Goal: Transaction & Acquisition: Purchase product/service

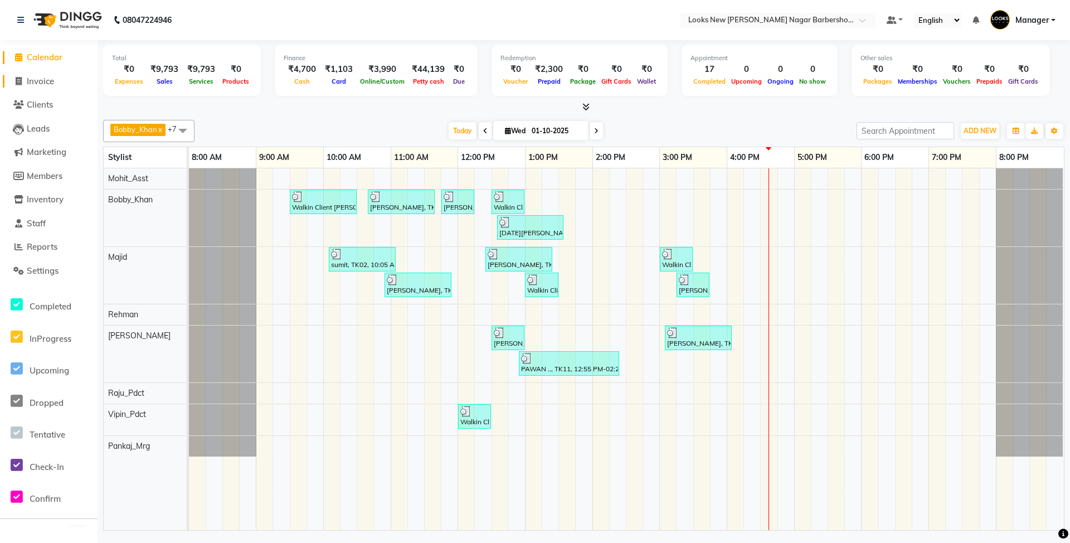
click at [45, 81] on span "Invoice" at bounding box center [40, 81] width 27 height 11
select select "service"
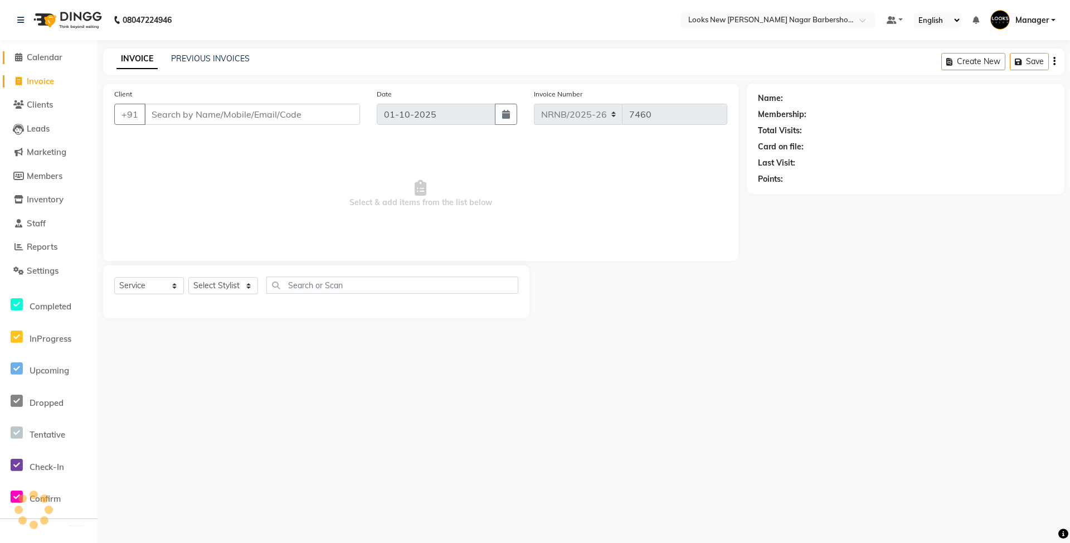
click at [45, 61] on span "Calendar" at bounding box center [45, 57] width 36 height 11
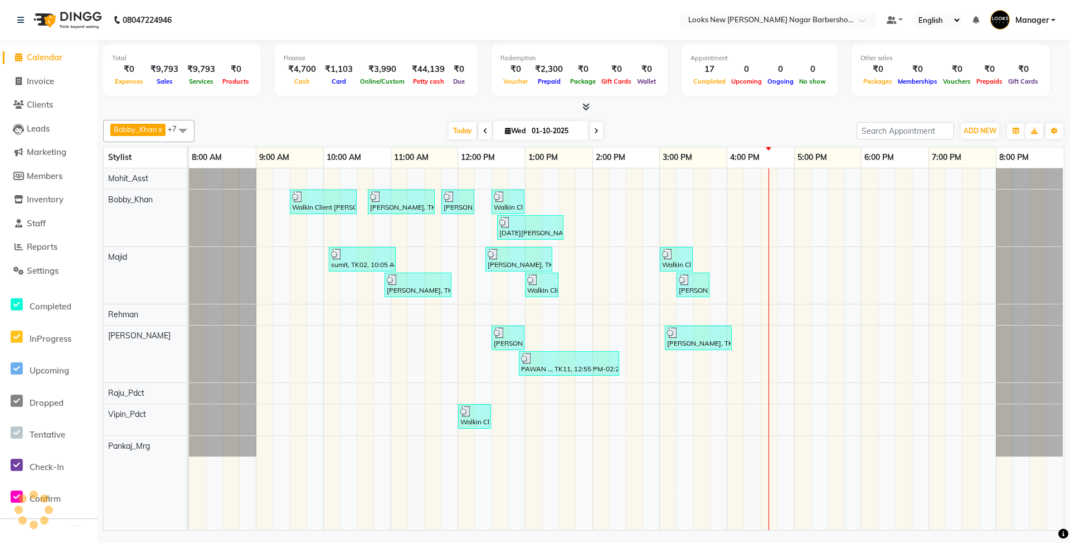
click at [59, 18] on img at bounding box center [66, 19] width 76 height 31
click at [47, 81] on span "Invoice" at bounding box center [40, 81] width 27 height 11
select select "service"
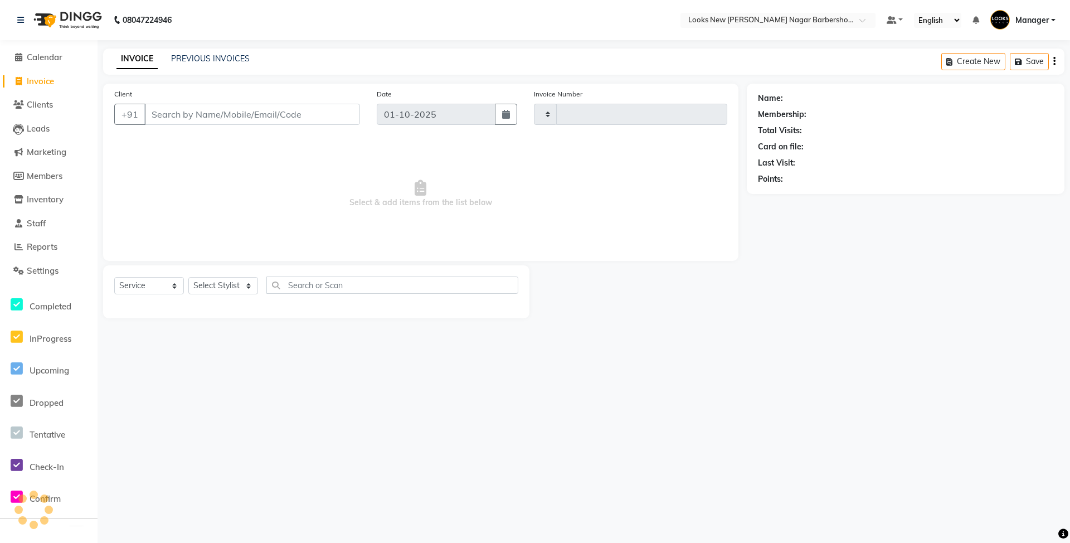
type input "7460"
select select "8705"
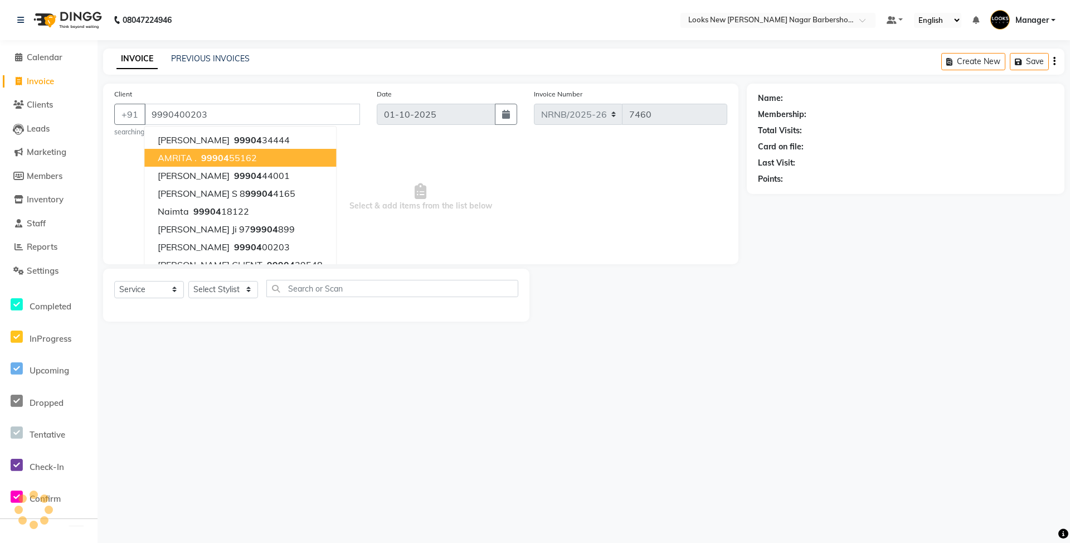
type input "9990400203"
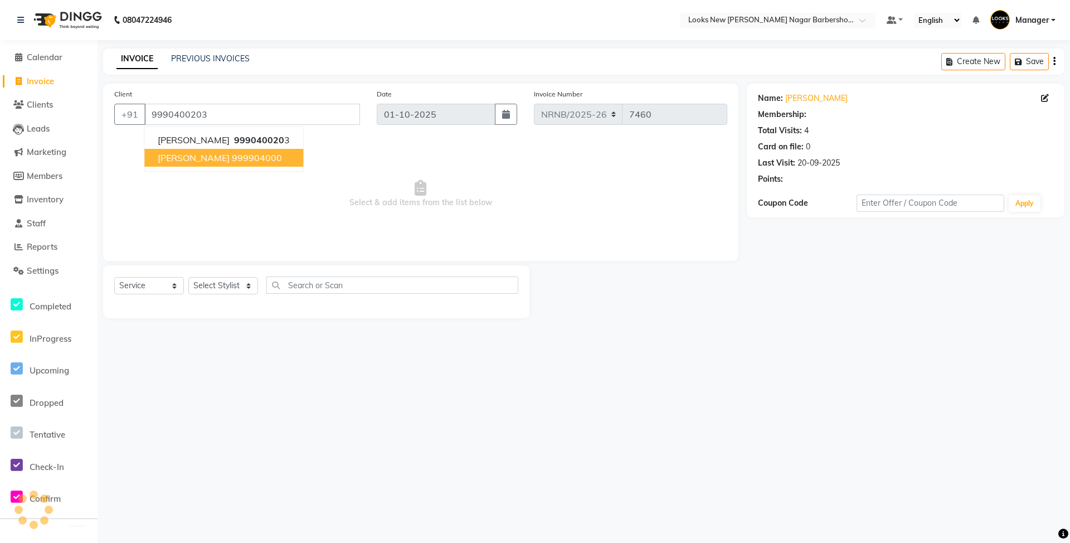
select select "1: Object"
drag, startPoint x: 246, startPoint y: 192, endPoint x: 245, endPoint y: 218, distance: 26.2
click at [246, 196] on span "Select & add items from the list below" at bounding box center [420, 193] width 613 height 111
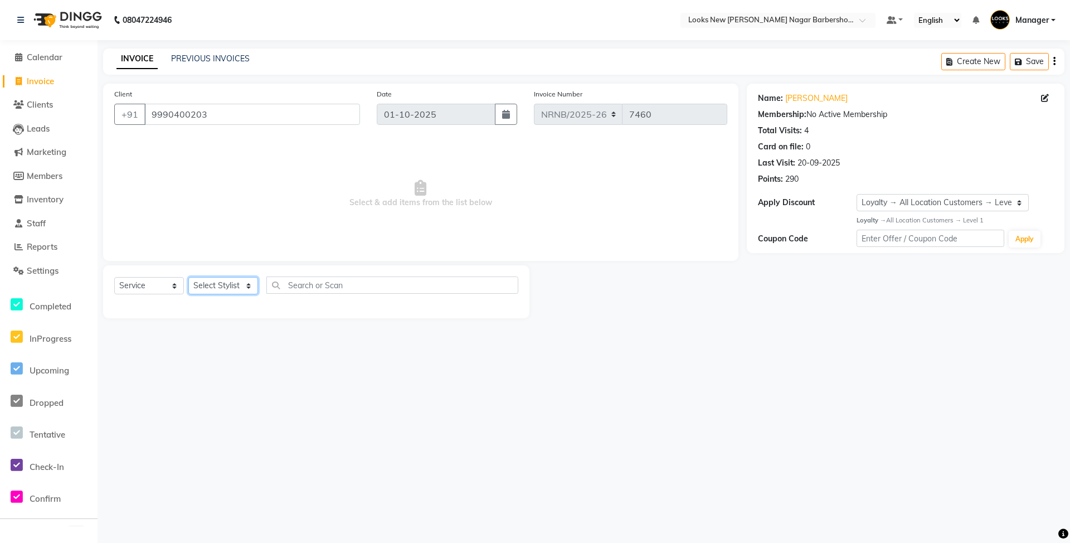
click at [226, 291] on select "Select Stylist Aakash_Pdct Afsar Ahmed Ashmita Ayesha Bobby_Asst Bobby_Khan Cou…" at bounding box center [223, 285] width 70 height 17
select select "87357"
click at [188, 277] on select "Select Stylist Aakash_Pdct Afsar Ahmed Ashmita Ayesha Bobby_Asst Bobby_Khan Cou…" at bounding box center [223, 285] width 70 height 17
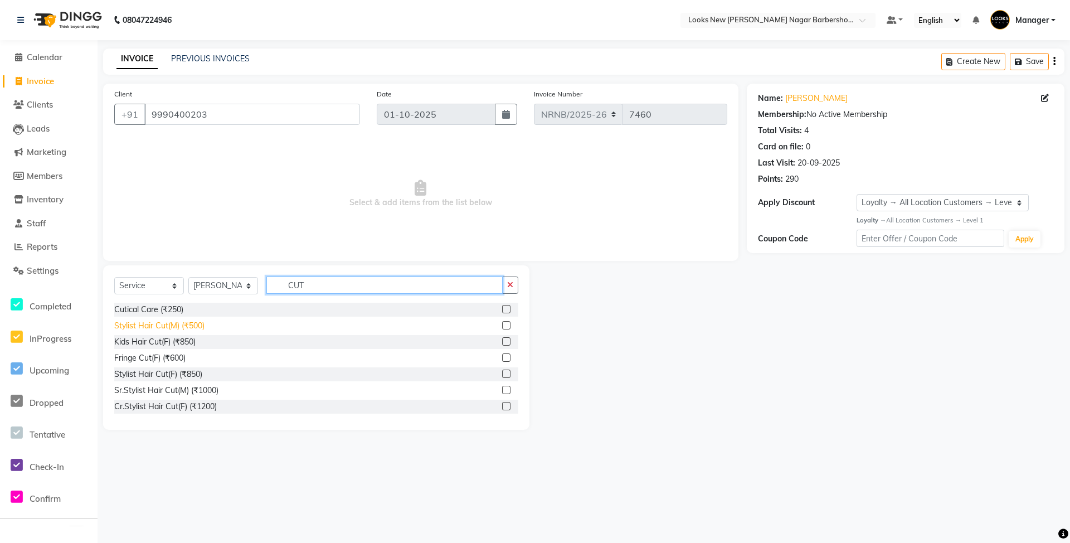
type input "CUT"
click at [197, 327] on div "Stylist Hair Cut(M) (₹500)" at bounding box center [159, 326] width 90 height 12
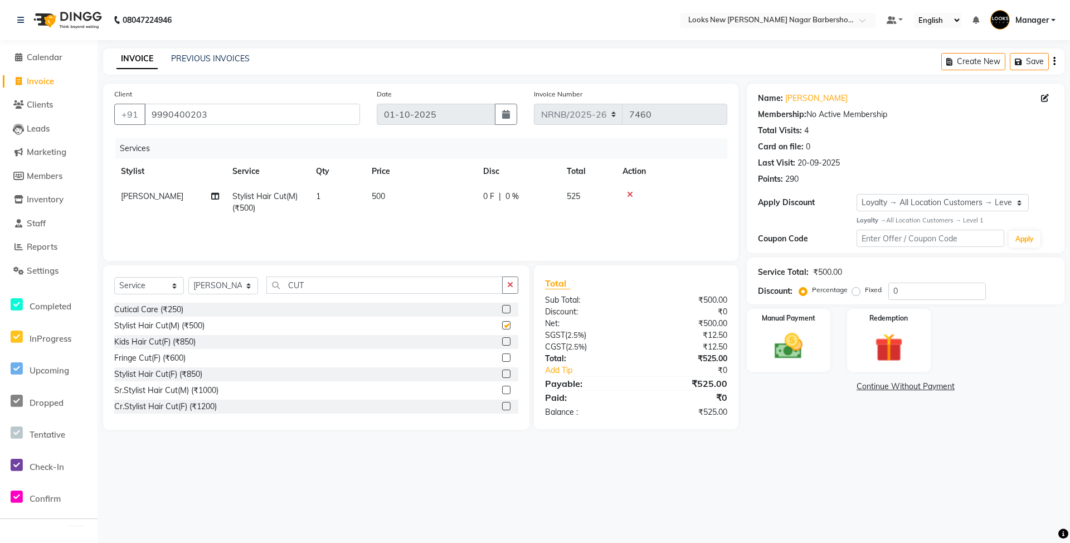
checkbox input "false"
drag, startPoint x: 796, startPoint y: 353, endPoint x: 810, endPoint y: 356, distance: 13.7
click at [796, 352] on img at bounding box center [789, 346] width 48 height 34
click at [834, 386] on span "UPI" at bounding box center [836, 387] width 17 height 13
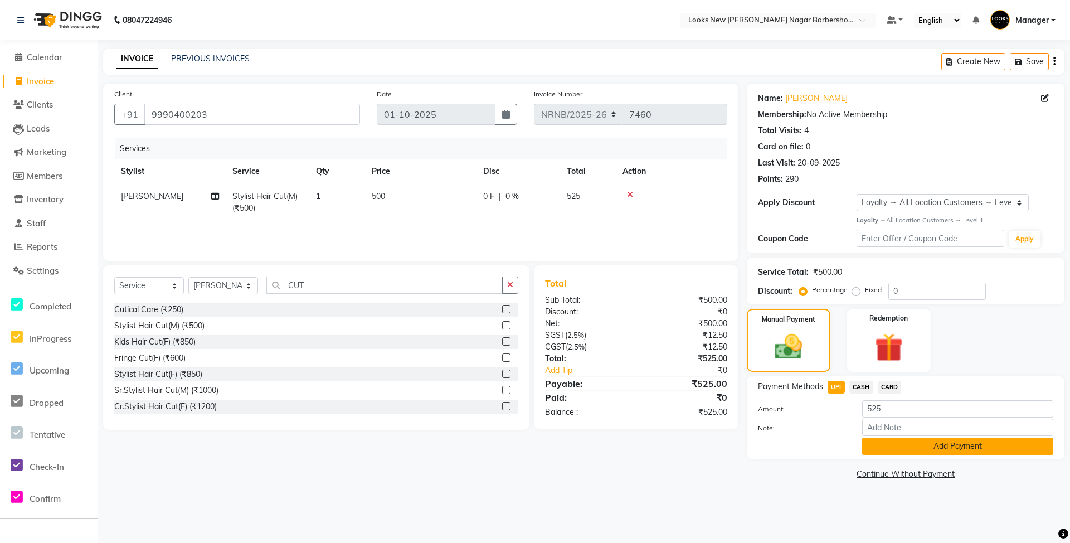
click at [904, 451] on button "Add Payment" at bounding box center [957, 446] width 191 height 17
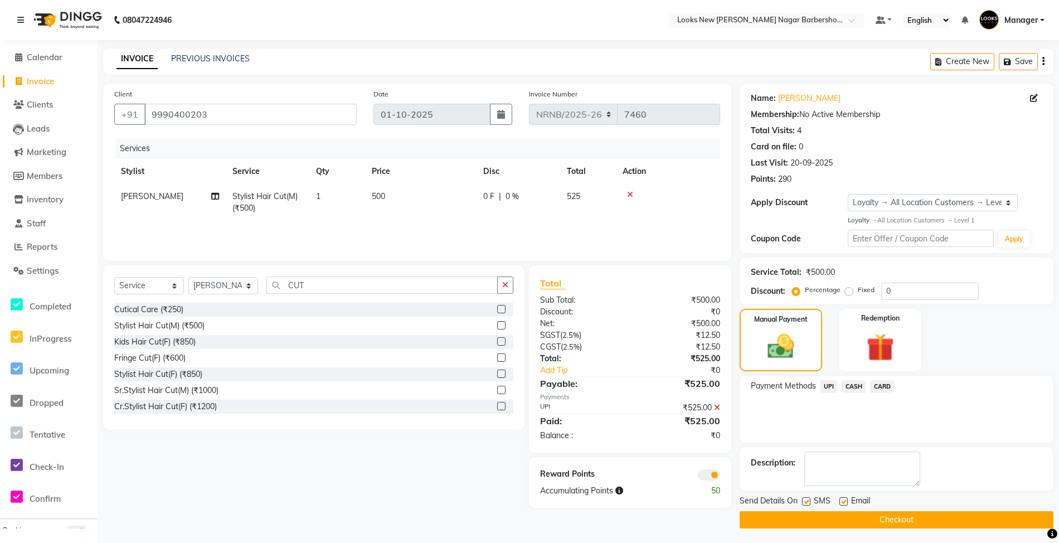
click at [891, 528] on button "Checkout" at bounding box center [897, 519] width 314 height 17
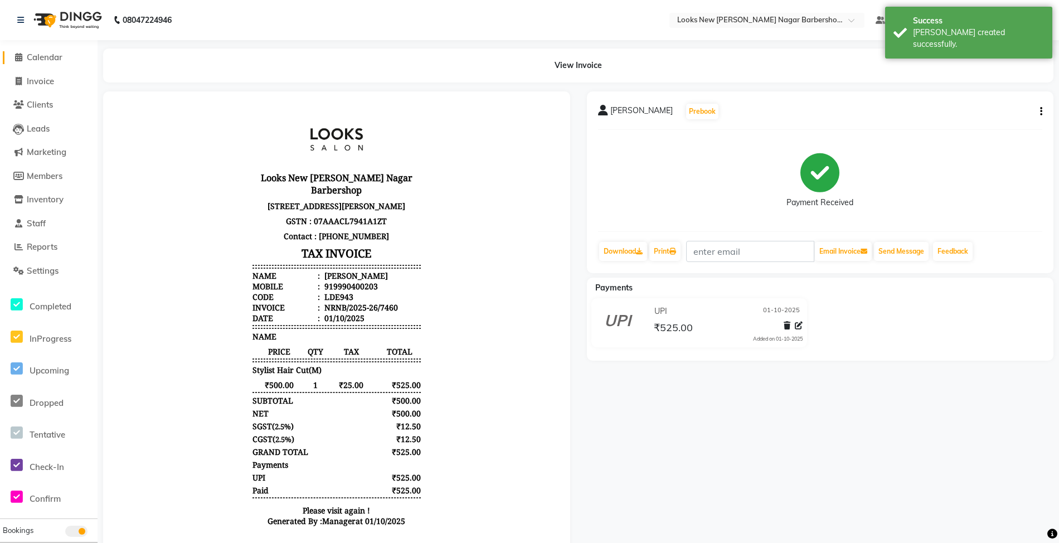
click at [49, 62] on link "Calendar" at bounding box center [49, 57] width 92 height 13
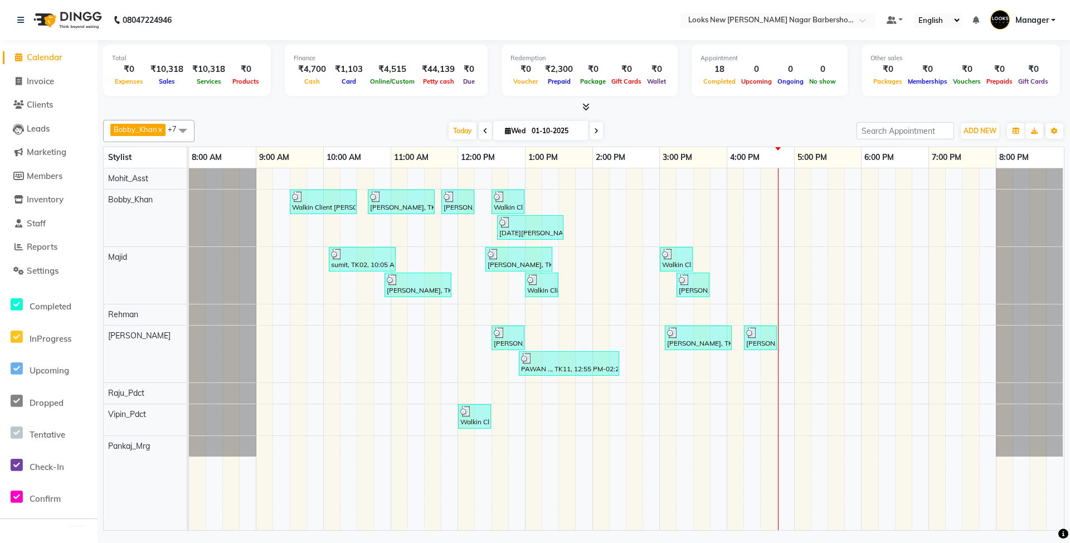
click at [600, 22] on nav "08047224946 Select Location × Looks New Rajinder Nagar Barbershop, Delhi Defaul…" at bounding box center [535, 20] width 1070 height 40
click at [952, 20] on select "English ENGLISH Español العربية मराठी हिंदी ગુજરાતી தமிழ் 中文" at bounding box center [937, 20] width 47 height 15
click at [952, 21] on select "English ENGLISH Español العربية मराठी हिंदी ગુજરાતી தமிழ் 中文" at bounding box center [937, 20] width 47 height 15
click at [951, 21] on select "English ENGLISH Español العربية मराठी हिंदी ગુજરાતી தமிழ் 中文" at bounding box center [937, 20] width 47 height 15
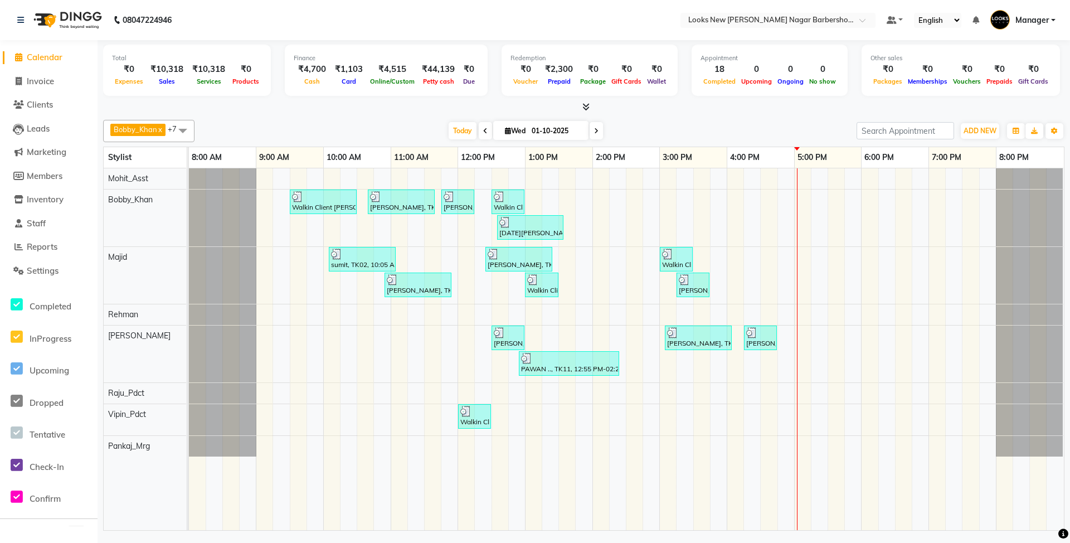
click at [400, 9] on nav "08047224946 Select Location × Looks New Rajinder Nagar Barbershop, Delhi Defaul…" at bounding box center [535, 20] width 1070 height 40
click at [590, 107] on div at bounding box center [583, 107] width 961 height 12
click at [585, 104] on icon at bounding box center [585, 107] width 7 height 8
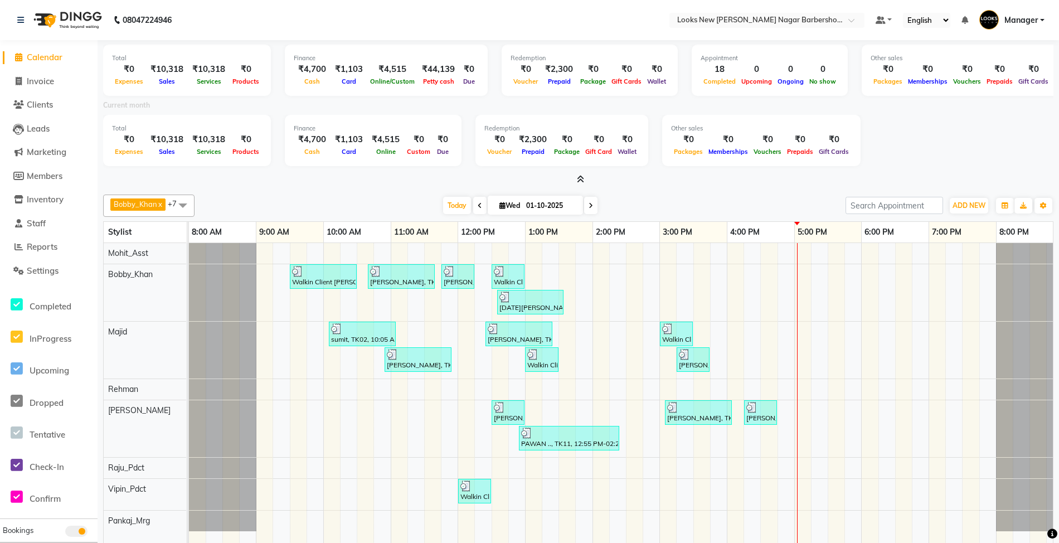
click at [577, 181] on icon at bounding box center [580, 179] width 7 height 8
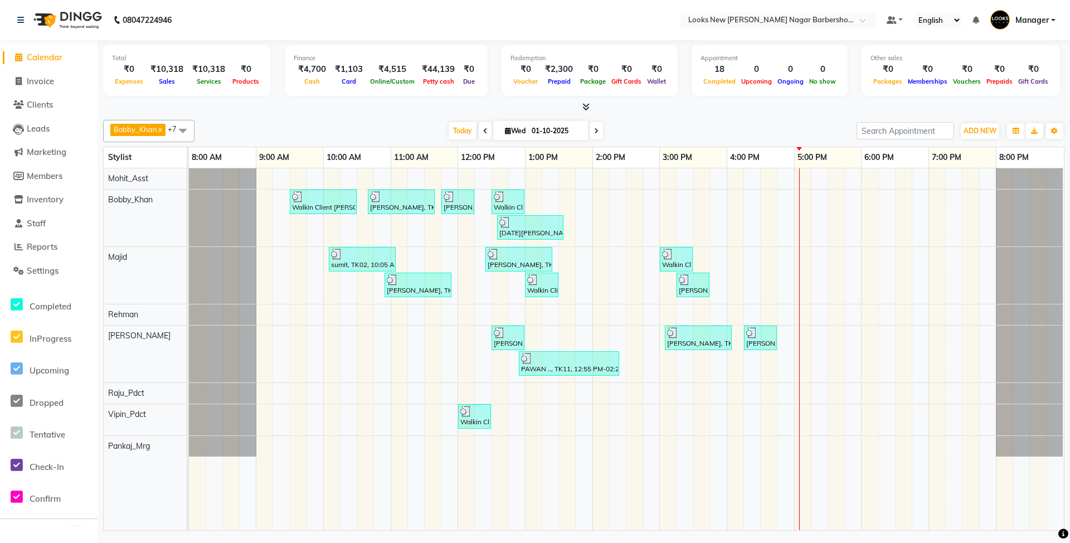
click at [587, 101] on span at bounding box center [584, 107] width 12 height 12
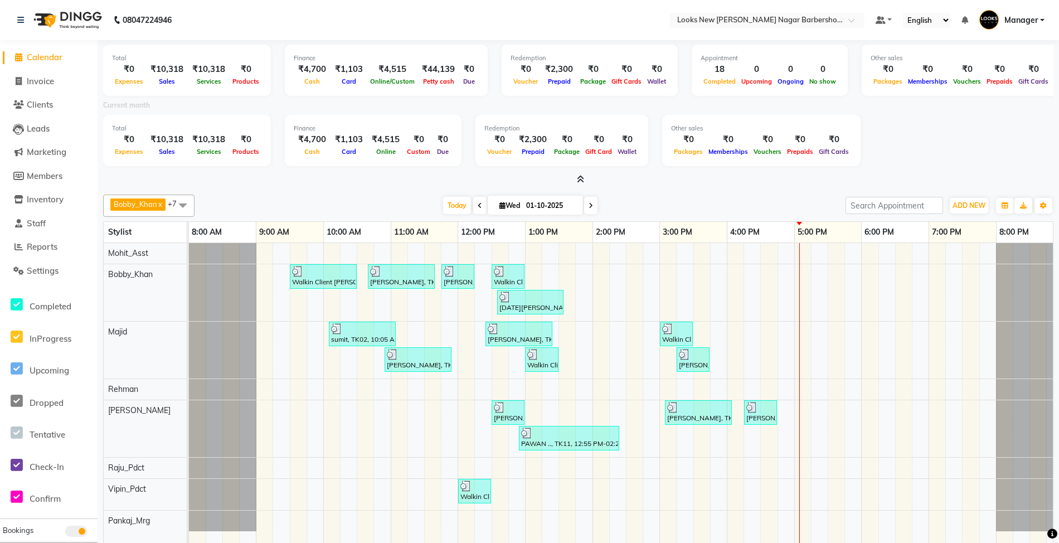
click at [587, 101] on div "Current month" at bounding box center [578, 107] width 967 height 16
click at [580, 179] on icon at bounding box center [580, 179] width 7 height 8
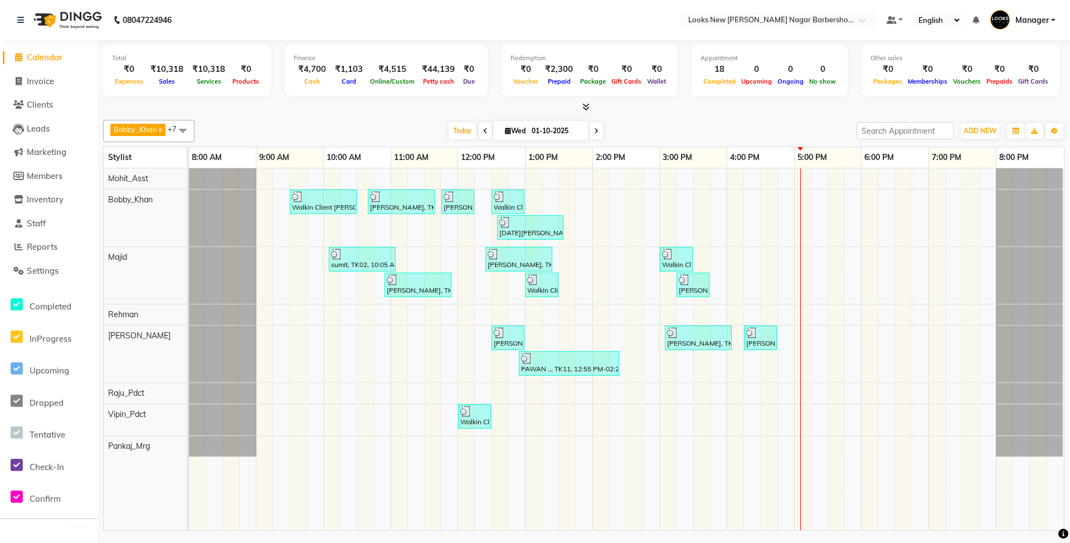
click at [587, 103] on icon at bounding box center [585, 107] width 7 height 8
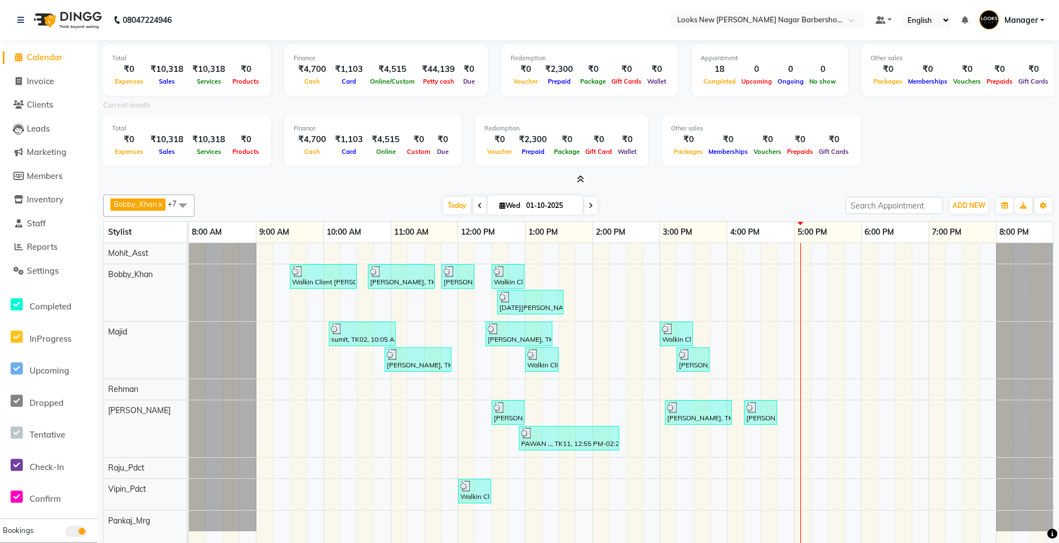
click at [579, 175] on icon at bounding box center [580, 179] width 7 height 8
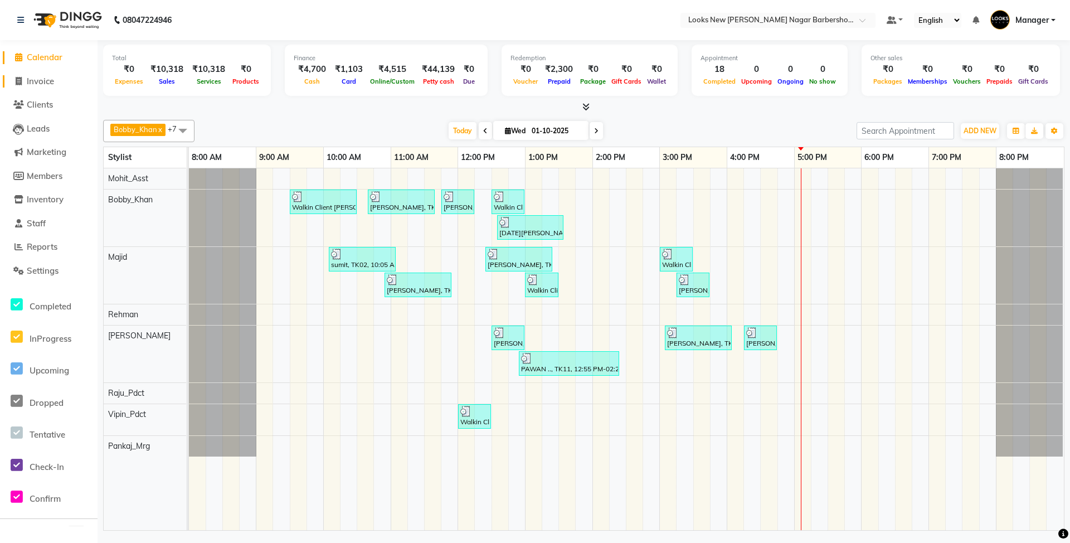
click at [34, 82] on span "Invoice" at bounding box center [40, 81] width 27 height 11
select select "service"
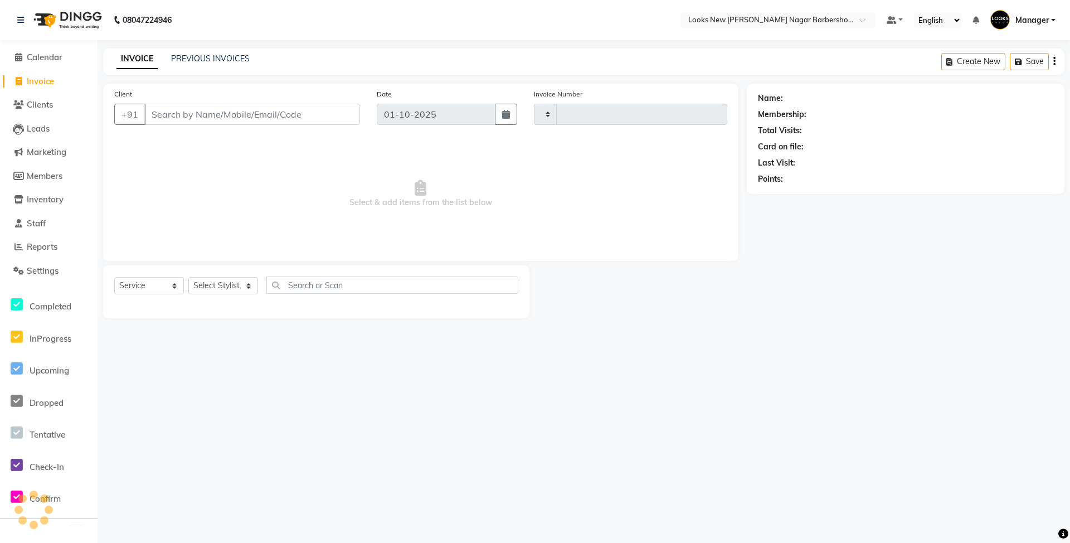
type input "7461"
select select "8705"
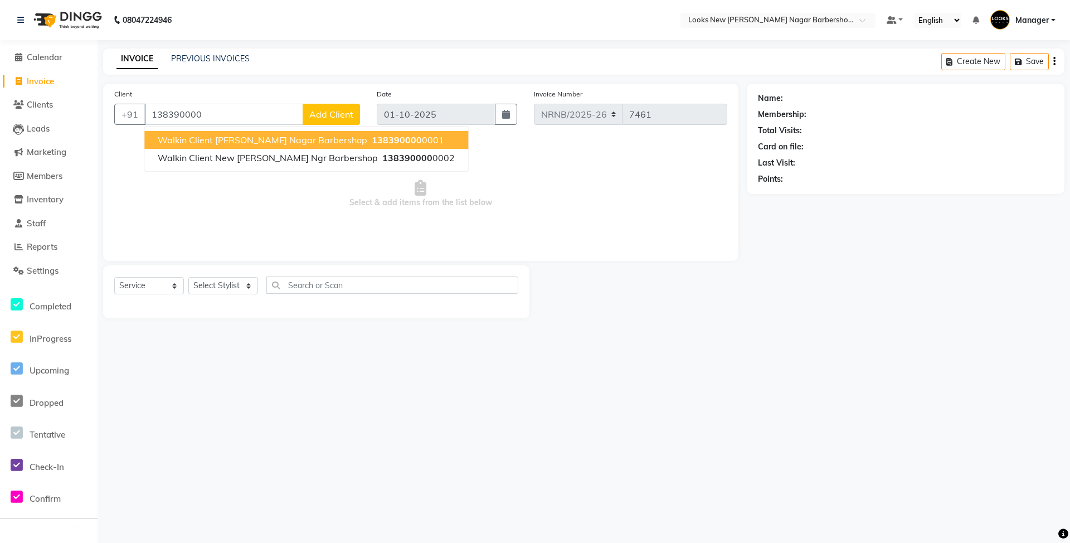
click at [208, 135] on span "Walkin Client [PERSON_NAME] Nagar Barbershop" at bounding box center [263, 139] width 210 height 11
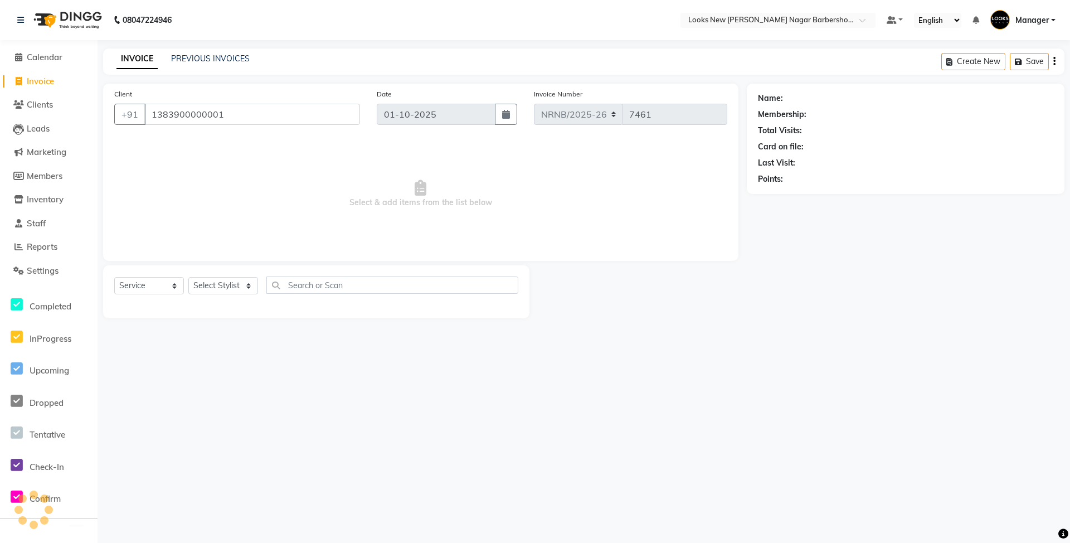
type input "1383900000001"
select select "1: Object"
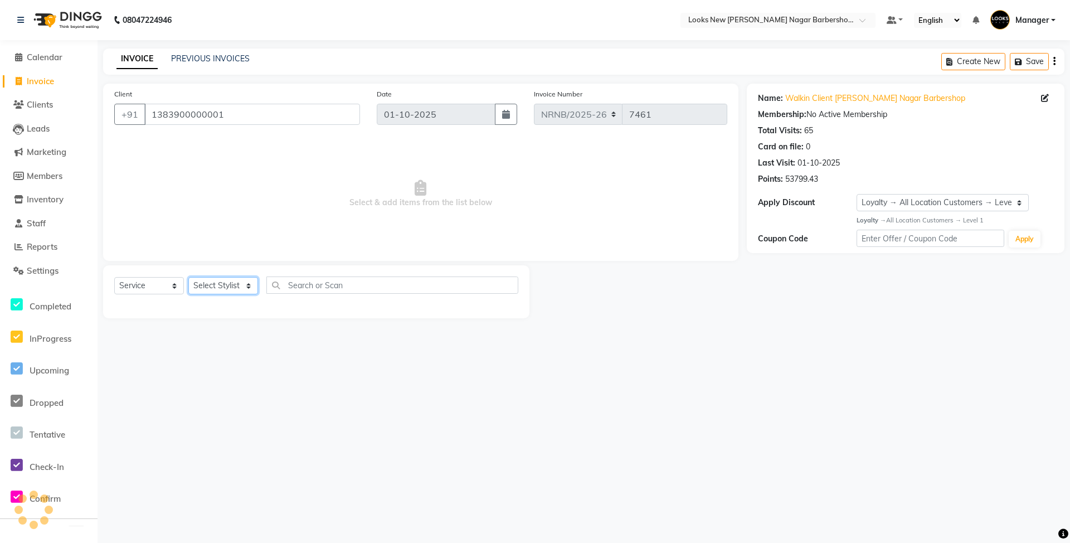
click at [232, 277] on select "Select Stylist Aakash_Pdct [PERSON_NAME] [PERSON_NAME] [PERSON_NAME] Counter_Sa…" at bounding box center [223, 285] width 70 height 17
select select "87362"
click at [188, 277] on select "Select Stylist Aakash_Pdct [PERSON_NAME] [PERSON_NAME] [PERSON_NAME] Counter_Sa…" at bounding box center [223, 285] width 70 height 17
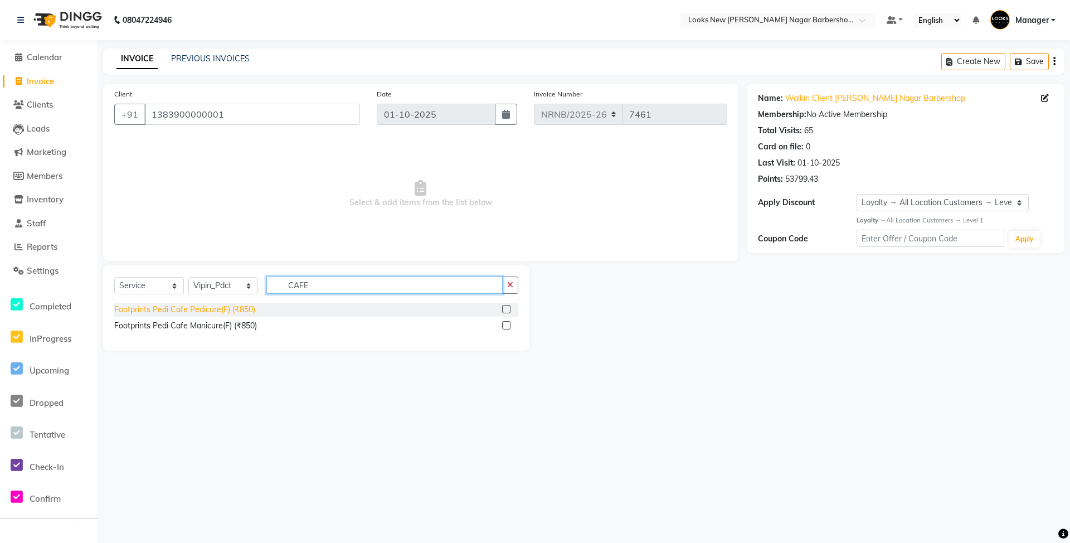
type input "CAFE"
click at [193, 311] on div "Footprints Pedi Cafe Pedicure(F) (₹850)" at bounding box center [184, 310] width 141 height 12
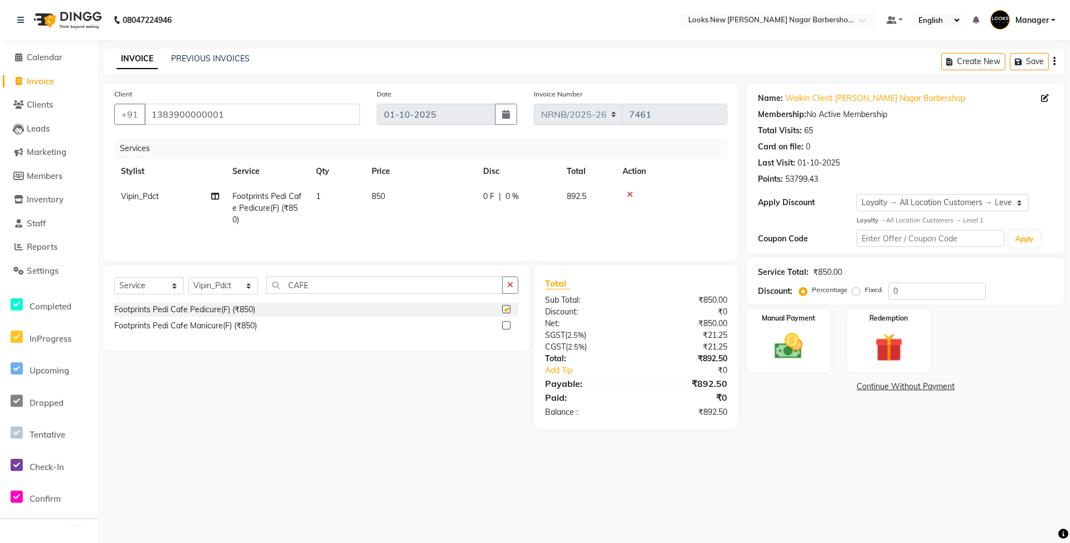
checkbox input "false"
click at [239, 286] on select "Select Stylist Aakash_Pdct [PERSON_NAME] [PERSON_NAME] [PERSON_NAME] Counter_Sa…" at bounding box center [223, 285] width 70 height 17
select select "87354"
click at [188, 280] on select "Select Stylist Aakash_Pdct [PERSON_NAME] [PERSON_NAME] [PERSON_NAME] Counter_Sa…" at bounding box center [223, 285] width 70 height 17
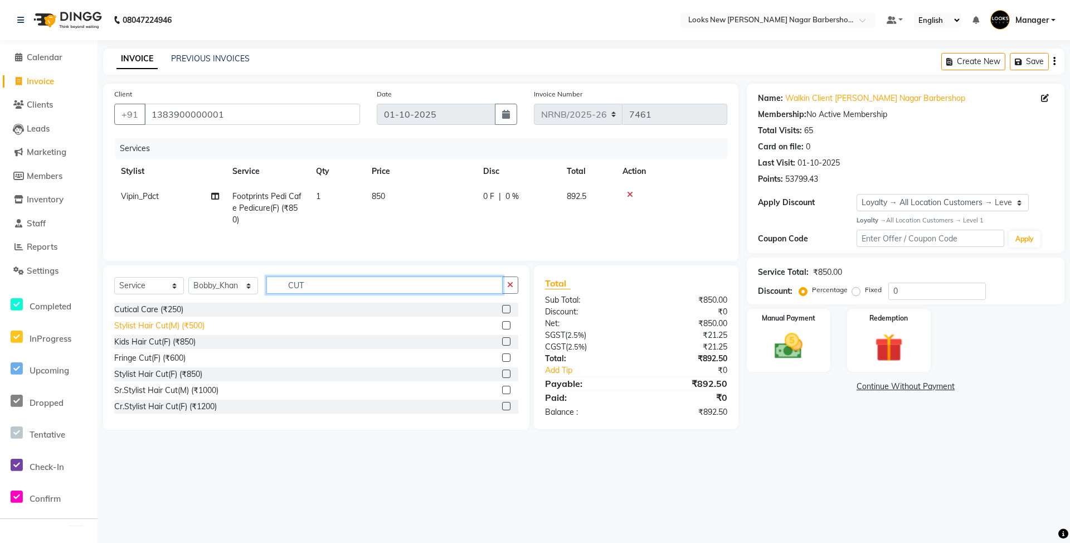
type input "CUT"
click at [195, 328] on div "Stylist Hair Cut(M) (₹500)" at bounding box center [159, 326] width 90 height 12
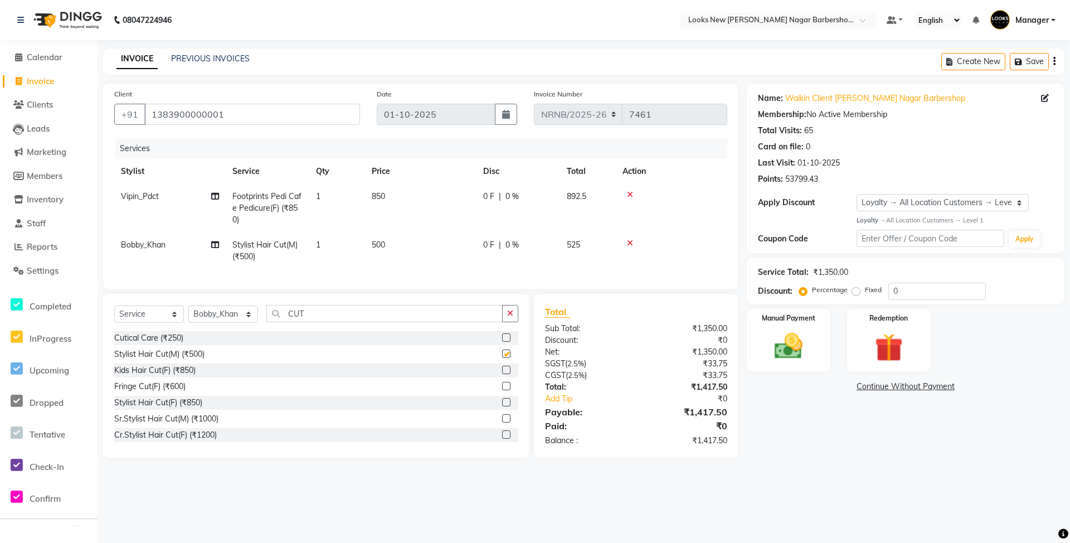
checkbox input "false"
click at [817, 353] on div "Manual Payment" at bounding box center [788, 341] width 87 height 66
click at [866, 386] on span "CASH" at bounding box center [861, 387] width 24 height 13
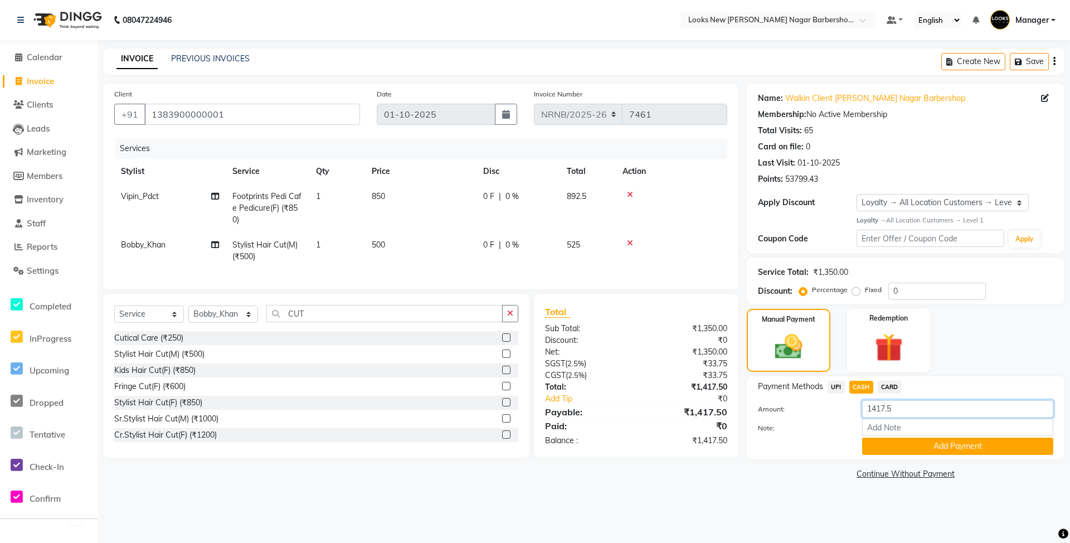
drag, startPoint x: 834, startPoint y: 411, endPoint x: 767, endPoint y: 411, distance: 66.3
click at [767, 411] on div "Amount: 1417.5" at bounding box center [906, 409] width 312 height 19
type input "1400"
click at [940, 449] on button "Add Payment" at bounding box center [957, 446] width 191 height 17
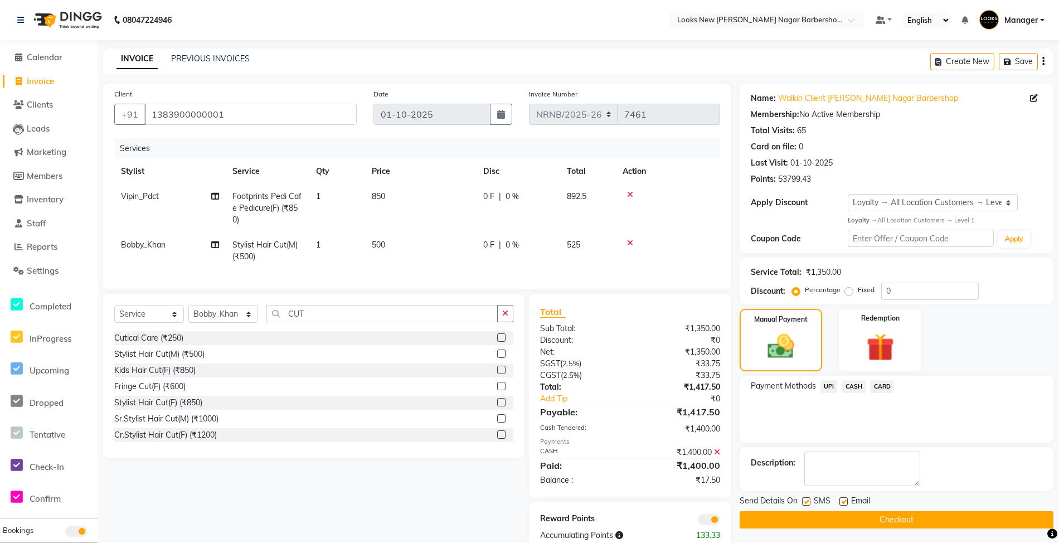
click at [828, 386] on span "UPI" at bounding box center [828, 386] width 17 height 13
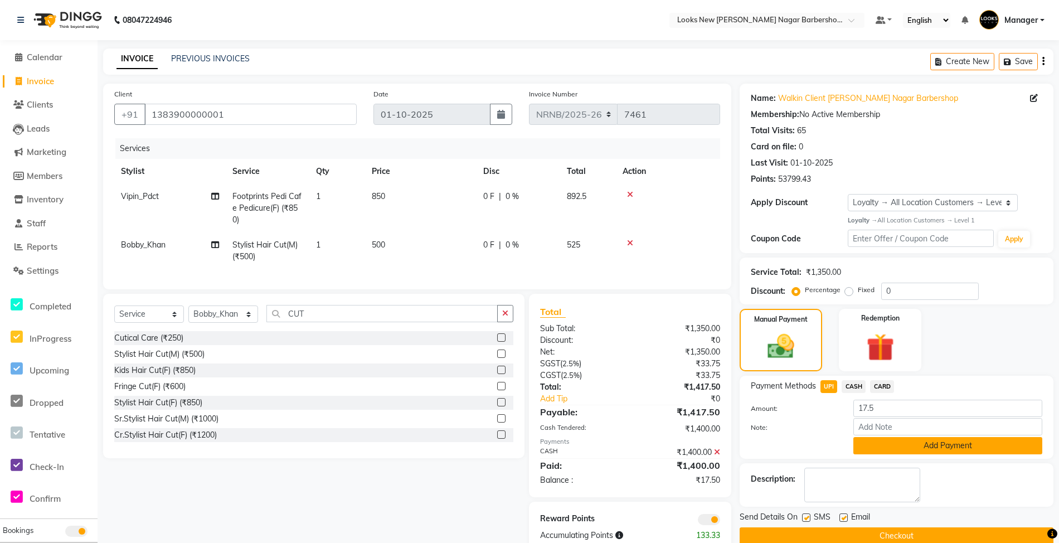
click at [897, 451] on button "Add Payment" at bounding box center [947, 445] width 189 height 17
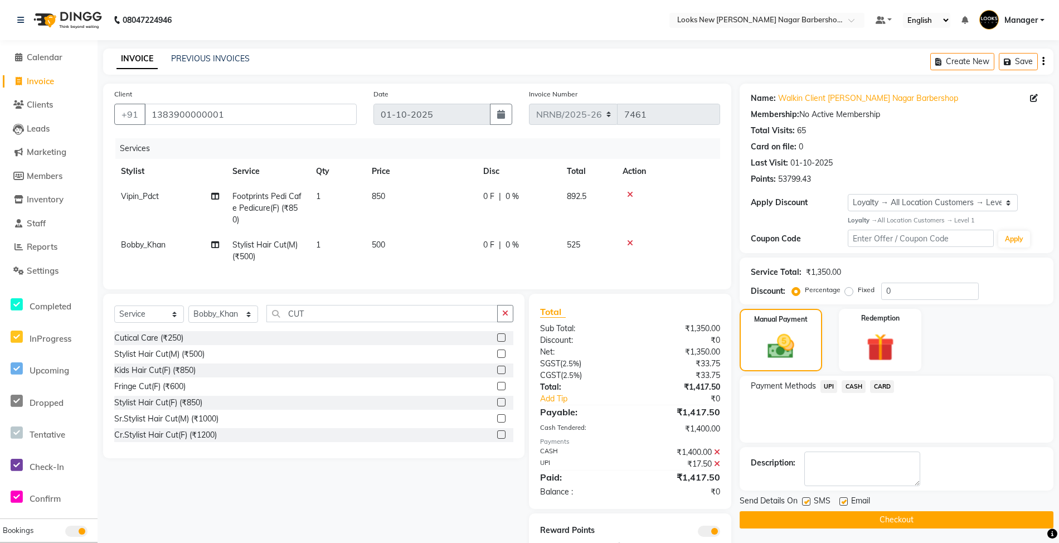
scroll to position [48, 0]
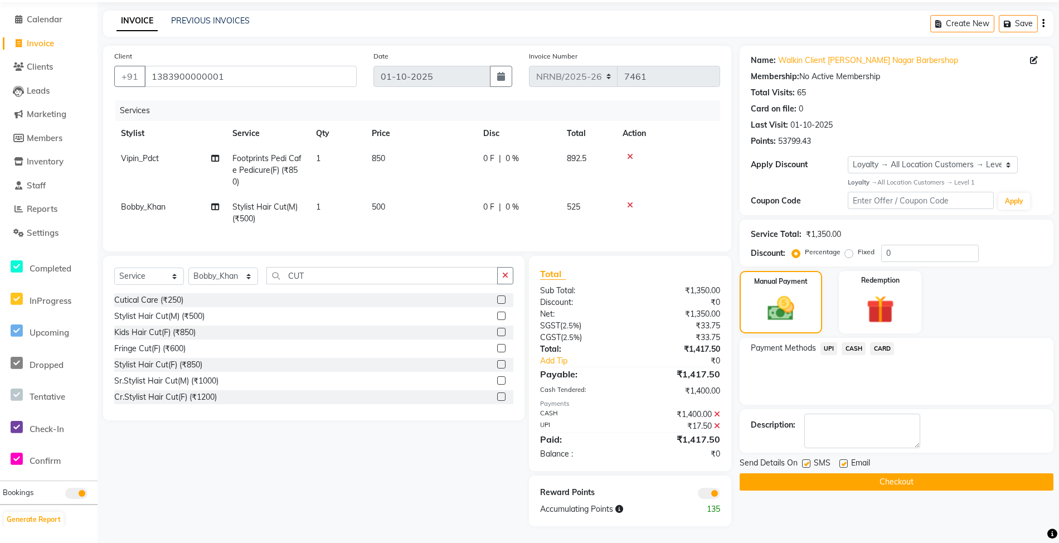
click at [881, 473] on button "Checkout" at bounding box center [897, 481] width 314 height 17
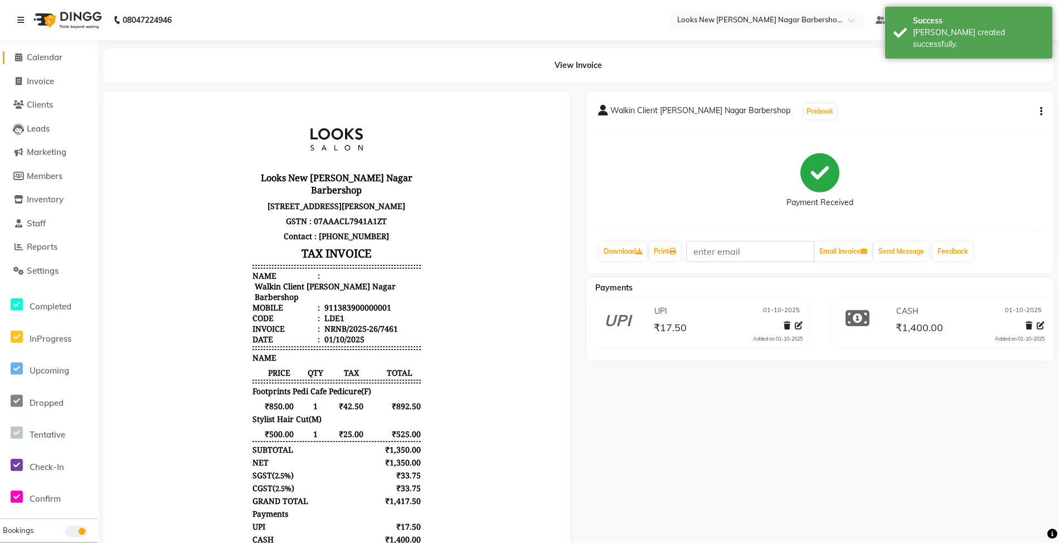
click at [45, 54] on span "Calendar" at bounding box center [45, 57] width 36 height 11
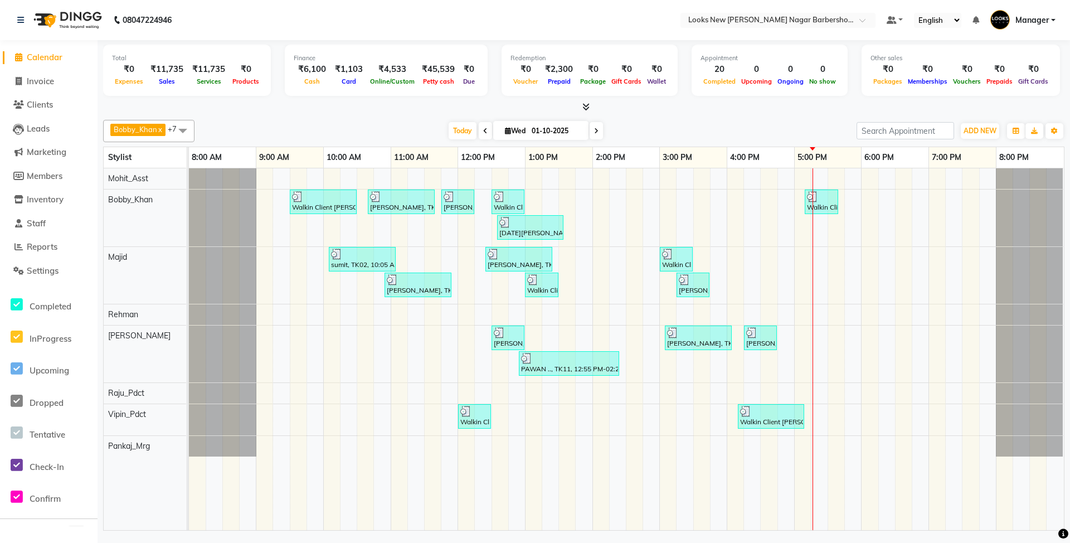
click at [594, 107] on div at bounding box center [583, 107] width 961 height 12
click at [583, 108] on span at bounding box center [584, 107] width 12 height 12
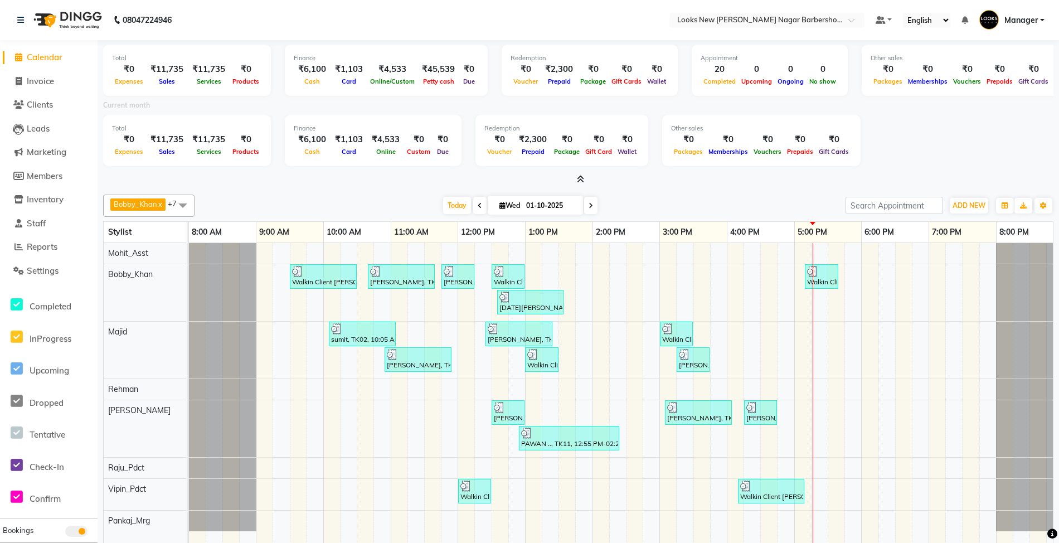
click at [577, 181] on icon at bounding box center [580, 179] width 7 height 8
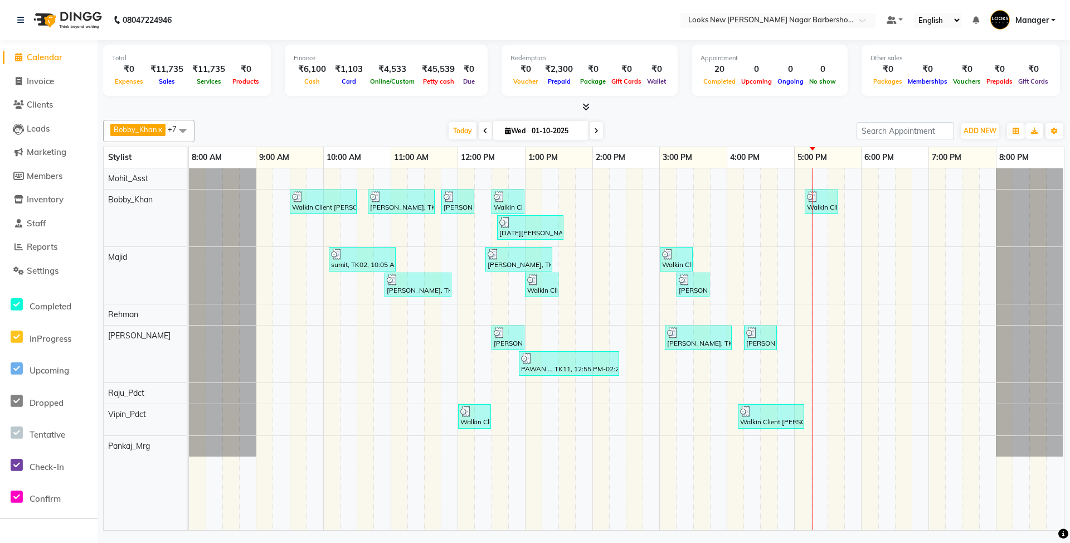
click at [585, 108] on icon at bounding box center [585, 107] width 7 height 8
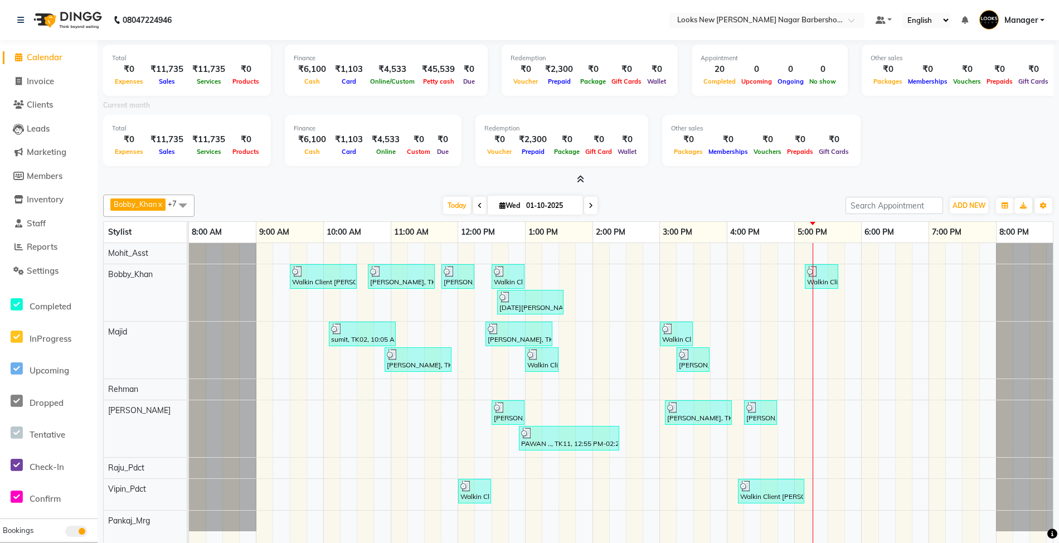
click at [581, 179] on icon at bounding box center [580, 179] width 7 height 8
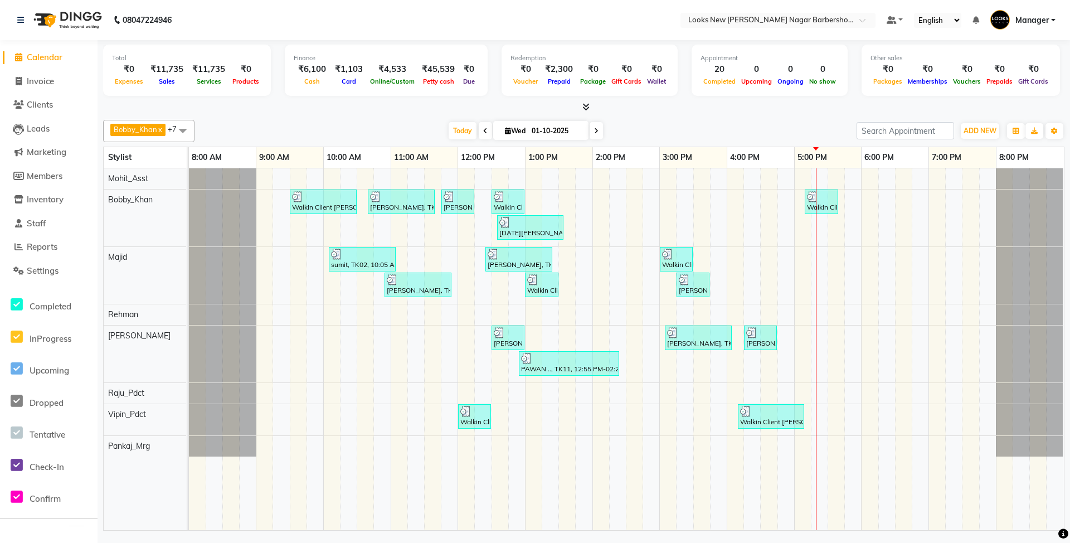
click at [45, 70] on li "Invoice" at bounding box center [49, 82] width 98 height 24
click at [47, 78] on span "Invoice" at bounding box center [40, 81] width 27 height 11
select select "service"
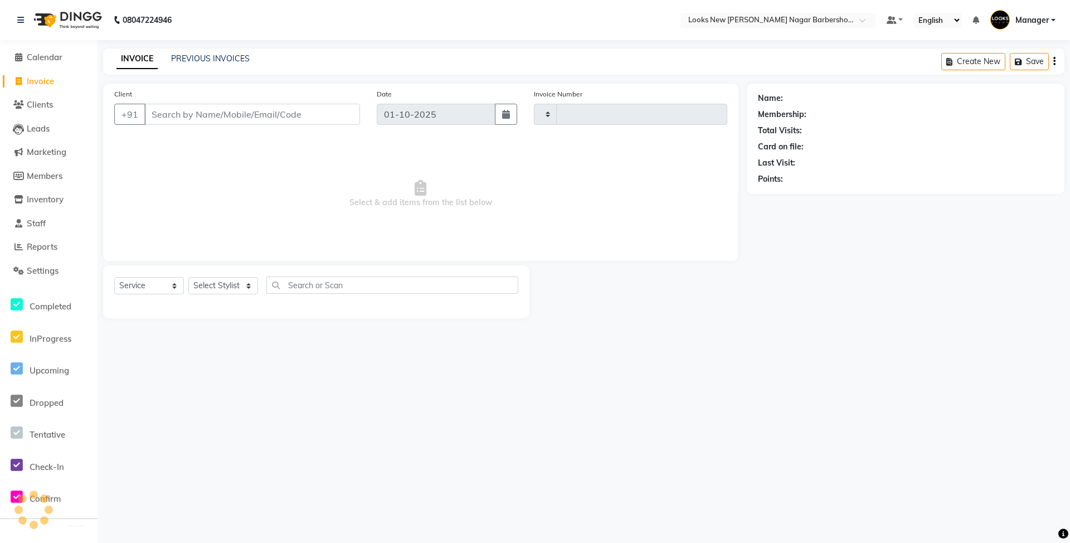
type input "7462"
select select "8705"
click at [47, 60] on span "Calendar" at bounding box center [45, 57] width 36 height 11
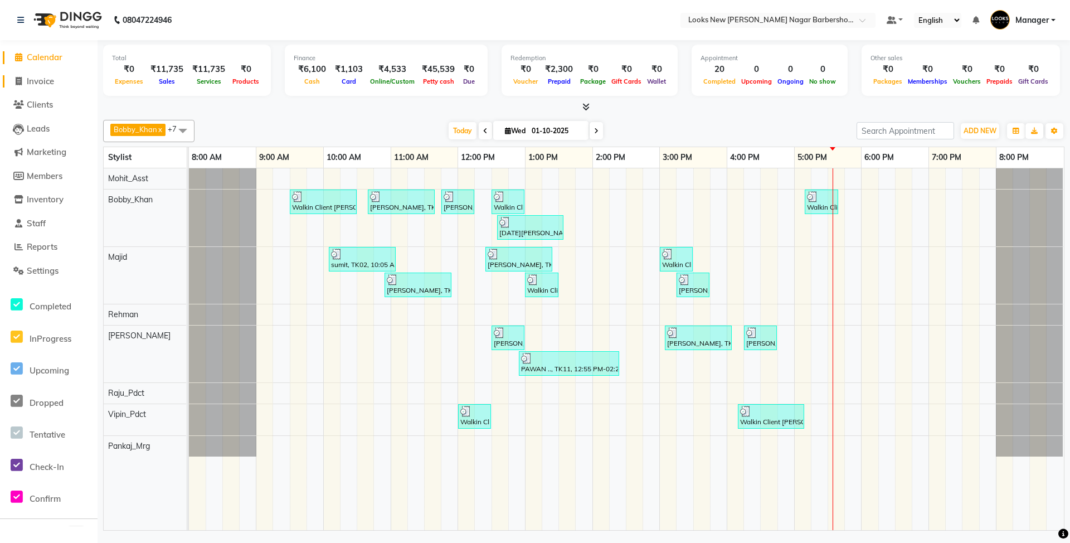
click at [47, 82] on span "Invoice" at bounding box center [40, 81] width 27 height 11
select select "service"
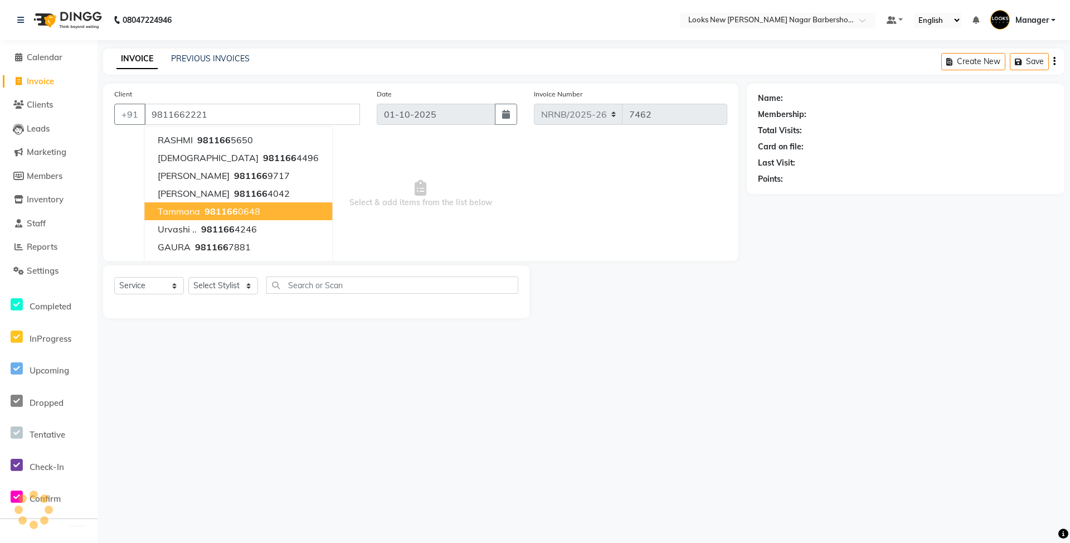
type input "9811662221"
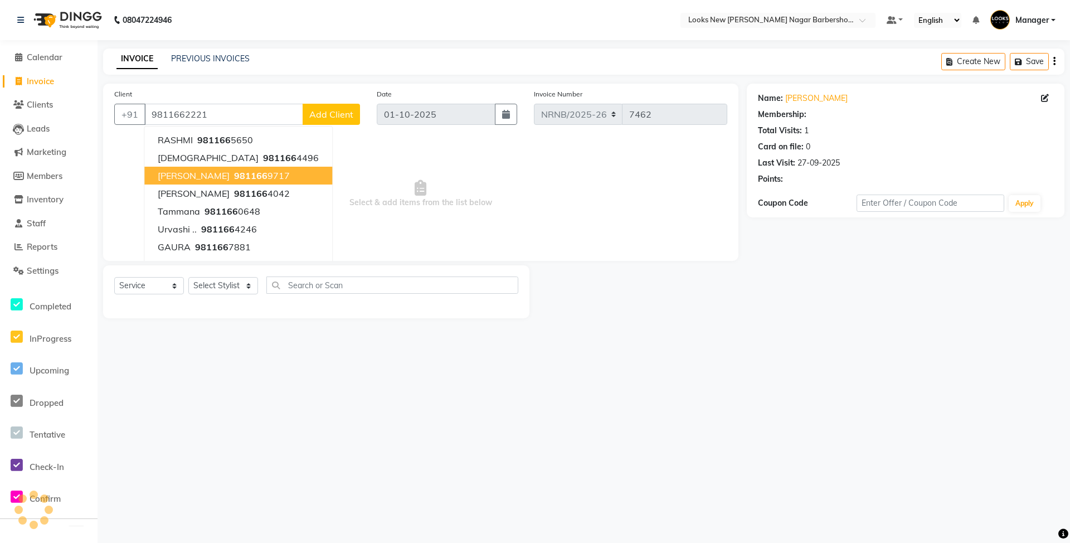
drag, startPoint x: 385, startPoint y: 167, endPoint x: 353, endPoint y: 212, distance: 54.4
click at [384, 167] on span "Select & add items from the list below" at bounding box center [420, 193] width 613 height 111
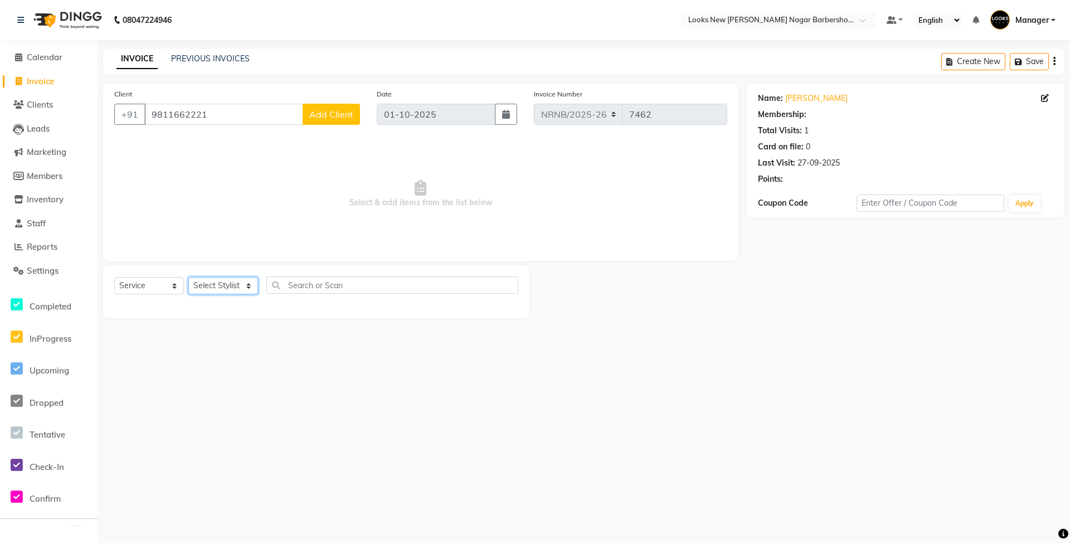
click at [235, 286] on select "Select Stylist Aakash_Pdct [PERSON_NAME] [PERSON_NAME] [PERSON_NAME] Counter_Sa…" at bounding box center [223, 285] width 70 height 17
select select "1: Object"
select select "87357"
click at [188, 277] on select "Select Stylist Aakash_Pdct [PERSON_NAME] [PERSON_NAME] [PERSON_NAME] Counter_Sa…" at bounding box center [223, 285] width 70 height 17
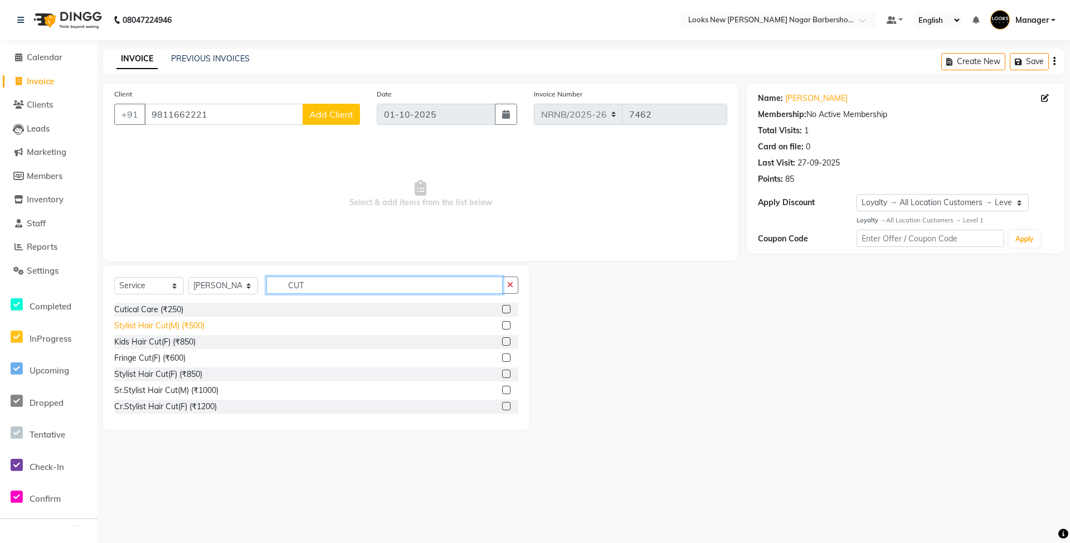
type input "CUT"
click at [181, 322] on div "Stylist Hair Cut(M) (₹500)" at bounding box center [159, 326] width 90 height 12
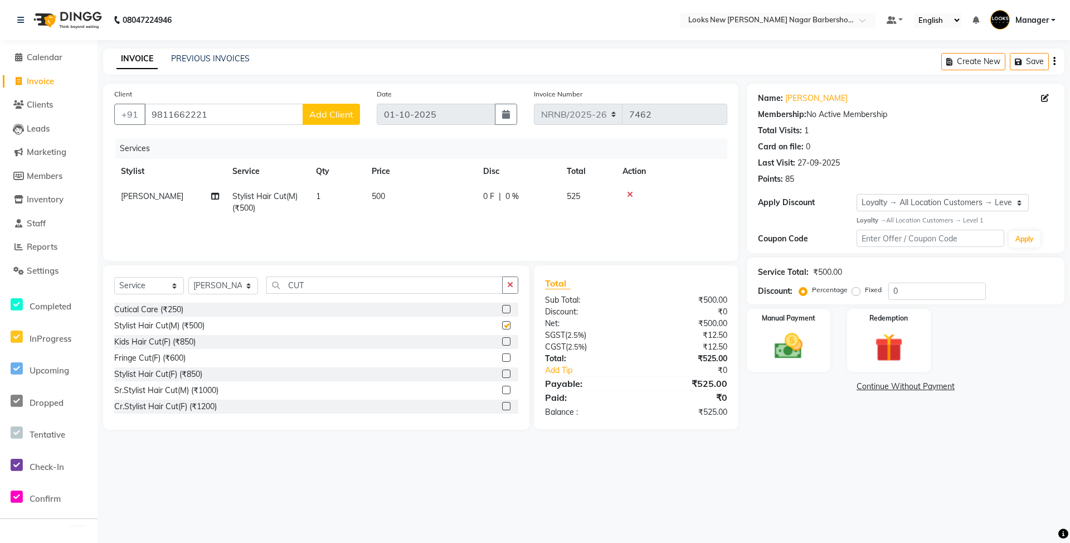
checkbox input "false"
drag, startPoint x: 335, startPoint y: 286, endPoint x: 248, endPoint y: 295, distance: 87.3
click at [248, 295] on div "Select Service Product Membership Package Voucher Prepaid Gift Card Select Styl…" at bounding box center [316, 289] width 404 height 26
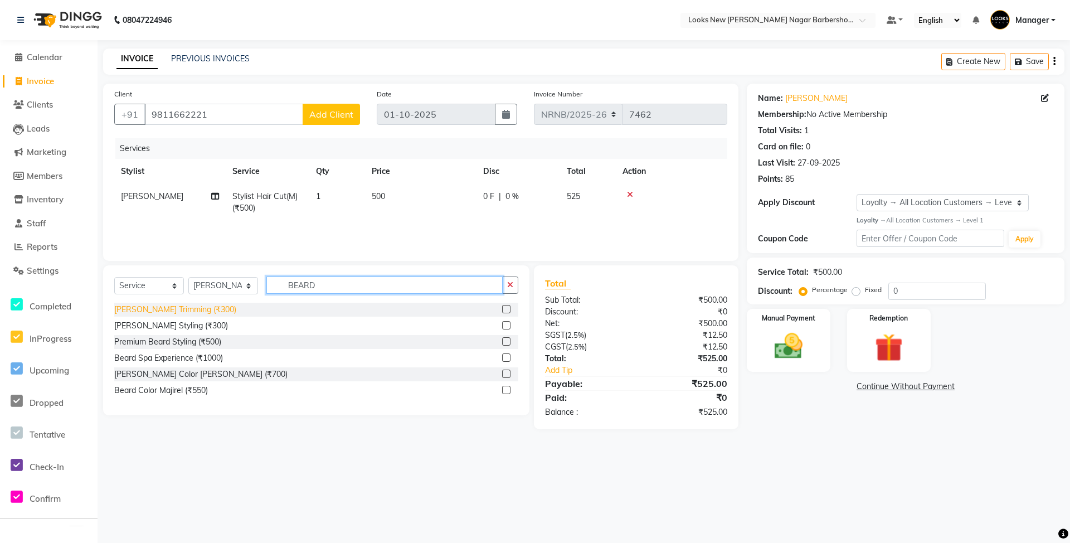
type input "BEARD"
click at [182, 304] on div "[PERSON_NAME] Trimming (₹300)" at bounding box center [175, 310] width 122 height 12
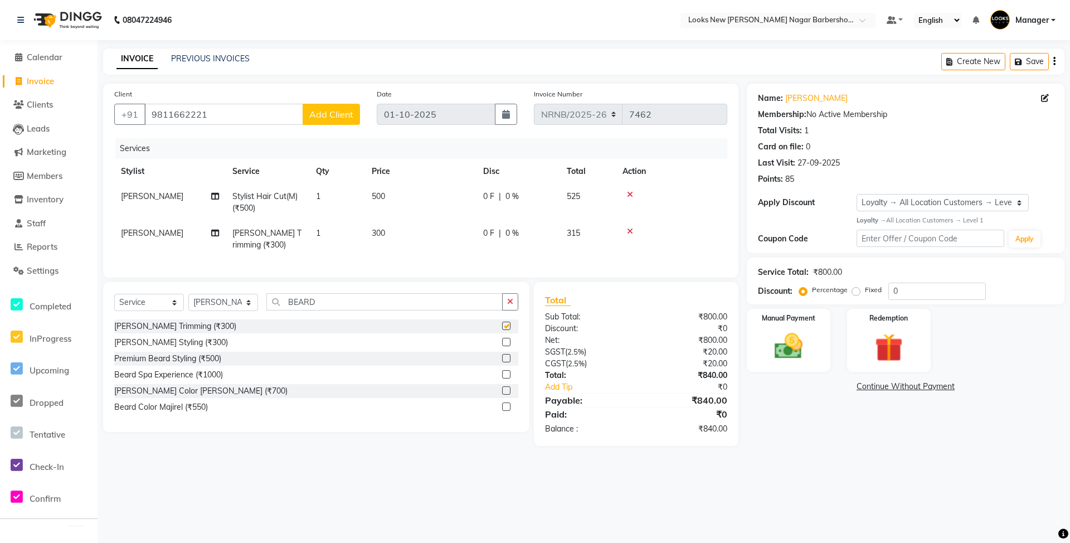
checkbox input "false"
drag, startPoint x: 772, startPoint y: 352, endPoint x: 803, endPoint y: 356, distance: 31.4
click at [772, 353] on img at bounding box center [789, 346] width 48 height 34
click at [867, 386] on span "CASH" at bounding box center [861, 387] width 24 height 13
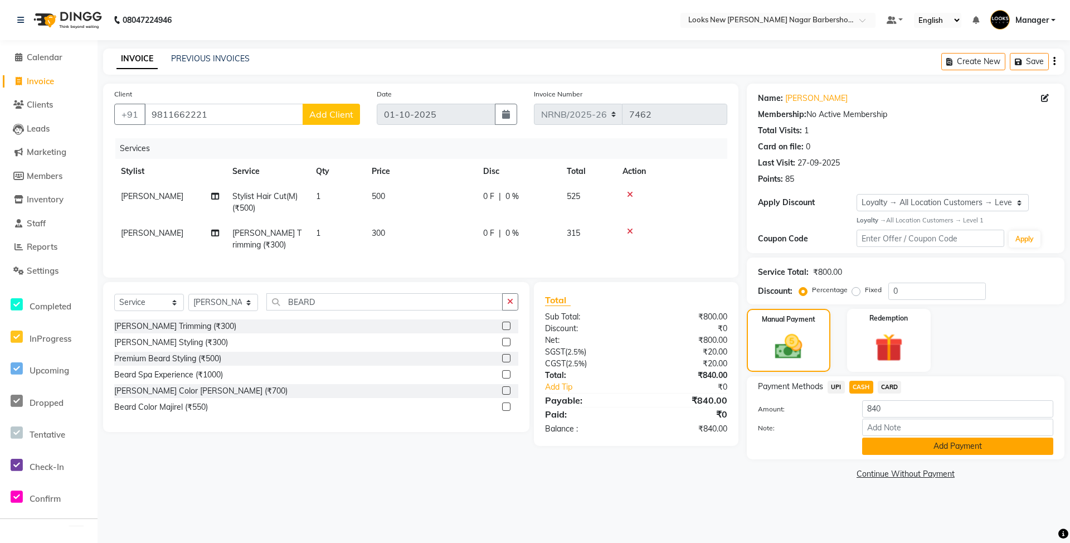
click at [894, 444] on button "Add Payment" at bounding box center [957, 446] width 191 height 17
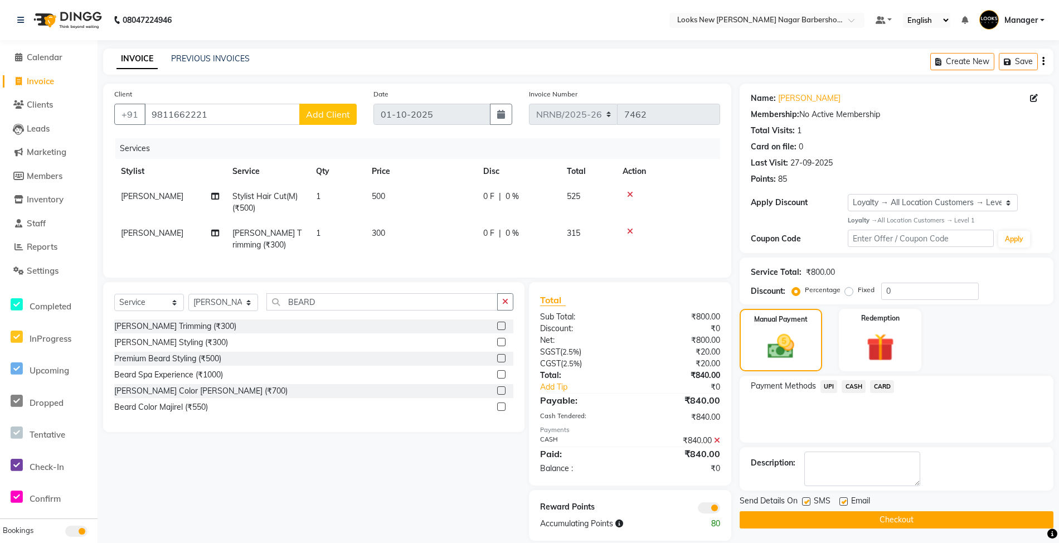
click at [881, 521] on button "Checkout" at bounding box center [897, 519] width 314 height 17
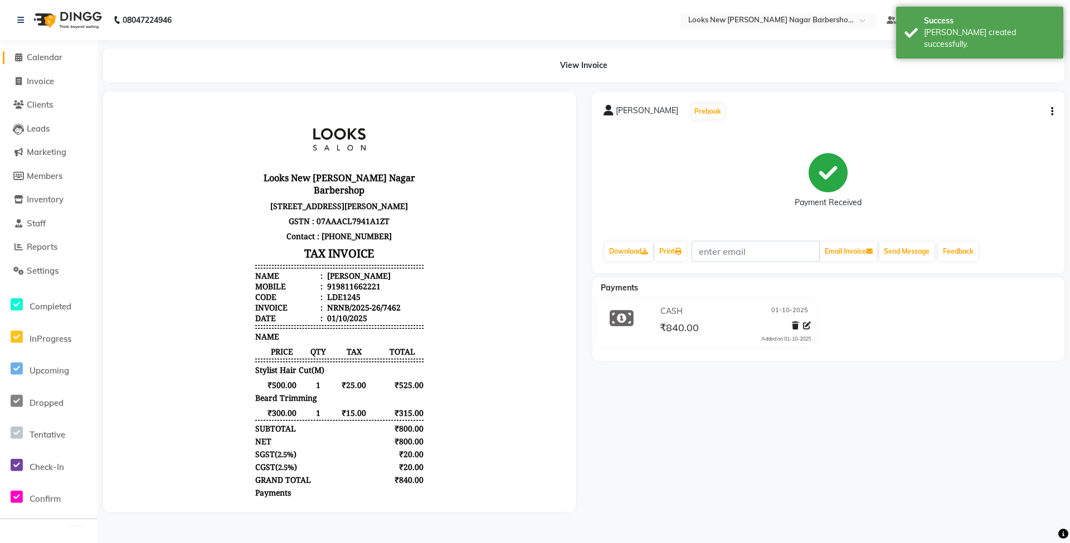
click at [48, 59] on span "Calendar" at bounding box center [45, 57] width 36 height 11
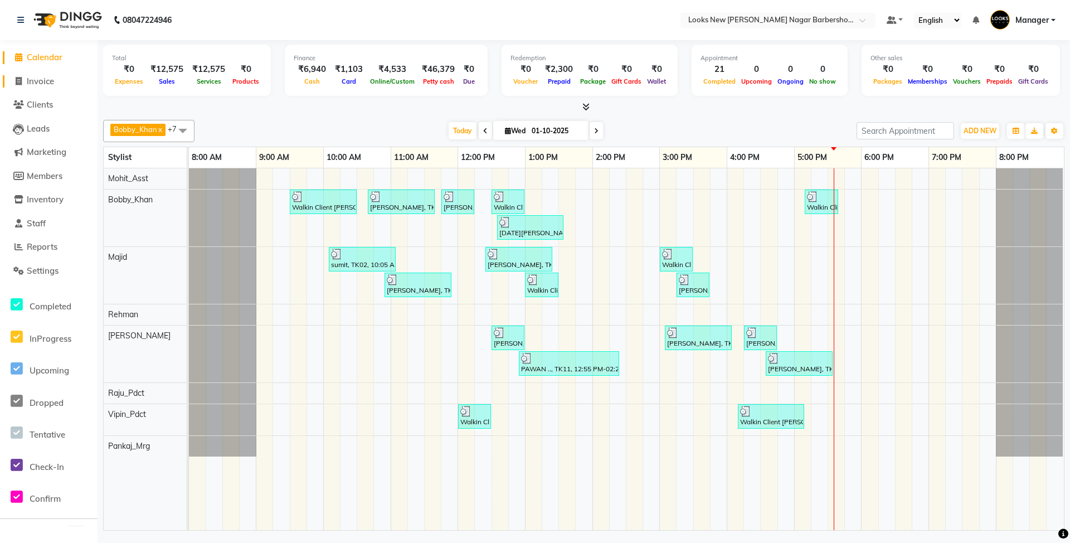
click at [47, 81] on span "Invoice" at bounding box center [40, 81] width 27 height 11
select select "service"
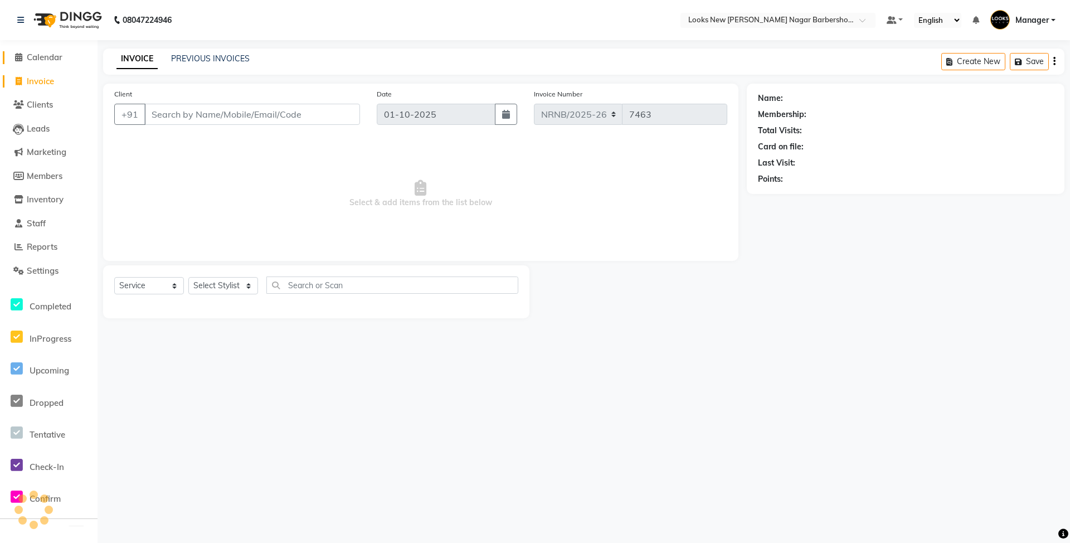
click at [45, 58] on span "Calendar" at bounding box center [45, 57] width 36 height 11
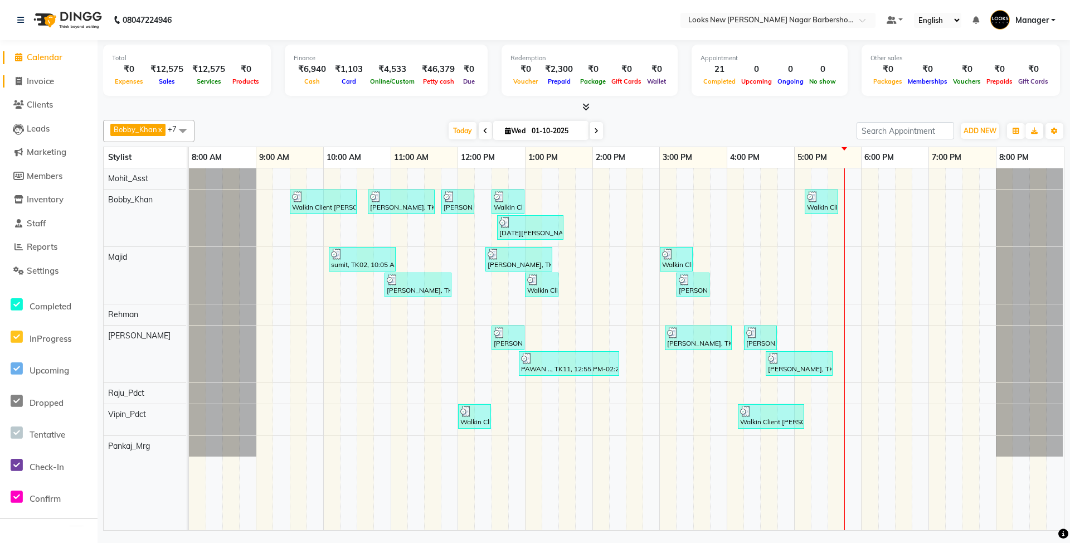
click at [50, 81] on span "Invoice" at bounding box center [40, 81] width 27 height 11
select select "service"
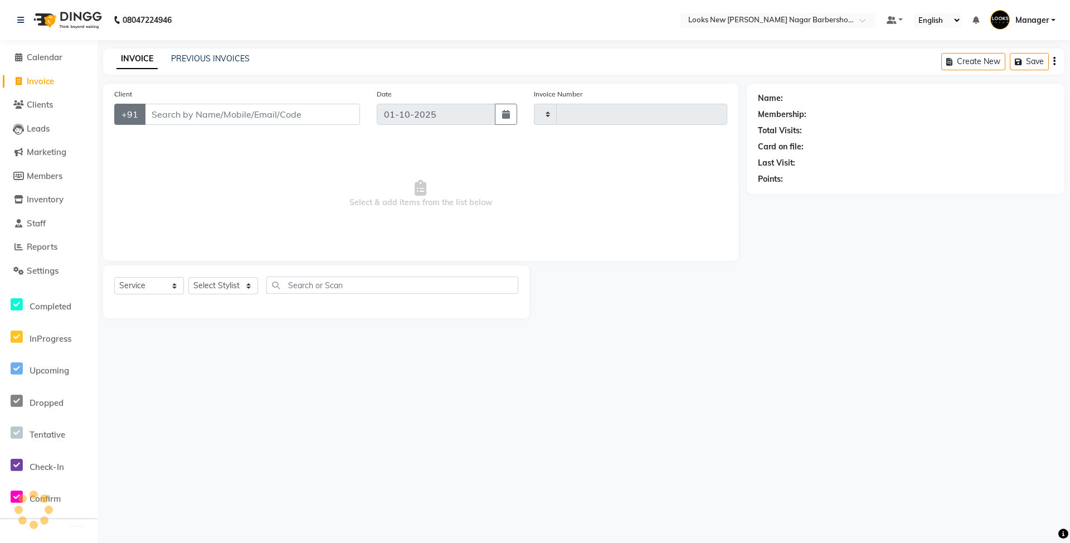
type input "7463"
select select "8705"
type input "9818113960"
click at [330, 120] on button "Add Client" at bounding box center [331, 114] width 57 height 21
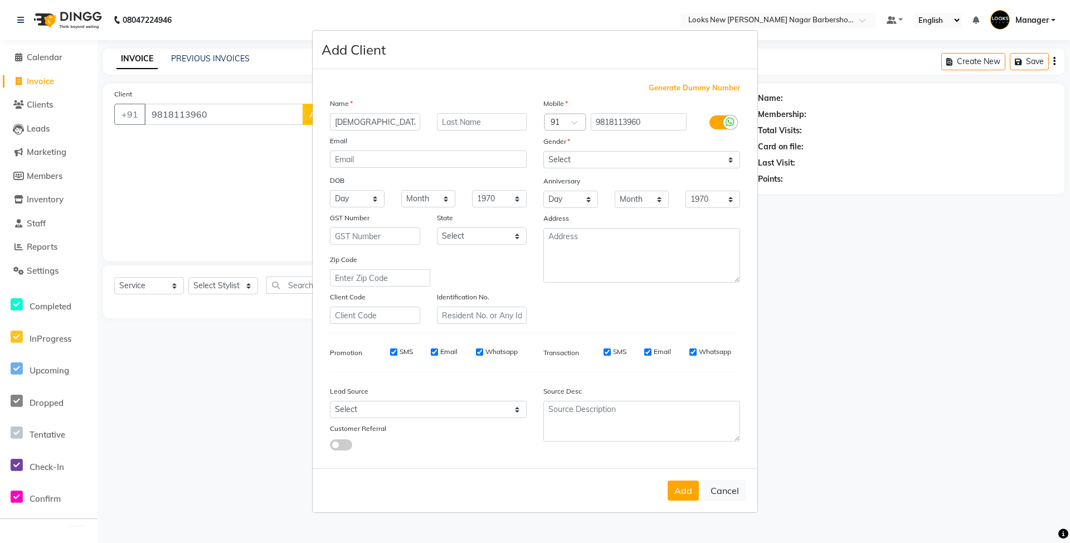
type input "VAIBHAV"
drag, startPoint x: 705, startPoint y: 159, endPoint x: 703, endPoint y: 167, distance: 8.0
click at [703, 164] on select "Select Male Female Other Prefer Not To Say" at bounding box center [641, 159] width 197 height 17
select select "male"
click at [543, 152] on select "Select Male Female Other Prefer Not To Say" at bounding box center [641, 159] width 197 height 17
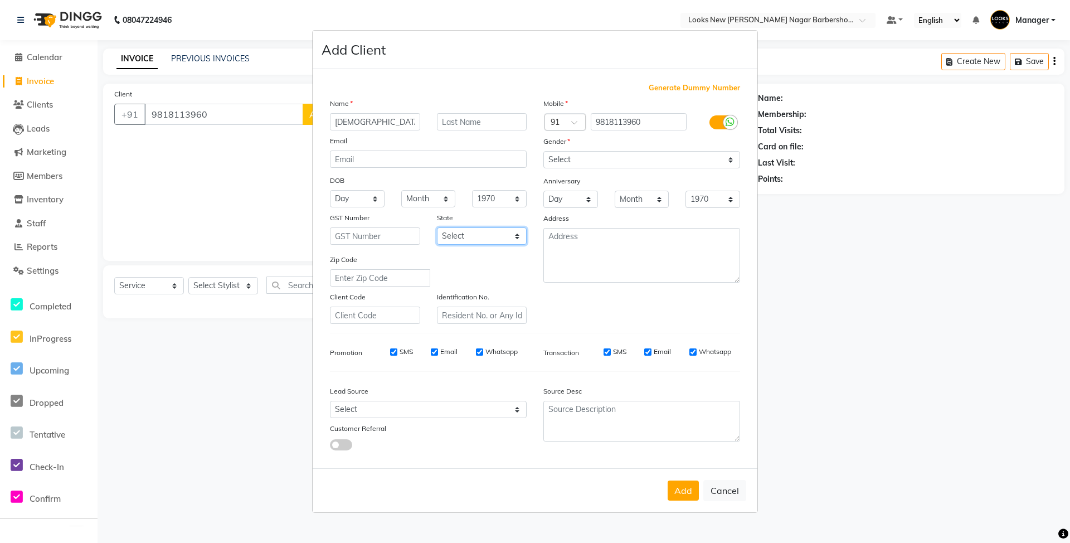
click at [511, 240] on select "Select Andaman and Nicobar Islands Andhra Pradesh Arunachal Pradesh Assam Bihar…" at bounding box center [482, 235] width 90 height 17
select select "10"
click at [437, 227] on select "Select Andaman and Nicobar Islands Andhra Pradesh Arunachal Pradesh Assam Bihar…" at bounding box center [482, 235] width 90 height 17
drag, startPoint x: 673, startPoint y: 489, endPoint x: 664, endPoint y: 485, distance: 9.7
click at [674, 489] on button "Add" at bounding box center [683, 490] width 31 height 20
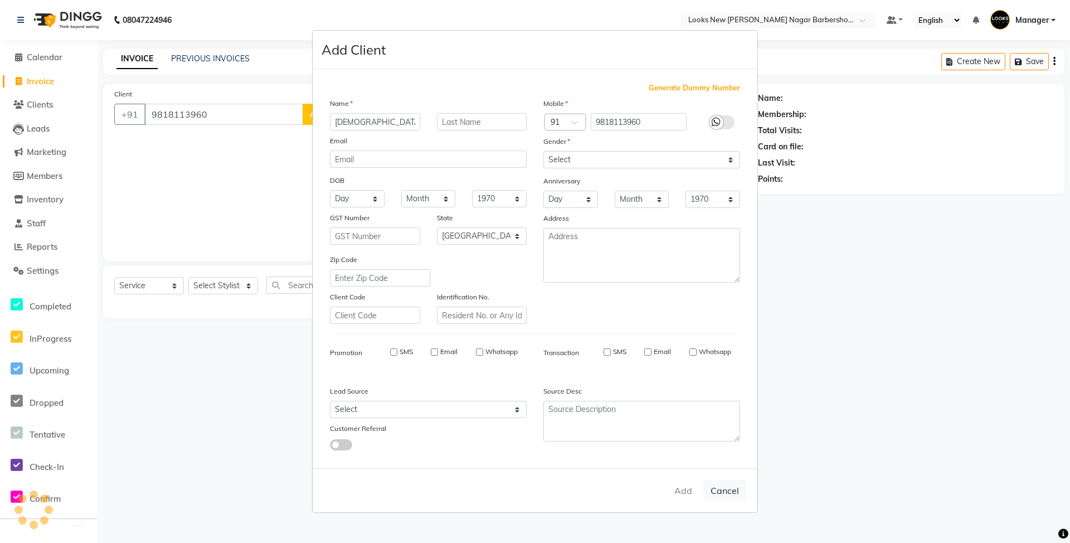
select select
select select "null"
select select
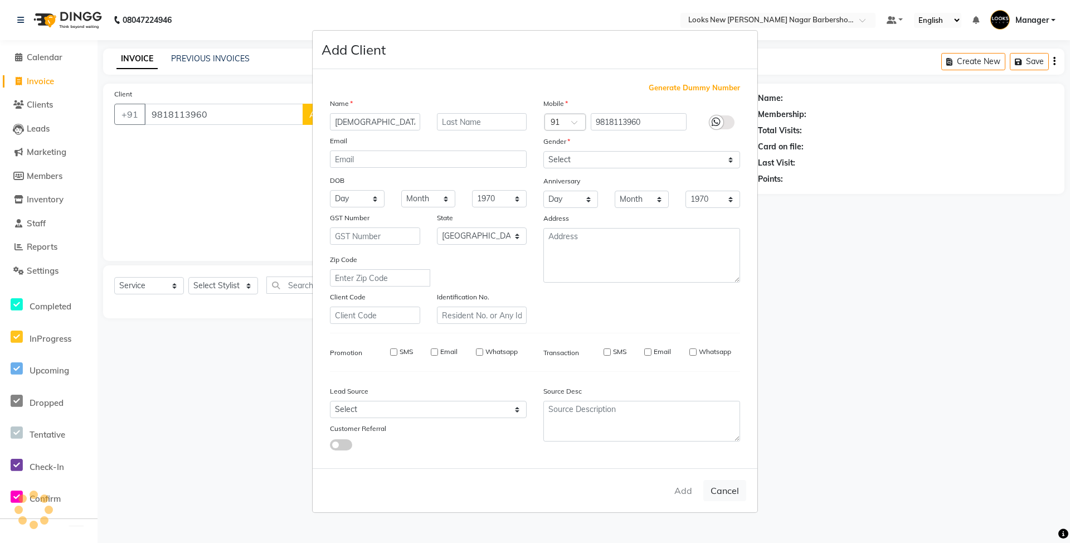
select select
checkbox input "false"
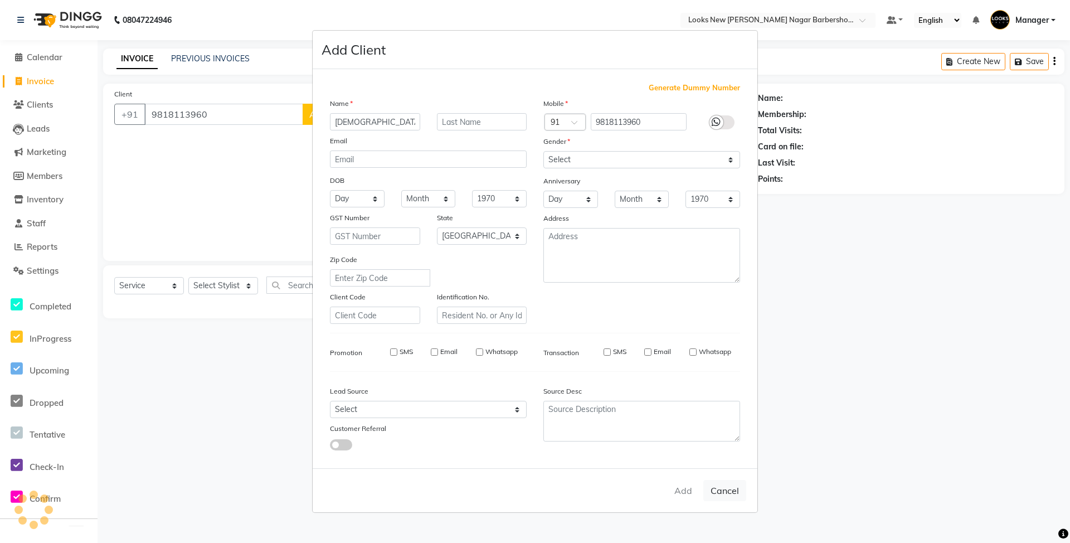
checkbox input "false"
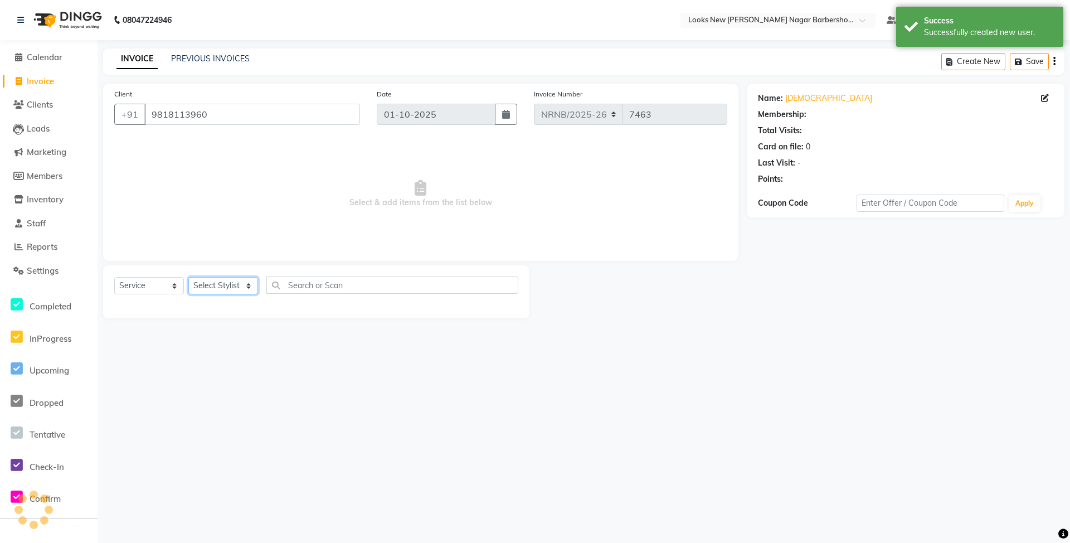
click at [227, 284] on select "Select Stylist Aakash_Pdct [PERSON_NAME] [PERSON_NAME] [PERSON_NAME] Counter_Sa…" at bounding box center [223, 285] width 70 height 17
select select "1: Object"
click at [188, 277] on select "Select Stylist Aakash_Pdct [PERSON_NAME] [PERSON_NAME] [PERSON_NAME] Counter_Sa…" at bounding box center [223, 285] width 70 height 17
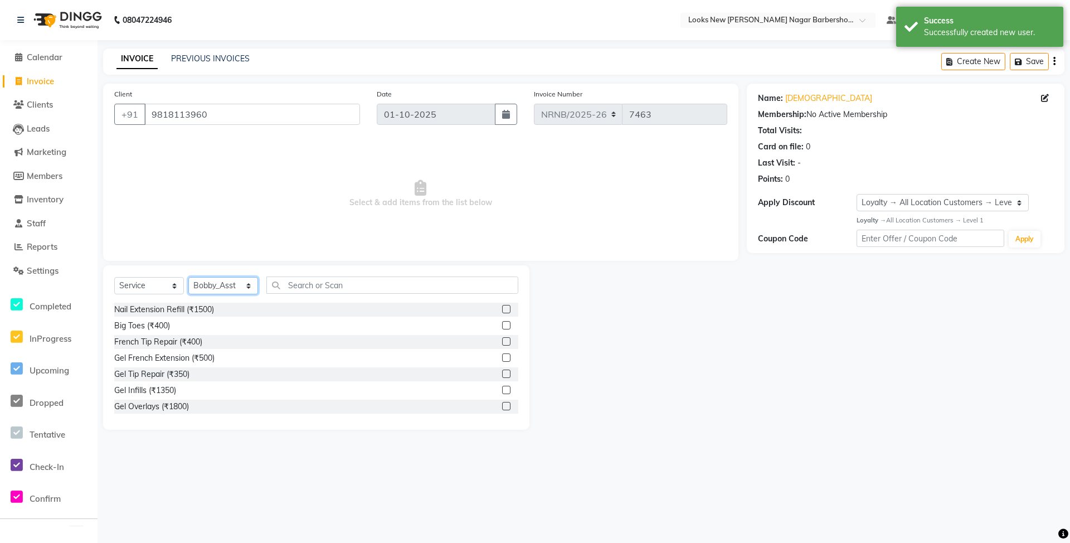
drag, startPoint x: 223, startPoint y: 280, endPoint x: 232, endPoint y: 284, distance: 10.0
click at [232, 284] on select "Select Stylist Aakash_Pdct [PERSON_NAME] [PERSON_NAME] [PERSON_NAME] Counter_Sa…" at bounding box center [223, 285] width 70 height 17
select select "87354"
click at [188, 277] on select "Select Stylist Aakash_Pdct [PERSON_NAME] [PERSON_NAME] [PERSON_NAME] Counter_Sa…" at bounding box center [223, 285] width 70 height 17
click at [342, 283] on input "text" at bounding box center [392, 284] width 252 height 17
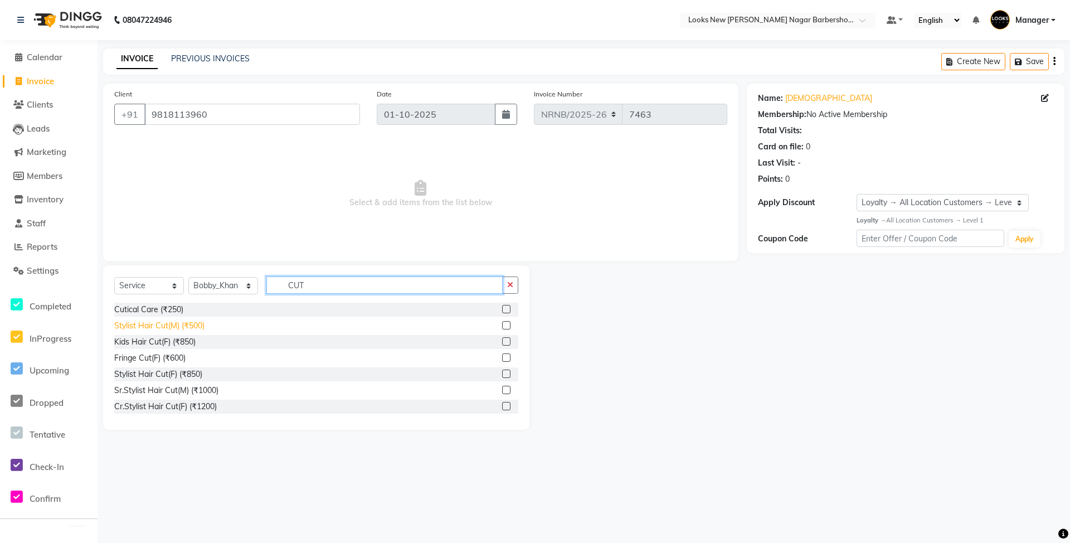
type input "CUT"
click at [171, 325] on div "Stylist Hair Cut(M) (₹500)" at bounding box center [159, 326] width 90 height 12
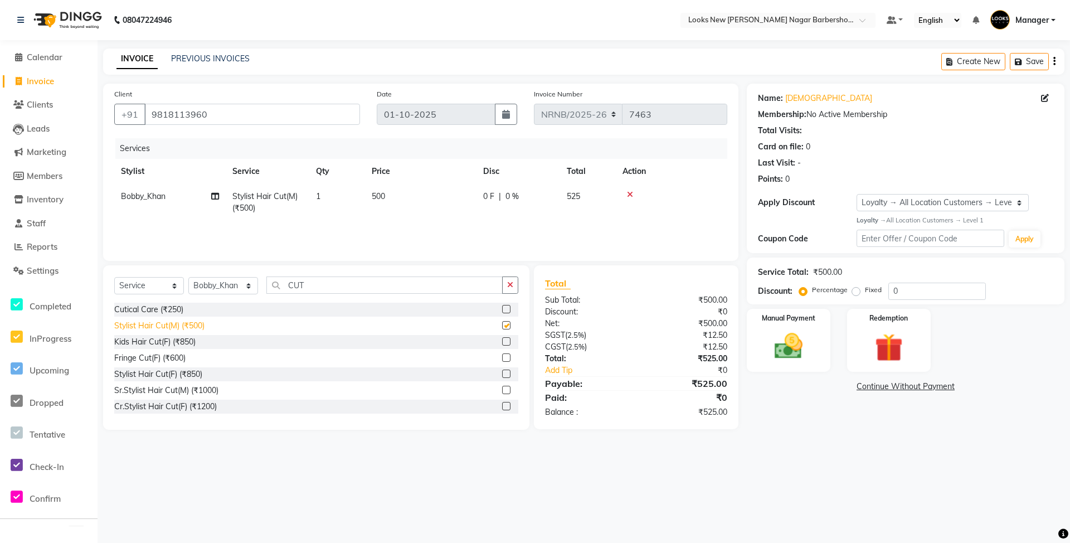
checkbox input "false"
click at [784, 351] on img at bounding box center [789, 346] width 48 height 34
click at [861, 392] on span "CASH" at bounding box center [861, 387] width 24 height 13
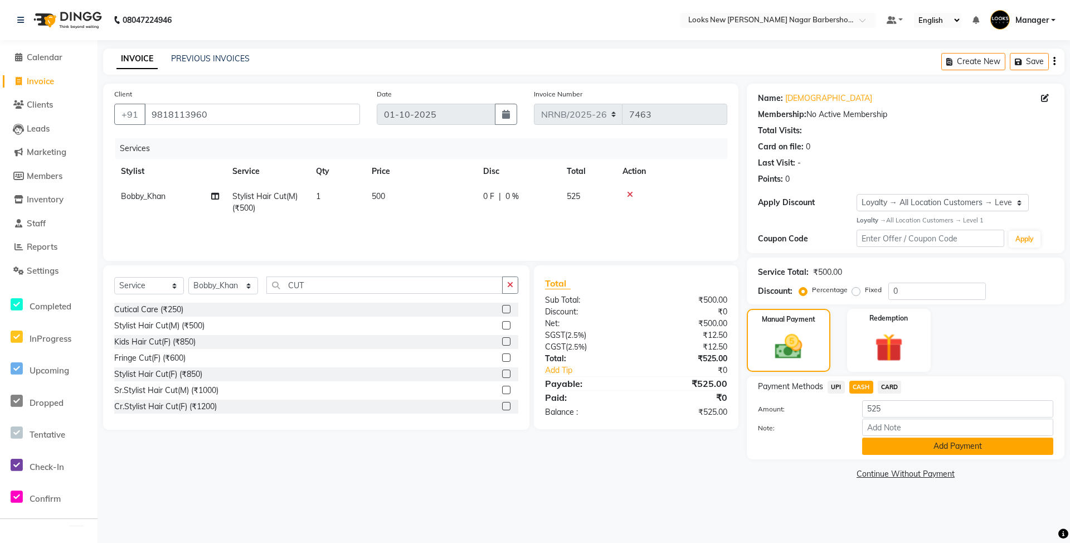
click at [891, 447] on button "Add Payment" at bounding box center [957, 446] width 191 height 17
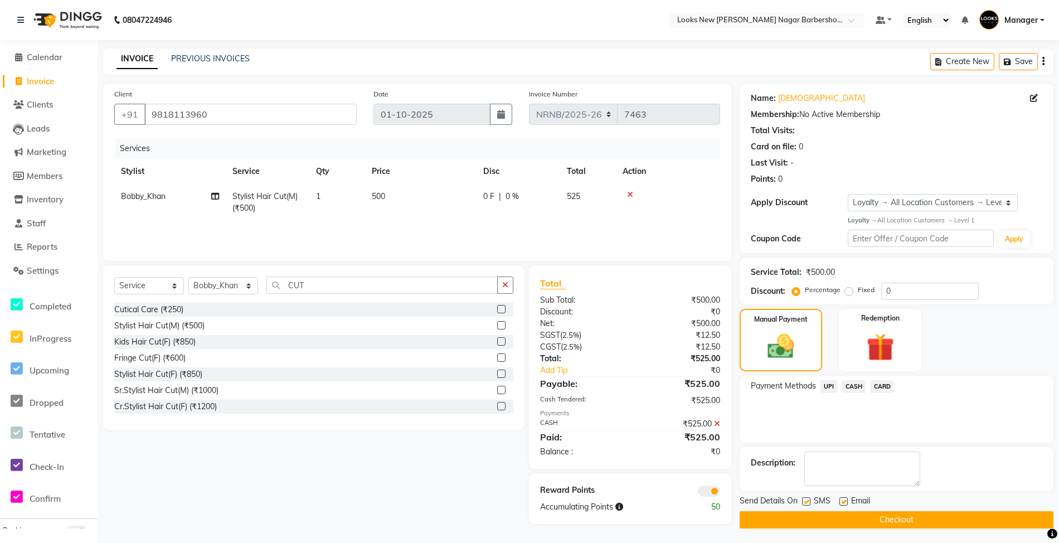
click at [887, 513] on div "Send Details On SMS Email Checkout" at bounding box center [897, 511] width 314 height 33
click at [892, 519] on button "Checkout" at bounding box center [897, 519] width 314 height 17
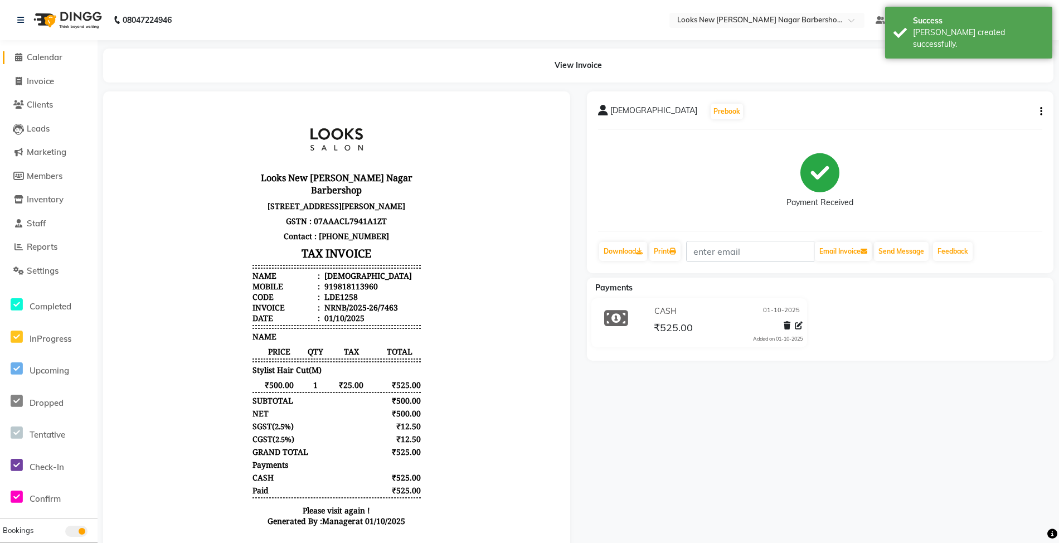
click at [47, 56] on span "Calendar" at bounding box center [45, 57] width 36 height 11
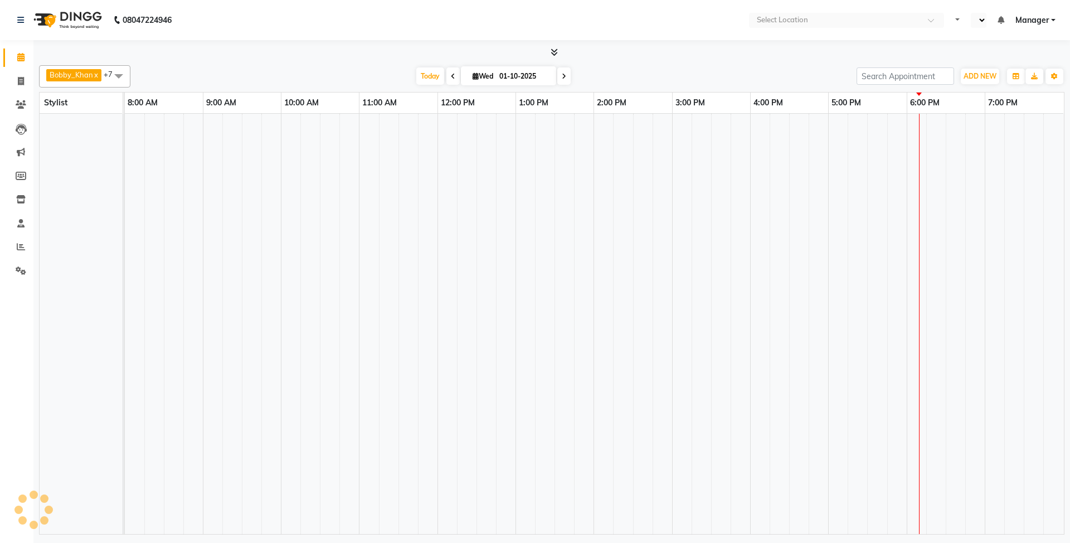
select select "en"
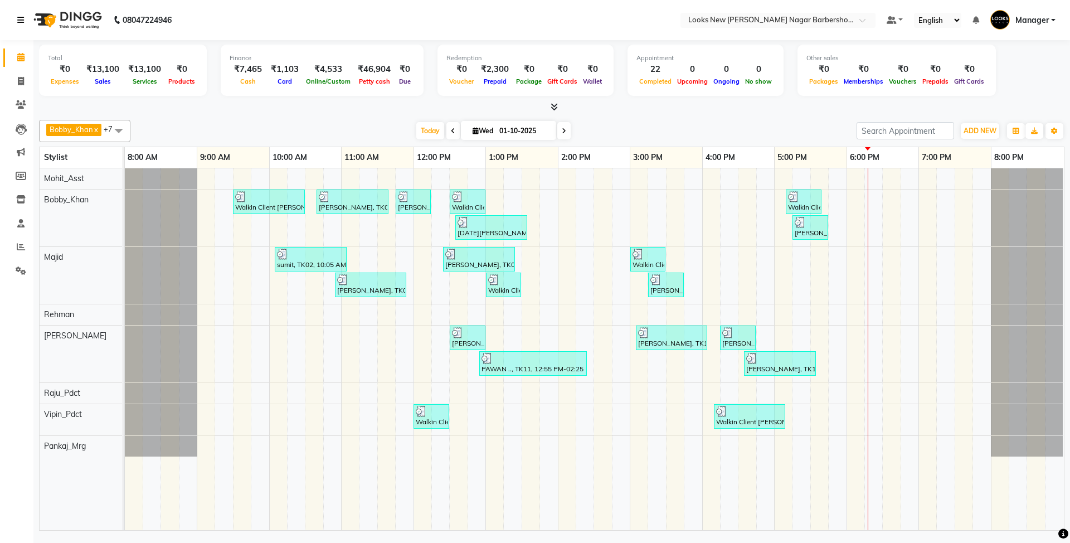
click at [18, 16] on icon at bounding box center [20, 20] width 7 height 8
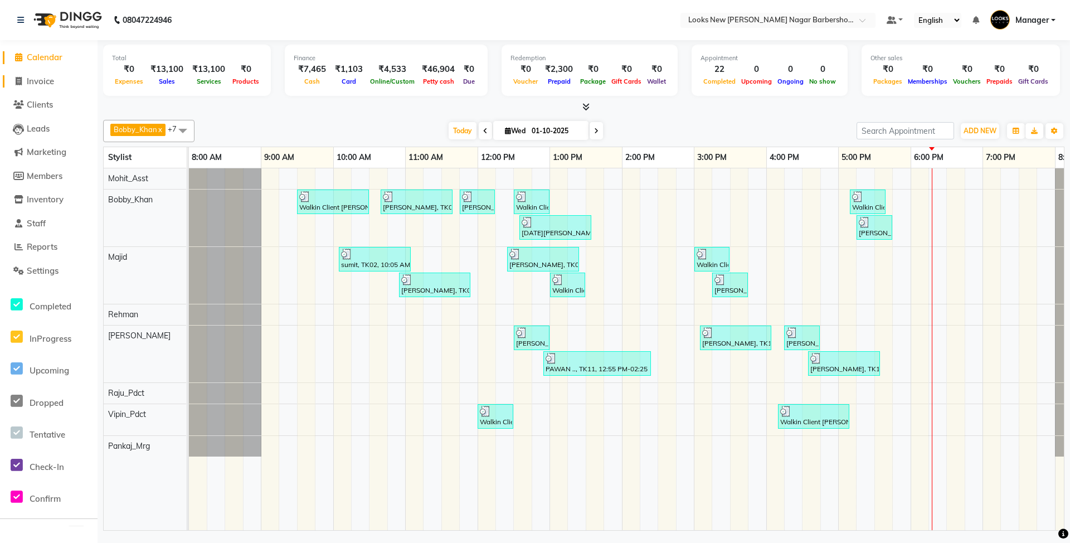
click at [45, 76] on span "Invoice" at bounding box center [40, 81] width 27 height 11
select select "service"
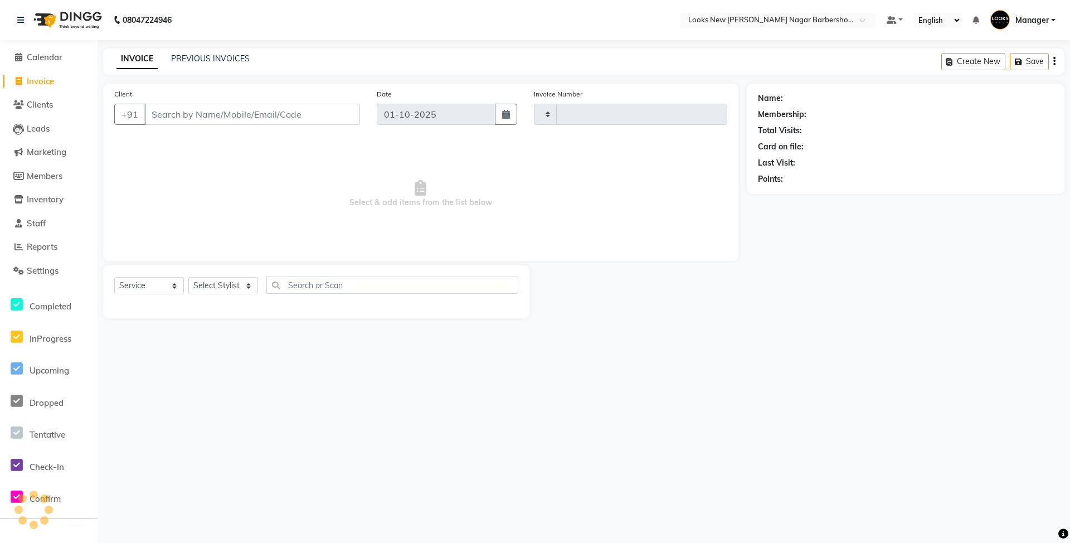
type input "7464"
select select "8705"
click at [237, 284] on select "Select Stylist" at bounding box center [223, 285] width 70 height 17
select select "87357"
click at [188, 277] on select "Select Stylist Aakash_Pdct [PERSON_NAME] [PERSON_NAME] [PERSON_NAME] Counter_Sa…" at bounding box center [223, 285] width 70 height 17
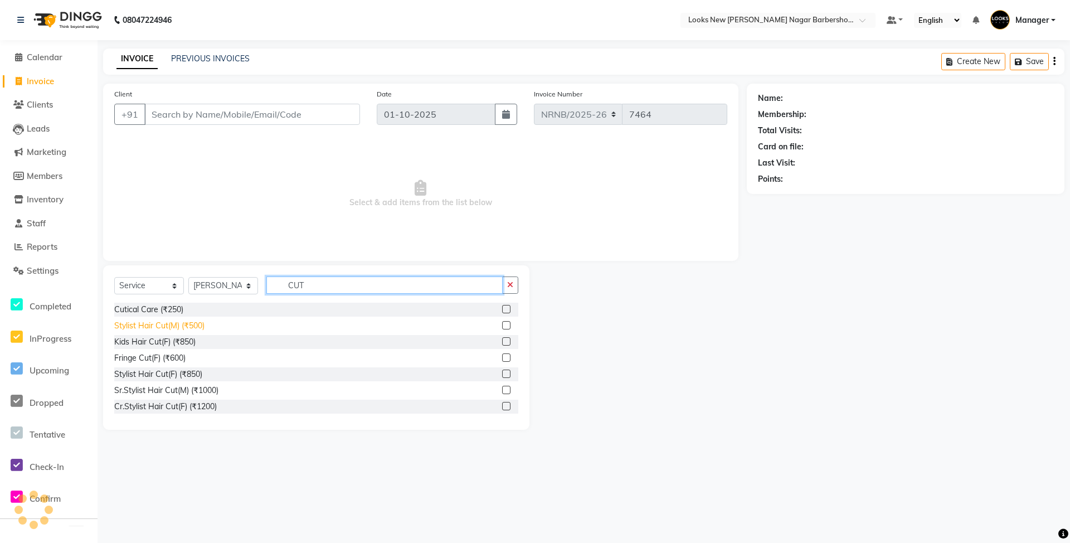
type input "CUT"
click at [159, 330] on div "Stylist Hair Cut(M) (₹500)" at bounding box center [159, 326] width 90 height 12
checkbox input "false"
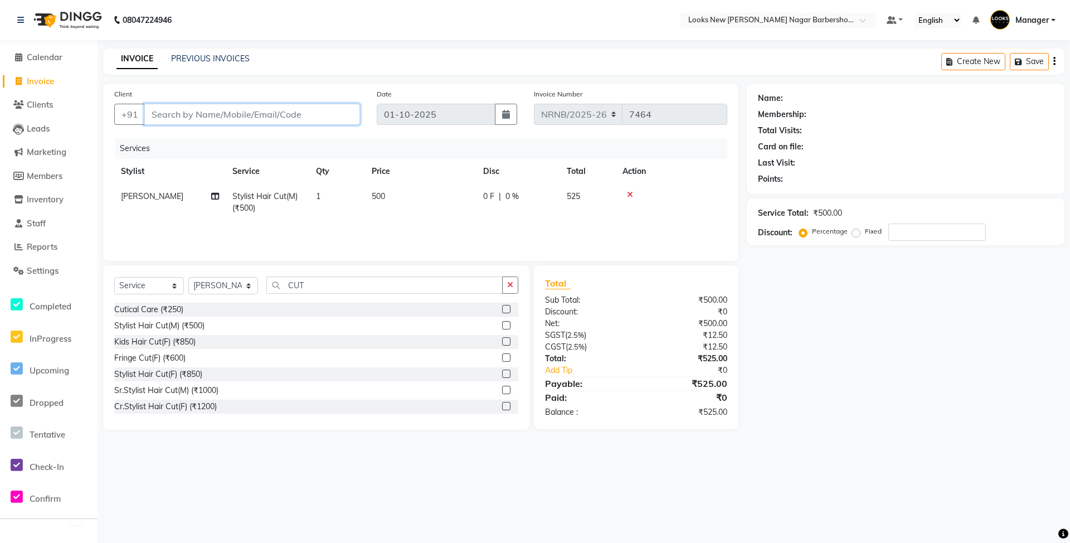
click at [208, 108] on input "Client" at bounding box center [252, 114] width 216 height 21
type input "9"
type input "0"
type input "9899996444"
click at [341, 112] on span "Add Client" at bounding box center [331, 114] width 44 height 11
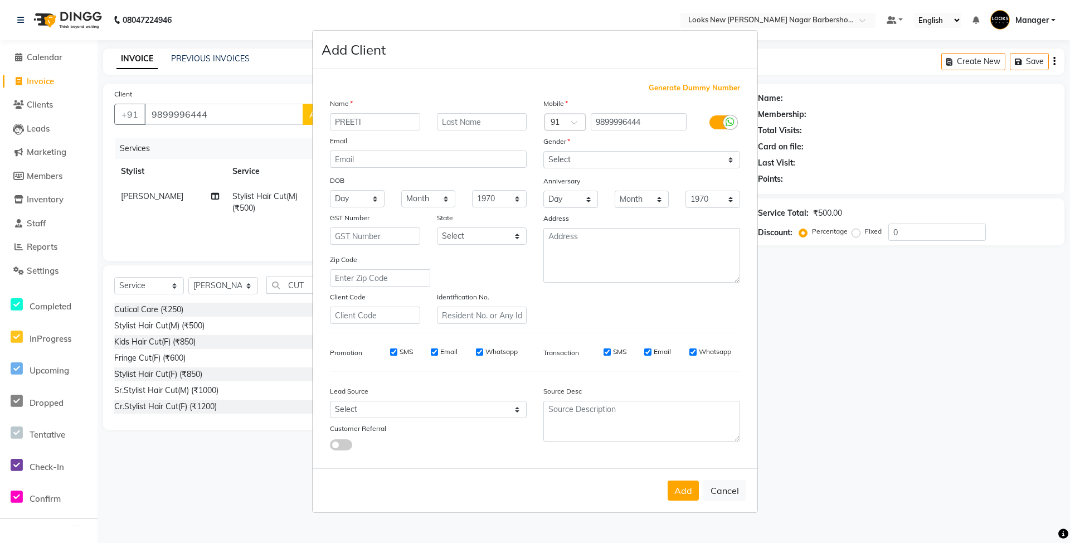
type input "PREETI"
click at [635, 150] on div "Gender" at bounding box center [641, 143] width 213 height 16
drag, startPoint x: 629, startPoint y: 154, endPoint x: 622, endPoint y: 161, distance: 9.5
click at [629, 154] on select "Select Male Female Other Prefer Not To Say" at bounding box center [641, 159] width 197 height 17
select select "male"
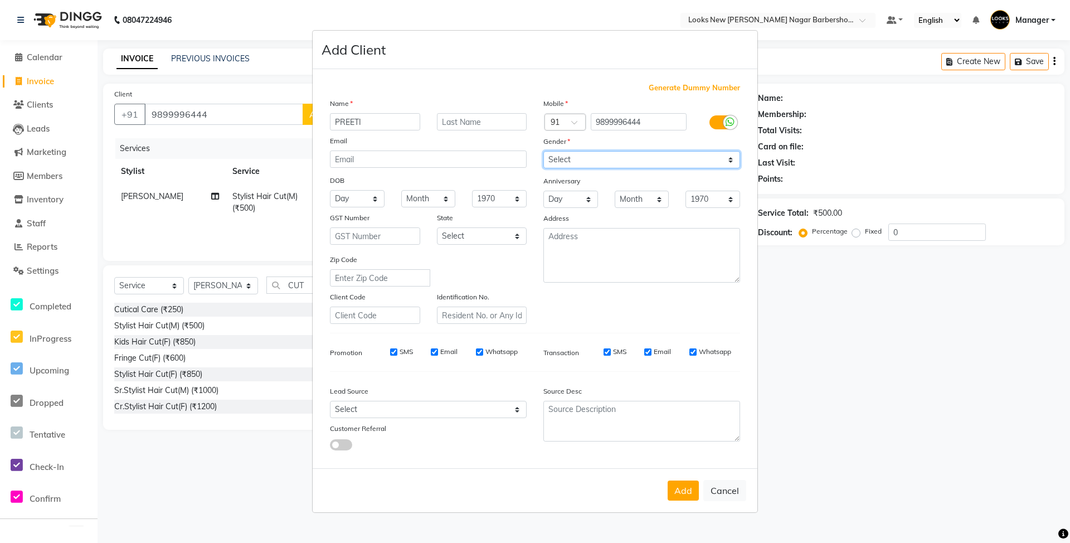
click at [543, 152] on select "Select Male Female Other Prefer Not To Say" at bounding box center [641, 159] width 197 height 17
click at [519, 232] on select "Select Andaman and Nicobar Islands Andhra Pradesh Arunachal Pradesh Assam Bihar…" at bounding box center [482, 235] width 90 height 17
select select "10"
click at [437, 227] on select "Select Andaman and Nicobar Islands Andhra Pradesh Arunachal Pradesh Assam Bihar…" at bounding box center [482, 235] width 90 height 17
click at [692, 487] on button "Add" at bounding box center [683, 490] width 31 height 20
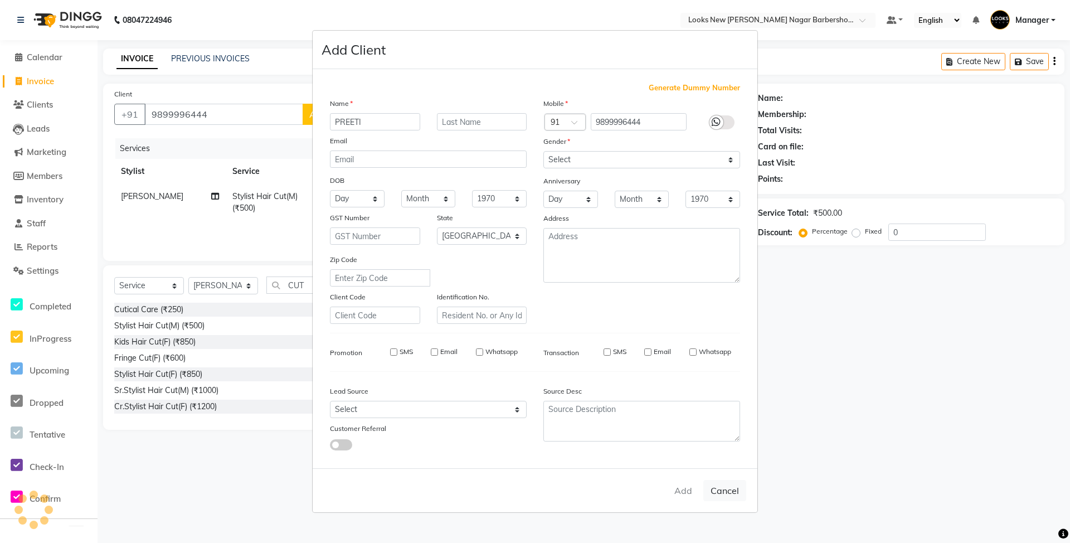
select select
select select "null"
select select
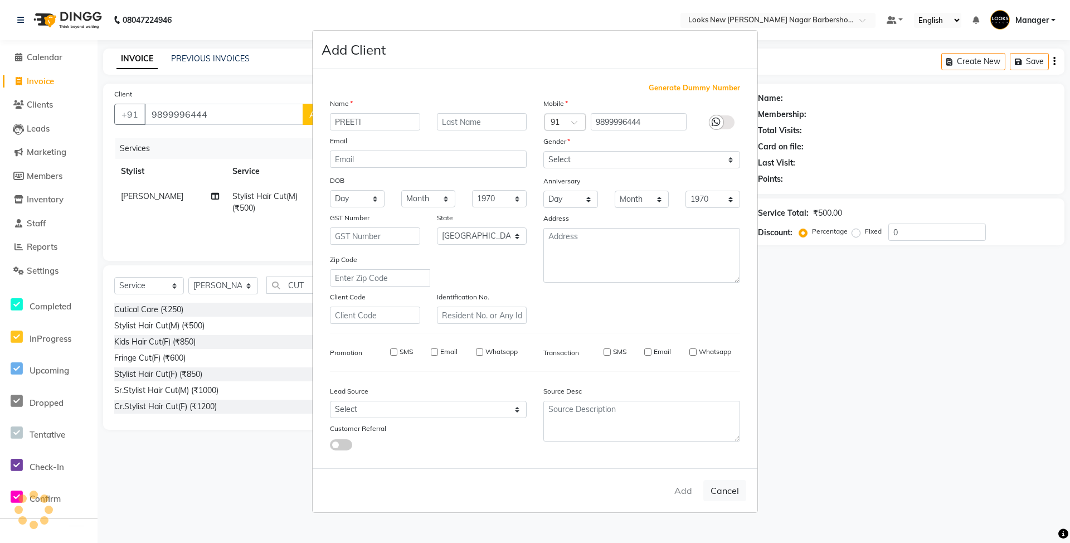
select select
checkbox input "false"
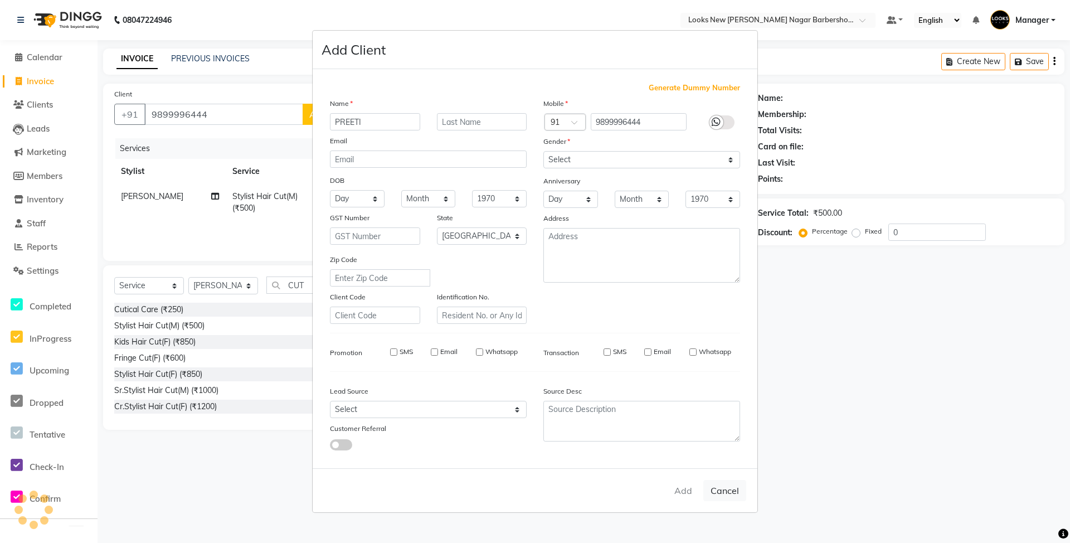
checkbox input "false"
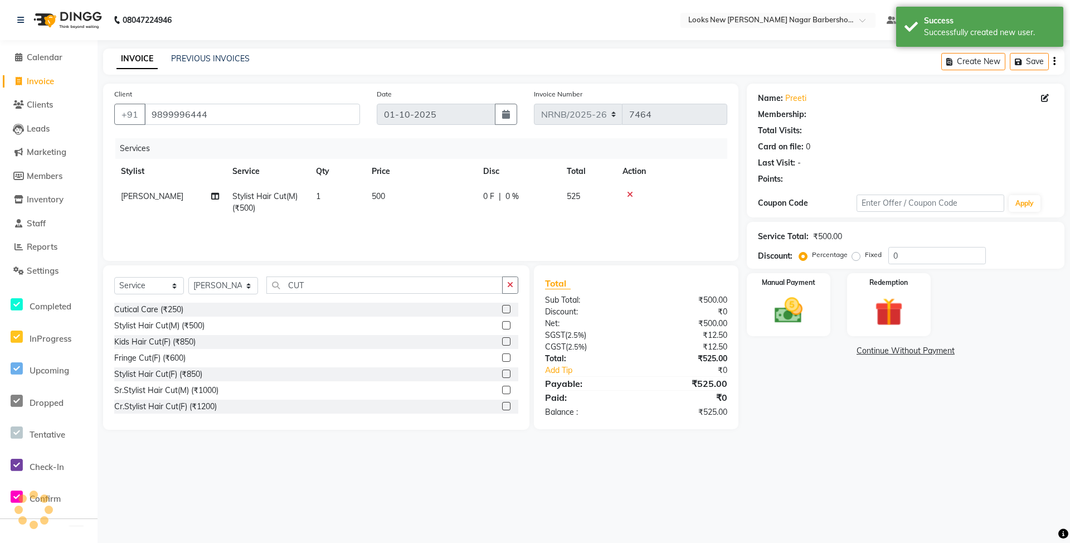
select select "1: Object"
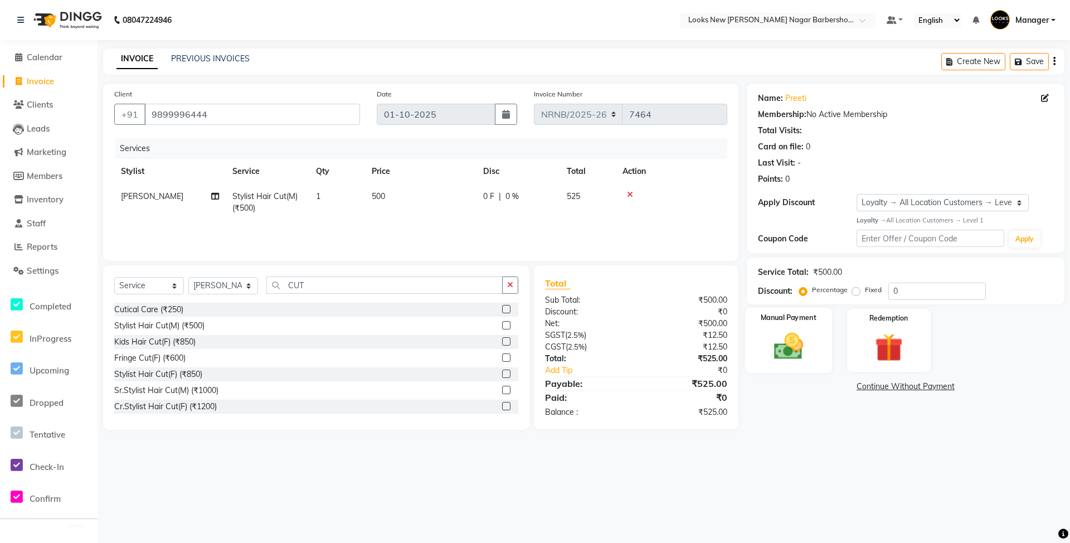
click at [828, 355] on div "Manual Payment" at bounding box center [788, 341] width 87 height 66
click at [892, 383] on span "CARD" at bounding box center [890, 387] width 24 height 13
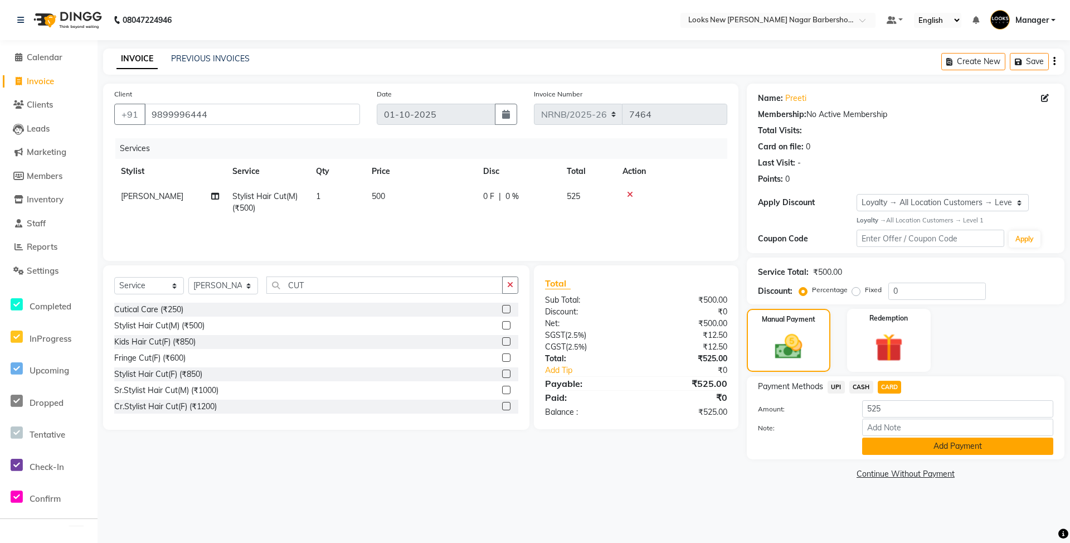
click at [900, 453] on button "Add Payment" at bounding box center [957, 446] width 191 height 17
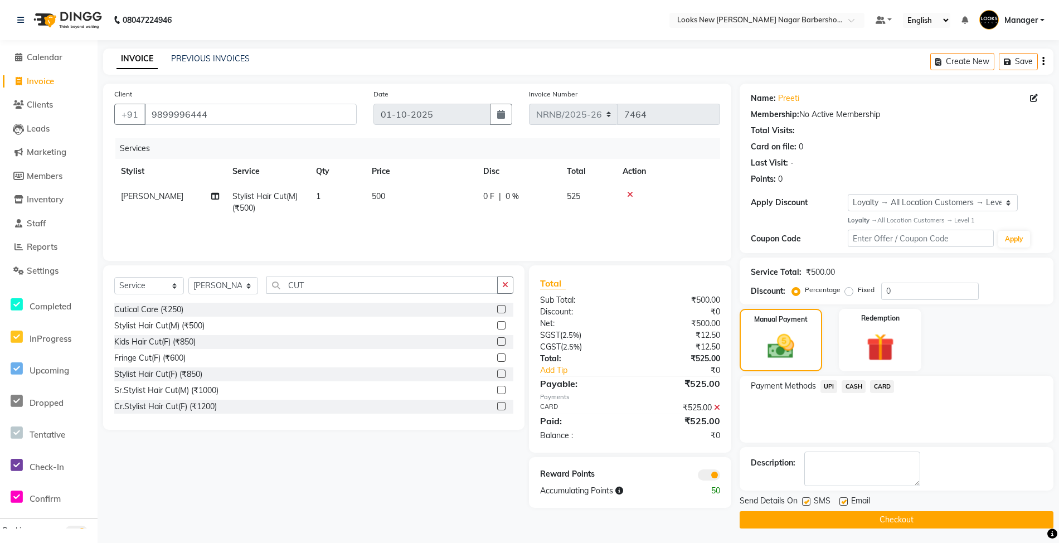
click at [878, 522] on button "Checkout" at bounding box center [897, 519] width 314 height 17
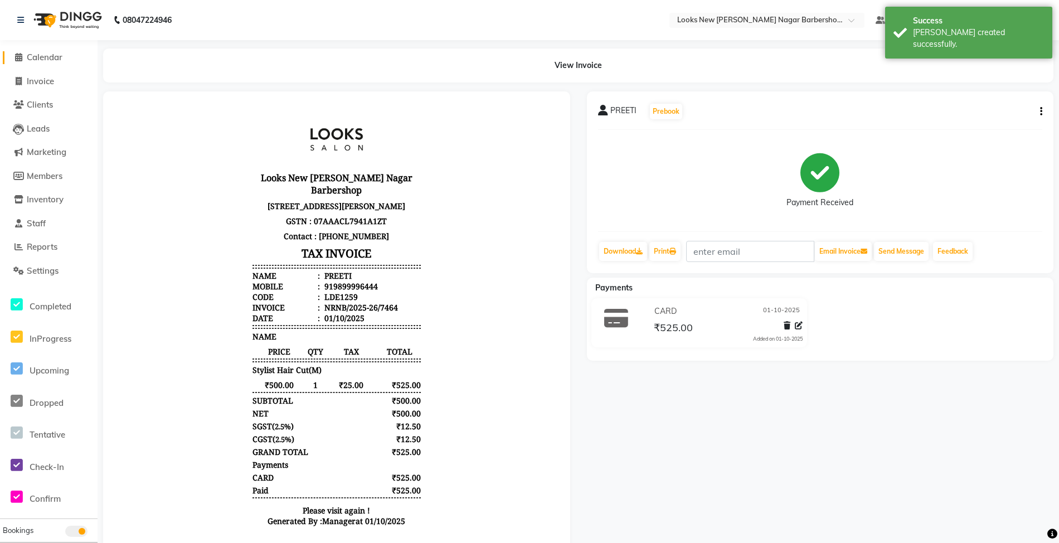
click at [46, 57] on span "Calendar" at bounding box center [45, 57] width 36 height 11
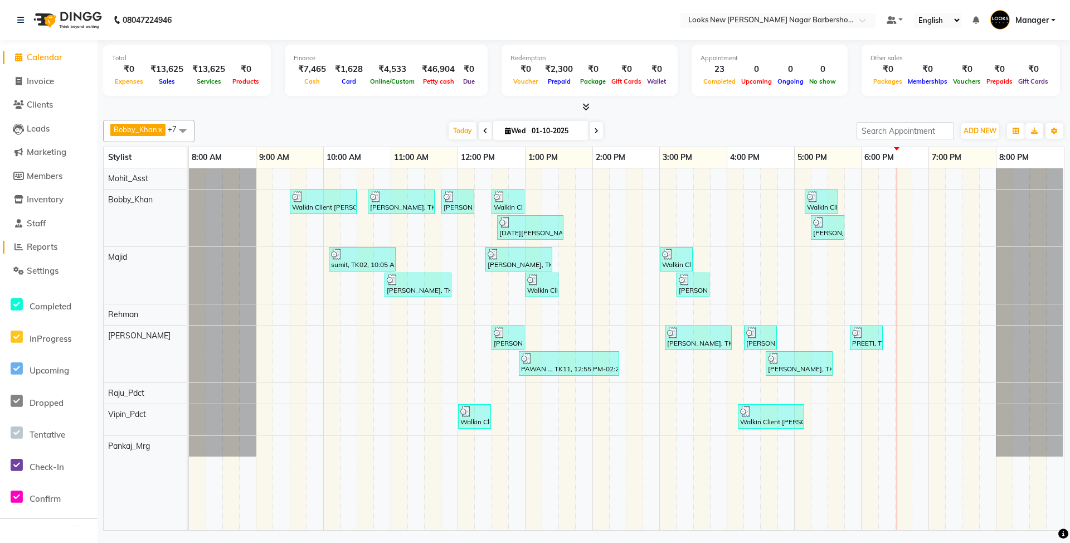
click at [57, 242] on span "Reports" at bounding box center [42, 246] width 31 height 11
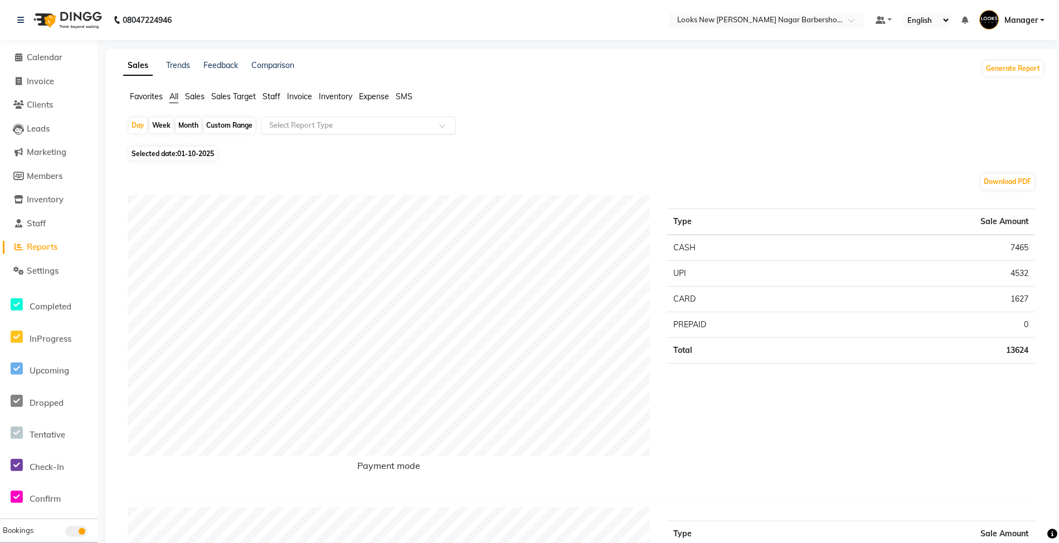
click at [317, 129] on input "text" at bounding box center [347, 125] width 161 height 11
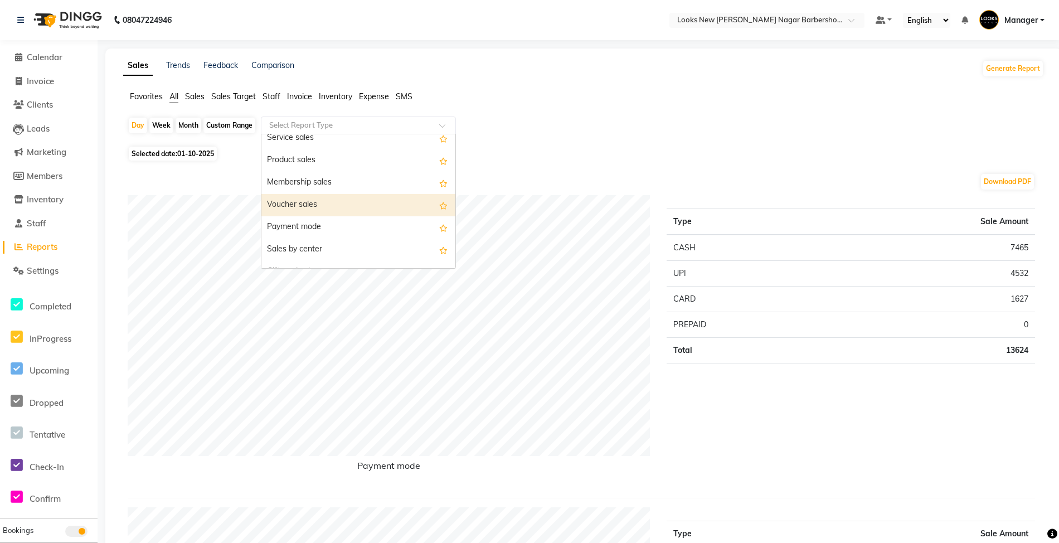
scroll to position [148, 0]
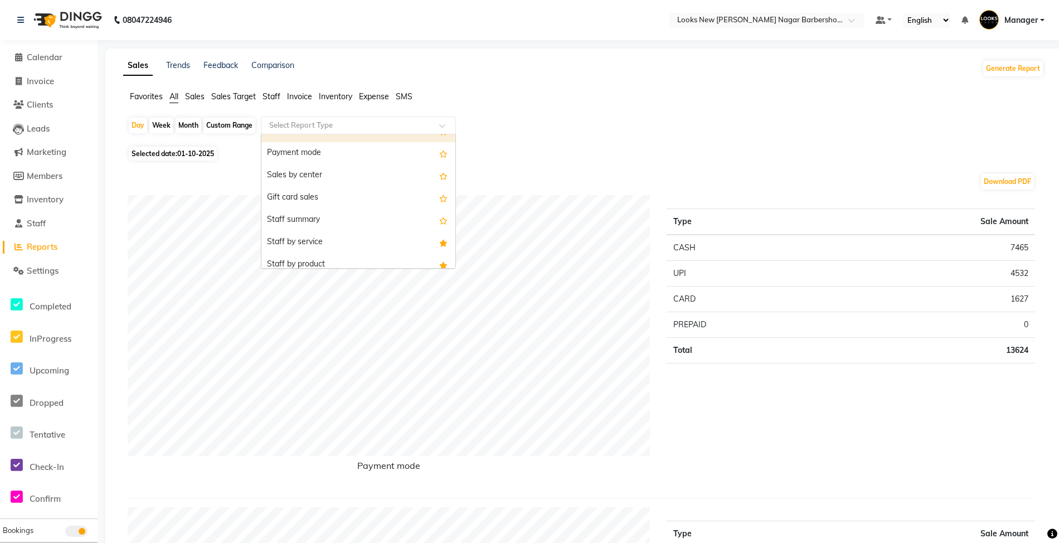
click at [307, 215] on div "Staff summary" at bounding box center [358, 220] width 194 height 22
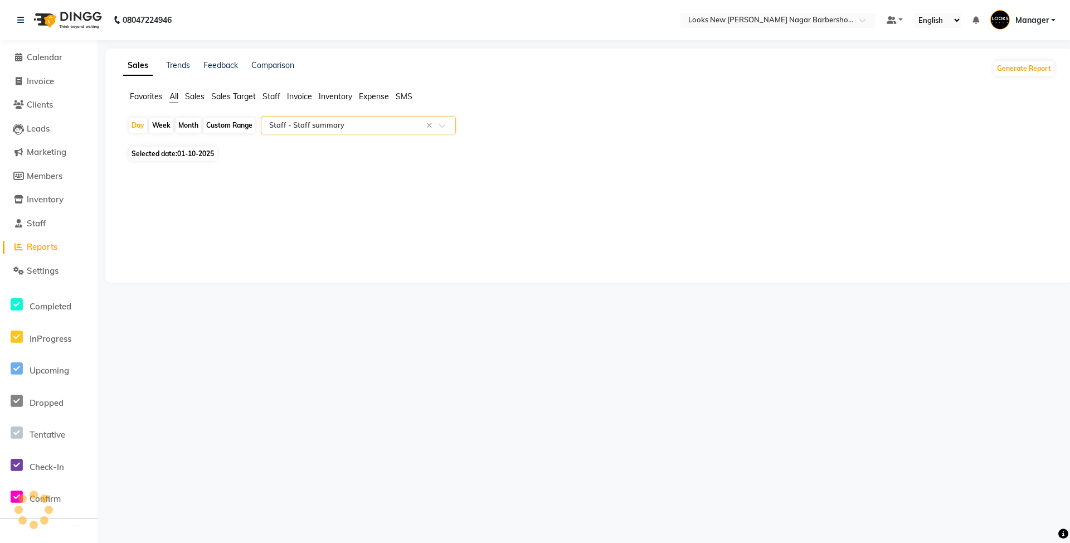
select select "full_report"
select select "csv"
drag, startPoint x: 193, startPoint y: 125, endPoint x: 206, endPoint y: 125, distance: 13.4
click at [206, 125] on div "Day Week Month Custom Range Select Report Type × Staff - Staff summary ×" at bounding box center [584, 129] width 912 height 27
click at [190, 121] on div "Month" at bounding box center [189, 126] width 26 height 16
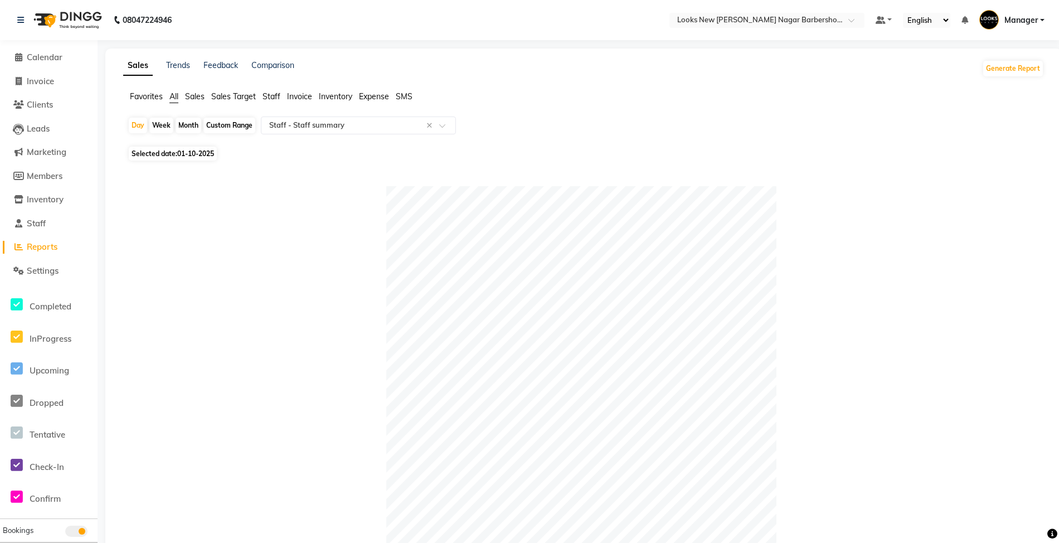
select select "10"
select select "2025"
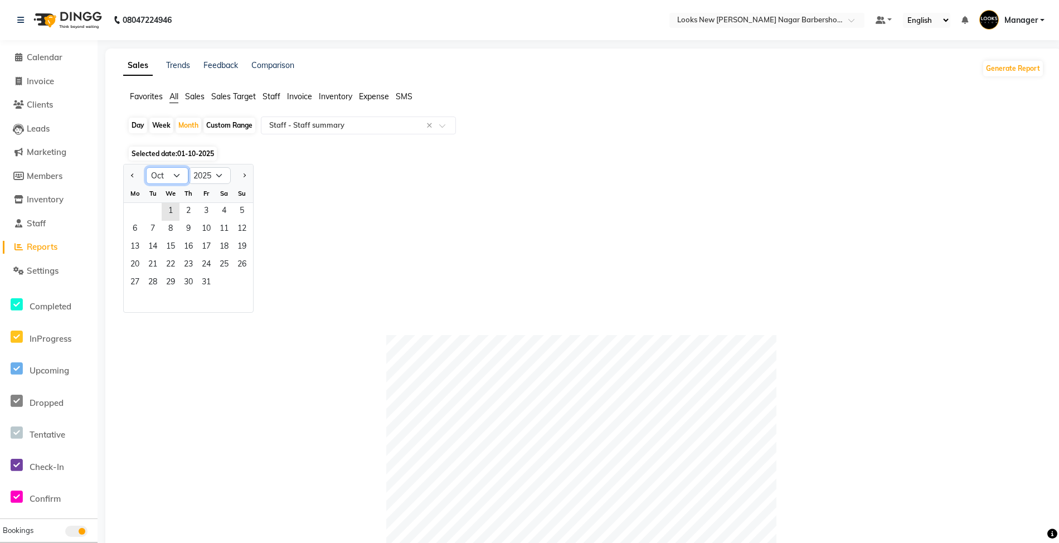
click at [171, 174] on select "Jan Feb Mar Apr May Jun Jul Aug Sep Oct Nov Dec" at bounding box center [167, 175] width 42 height 17
select select "9"
click at [146, 167] on select "Jan Feb Mar Apr May Jun Jul Aug Sep Oct Nov Dec" at bounding box center [167, 175] width 42 height 17
click at [143, 210] on span "1" at bounding box center [135, 212] width 18 height 18
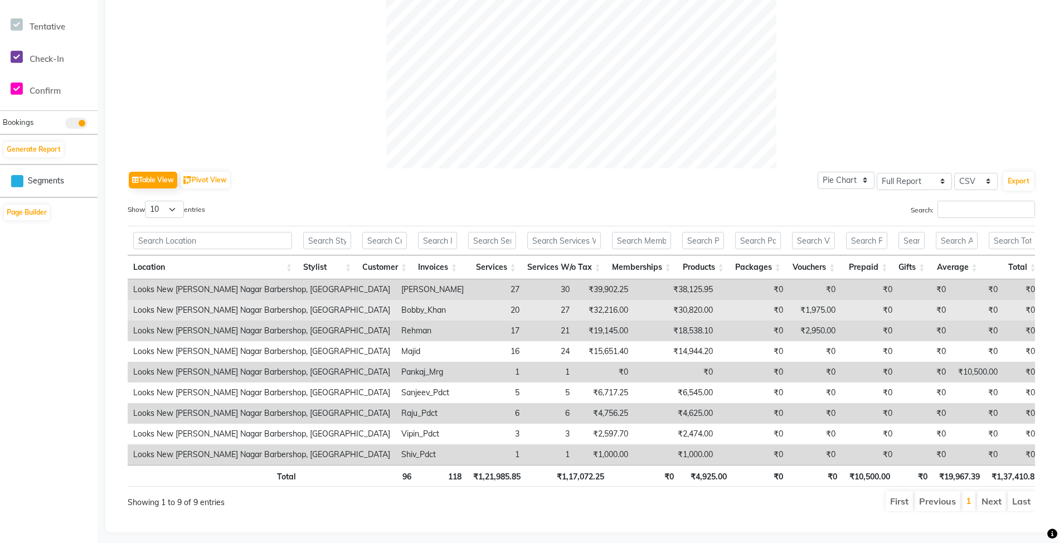
scroll to position [438, 0]
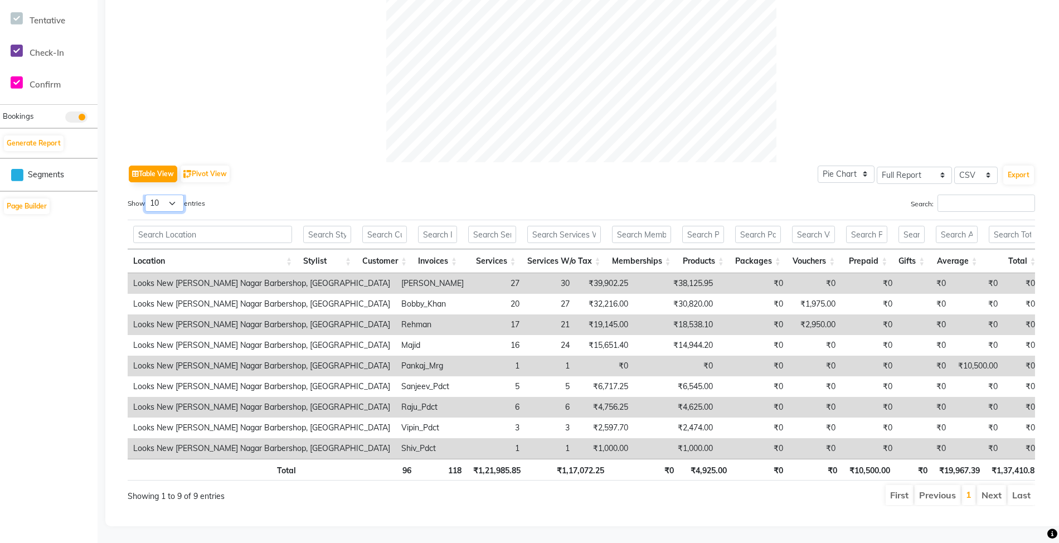
click at [177, 195] on select "10 25 50 100" at bounding box center [164, 203] width 39 height 17
select select "25"
click at [147, 195] on select "10 25 50 100" at bounding box center [164, 203] width 39 height 17
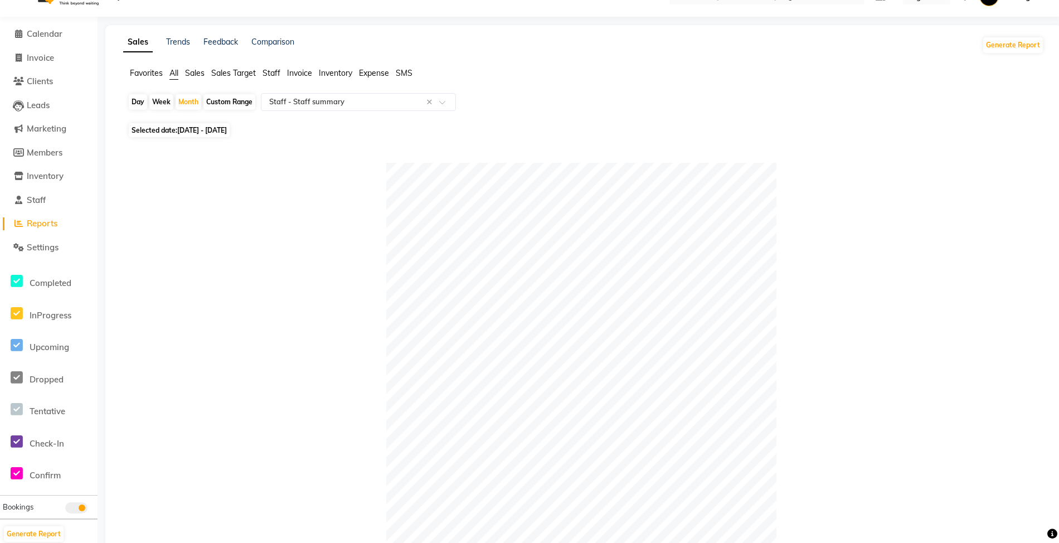
scroll to position [0, 0]
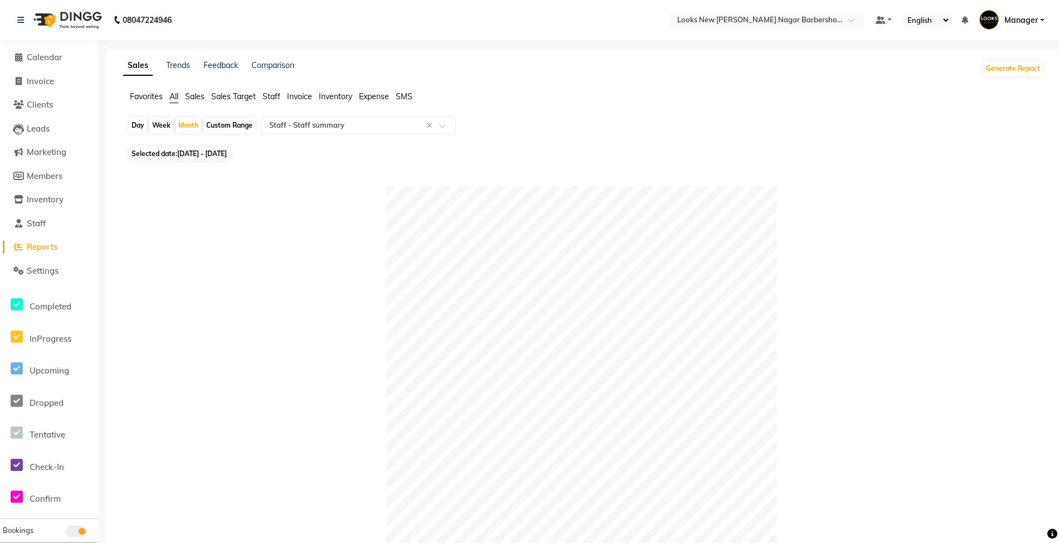
click at [192, 134] on div "Day Week Month Custom Range Select Report Type × Staff - Staff summary ×" at bounding box center [584, 129] width 912 height 27
click at [195, 129] on div "Month" at bounding box center [189, 126] width 26 height 16
select select "9"
select select "2025"
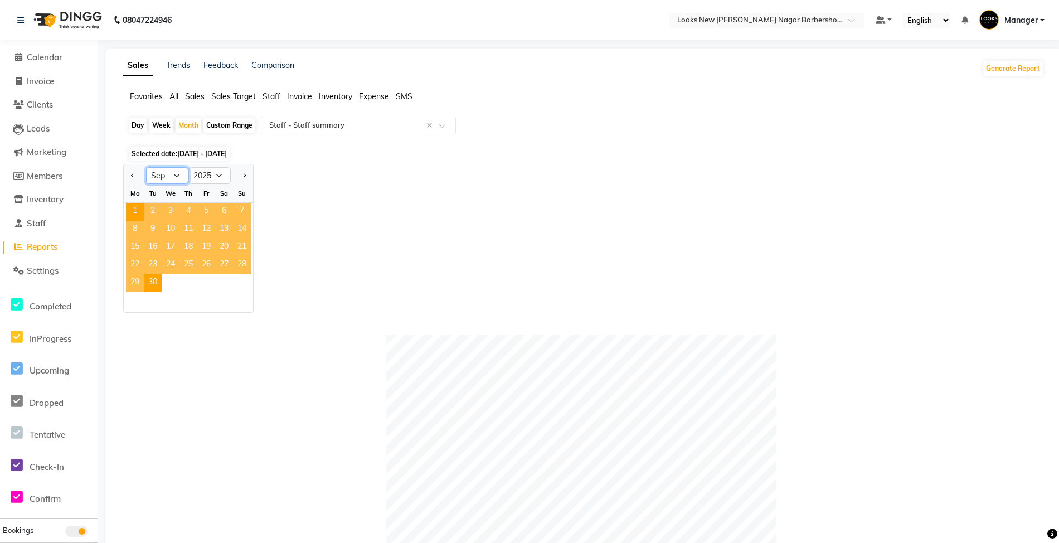
click at [185, 168] on select "Jan Feb Mar Apr May Jun Jul Aug Sep Oct Nov Dec" at bounding box center [167, 175] width 42 height 17
select select "10"
click at [146, 167] on select "Jan Feb Mar Apr May Jun Jul Aug Sep Oct Nov Dec" at bounding box center [167, 175] width 42 height 17
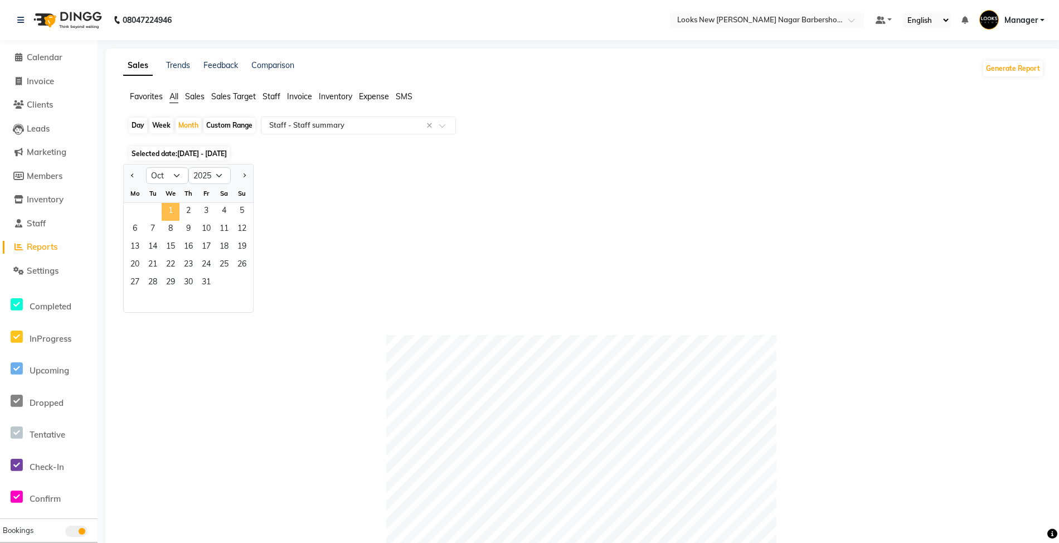
click at [174, 215] on span "1" at bounding box center [171, 212] width 18 height 18
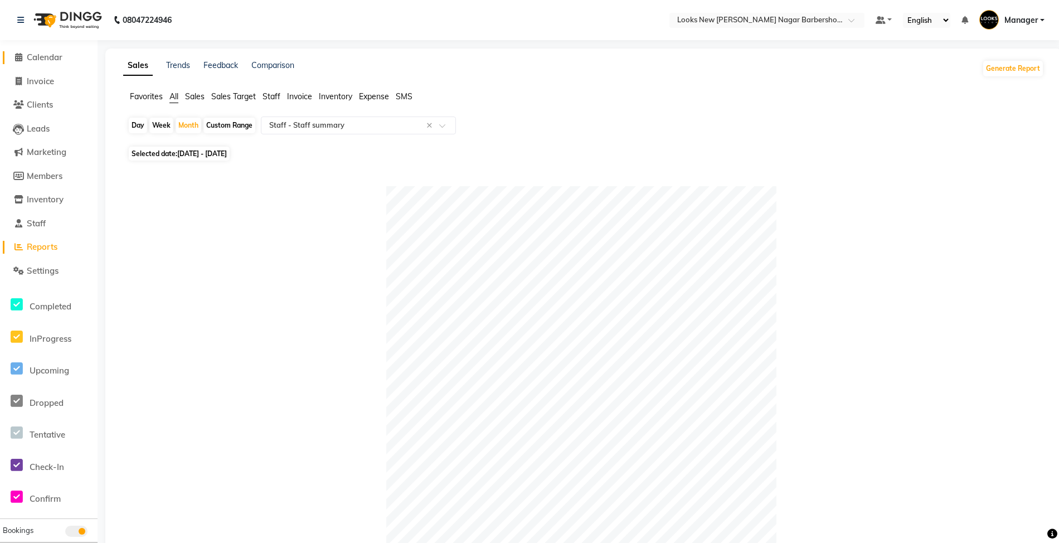
click at [54, 56] on span "Calendar" at bounding box center [45, 57] width 36 height 11
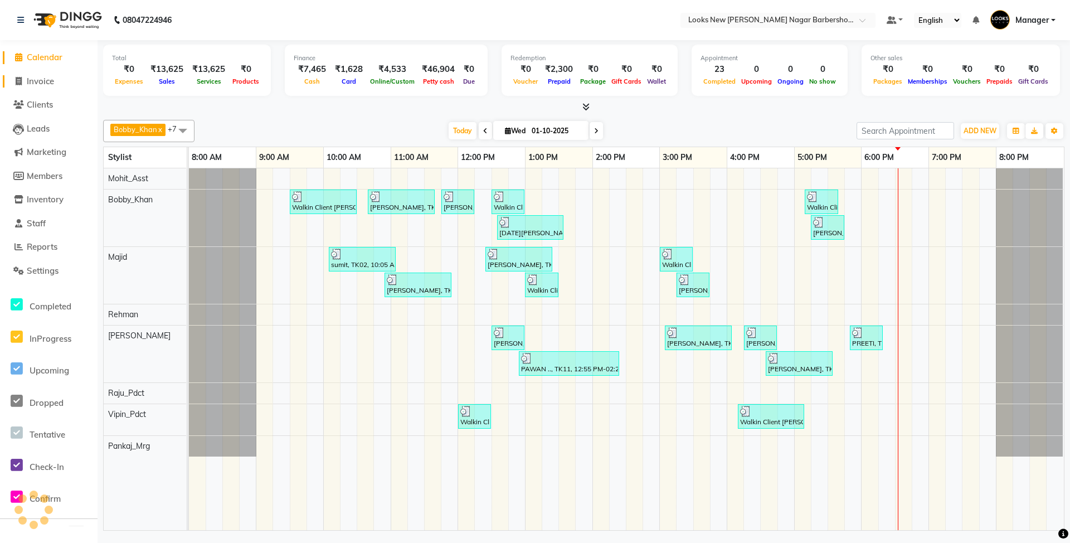
click at [50, 75] on link "Invoice" at bounding box center [49, 81] width 92 height 13
select select "service"
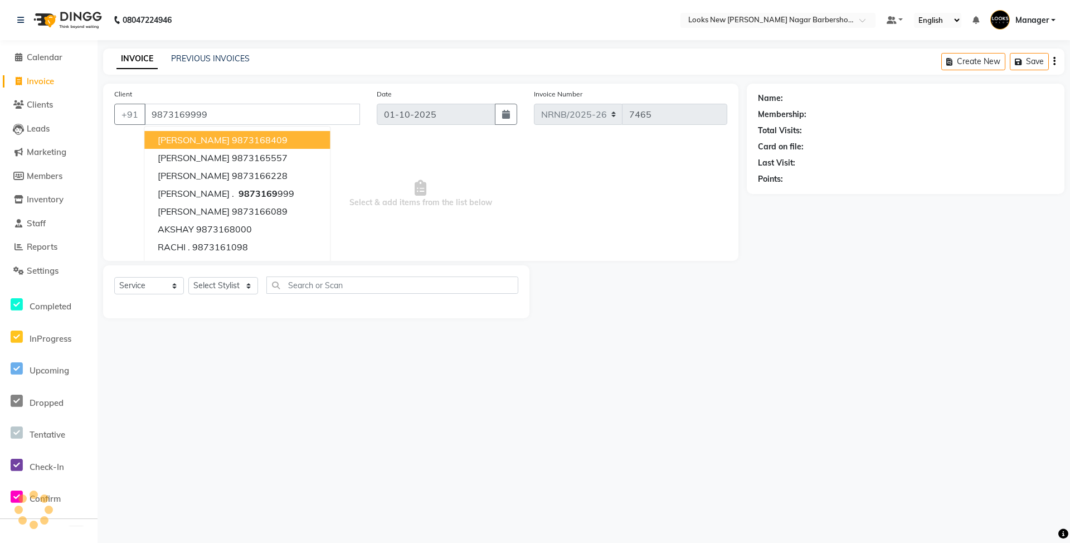
type input "9873169999"
select select "1: Object"
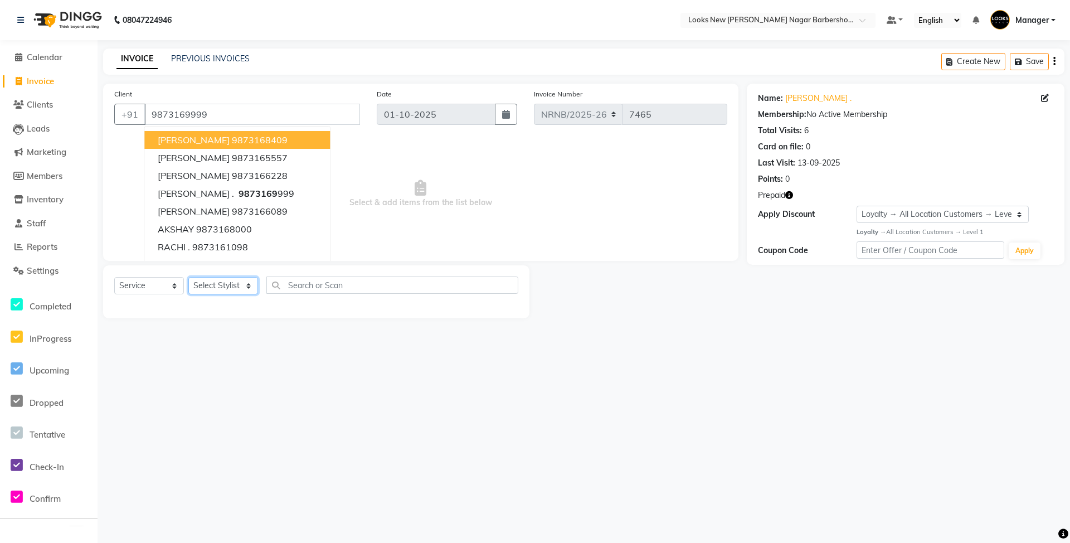
click at [223, 282] on select "Select Stylist Aakash_Pdct Afsar Ahmed Ashmita Ayesha Bobby_Asst Bobby_Khan Cou…" at bounding box center [223, 285] width 70 height 17
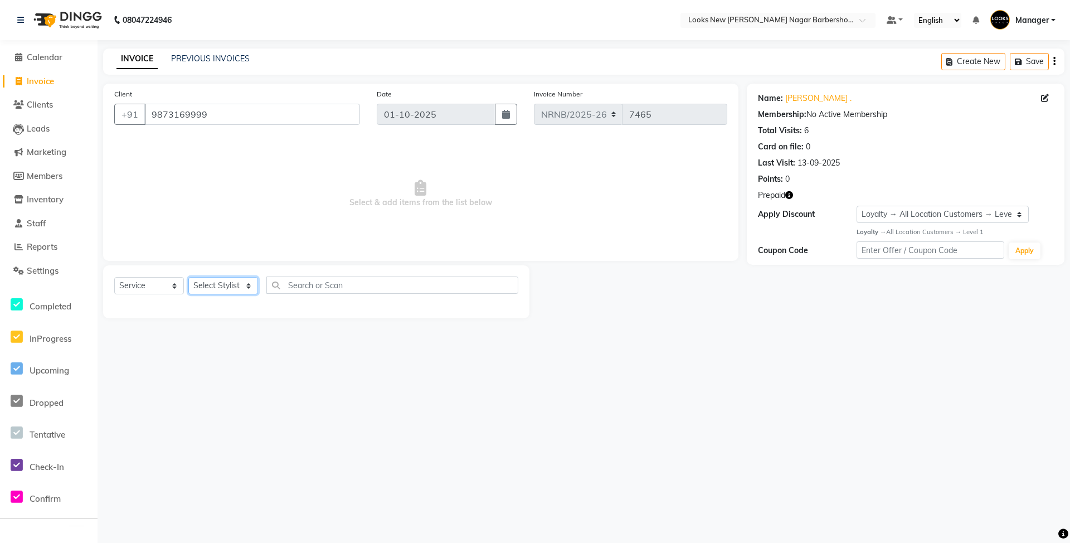
select select "87355"
click at [188, 277] on select "Select Stylist Aakash_Pdct Afsar Ahmed Ashmita Ayesha Bobby_Asst Bobby_Khan Cou…" at bounding box center [223, 285] width 70 height 17
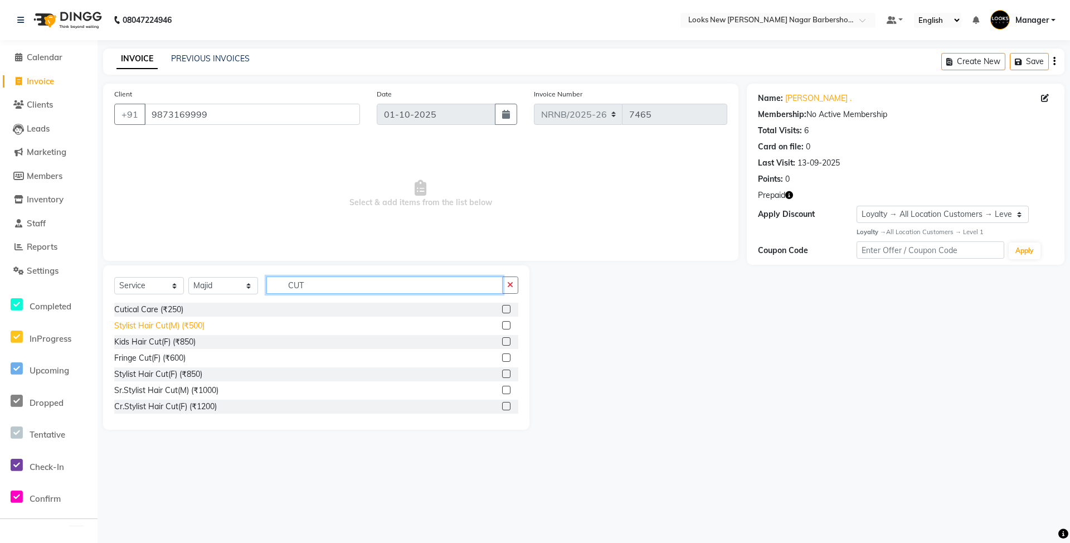
type input "CUT"
click at [196, 323] on div "Stylist Hair Cut(M) (₹500)" at bounding box center [159, 326] width 90 height 12
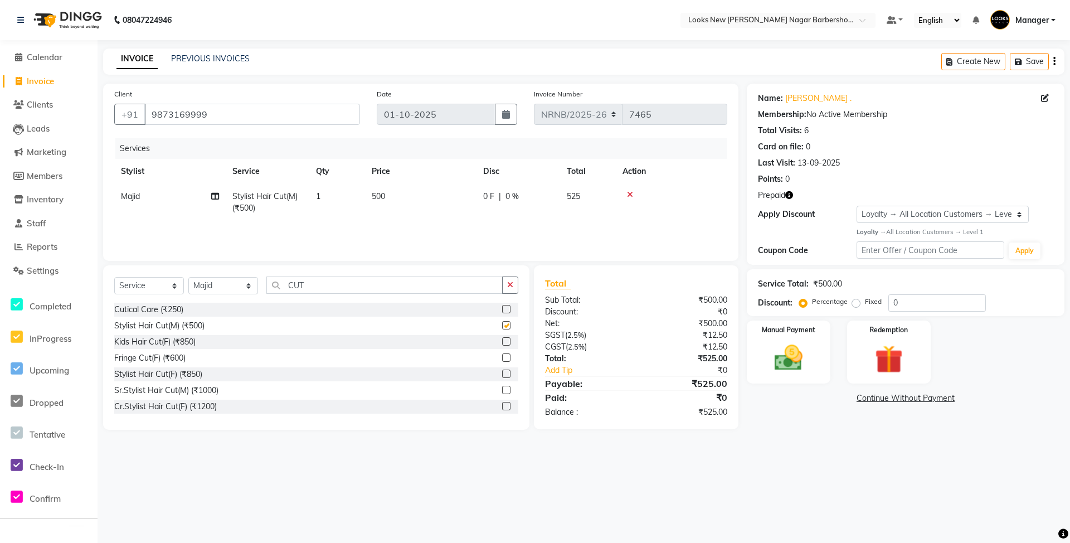
checkbox input "false"
drag, startPoint x: 326, startPoint y: 281, endPoint x: 288, endPoint y: 286, distance: 38.8
click at [288, 286] on input "CUT" at bounding box center [384, 284] width 236 height 17
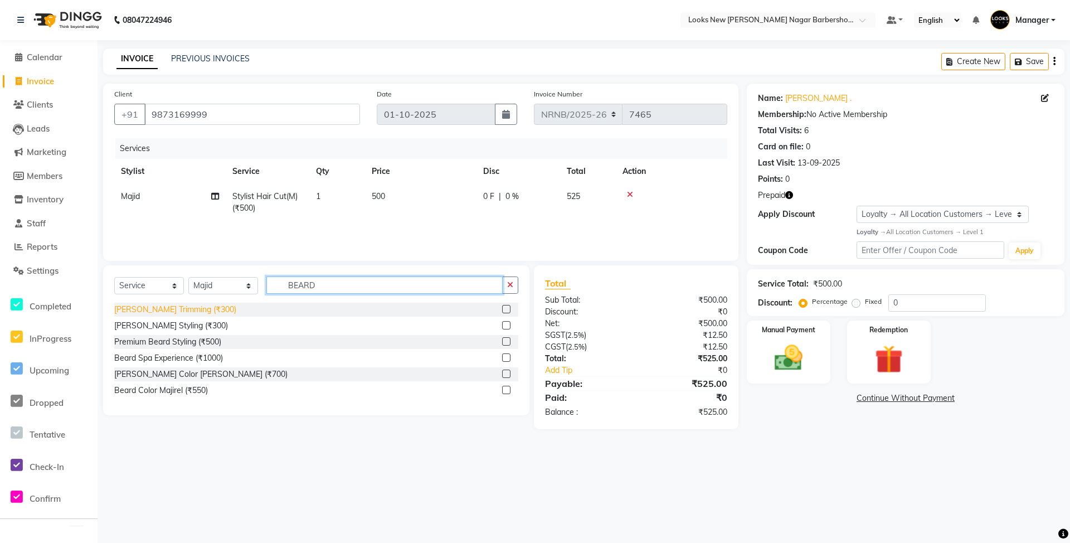
type input "BEARD"
click at [137, 310] on div "Beard Trimming (₹300)" at bounding box center [175, 310] width 122 height 12
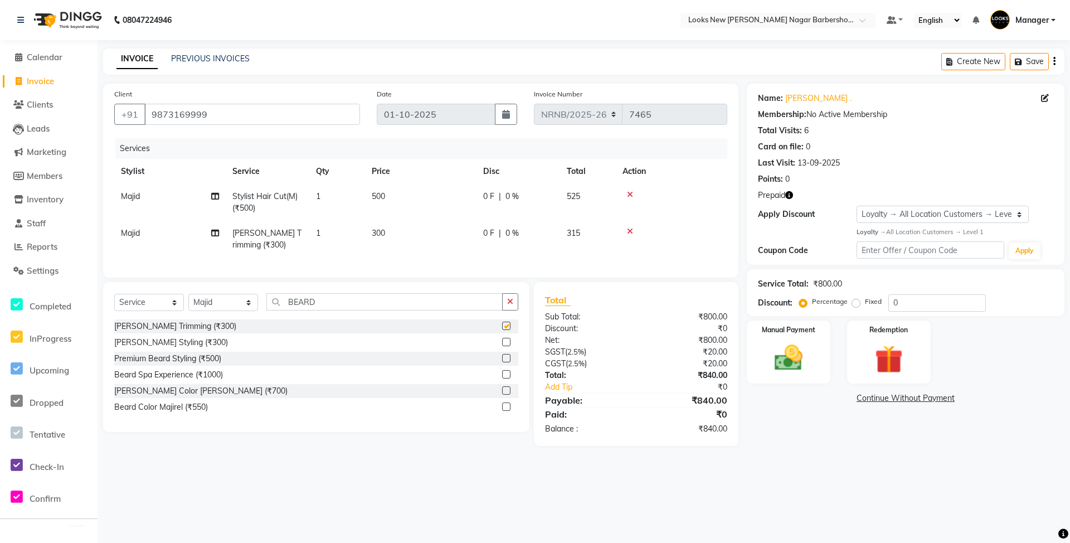
checkbox input "false"
click at [879, 373] on img at bounding box center [889, 359] width 48 height 37
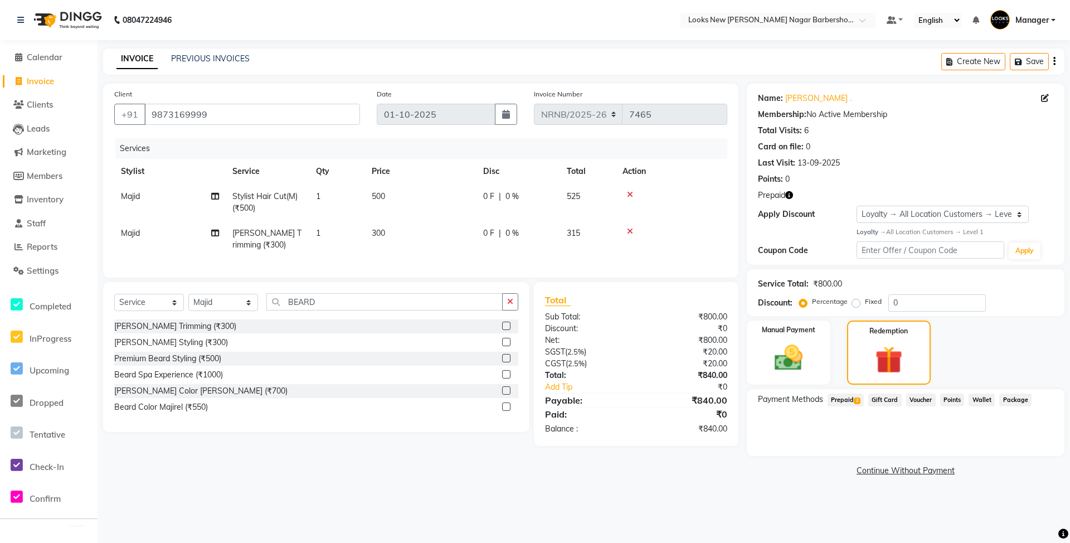
click at [846, 397] on span "Prepaid 2" at bounding box center [846, 399] width 36 height 13
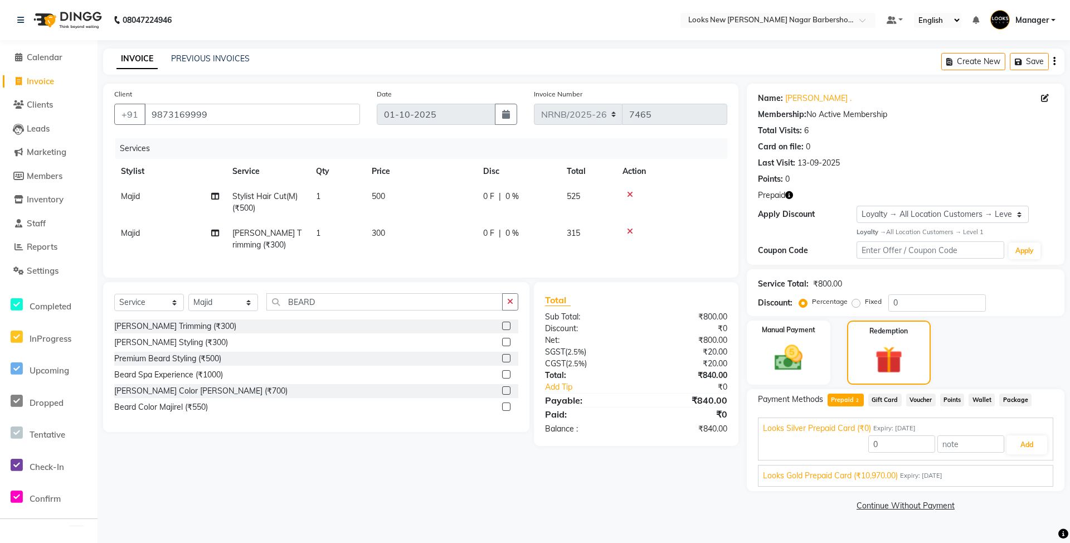
click at [919, 475] on span "Expiry: 31-12-2028" at bounding box center [921, 475] width 42 height 9
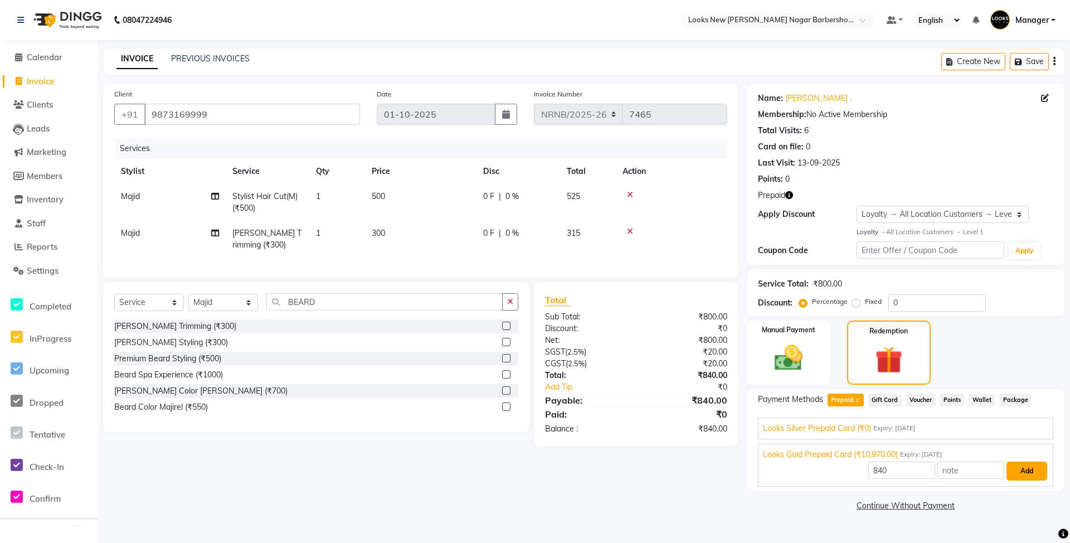
click at [1015, 473] on button "Add" at bounding box center [1027, 470] width 41 height 19
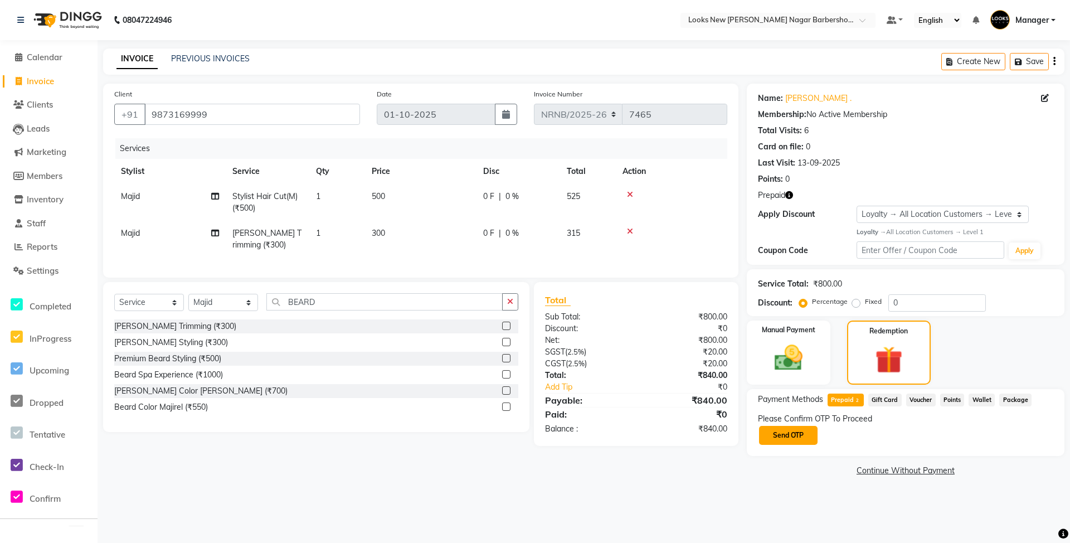
click at [793, 433] on button "Send OTP" at bounding box center [788, 435] width 59 height 19
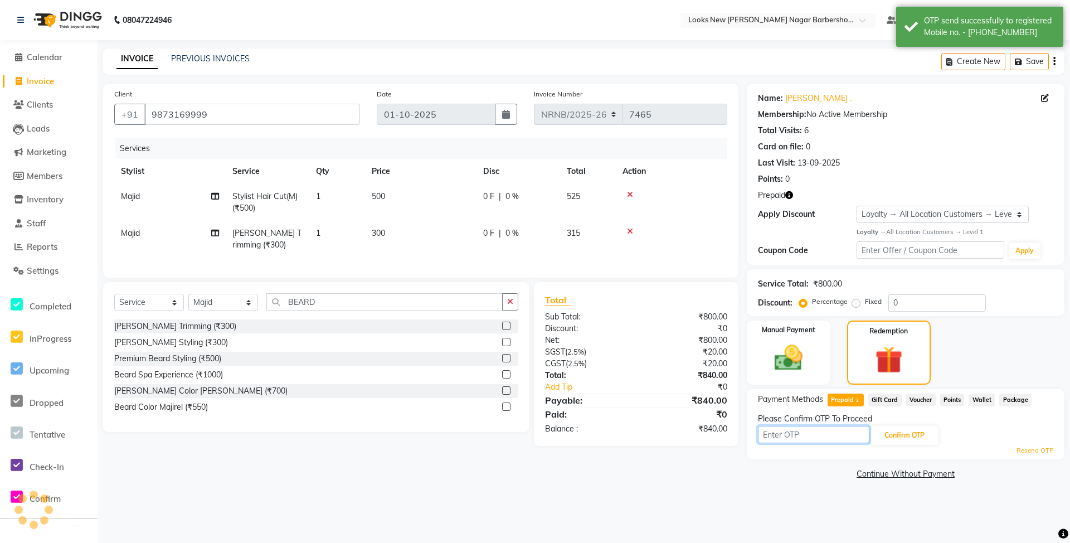
click at [793, 433] on input "text" at bounding box center [813, 434] width 111 height 17
type input "8335"
click at [792, 199] on icon "button" at bounding box center [789, 195] width 8 height 8
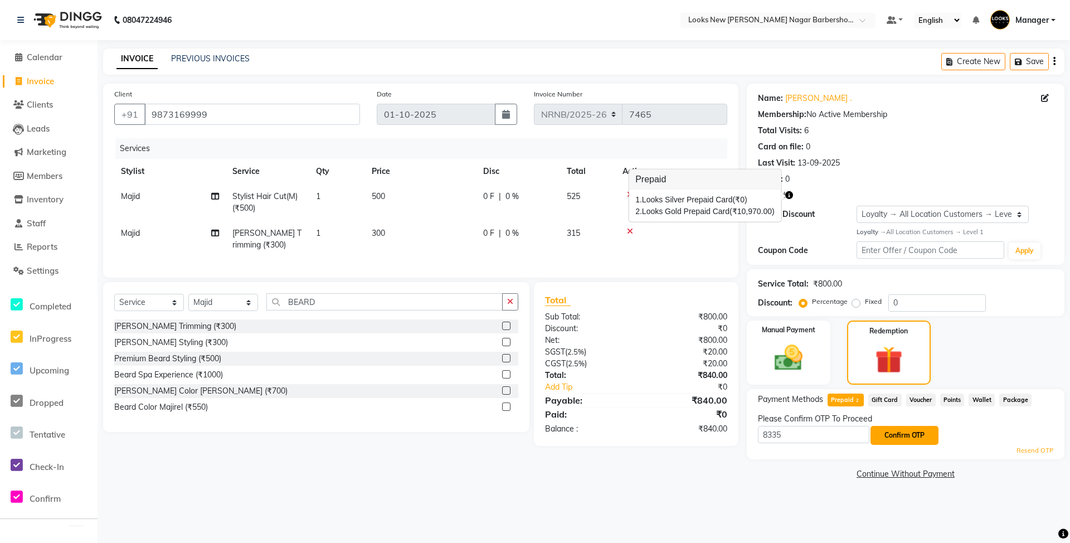
click at [910, 428] on button "Confirm OTP" at bounding box center [905, 435] width 68 height 19
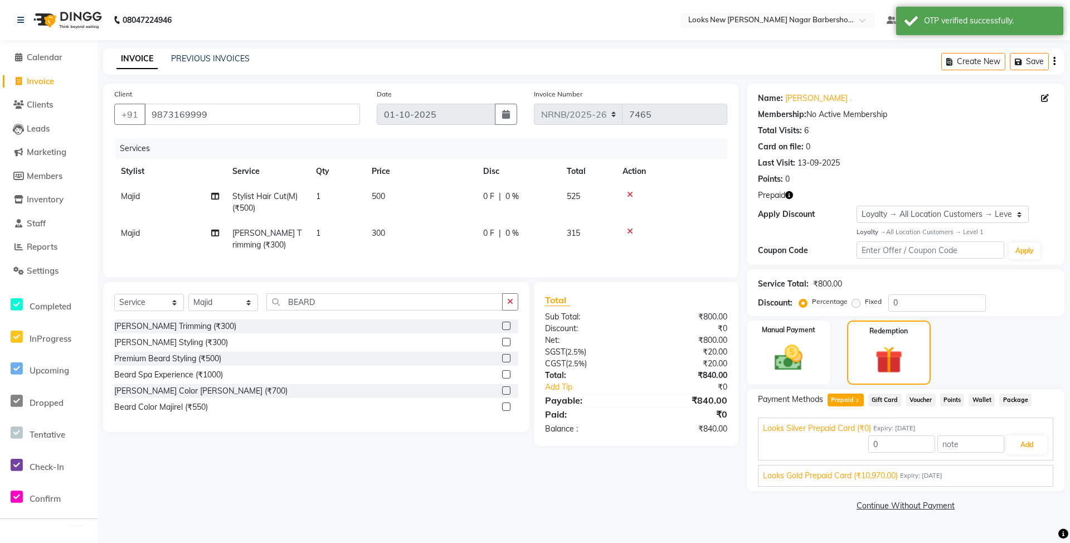
click at [917, 468] on div "Looks Gold Prepaid Card (₹10,970.00) Expiry: 31-12-2028 840 Add" at bounding box center [905, 476] width 295 height 22
click at [929, 472] on span "Expiry: 31-12-2028" at bounding box center [921, 475] width 42 height 9
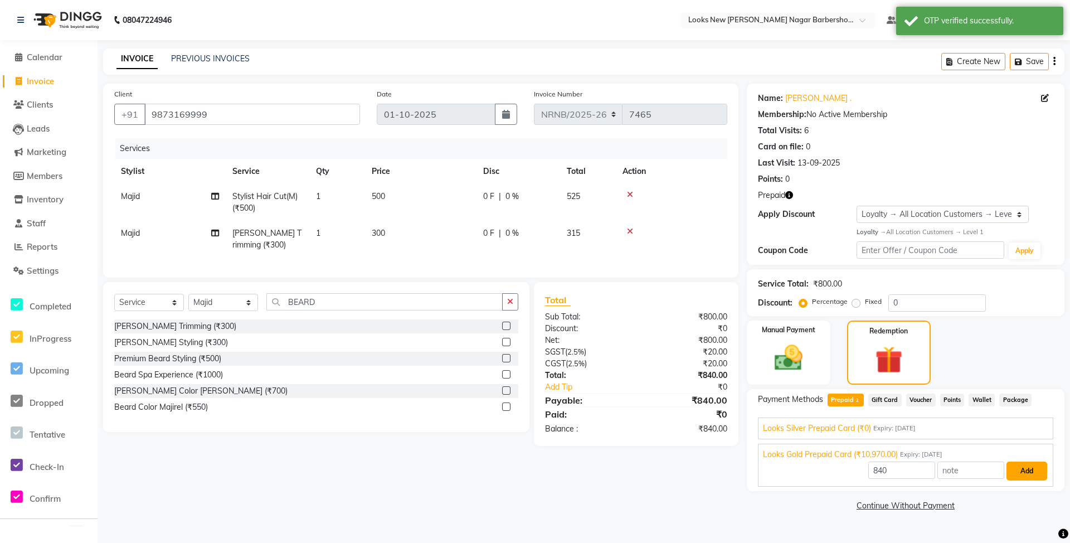
click at [1027, 464] on button "Add" at bounding box center [1027, 470] width 41 height 19
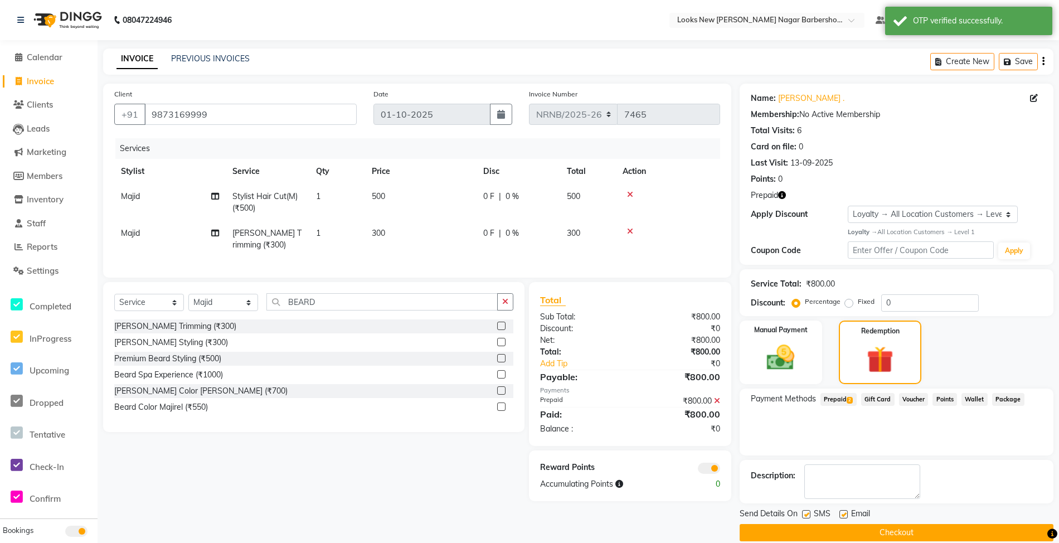
click at [907, 527] on button "Checkout" at bounding box center [897, 532] width 314 height 17
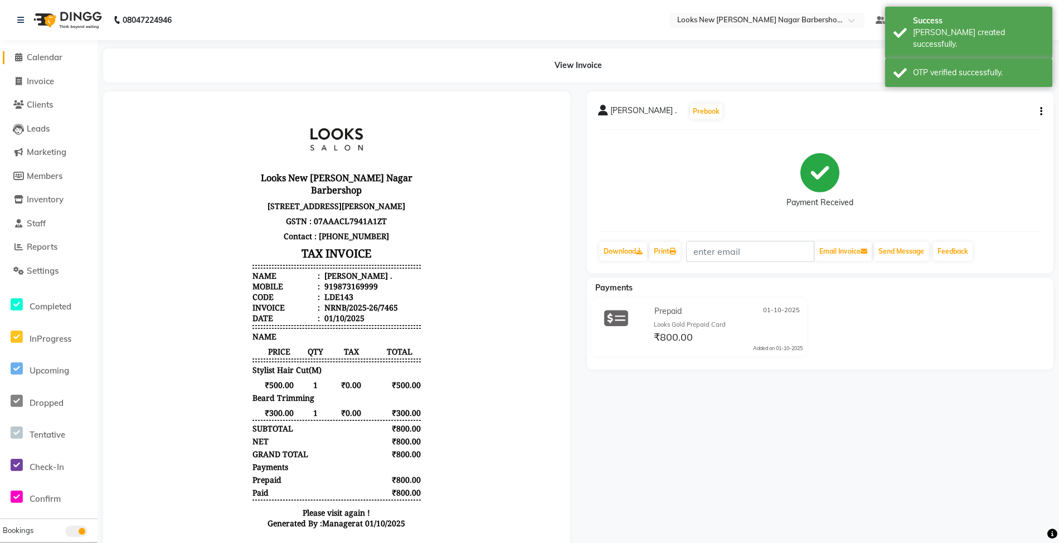
click at [36, 58] on span "Calendar" at bounding box center [45, 57] width 36 height 11
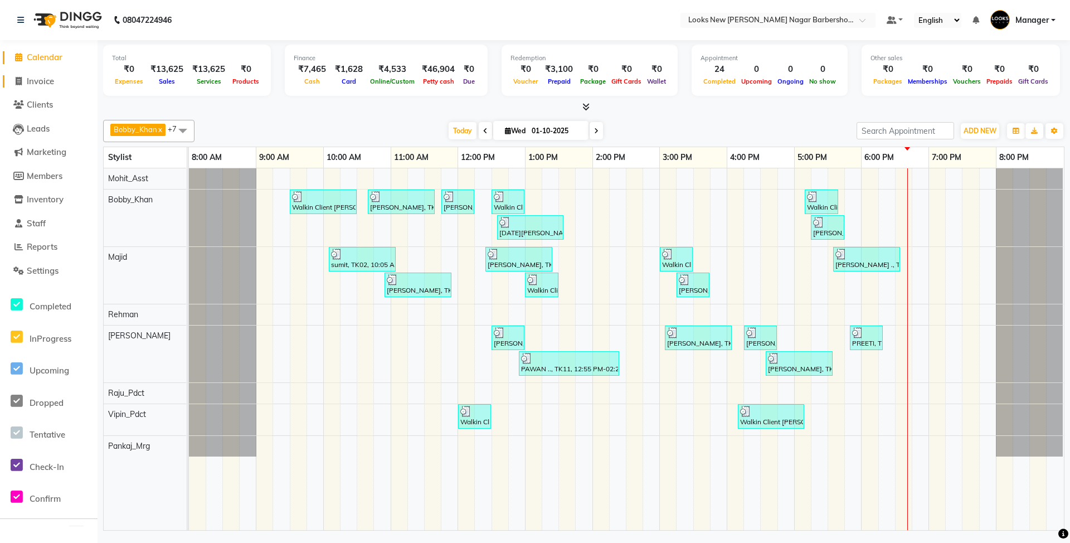
click at [46, 81] on span "Invoice" at bounding box center [40, 81] width 27 height 11
select select "service"
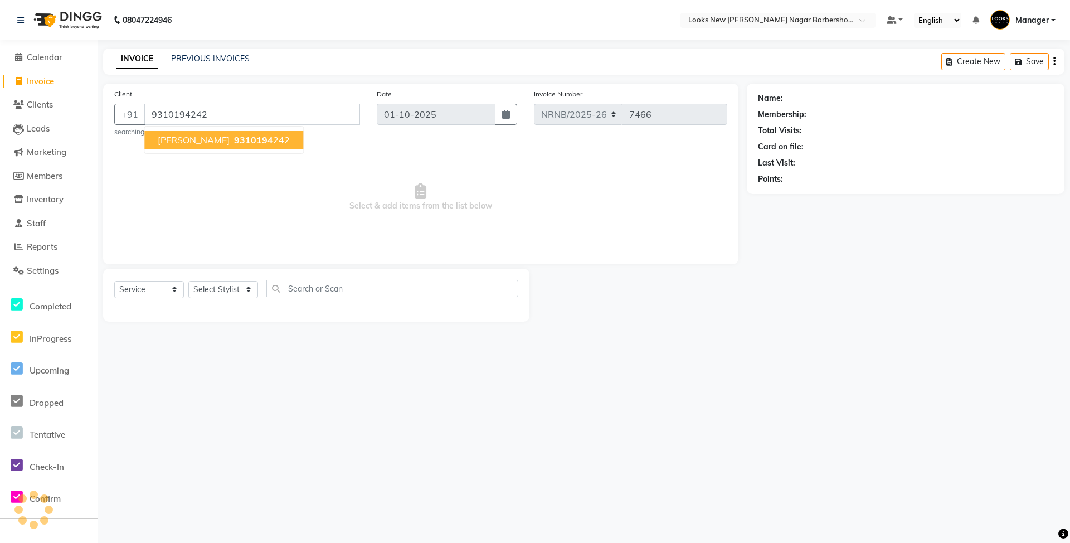
type input "9310194242"
select select "1: Object"
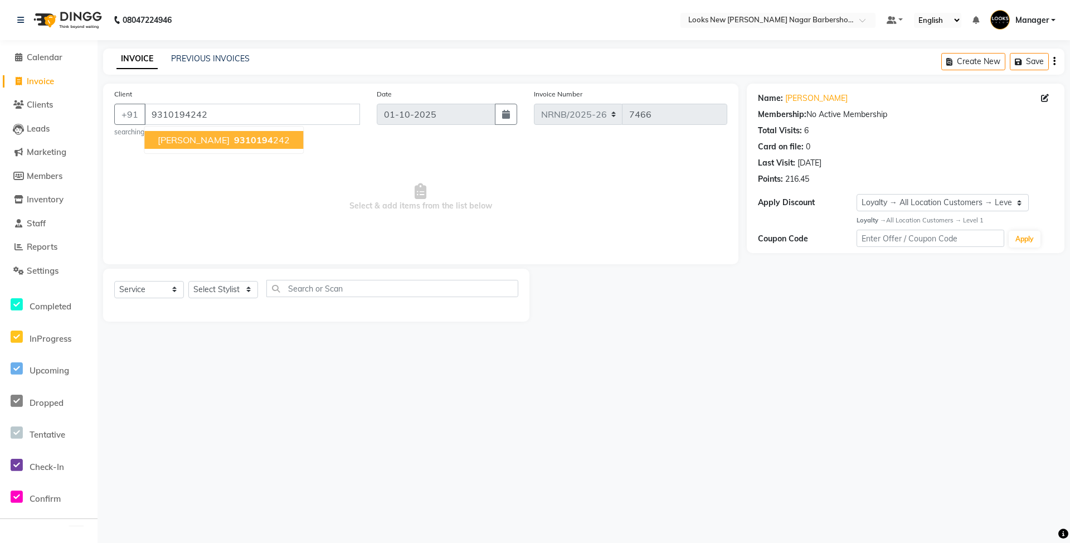
click at [194, 181] on span "Select & add items from the list below" at bounding box center [420, 197] width 613 height 111
click at [231, 285] on select "Select Stylist Aakash_Pdct Afsar Ahmed Ashmita Ayesha Bobby_Asst Bobby_Khan Cou…" at bounding box center [223, 289] width 70 height 17
select select "87355"
click at [188, 281] on select "Select Stylist Aakash_Pdct Afsar Ahmed Ashmita Ayesha Bobby_Asst Bobby_Khan Cou…" at bounding box center [223, 289] width 70 height 17
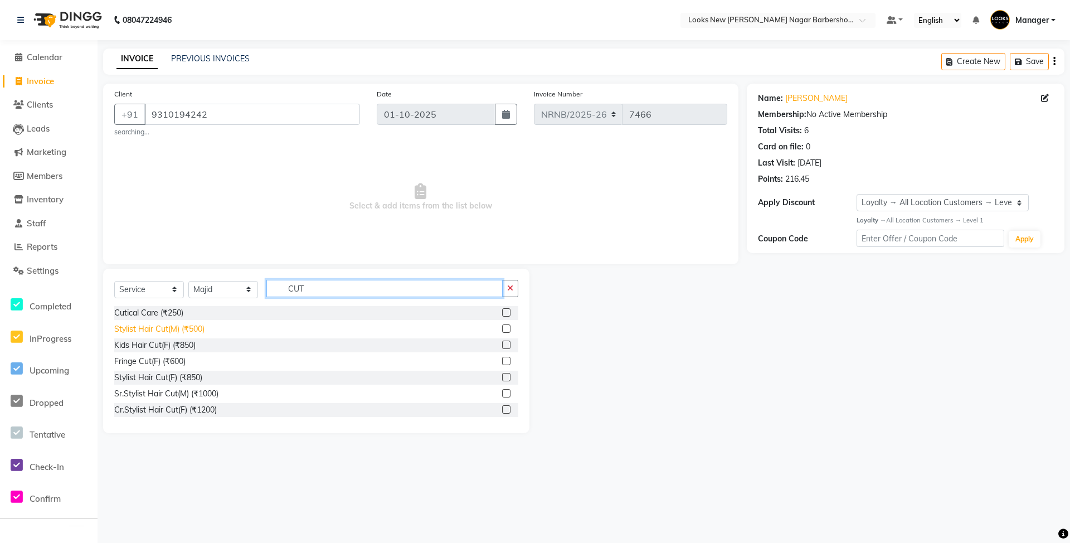
type input "CUT"
click at [139, 331] on div "Stylist Hair Cut(M) (₹500)" at bounding box center [159, 329] width 90 height 12
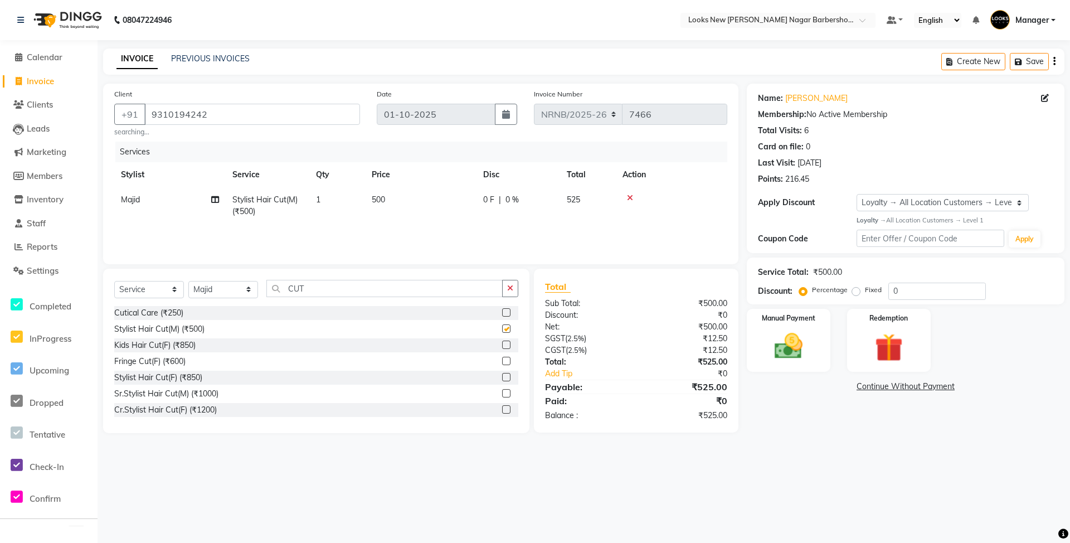
checkbox input "false"
drag, startPoint x: 341, startPoint y: 283, endPoint x: 237, endPoint y: 303, distance: 105.6
click at [237, 303] on div "Select Service Product Membership Package Voucher Prepaid Gift Card Select Styl…" at bounding box center [316, 293] width 404 height 26
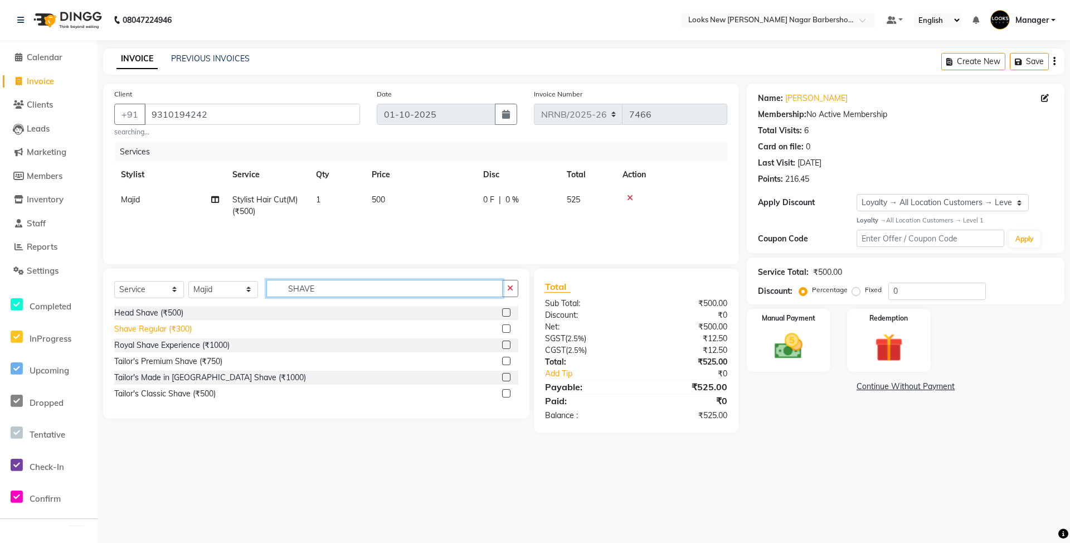
type input "SHAVE"
click at [171, 325] on div "Shave Regular (₹300)" at bounding box center [152, 329] width 77 height 12
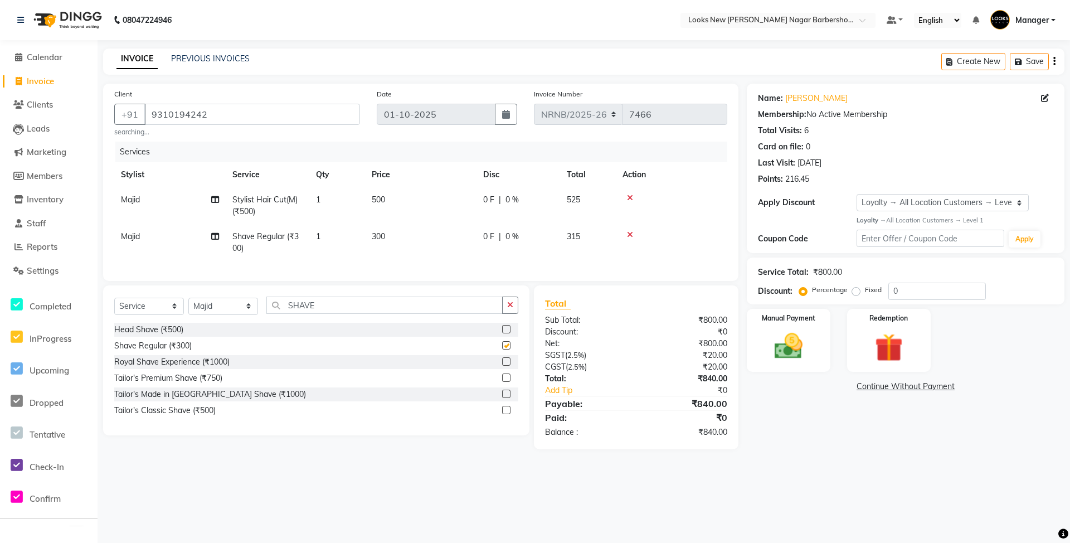
checkbox input "false"
drag, startPoint x: 337, startPoint y: 313, endPoint x: 246, endPoint y: 313, distance: 90.8
click at [246, 313] on div "Select Service Product Membership Package Voucher Prepaid Gift Card Select Styl…" at bounding box center [316, 310] width 404 height 26
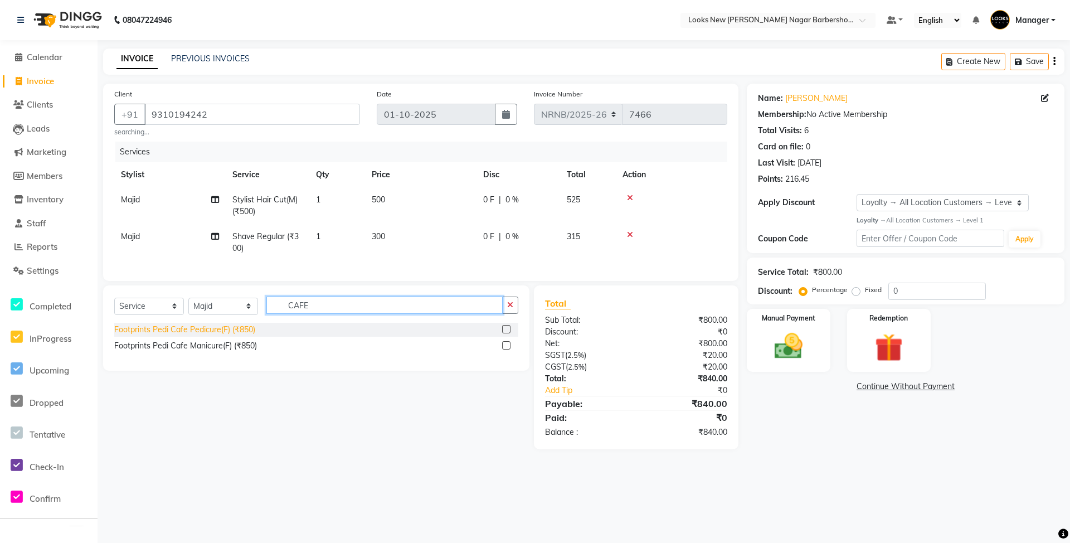
type input "CAFE"
click at [239, 336] on div "Footprints Pedi Cafe Pedicure(F) (₹850)" at bounding box center [184, 330] width 141 height 12
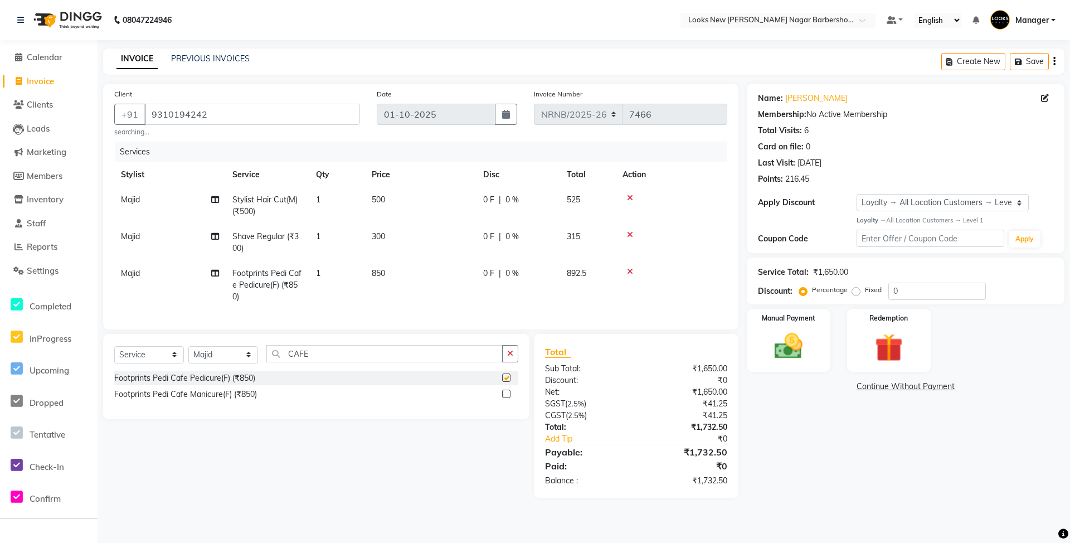
checkbox input "false"
drag, startPoint x: 232, startPoint y: 107, endPoint x: 70, endPoint y: 93, distance: 163.4
click at [69, 94] on app-home "08047224946 Select Location × Looks New Rajinder Nagar Barbershop, Delhi Defaul…" at bounding box center [535, 257] width 1070 height 514
click at [812, 362] on img at bounding box center [789, 346] width 48 height 34
click at [863, 387] on span "CASH" at bounding box center [861, 387] width 24 height 13
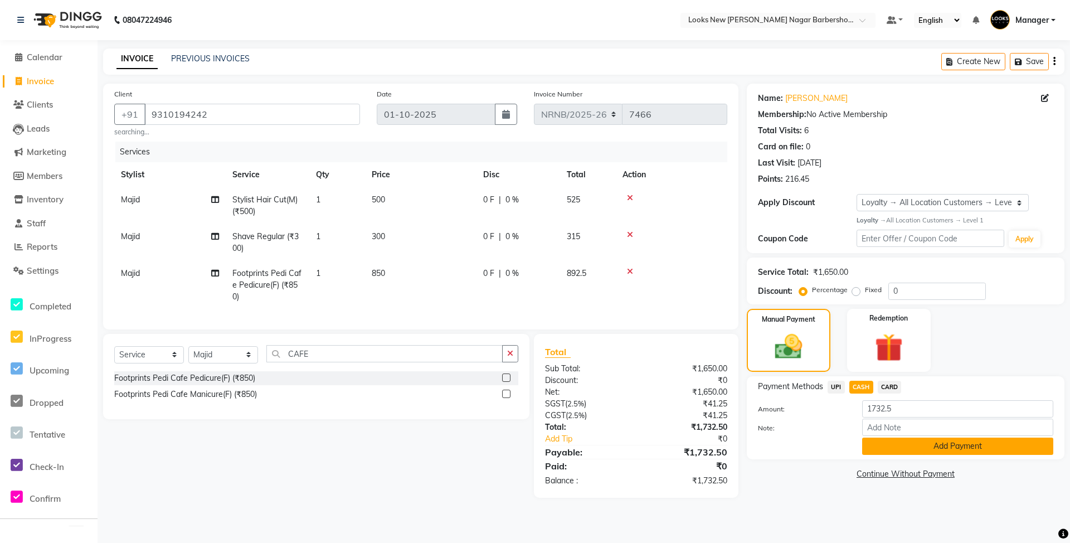
click at [897, 446] on button "Add Payment" at bounding box center [957, 446] width 191 height 17
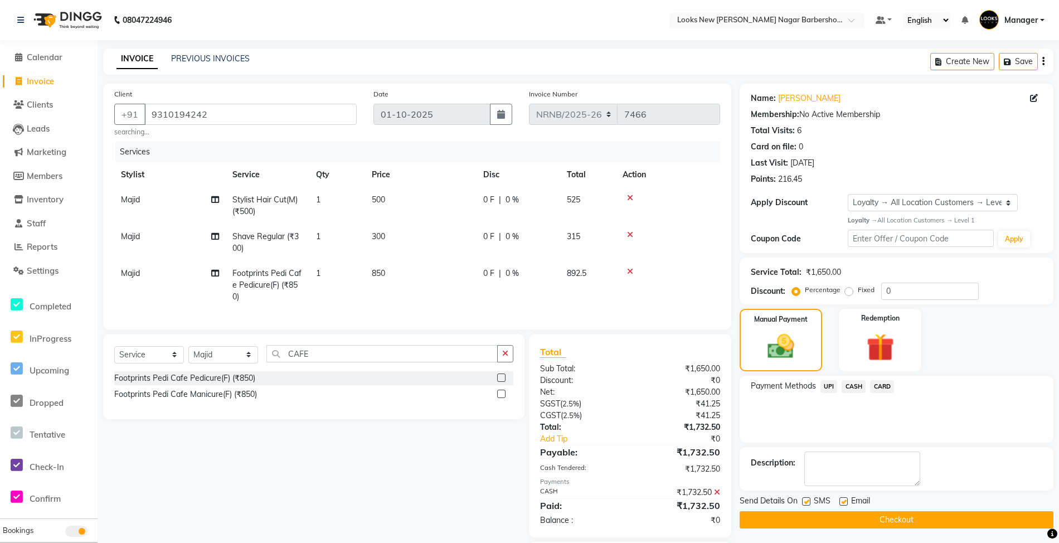
click at [878, 523] on button "Checkout" at bounding box center [897, 519] width 314 height 17
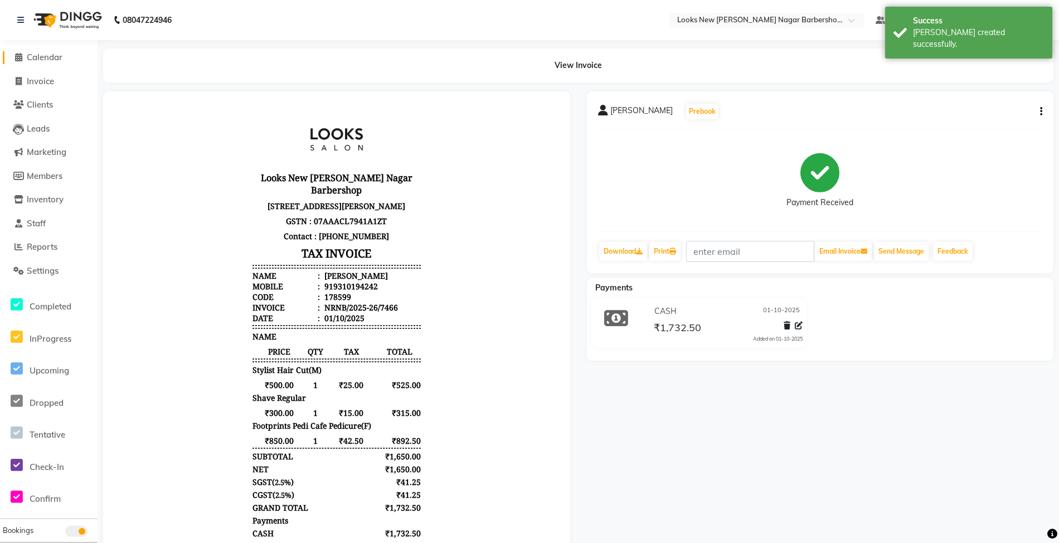
click at [56, 54] on span "Calendar" at bounding box center [45, 57] width 36 height 11
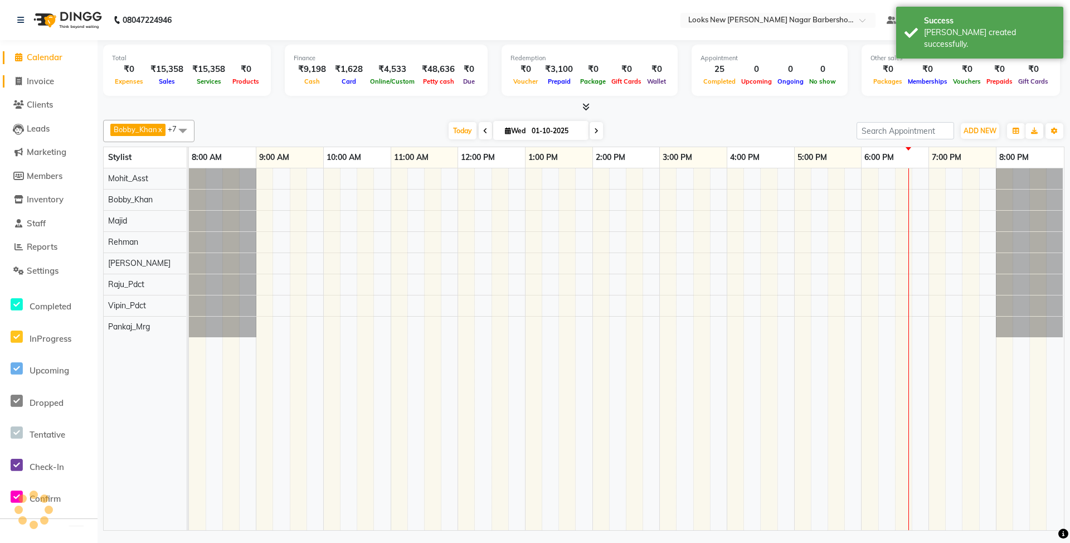
click at [52, 87] on link "Invoice" at bounding box center [49, 81] width 92 height 13
select select "service"
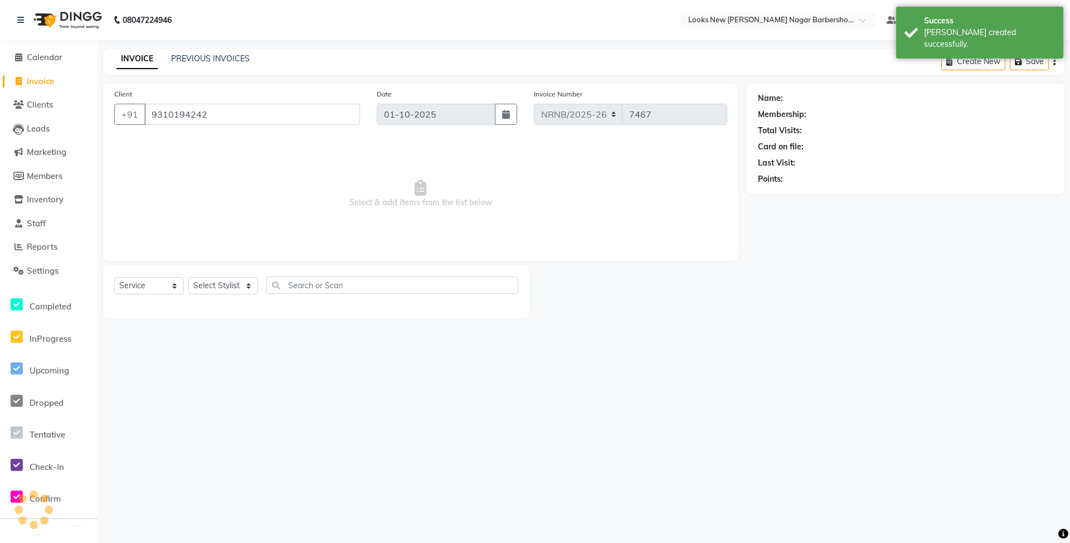
type input "9310194242"
select select "1: Object"
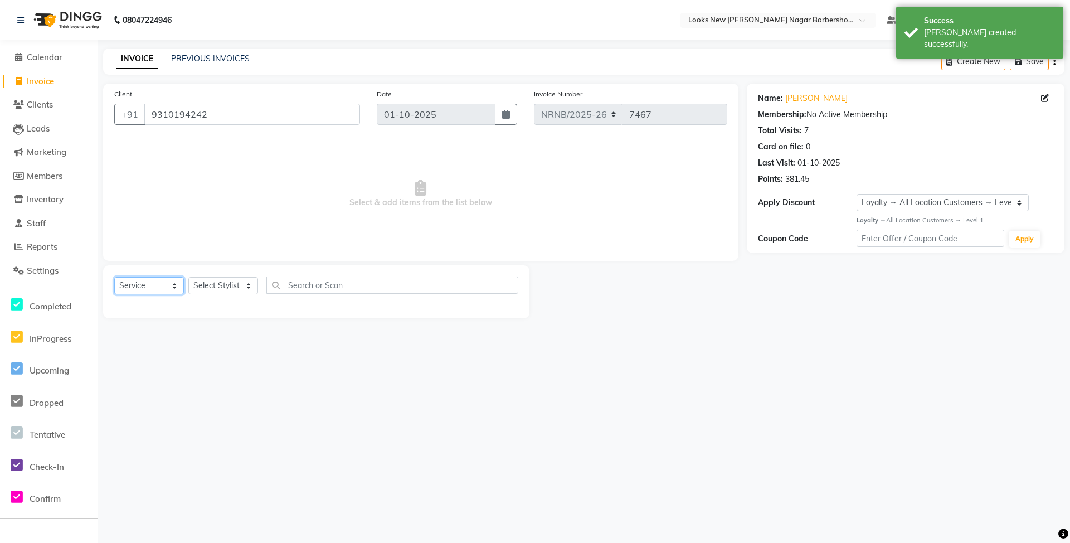
click at [148, 291] on select "Select Service Product Membership Package Voucher Prepaid Gift Card" at bounding box center [149, 285] width 70 height 17
select select "product"
click at [114, 277] on select "Select Service Product Membership Package Voucher Prepaid Gift Card" at bounding box center [149, 285] width 70 height 17
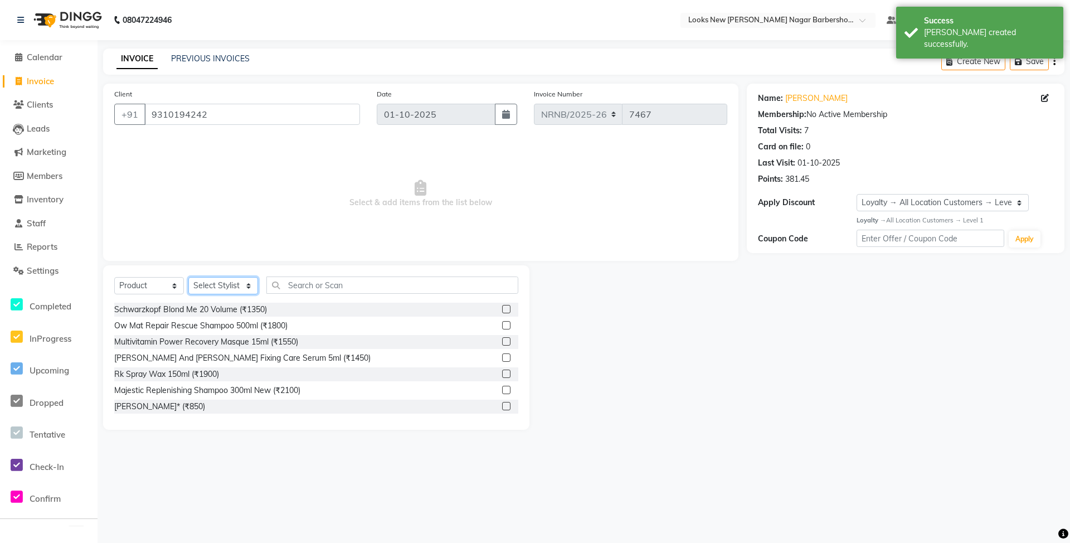
click at [223, 284] on select "Select Stylist Aakash_Pdct [PERSON_NAME] [PERSON_NAME] [PERSON_NAME] Counter_Sa…" at bounding box center [223, 285] width 70 height 17
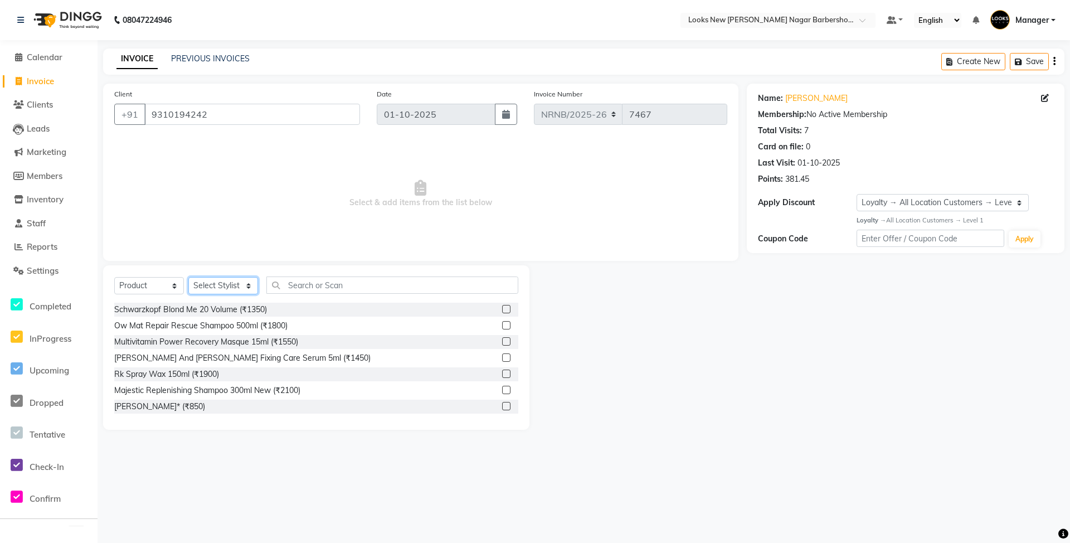
select select "87358"
click at [188, 277] on select "Select Stylist Aakash_Pdct [PERSON_NAME] [PERSON_NAME] [PERSON_NAME] Counter_Sa…" at bounding box center [223, 285] width 70 height 17
click at [373, 285] on input "text" at bounding box center [392, 284] width 252 height 17
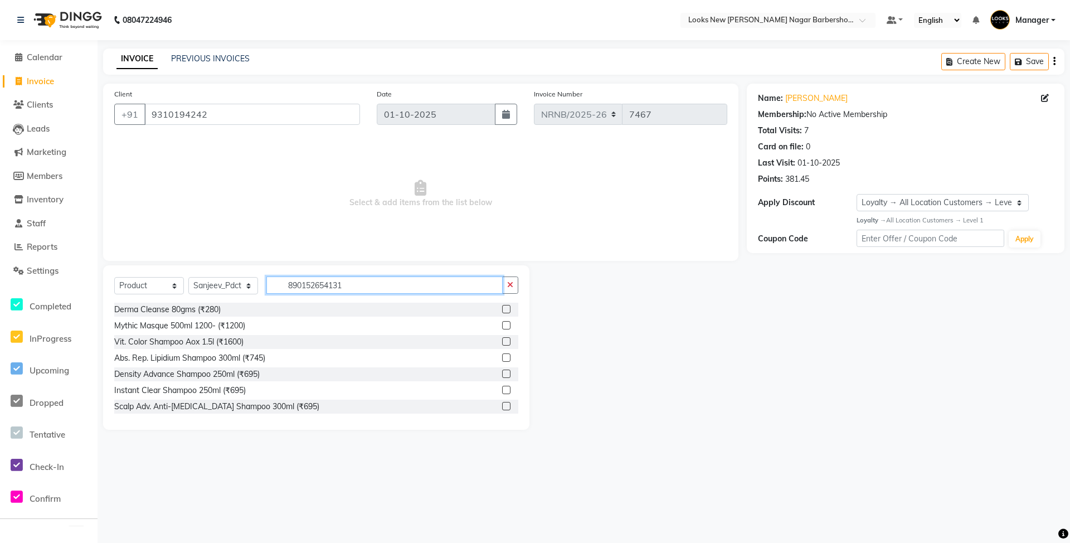
type input "8901526541317"
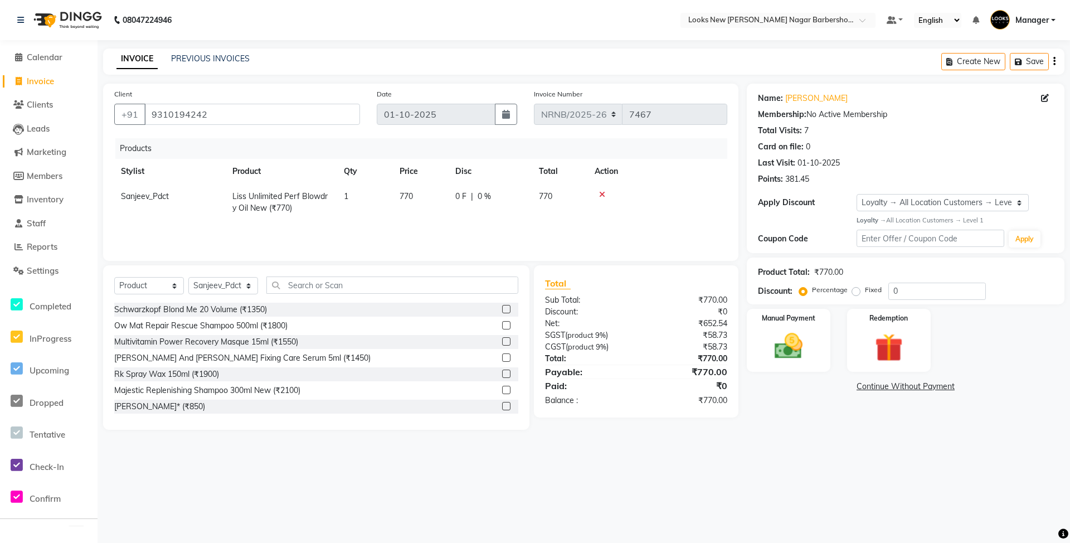
click at [415, 193] on td "770" at bounding box center [421, 202] width 56 height 37
select select "87358"
drag, startPoint x: 447, startPoint y: 197, endPoint x: 427, endPoint y: 197, distance: 20.1
click at [427, 197] on td "770" at bounding box center [421, 202] width 56 height 37
drag, startPoint x: 426, startPoint y: 197, endPoint x: 347, endPoint y: 210, distance: 80.7
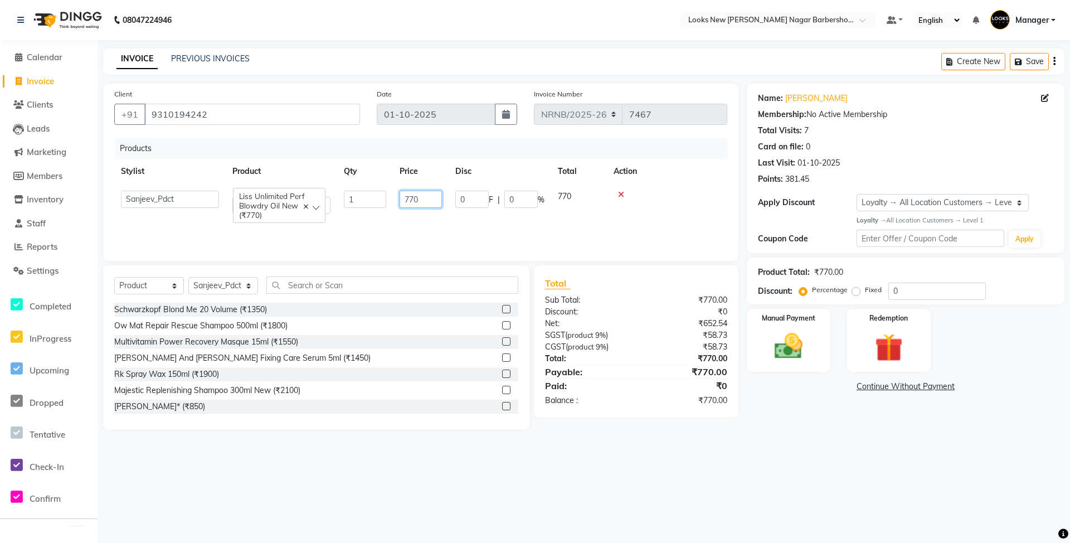
click at [347, 210] on tr "Aakash_Pdct Afsar Ahmed Ashmita Ayesha Bobby_Asst Bobby_Khan Counter_Sales Kama…" at bounding box center [420, 202] width 613 height 37
type input "890"
click at [396, 223] on div "Products Stylist Product Qty Price Disc Total Action Aakash_Pdct Afsar Ahmed As…" at bounding box center [420, 193] width 613 height 111
click at [797, 362] on img at bounding box center [789, 346] width 48 height 34
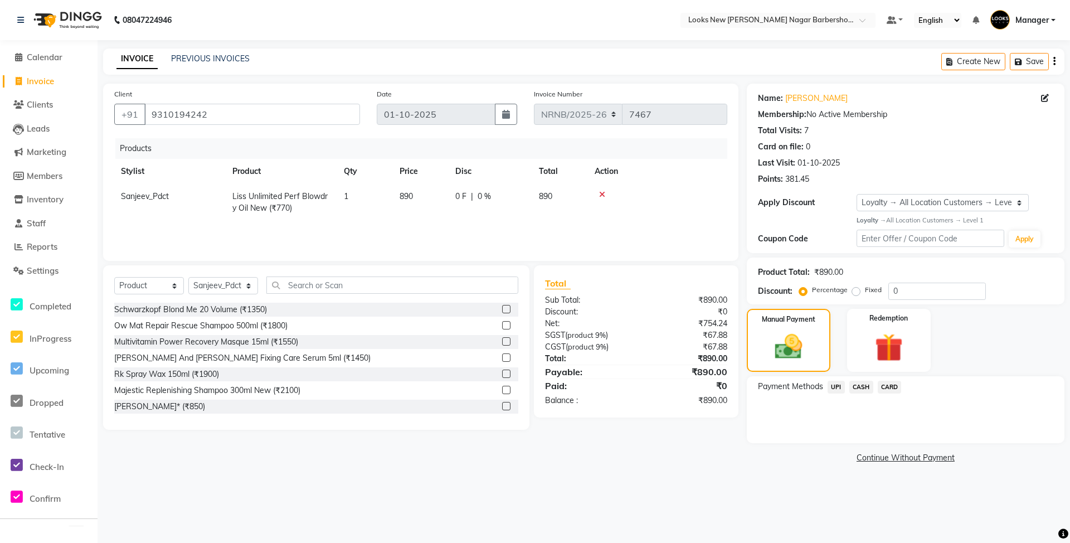
click at [856, 391] on span "CASH" at bounding box center [861, 387] width 24 height 13
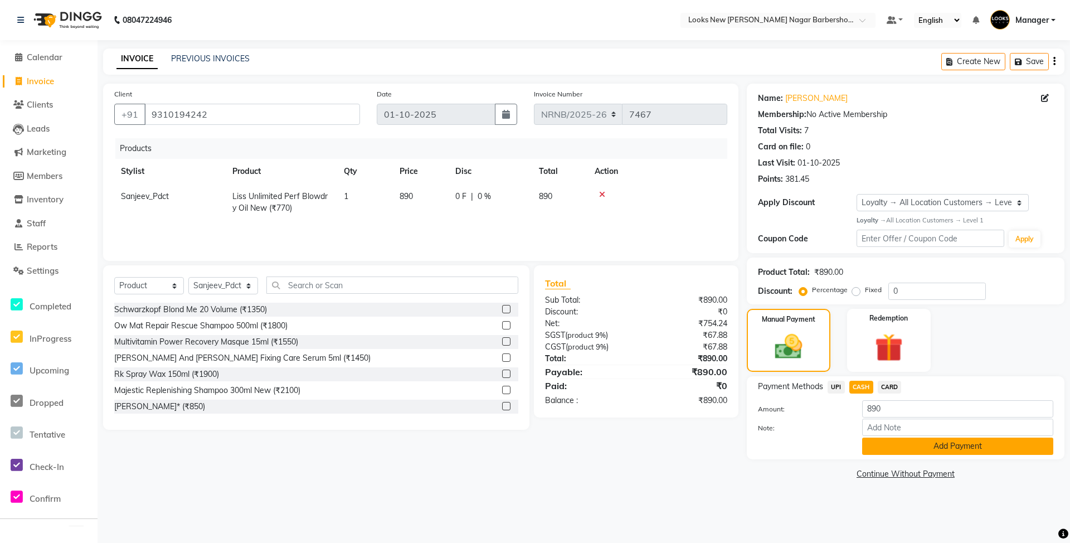
click at [882, 440] on button "Add Payment" at bounding box center [957, 446] width 191 height 17
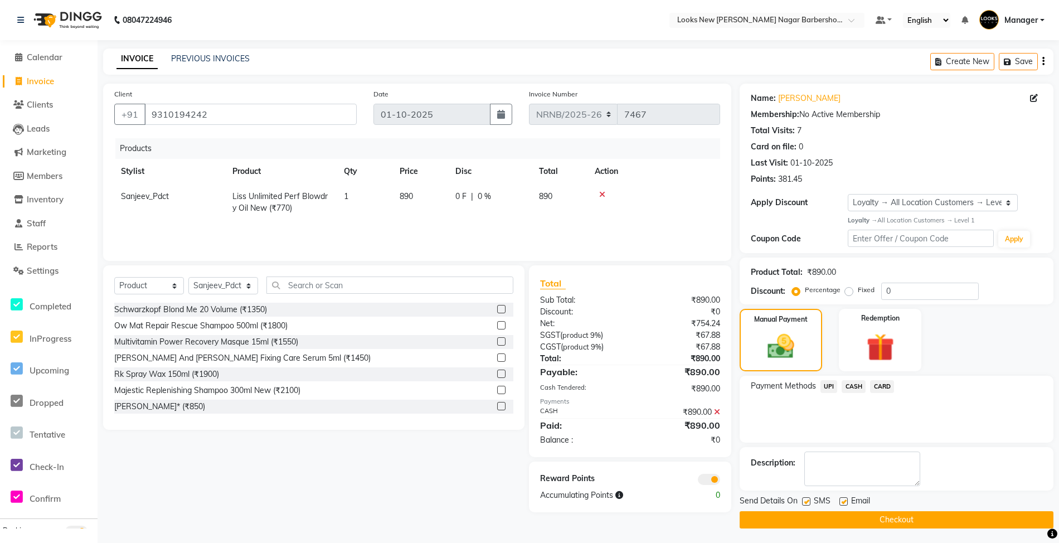
click at [896, 523] on button "Checkout" at bounding box center [897, 519] width 314 height 17
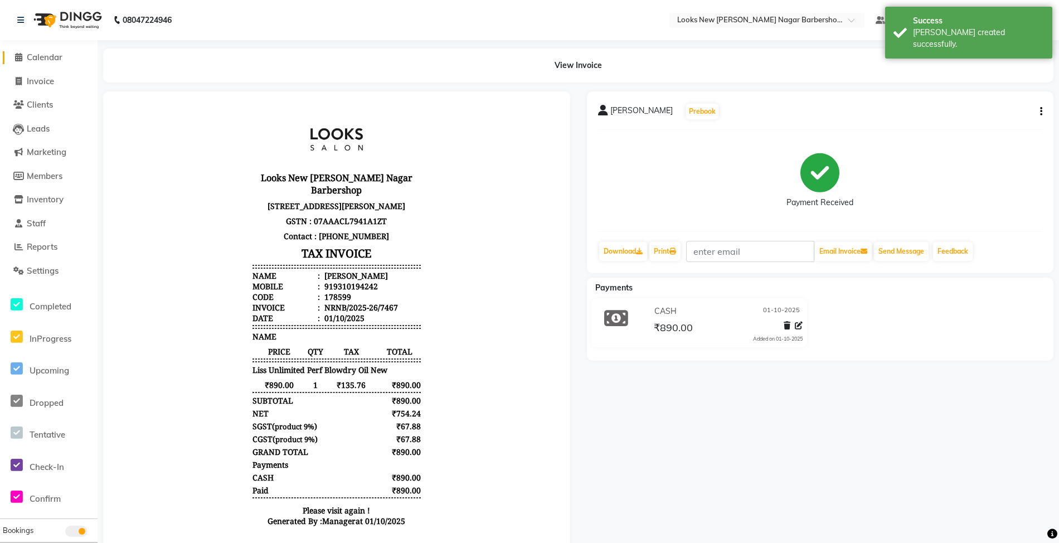
drag, startPoint x: 47, startPoint y: 55, endPoint x: 47, endPoint y: 72, distance: 17.8
click at [47, 55] on span "Calendar" at bounding box center [45, 57] width 36 height 11
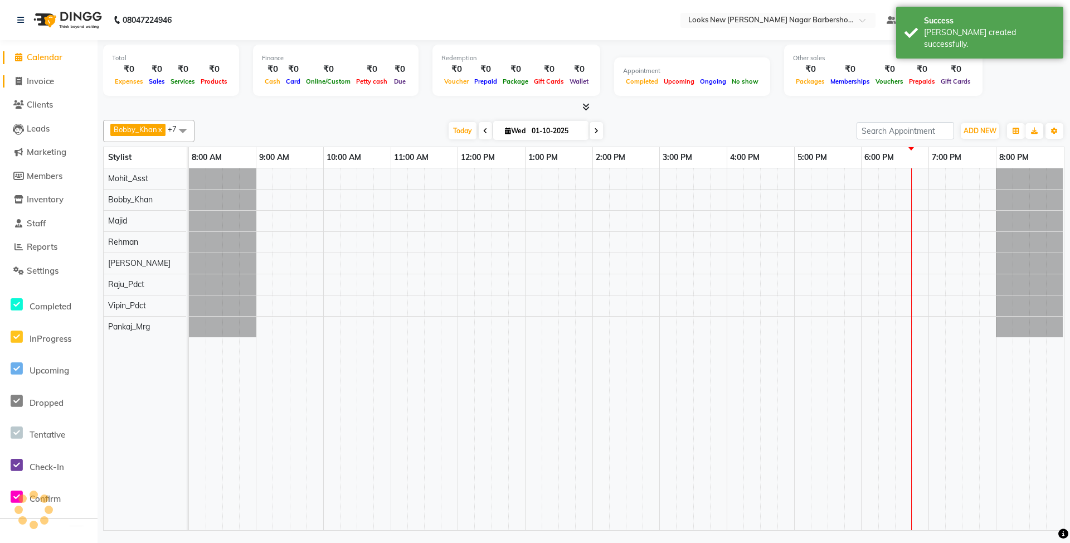
click at [47, 79] on span "Invoice" at bounding box center [40, 81] width 27 height 11
select select "service"
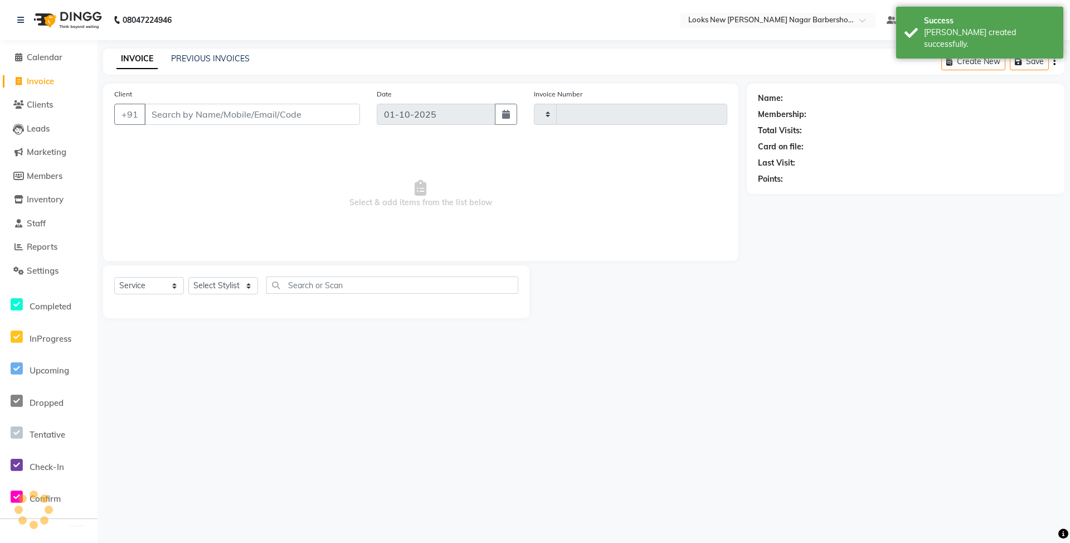
type input "7468"
select select "8705"
type input "1"
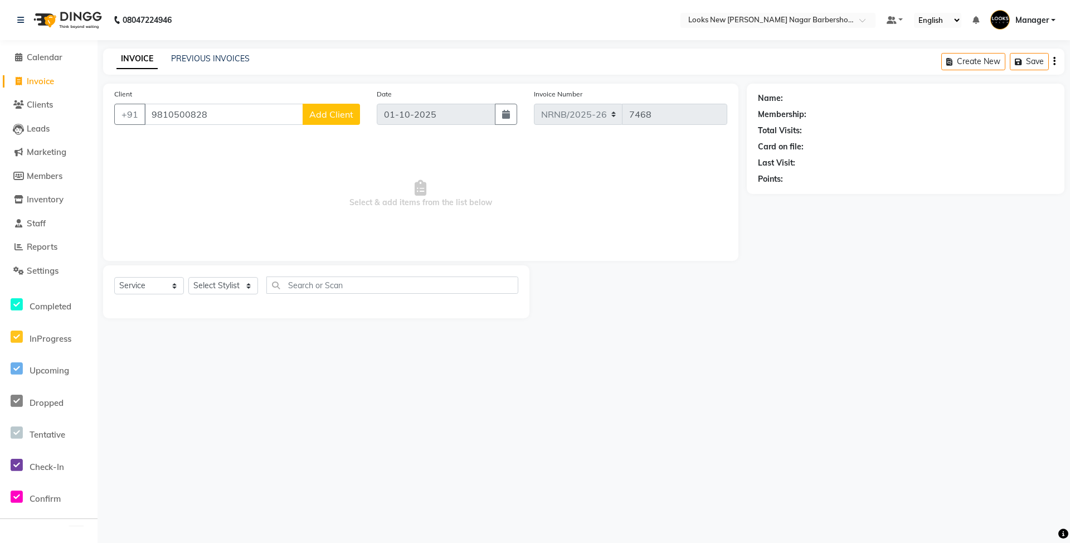
type input "9810500828"
click at [333, 114] on span "Add Client" at bounding box center [331, 114] width 44 height 11
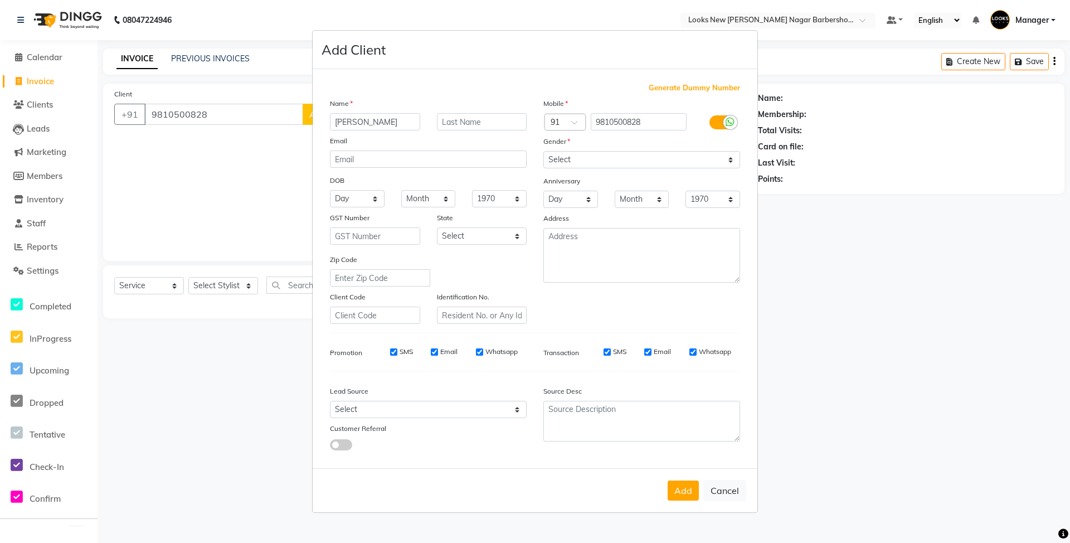
type input "MANAV"
click at [558, 159] on select "Select Male Female Other Prefer Not To Say" at bounding box center [641, 159] width 197 height 17
select select "male"
click at [543, 152] on select "Select Male Female Other Prefer Not To Say" at bounding box center [641, 159] width 197 height 17
click at [511, 237] on select "Select Andaman and Nicobar Islands Andhra Pradesh Arunachal Pradesh Assam Bihar…" at bounding box center [482, 235] width 90 height 17
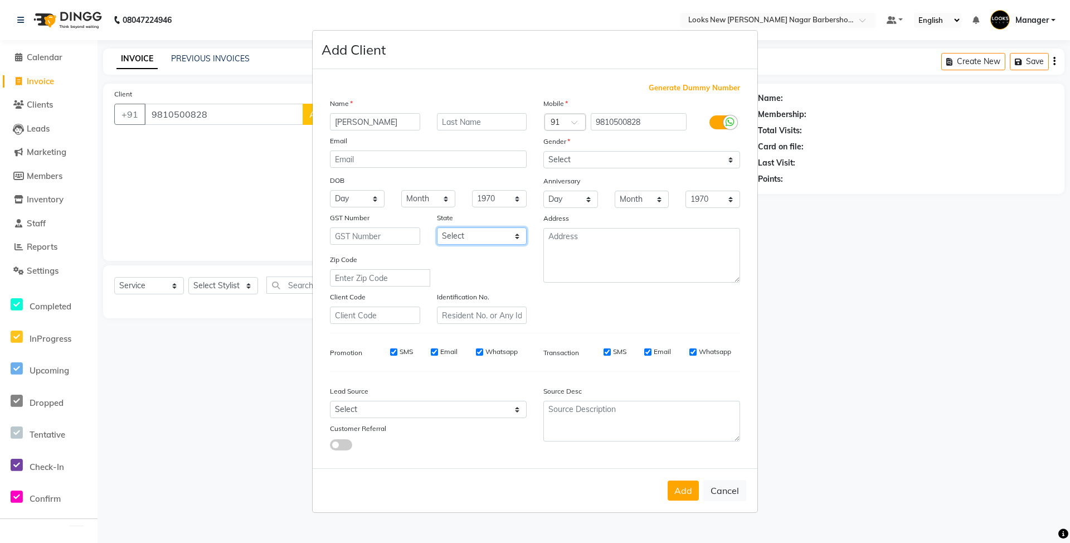
select select "10"
click at [437, 227] on select "Select Andaman and Nicobar Islands Andhra Pradesh Arunachal Pradesh Assam Bihar…" at bounding box center [482, 235] width 90 height 17
click at [674, 490] on button "Add" at bounding box center [683, 490] width 31 height 20
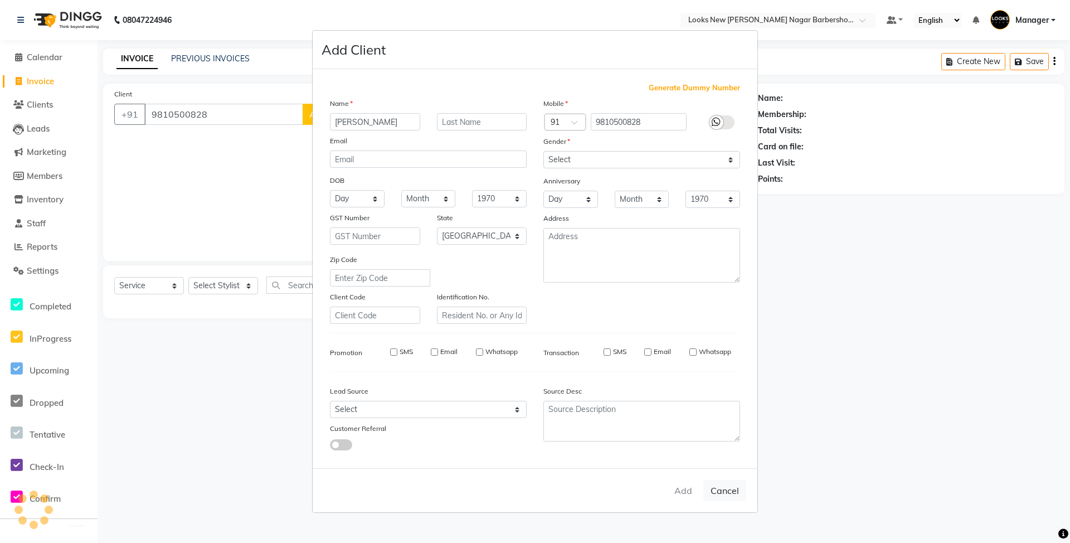
select select
select select "null"
select select
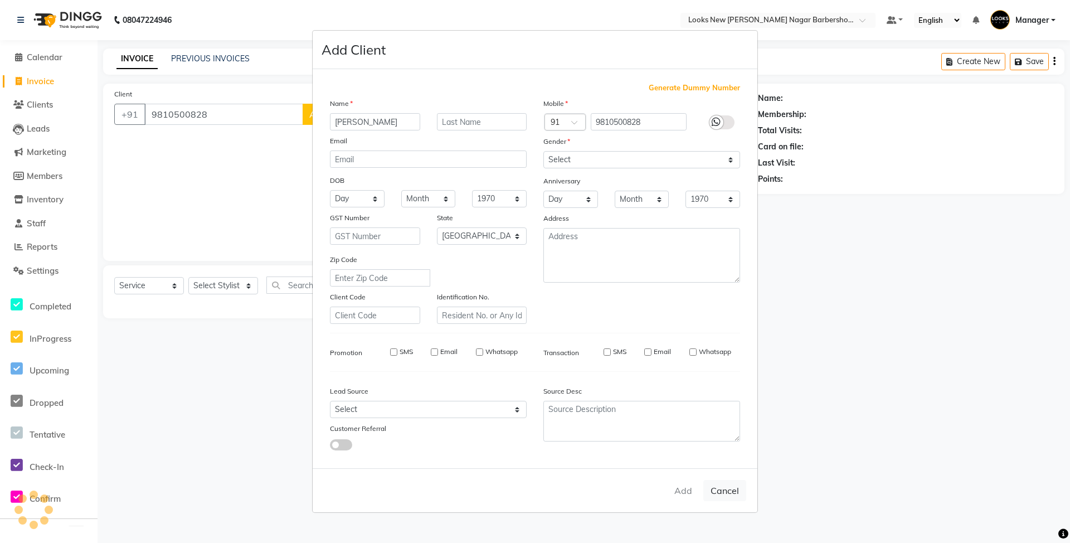
select select
checkbox input "false"
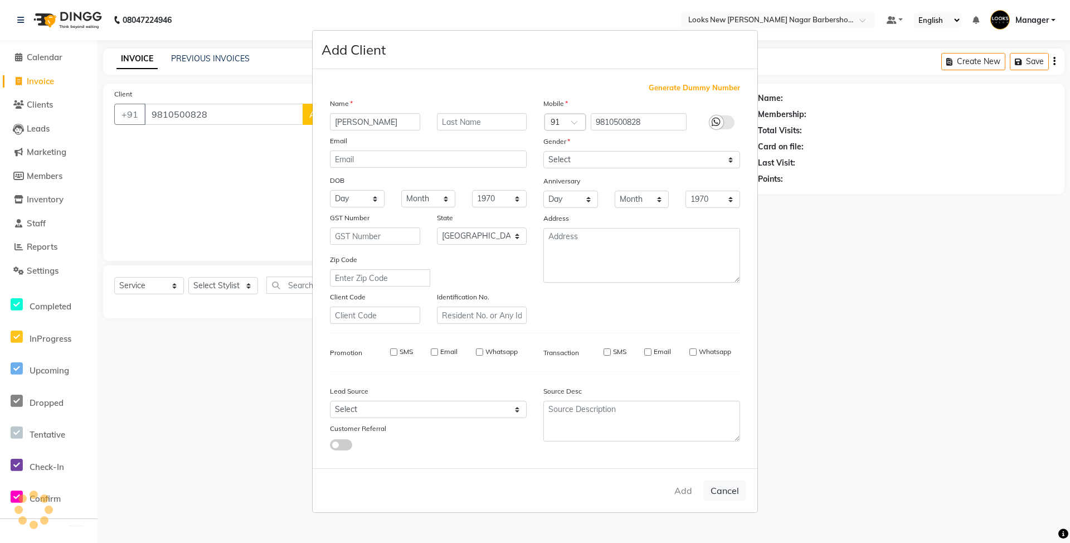
checkbox input "false"
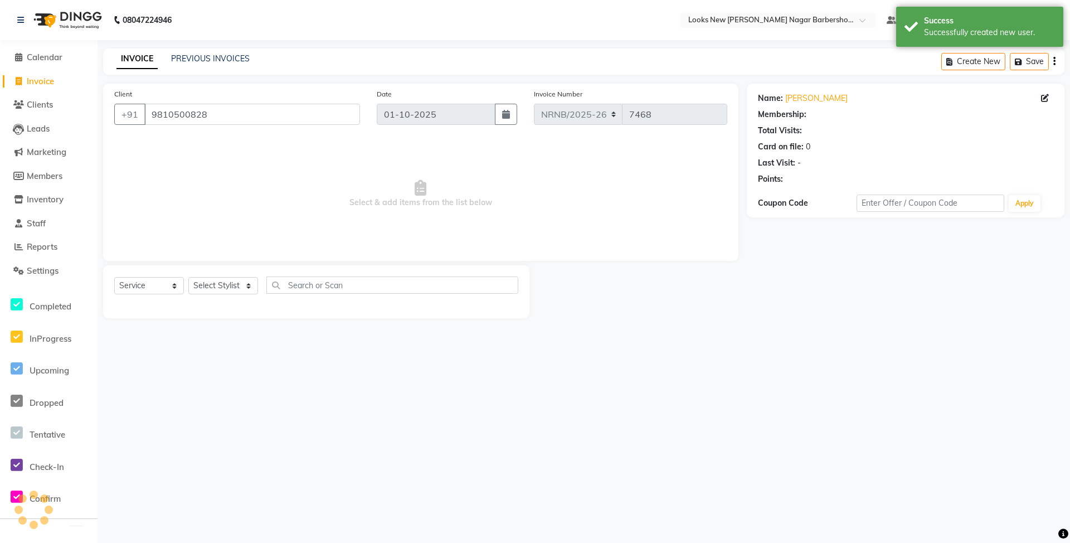
select select "1: Object"
click at [251, 292] on select "Select Stylist Aakash_Pdct [PERSON_NAME] [PERSON_NAME] [PERSON_NAME] Counter_Sa…" at bounding box center [223, 285] width 70 height 17
select select "87354"
click at [188, 277] on select "Select Stylist Aakash_Pdct [PERSON_NAME] [PERSON_NAME] [PERSON_NAME] Counter_Sa…" at bounding box center [223, 285] width 70 height 17
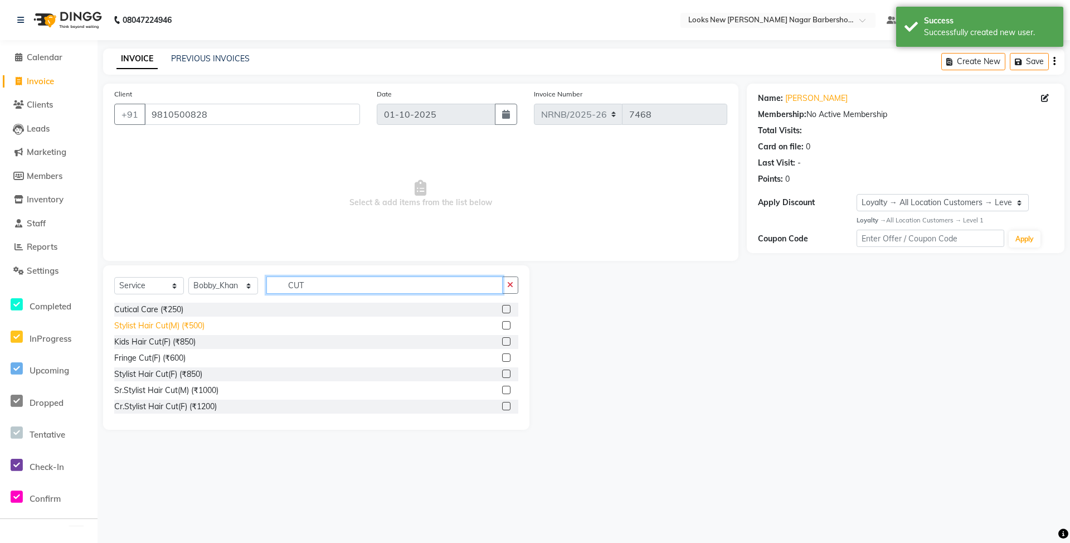
type input "CUT"
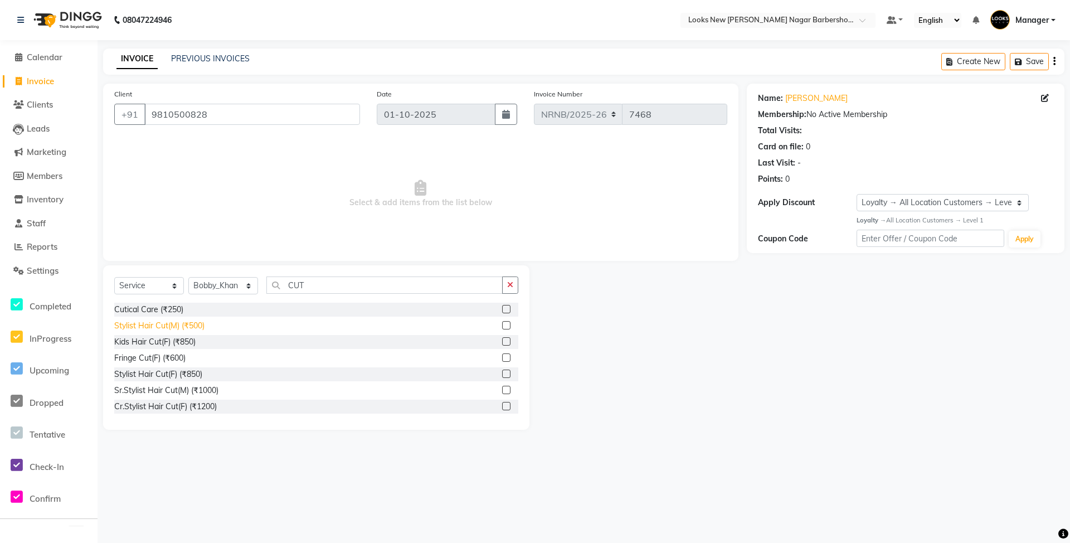
click at [171, 324] on div "Stylist Hair Cut(M) (₹500)" at bounding box center [159, 326] width 90 height 12
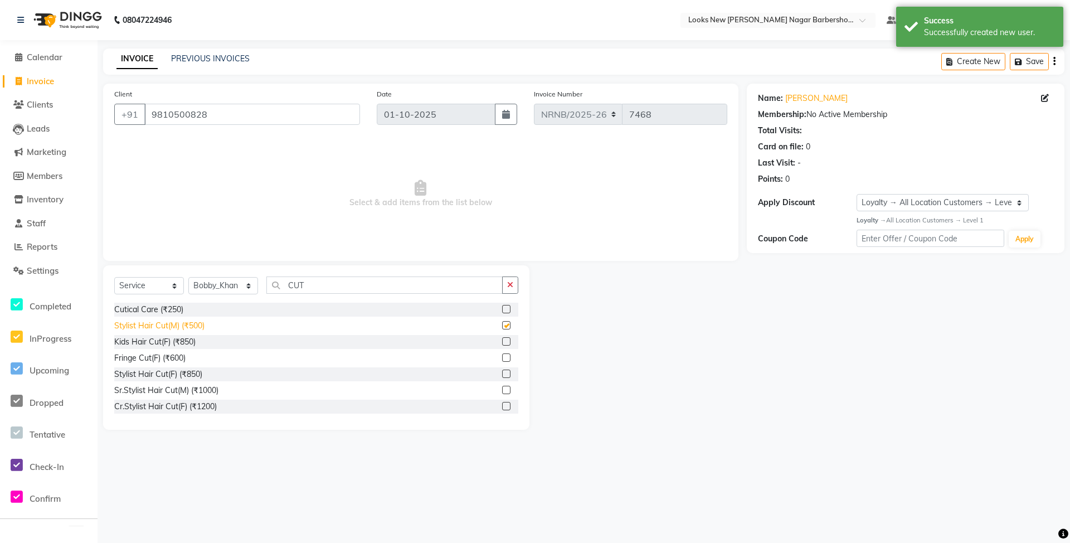
checkbox input "false"
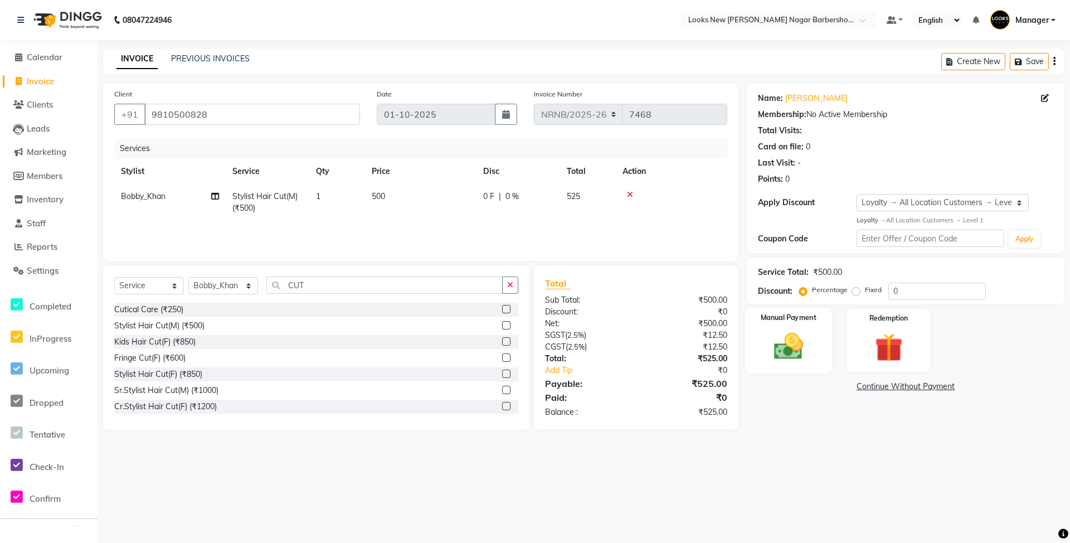
click at [774, 346] on img at bounding box center [789, 346] width 48 height 34
click at [837, 386] on span "UPI" at bounding box center [836, 387] width 17 height 13
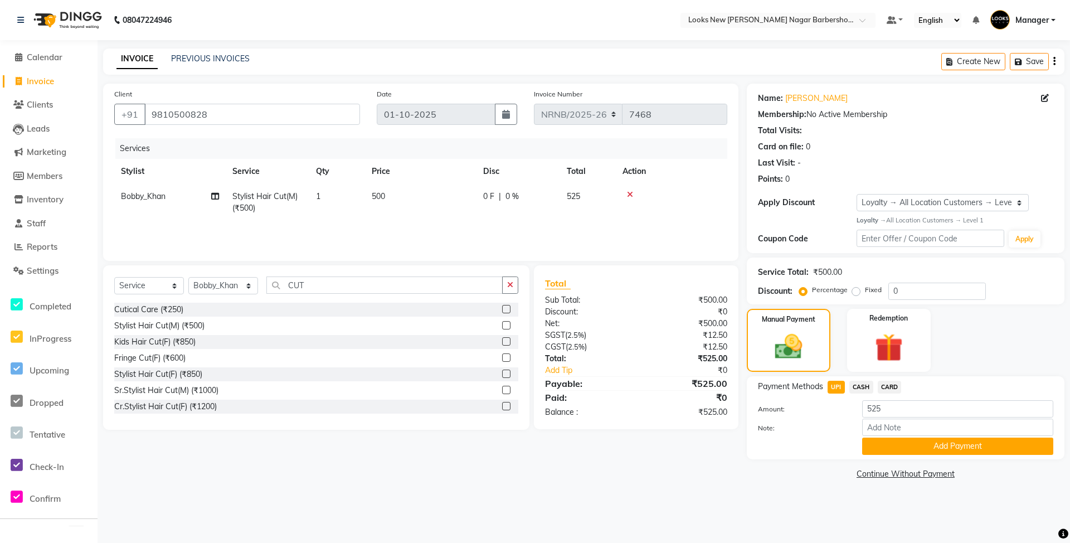
click at [870, 441] on button "Add Payment" at bounding box center [957, 446] width 191 height 17
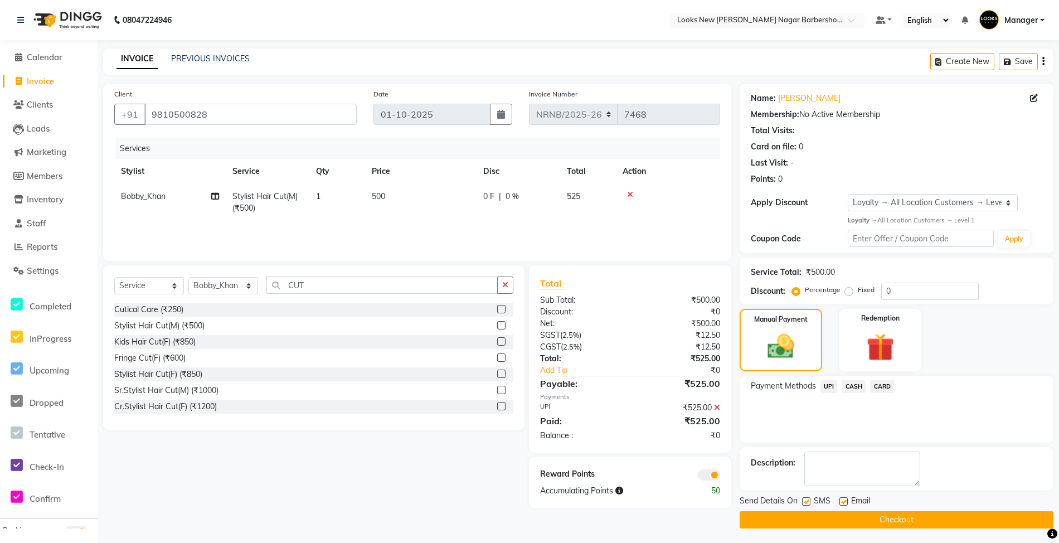
click at [805, 522] on button "Checkout" at bounding box center [897, 519] width 314 height 17
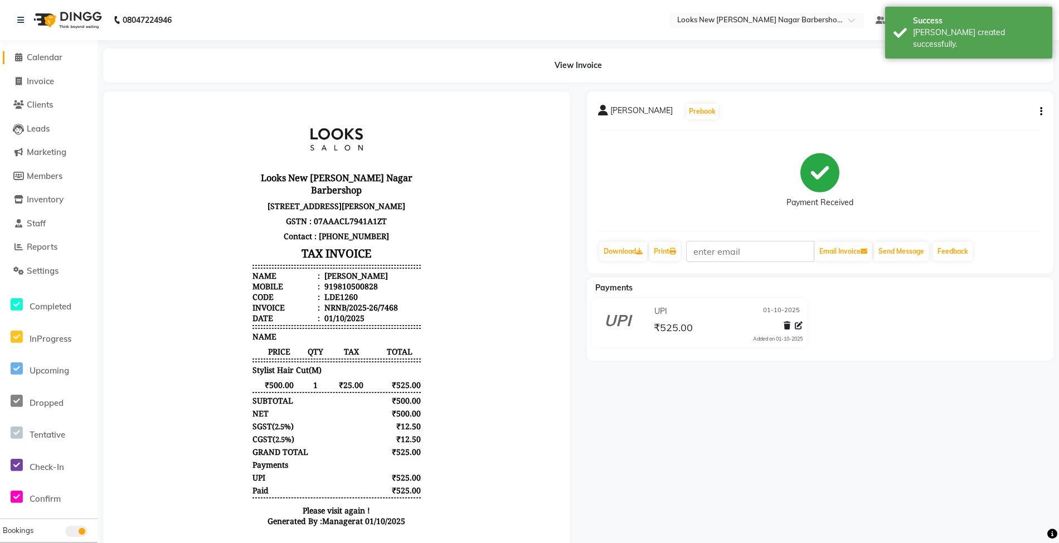
click at [50, 51] on link "Calendar" at bounding box center [49, 57] width 92 height 13
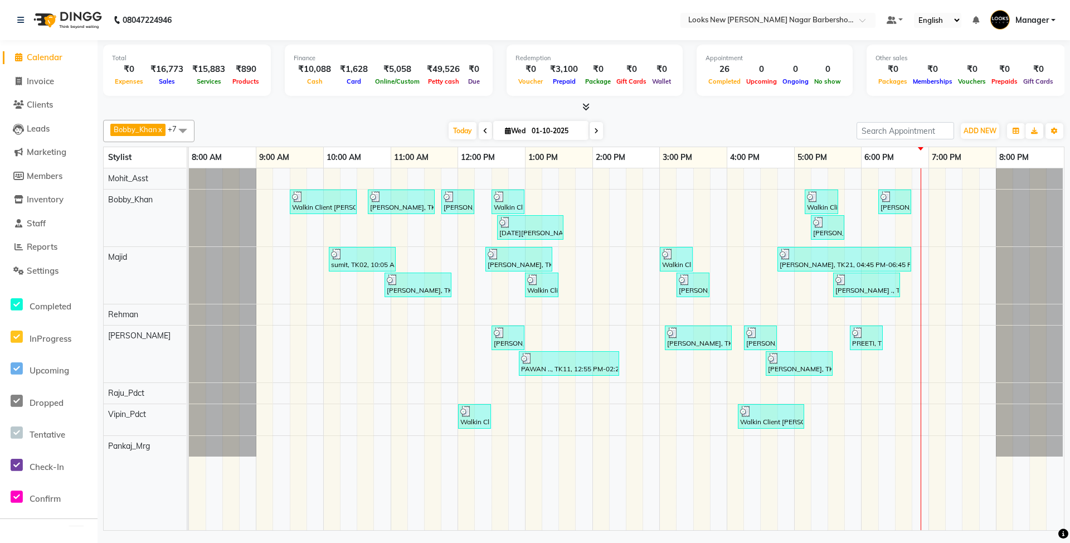
click at [877, 5] on nav "08047224946 Select Location × Looks New Rajinder Nagar Barbershop, Delhi Defaul…" at bounding box center [535, 20] width 1070 height 40
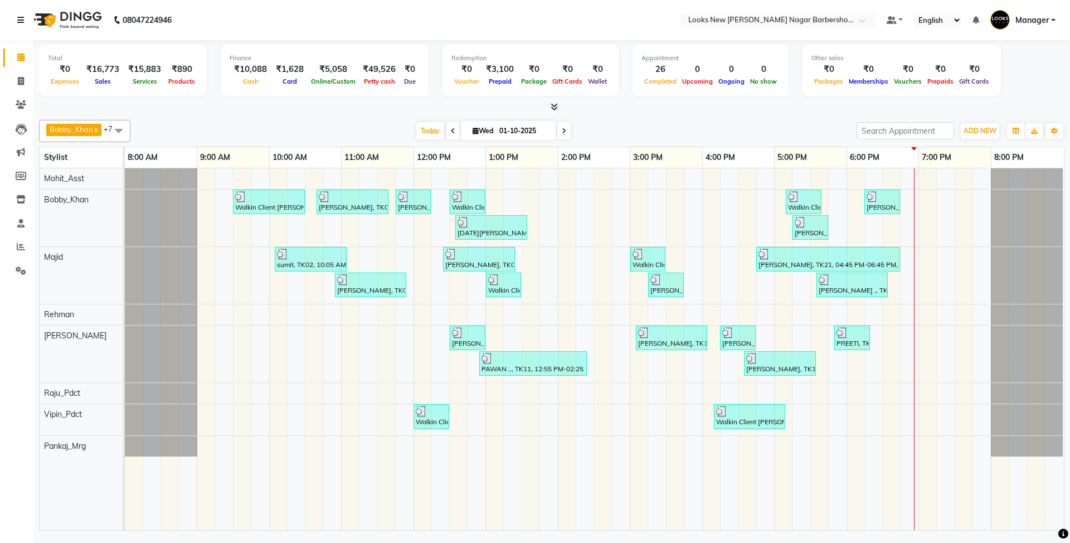
click at [22, 16] on icon at bounding box center [20, 20] width 7 height 8
click at [21, 23] on icon at bounding box center [20, 20] width 7 height 8
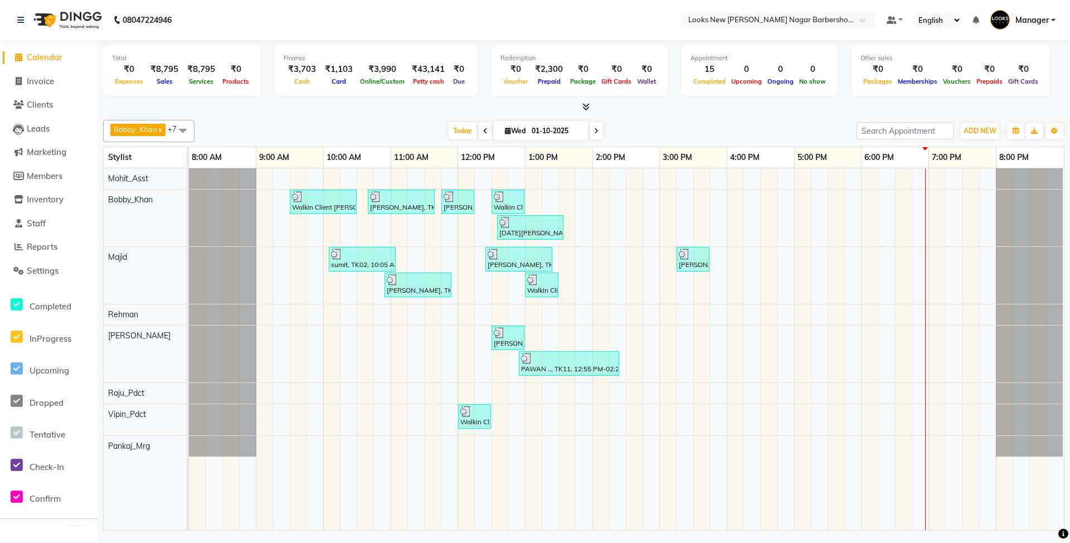
click at [498, 30] on nav "08047224946 Select Location × Looks New [PERSON_NAME] Nagar Barbershop, [GEOGRA…" at bounding box center [535, 20] width 1070 height 40
click at [54, 82] on span "Invoice" at bounding box center [40, 81] width 27 height 11
select select "service"
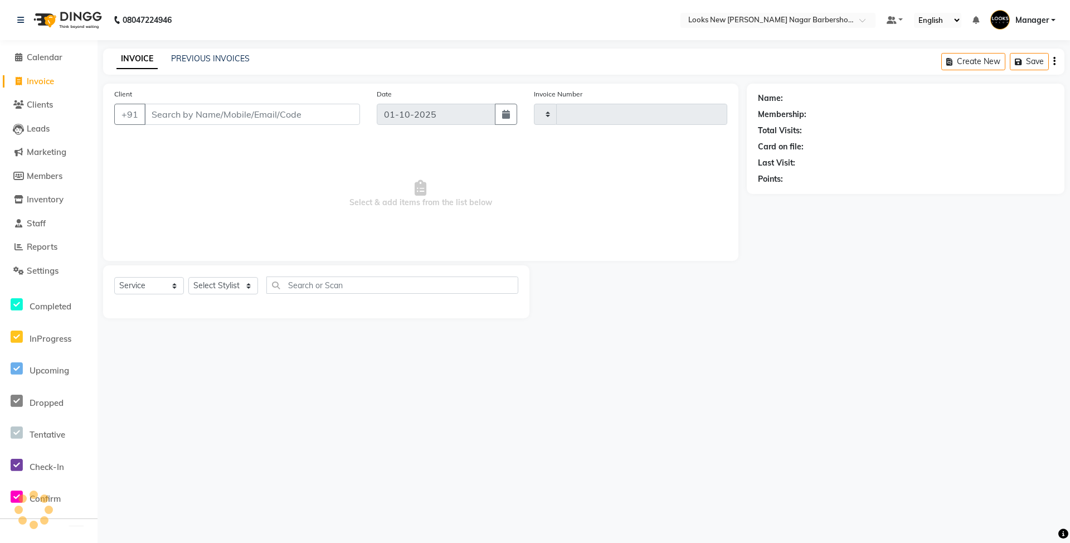
type input "7469"
select select "8705"
click at [226, 56] on link "PREVIOUS INVOICES" at bounding box center [210, 59] width 79 height 10
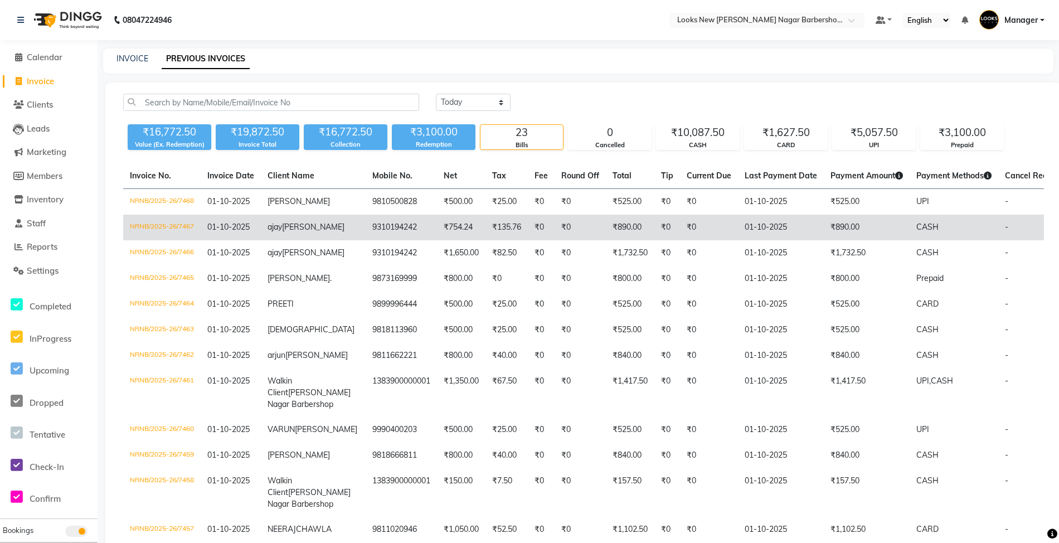
click at [437, 236] on td "₹754.24" at bounding box center [461, 228] width 48 height 26
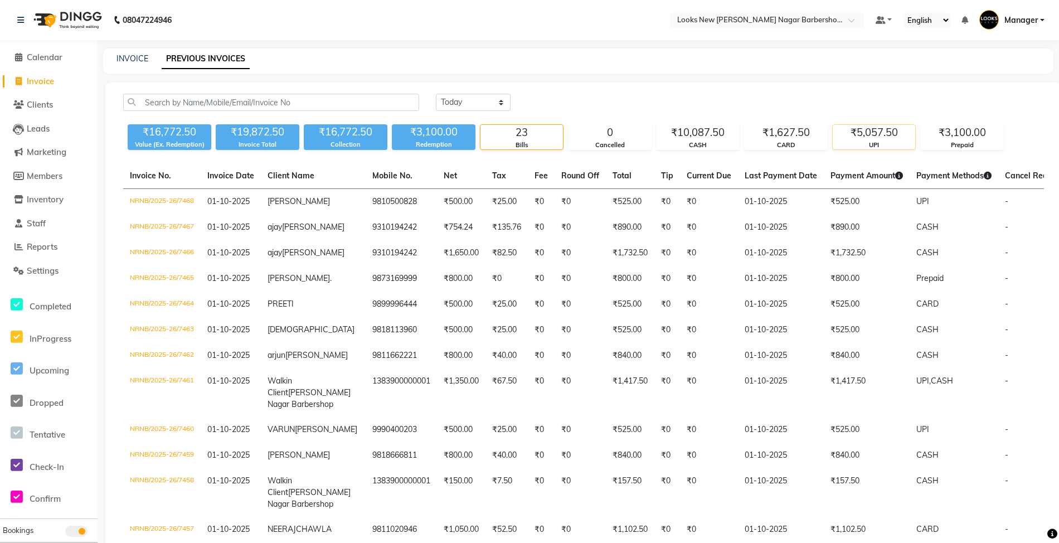
click at [877, 143] on div "UPI" at bounding box center [874, 144] width 82 height 9
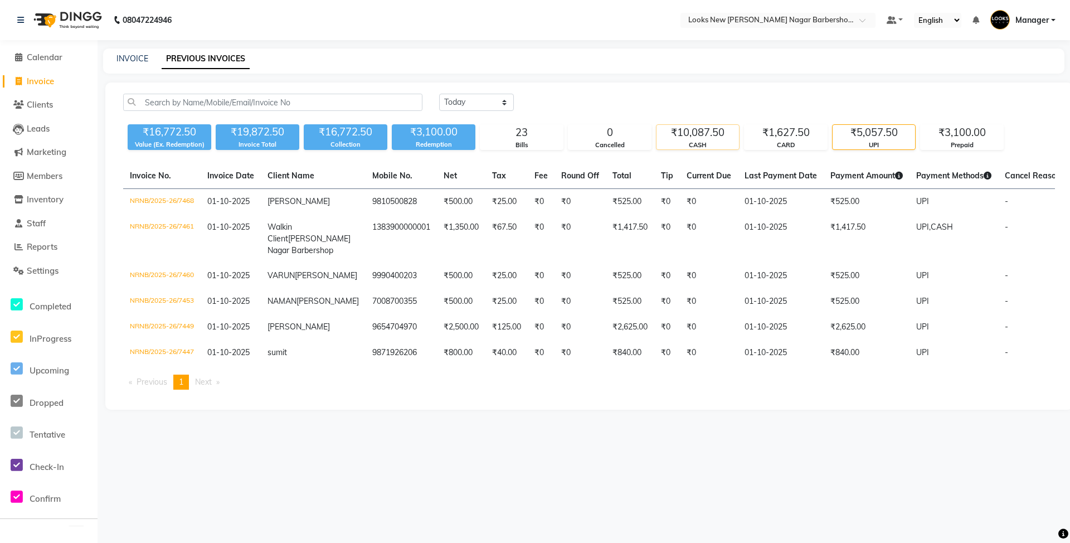
click at [707, 144] on div "CASH" at bounding box center [698, 144] width 82 height 9
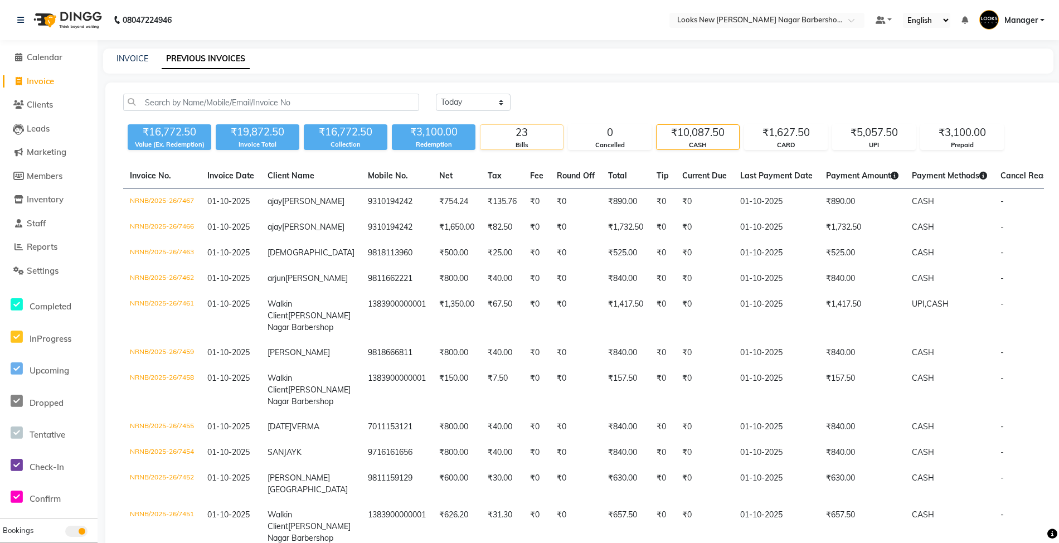
click at [529, 140] on div "Bills" at bounding box center [521, 144] width 82 height 9
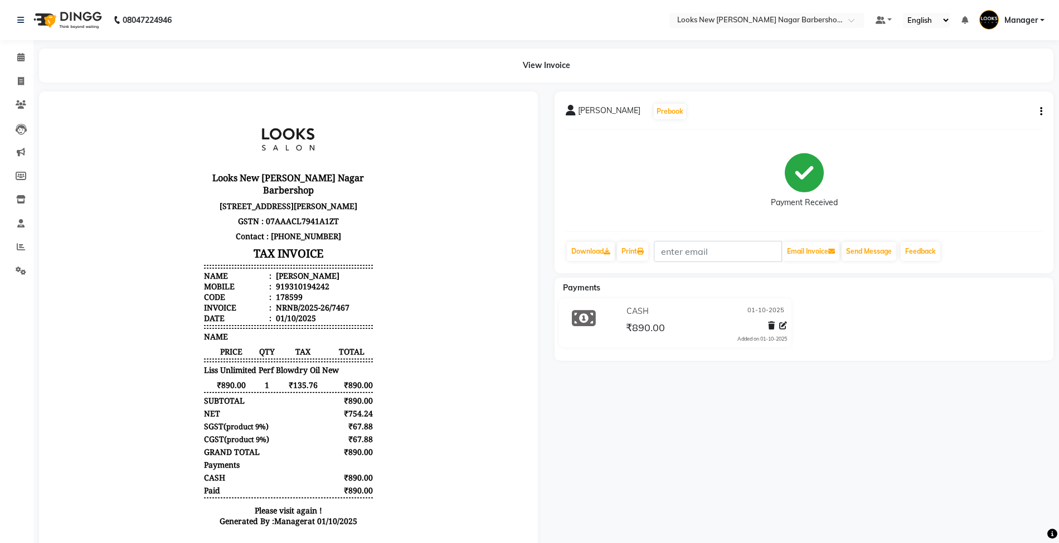
click at [781, 324] on icon at bounding box center [783, 326] width 8 height 8
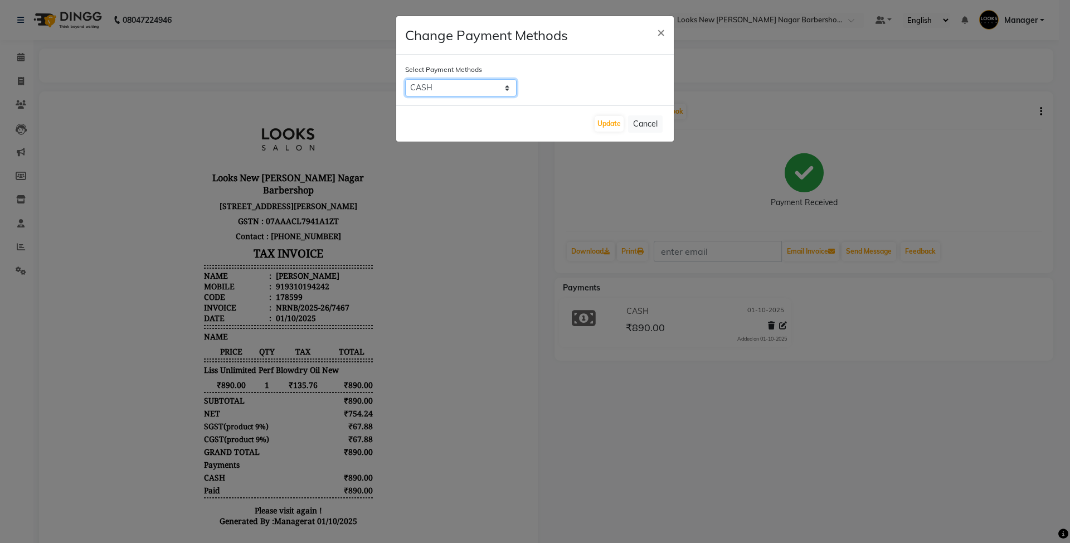
click at [493, 89] on select "UPI CASH CARD" at bounding box center [460, 87] width 111 height 17
select select "8"
click at [405, 79] on select "UPI CASH CARD" at bounding box center [460, 87] width 111 height 17
click at [596, 124] on button "Update" at bounding box center [609, 124] width 29 height 16
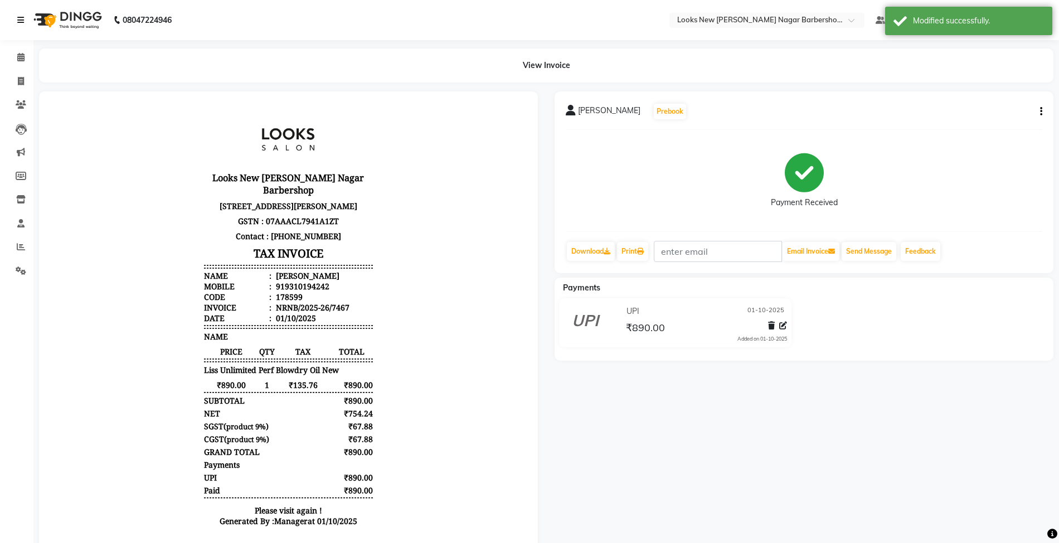
click at [26, 17] on link at bounding box center [22, 19] width 11 height 31
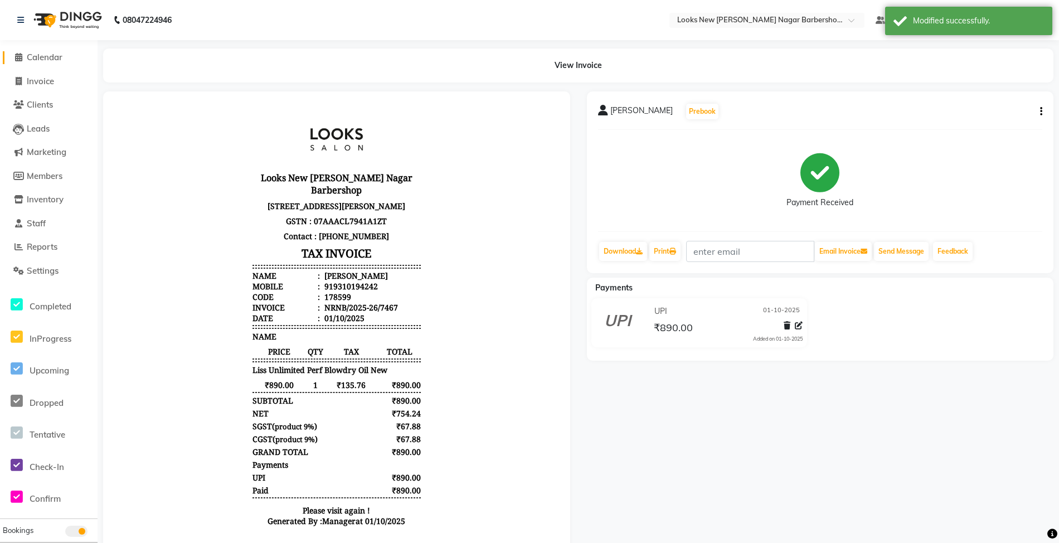
click at [35, 55] on span "Calendar" at bounding box center [45, 57] width 36 height 11
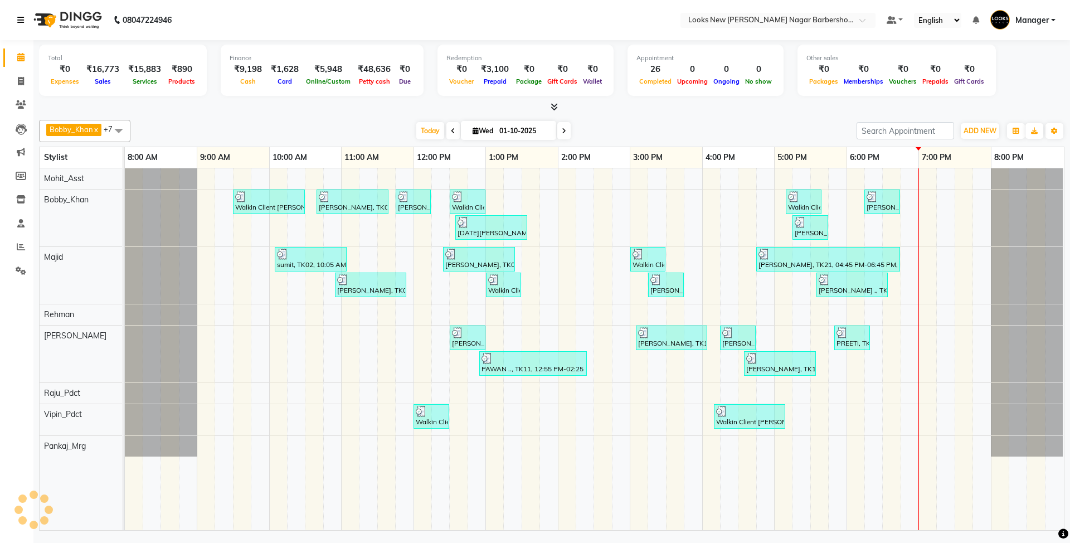
click at [18, 19] on icon at bounding box center [20, 20] width 7 height 8
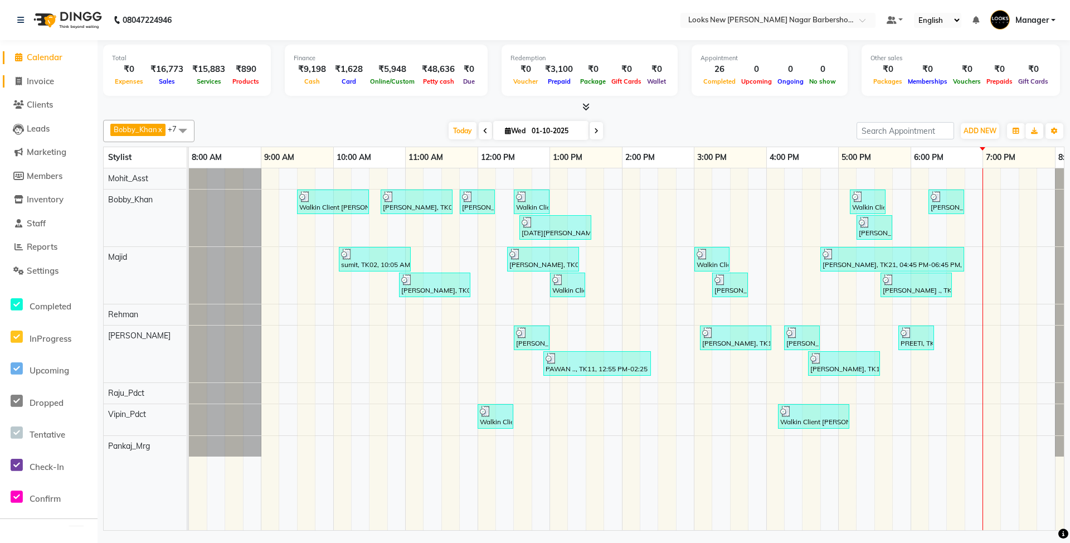
click at [43, 83] on span "Invoice" at bounding box center [40, 81] width 27 height 11
select select "service"
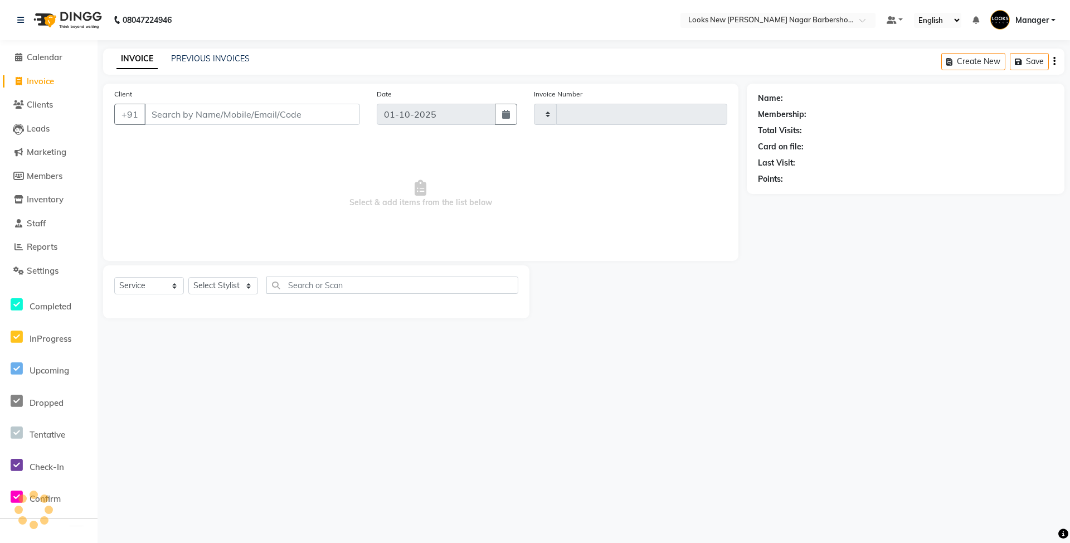
type input "7469"
select select "8705"
click at [221, 57] on link "PREVIOUS INVOICES" at bounding box center [210, 59] width 79 height 10
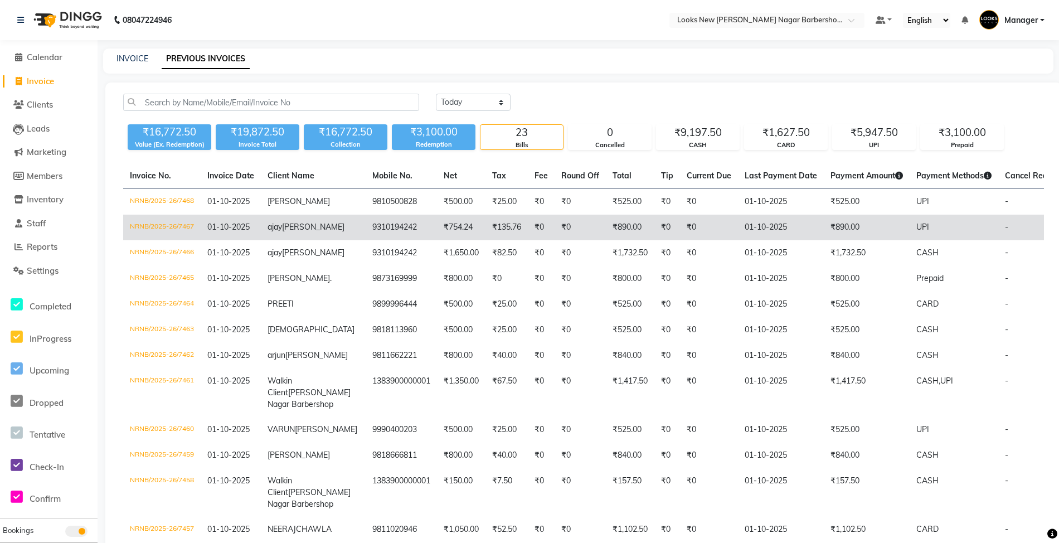
click at [680, 232] on td "₹0" at bounding box center [709, 228] width 58 height 26
click at [910, 240] on td "UPI" at bounding box center [954, 228] width 89 height 26
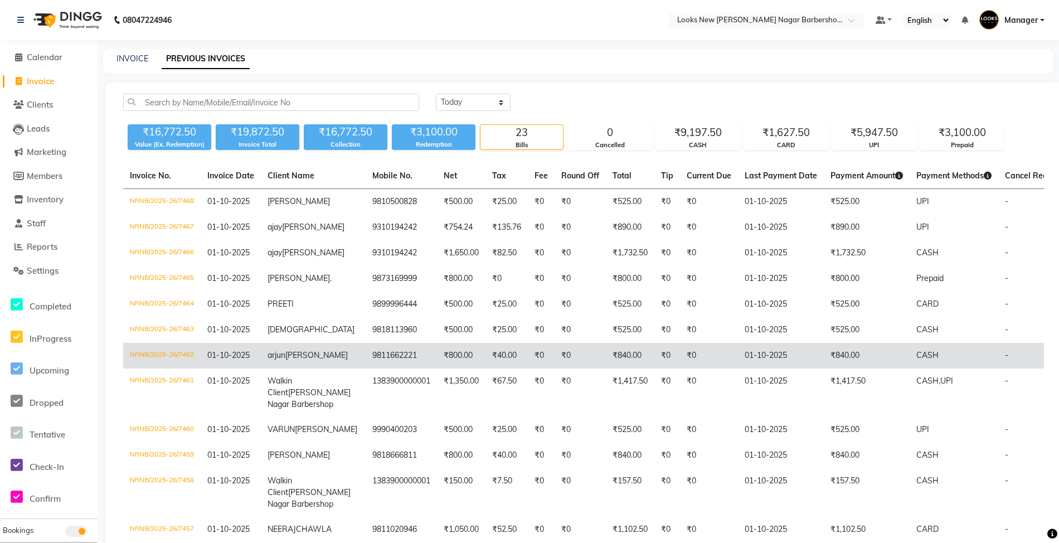
click at [654, 368] on td "₹0" at bounding box center [667, 356] width 26 height 26
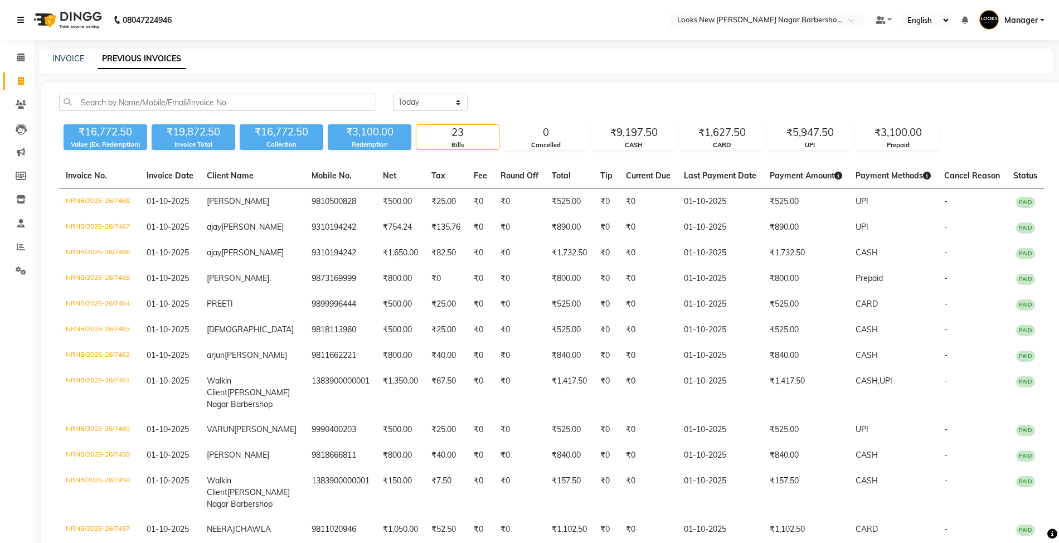
click at [21, 19] on icon at bounding box center [20, 20] width 7 height 8
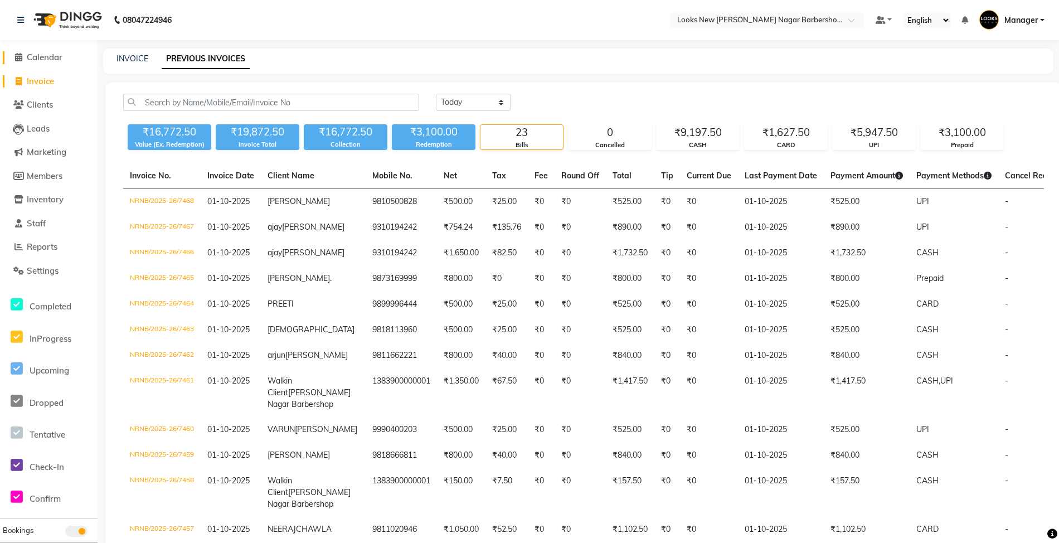
click at [54, 57] on span "Calendar" at bounding box center [45, 57] width 36 height 11
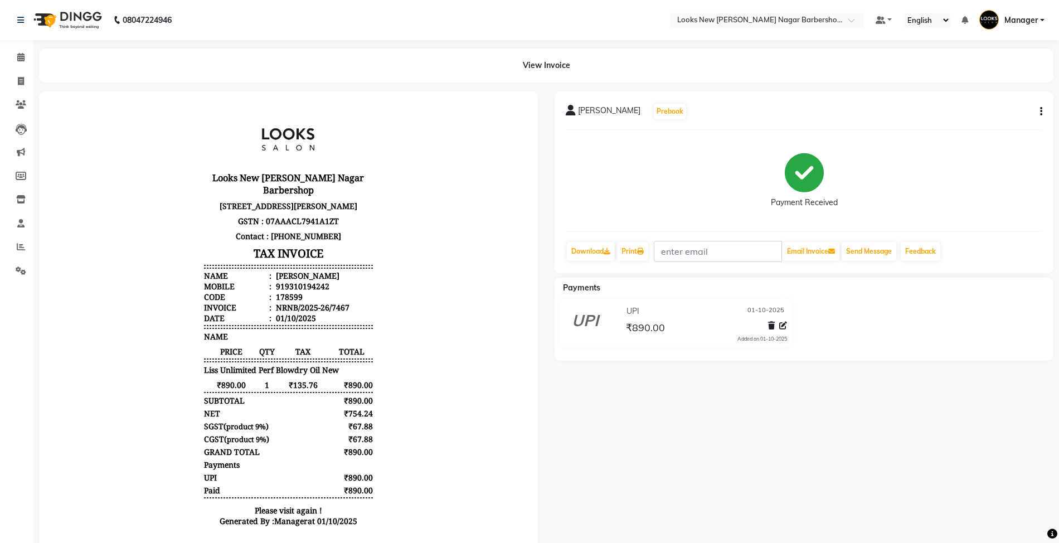
scroll to position [8, 0]
drag, startPoint x: 511, startPoint y: 203, endPoint x: 568, endPoint y: 360, distance: 167.3
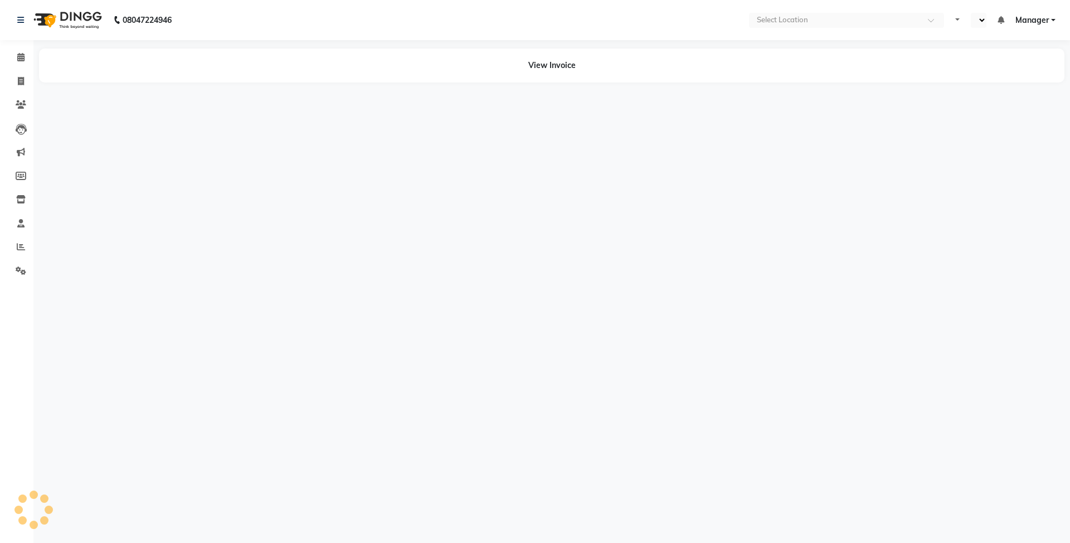
select select "en"
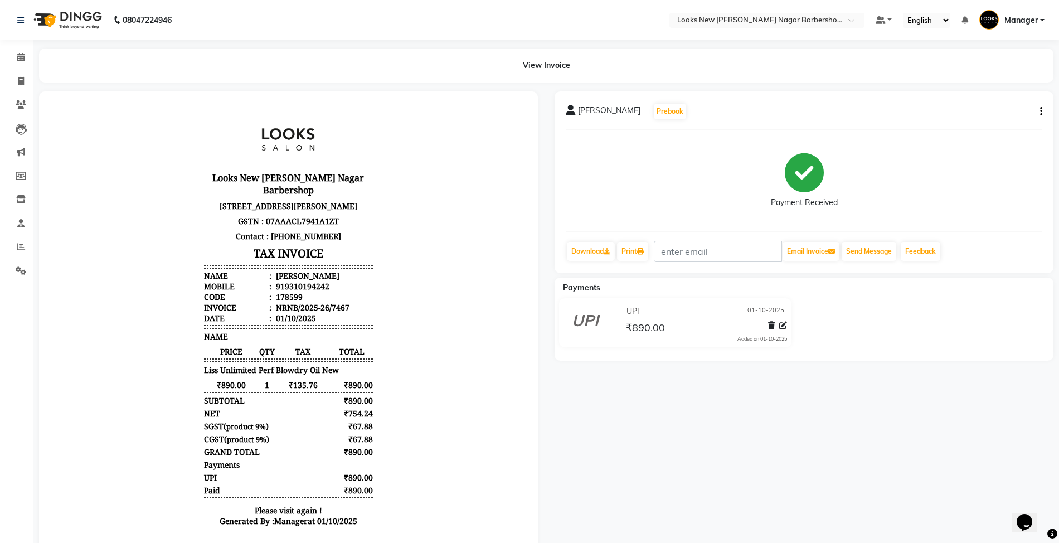
click at [1040, 111] on icon "button" at bounding box center [1041, 111] width 2 height 1
click at [783, 324] on icon at bounding box center [783, 326] width 8 height 8
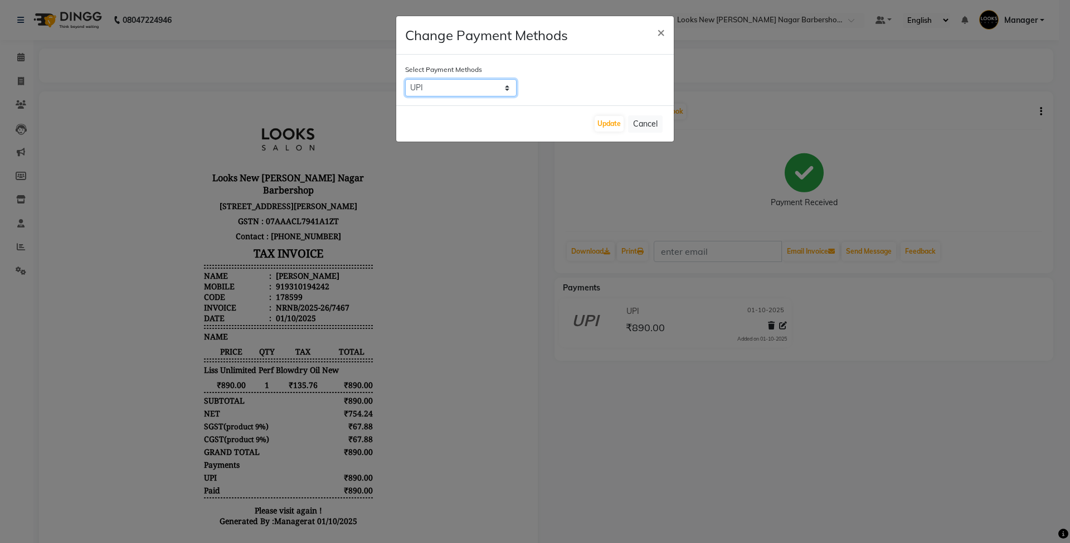
click at [499, 94] on select "UPI CASH CARD" at bounding box center [460, 87] width 111 height 17
select select "1"
click at [405, 79] on select "UPI CASH CARD" at bounding box center [460, 87] width 111 height 17
click at [601, 123] on button "Update" at bounding box center [609, 124] width 29 height 16
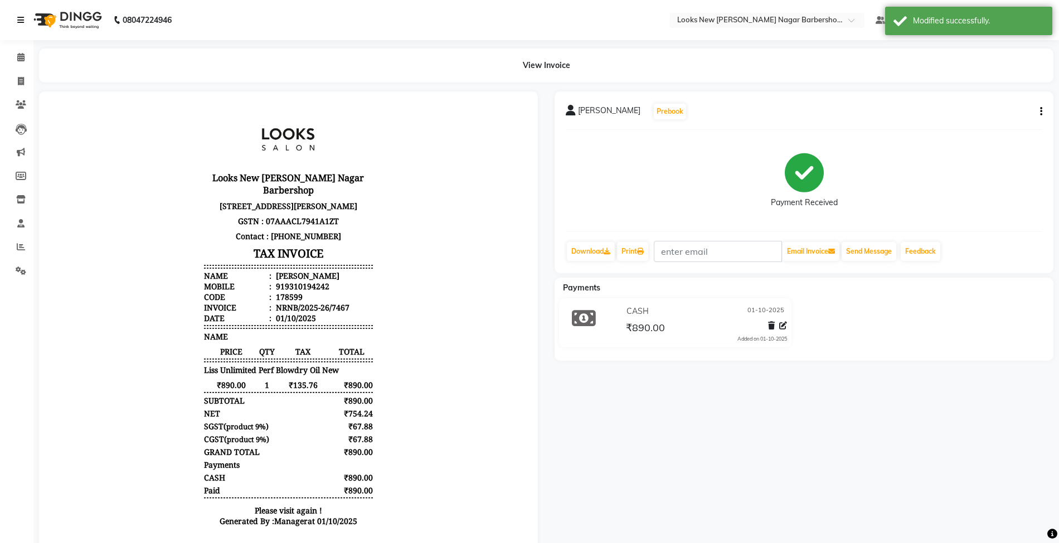
click at [18, 20] on icon at bounding box center [20, 20] width 7 height 8
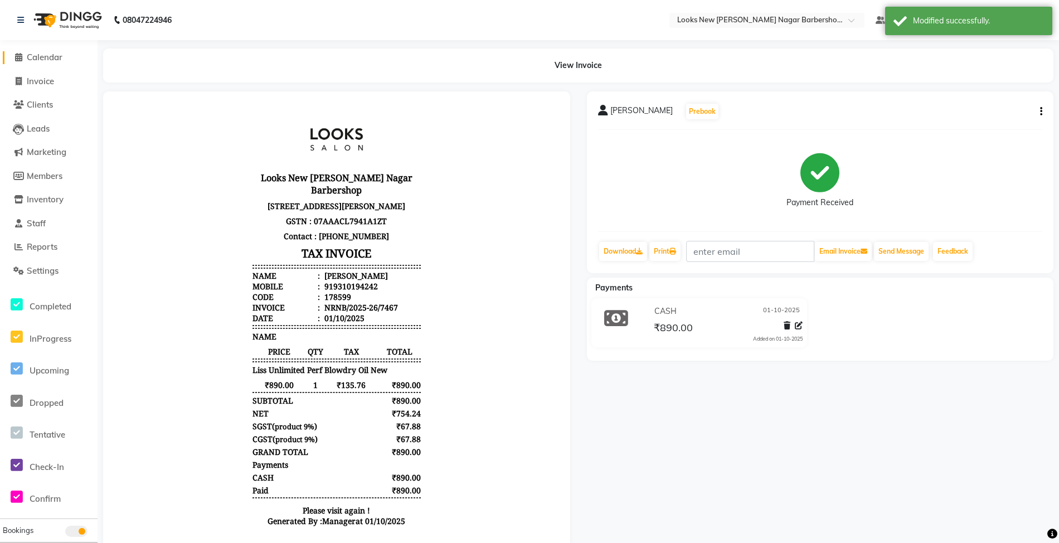
click at [40, 59] on span "Calendar" at bounding box center [45, 57] width 36 height 11
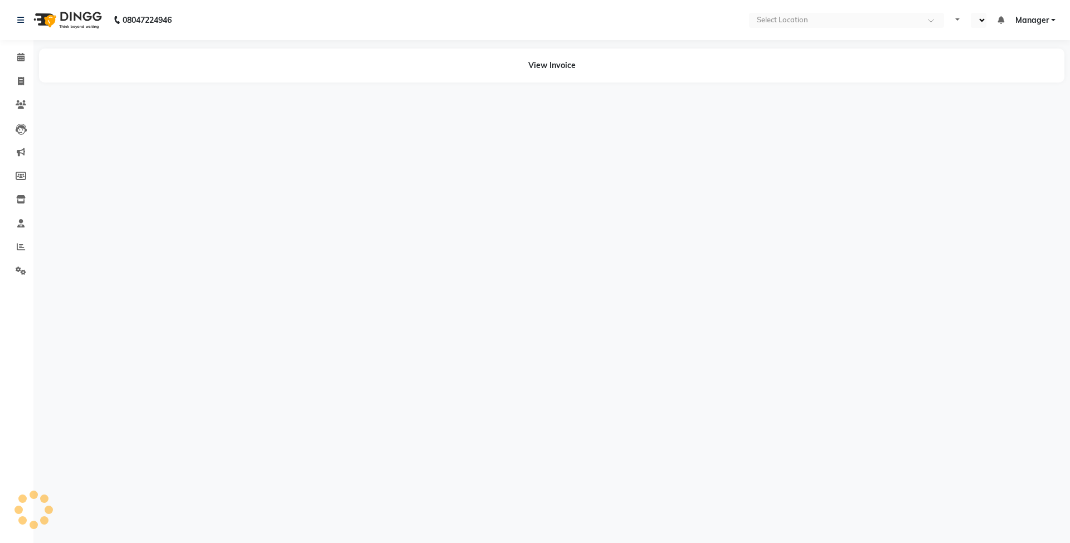
select select "en"
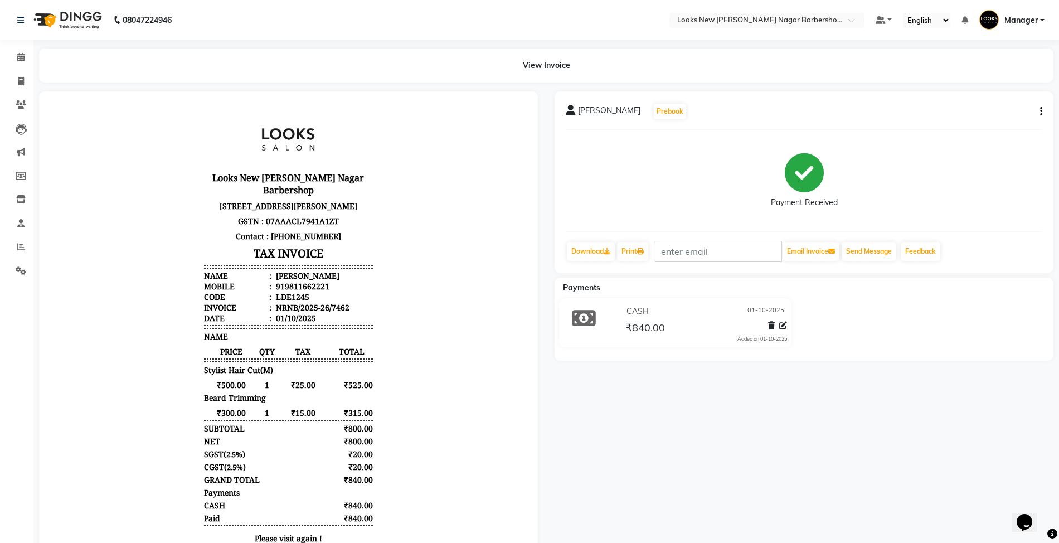
click at [779, 324] on icon at bounding box center [783, 326] width 8 height 8
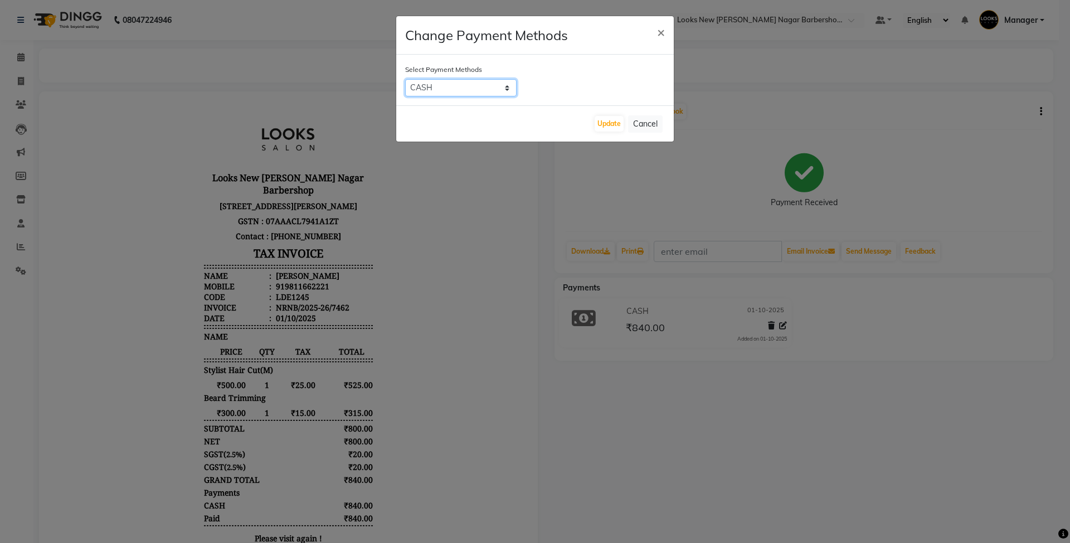
click at [503, 92] on select "UPI CASH CARD" at bounding box center [460, 87] width 111 height 17
select select "8"
click at [405, 79] on select "UPI CASH CARD" at bounding box center [460, 87] width 111 height 17
click at [611, 118] on button "Update" at bounding box center [609, 124] width 29 height 16
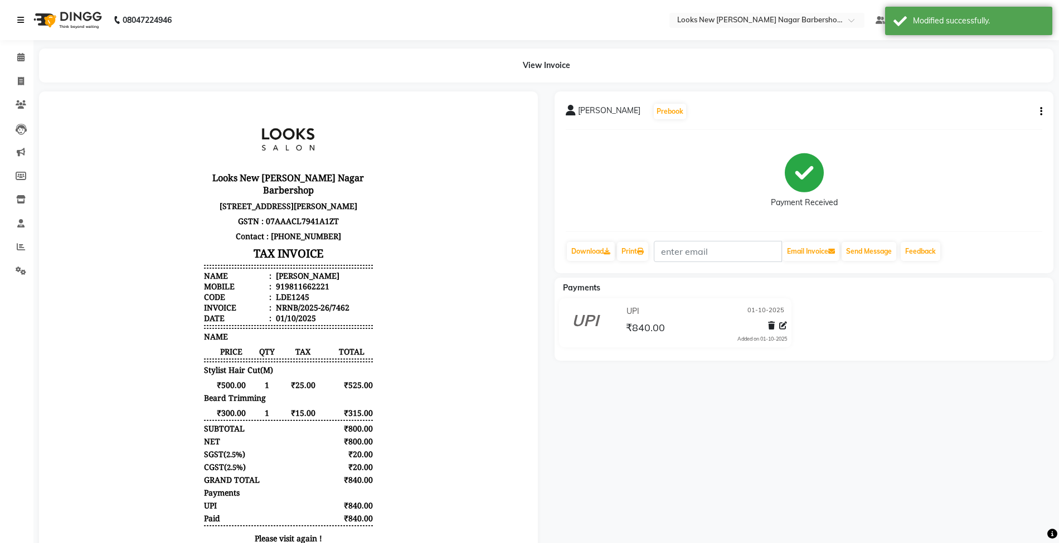
click at [19, 17] on icon at bounding box center [20, 20] width 7 height 8
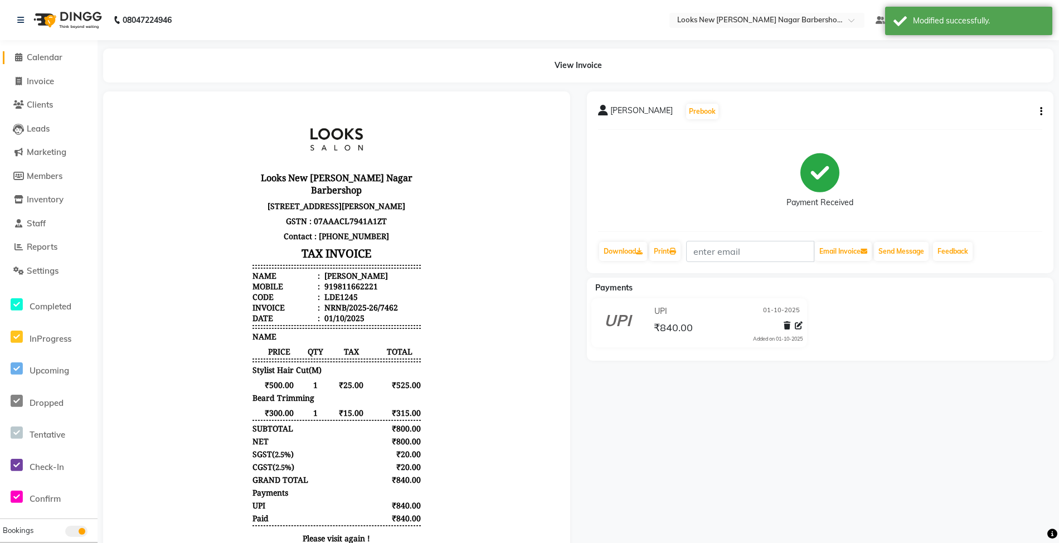
click at [36, 59] on span "Calendar" at bounding box center [45, 57] width 36 height 11
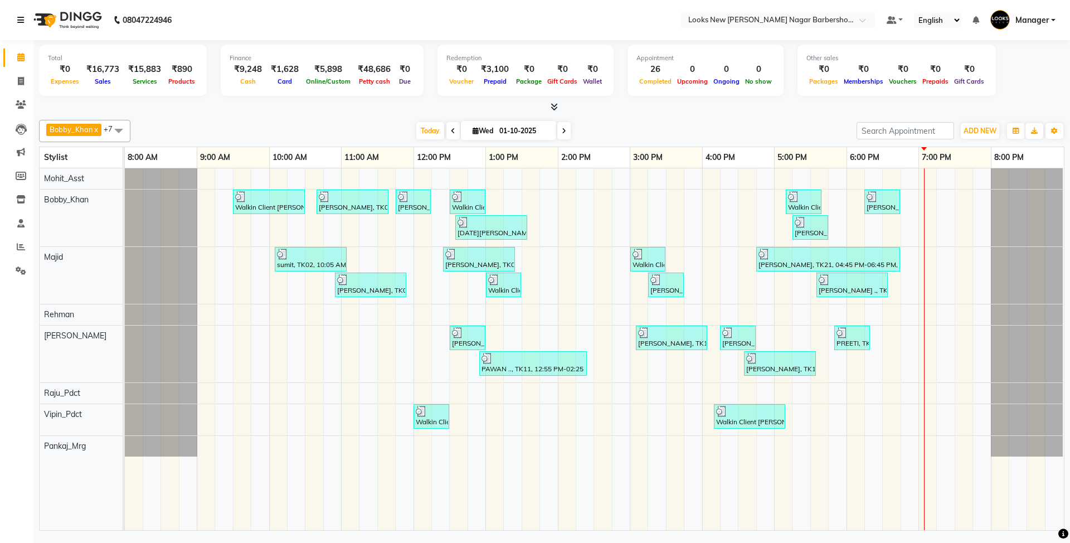
click at [23, 21] on icon at bounding box center [20, 20] width 7 height 8
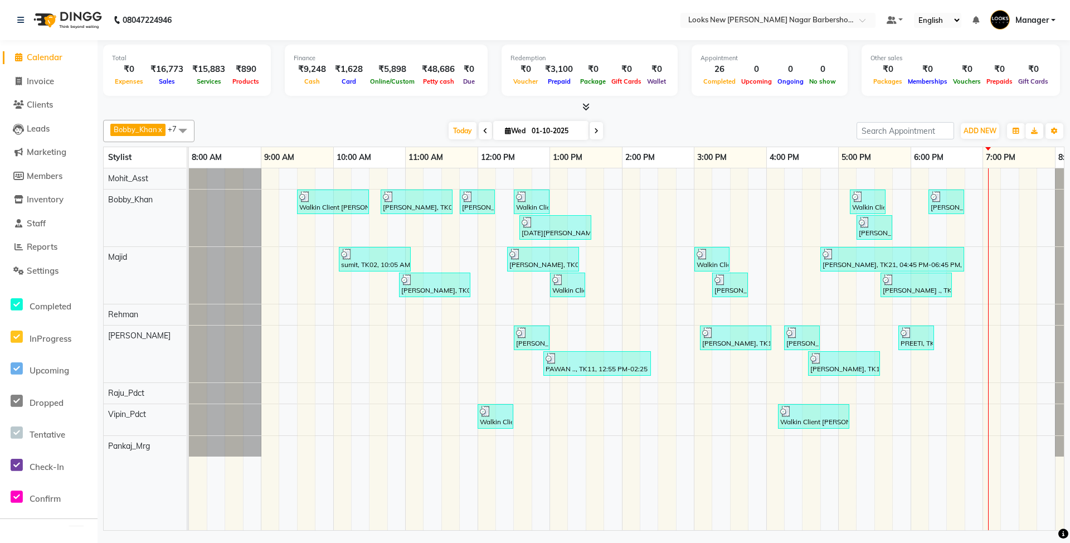
click at [39, 56] on span "Calendar" at bounding box center [45, 57] width 36 height 11
click at [46, 81] on span "Invoice" at bounding box center [40, 81] width 27 height 11
select select "service"
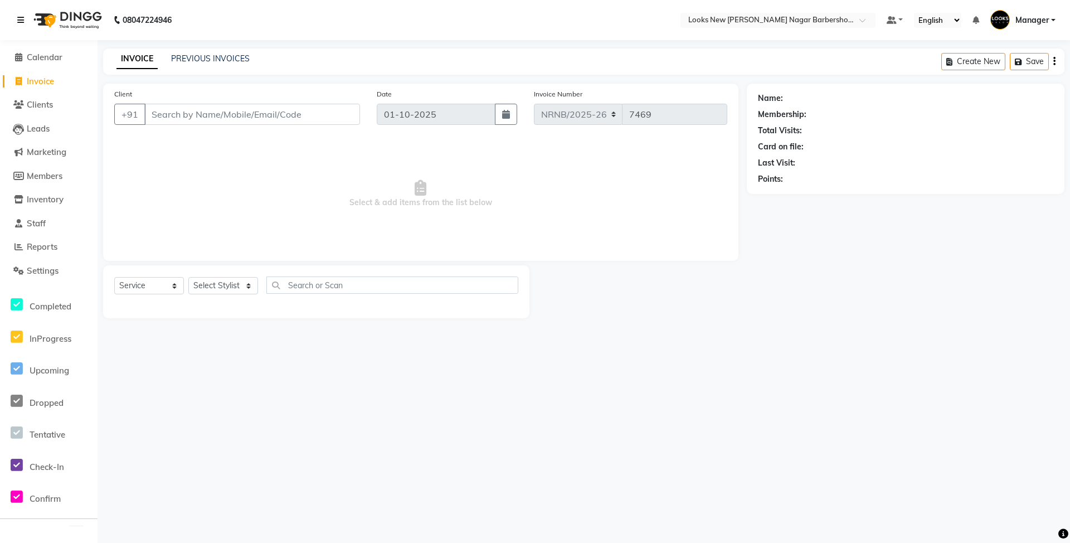
click at [25, 17] on link at bounding box center [22, 19] width 11 height 31
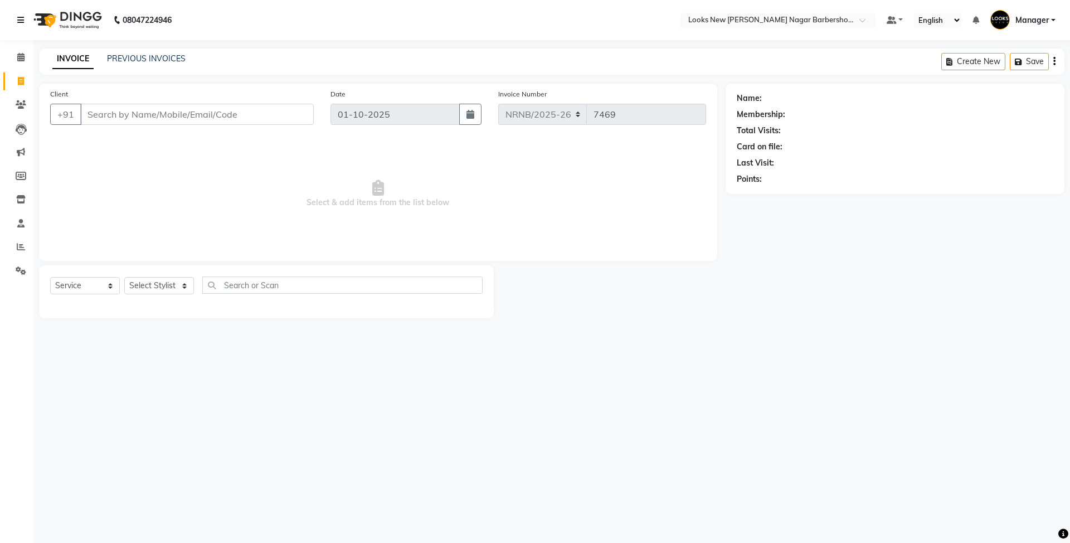
click at [23, 22] on icon at bounding box center [20, 20] width 7 height 8
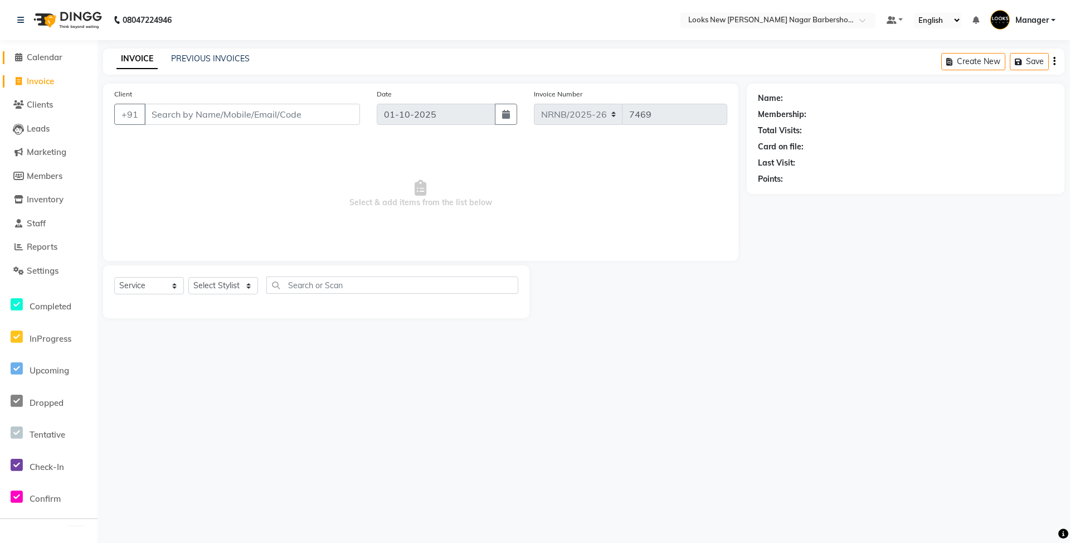
click at [40, 56] on span "Calendar" at bounding box center [45, 57] width 36 height 11
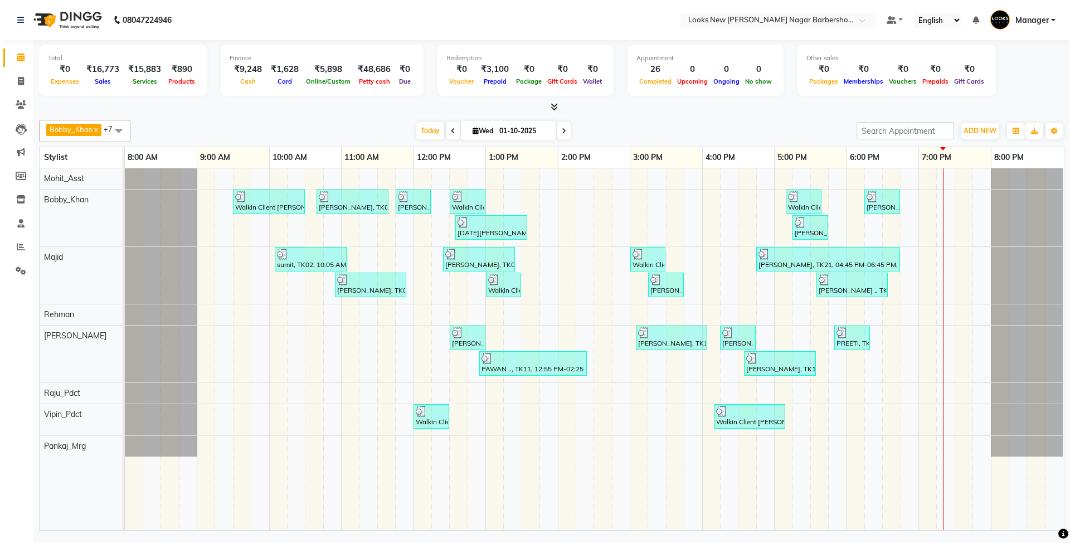
click at [16, 22] on div "08047224946" at bounding box center [94, 19] width 171 height 31
click at [21, 22] on icon at bounding box center [20, 20] width 7 height 8
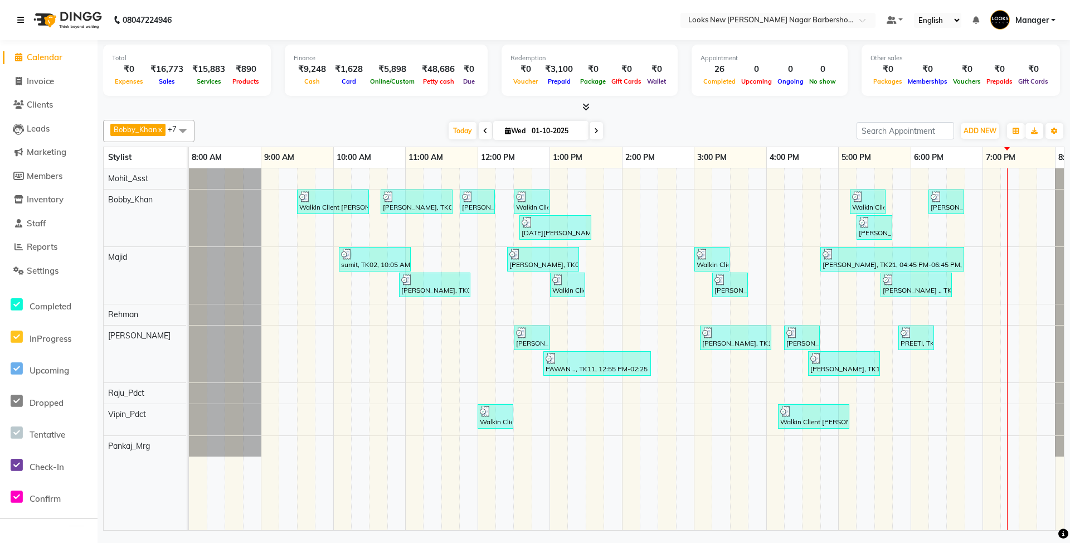
click at [20, 18] on icon at bounding box center [20, 20] width 7 height 8
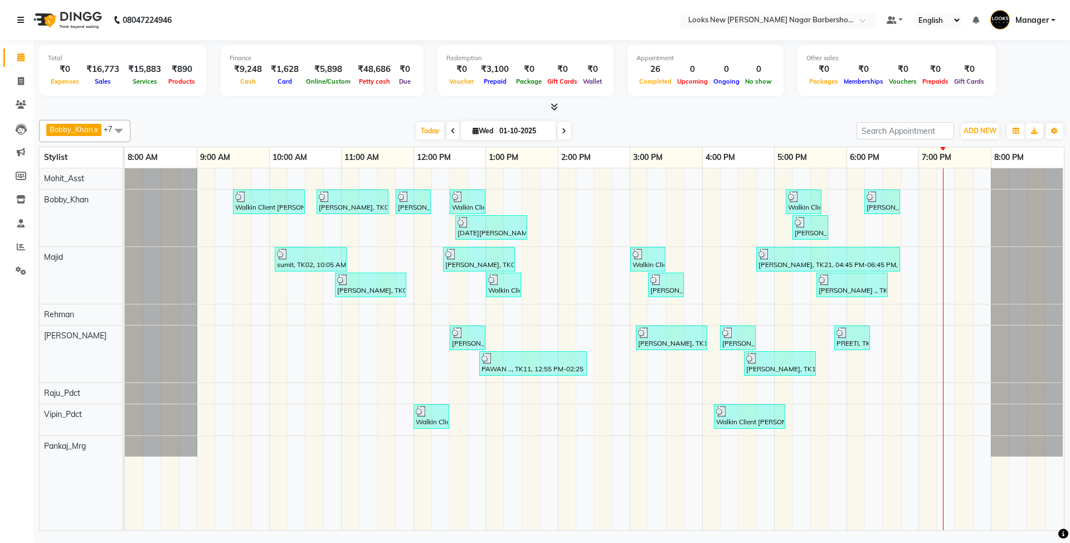
click at [25, 20] on link at bounding box center [22, 19] width 11 height 31
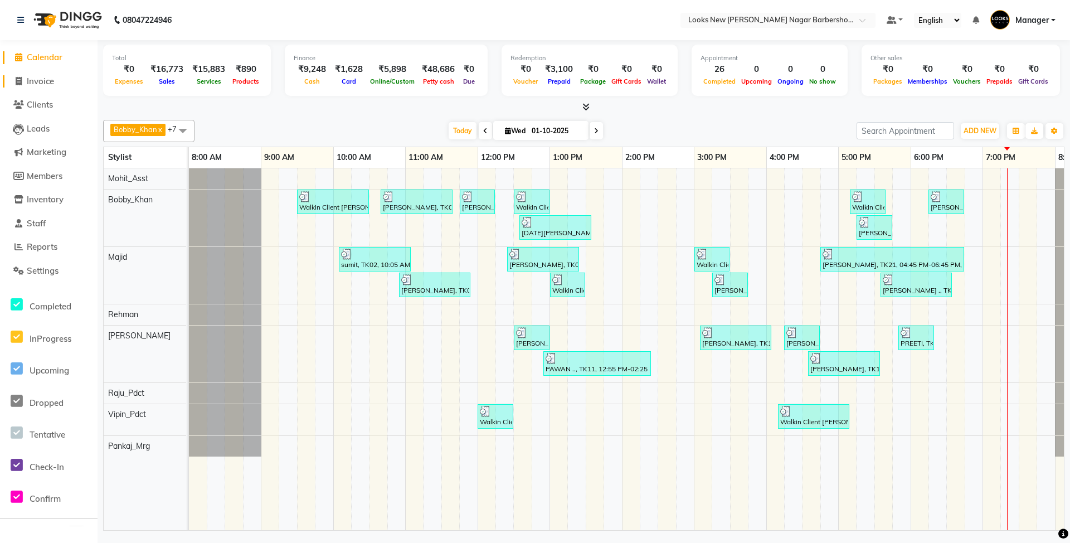
click at [38, 86] on link "Invoice" at bounding box center [49, 81] width 92 height 13
select select "service"
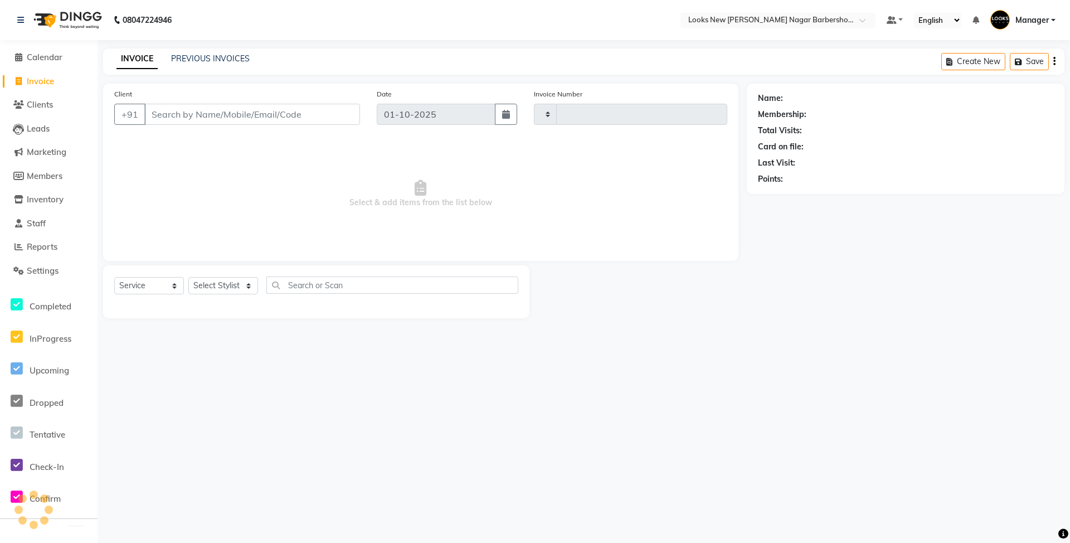
type input "7469"
select select "8705"
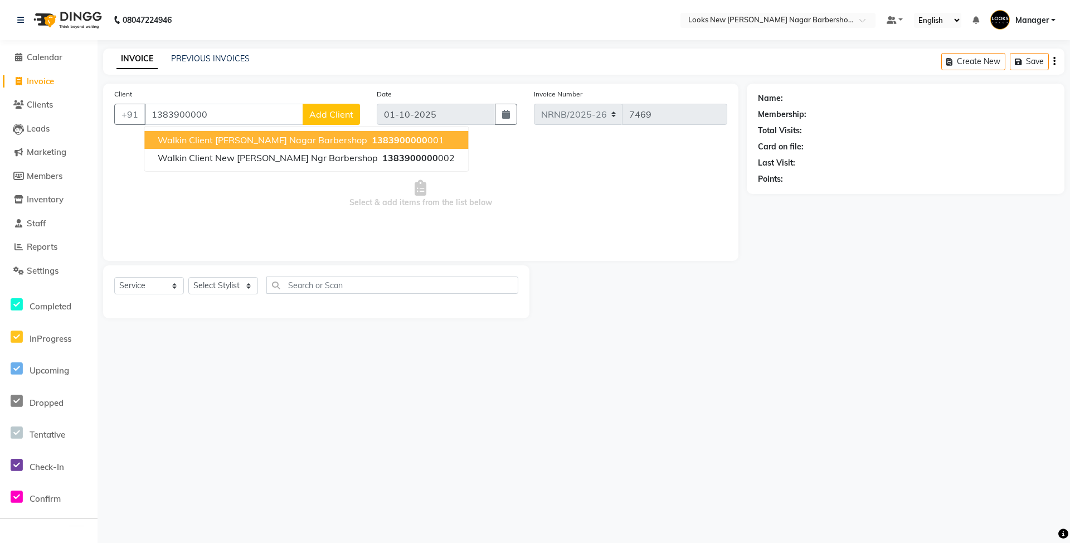
click at [217, 131] on button "Walkin Client Rajinder Nagar Barbershop 1383900000 001" at bounding box center [306, 140] width 324 height 18
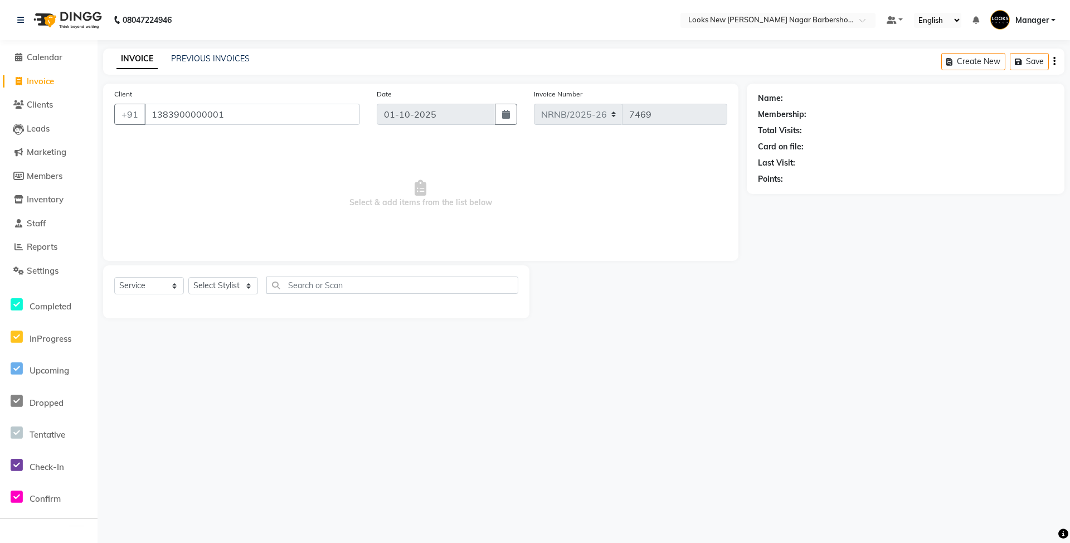
type input "1383900000001"
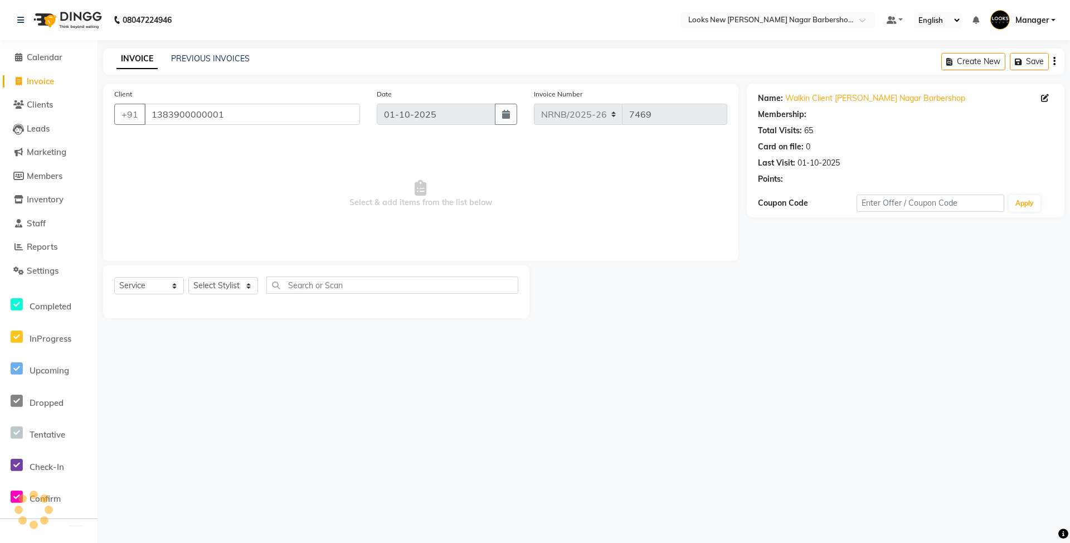
select select "1: Object"
click at [224, 277] on select "Select Stylist Aakash_Pdct Afsar Ahmed Ashmita Ayesha Bobby_Asst Bobby_Khan Cou…" at bounding box center [223, 285] width 70 height 17
select select "87354"
click at [188, 277] on select "Select Stylist Aakash_Pdct Afsar Ahmed Ashmita Ayesha Bobby_Asst Bobby_Khan Cou…" at bounding box center [223, 285] width 70 height 17
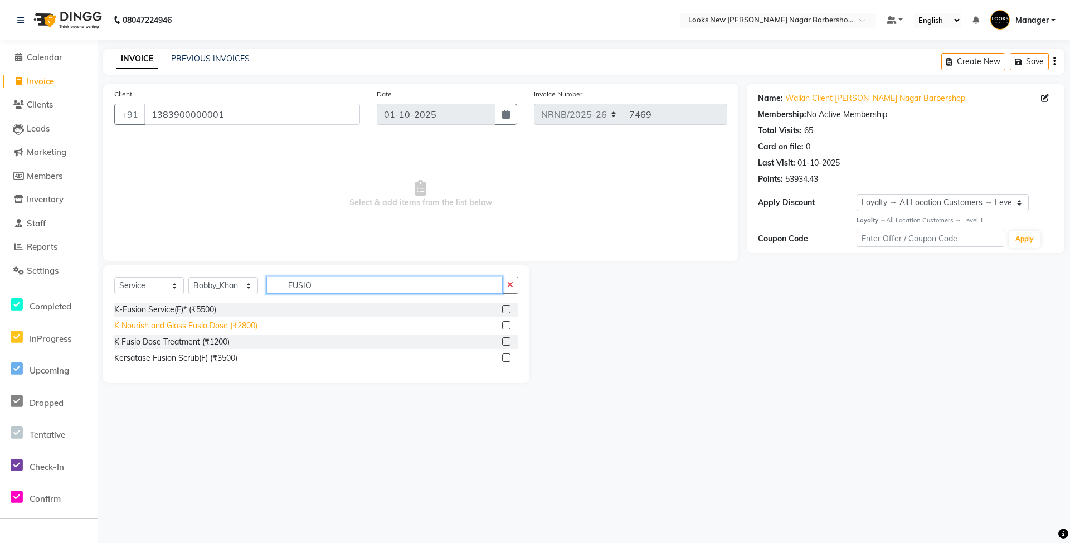
type input "FUSIO"
click at [224, 327] on div "K Nourish and Gloss Fusio Dose (₹2800)" at bounding box center [185, 326] width 143 height 12
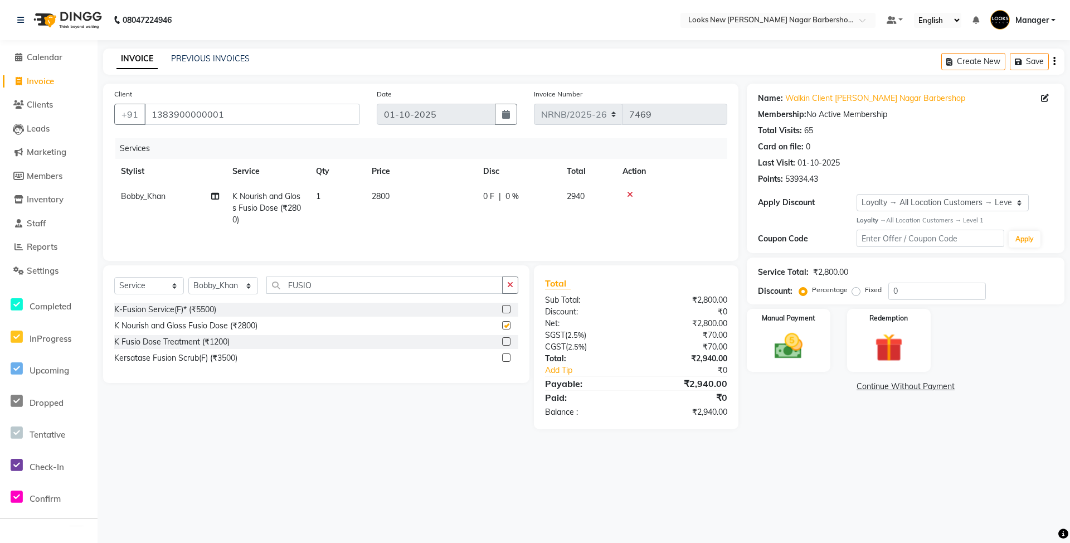
checkbox input "false"
drag, startPoint x: 941, startPoint y: 293, endPoint x: 752, endPoint y: 290, distance: 189.0
click at [767, 295] on div "Discount: Percentage Fixed 0" at bounding box center [905, 291] width 295 height 17
type input "20"
click at [794, 420] on div "Name: Walkin Client Rajinder Nagar Barbershop Membership: No Active Membership …" at bounding box center [910, 257] width 326 height 346
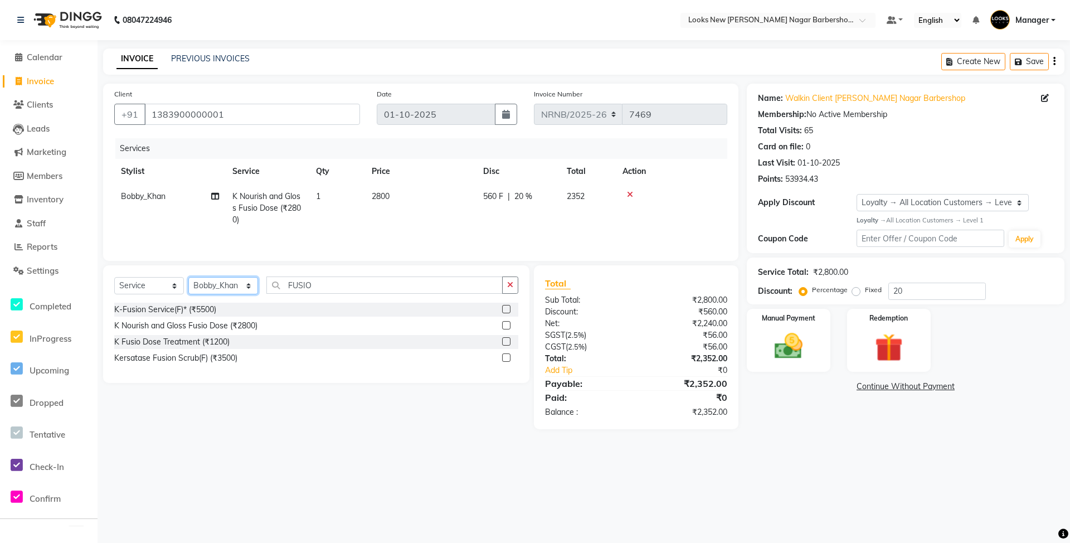
click at [242, 284] on select "Select Stylist Aakash_Pdct Afsar Ahmed Ashmita Ayesha Bobby_Asst Bobby_Khan Cou…" at bounding box center [223, 285] width 70 height 17
select select "87355"
click at [188, 280] on select "Select Stylist Aakash_Pdct Afsar Ahmed Ashmita Ayesha Bobby_Asst Bobby_Khan Cou…" at bounding box center [223, 285] width 70 height 17
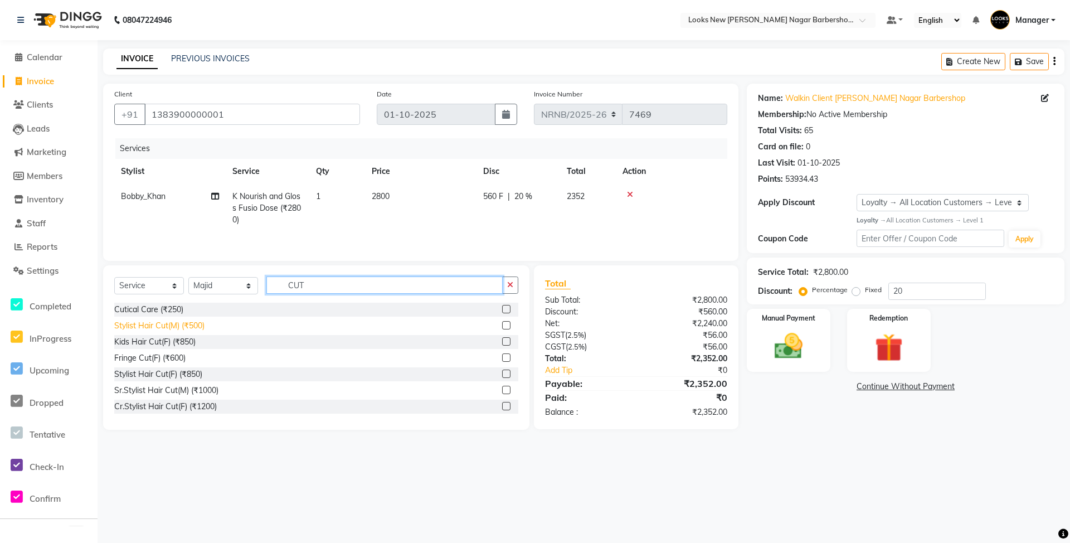
type input "CUT"
click at [183, 324] on div "Stylist Hair Cut(M) (₹500)" at bounding box center [159, 326] width 90 height 12
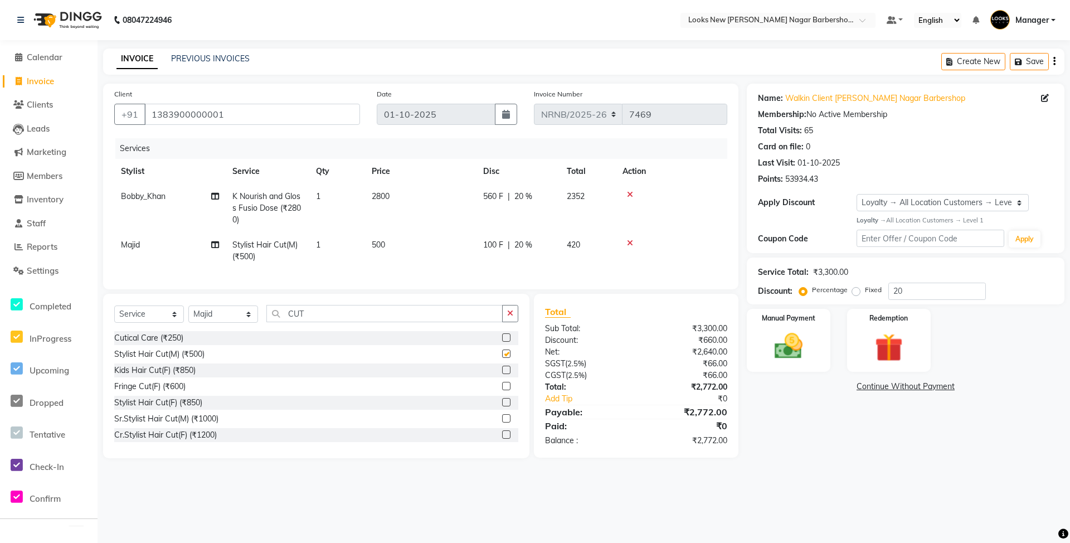
checkbox input "false"
drag, startPoint x: 286, startPoint y: 326, endPoint x: 256, endPoint y: 326, distance: 30.1
click at [256, 326] on div "Select Service Product Membership Package Voucher Prepaid Gift Card Select Styl…" at bounding box center [316, 318] width 404 height 26
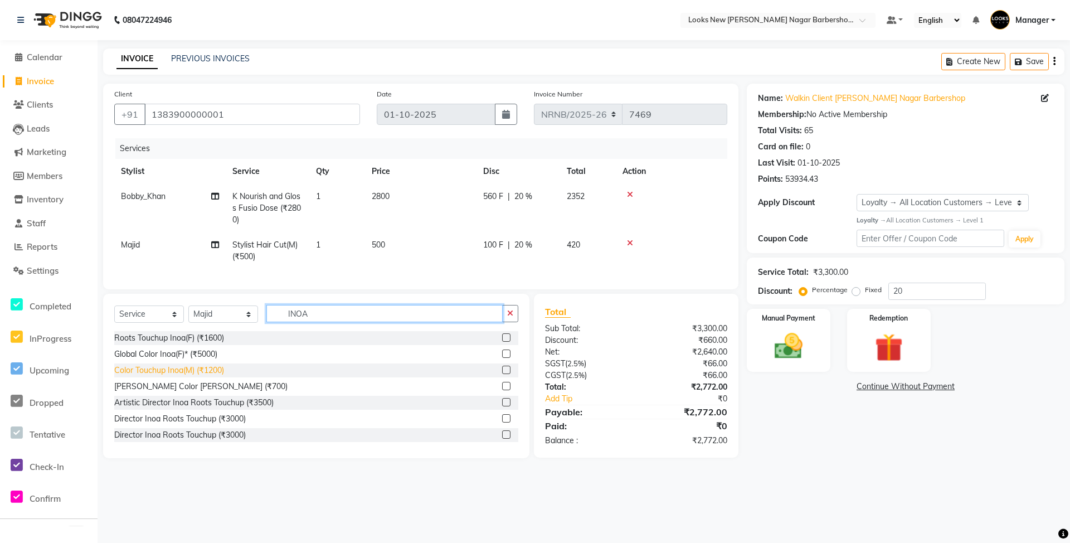
type input "INOA"
click at [210, 376] on div "Color Touchup Inoa(M) (₹1200)" at bounding box center [169, 371] width 110 height 12
checkbox input "false"
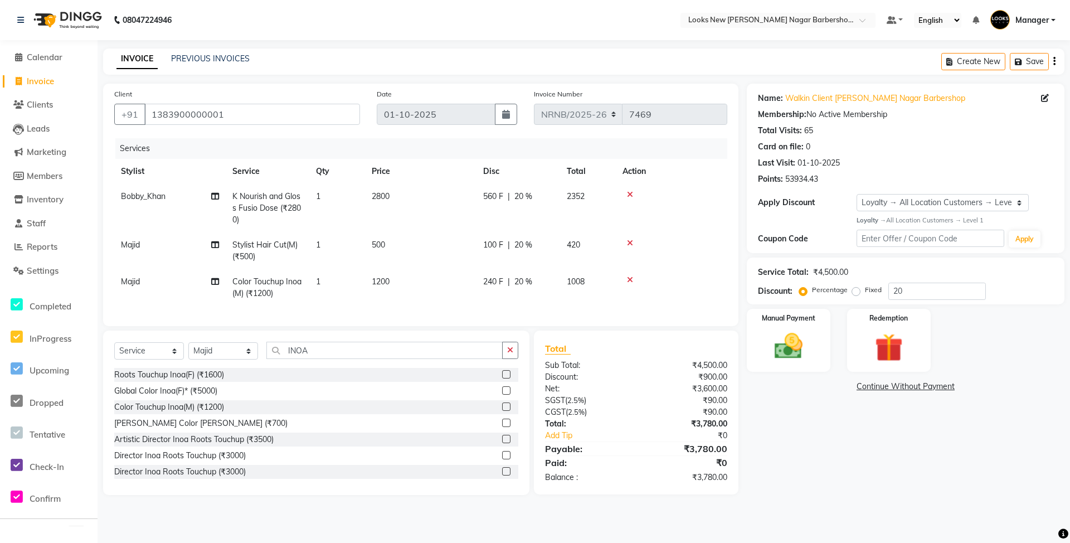
click at [380, 274] on td "1200" at bounding box center [420, 287] width 111 height 37
select select "87355"
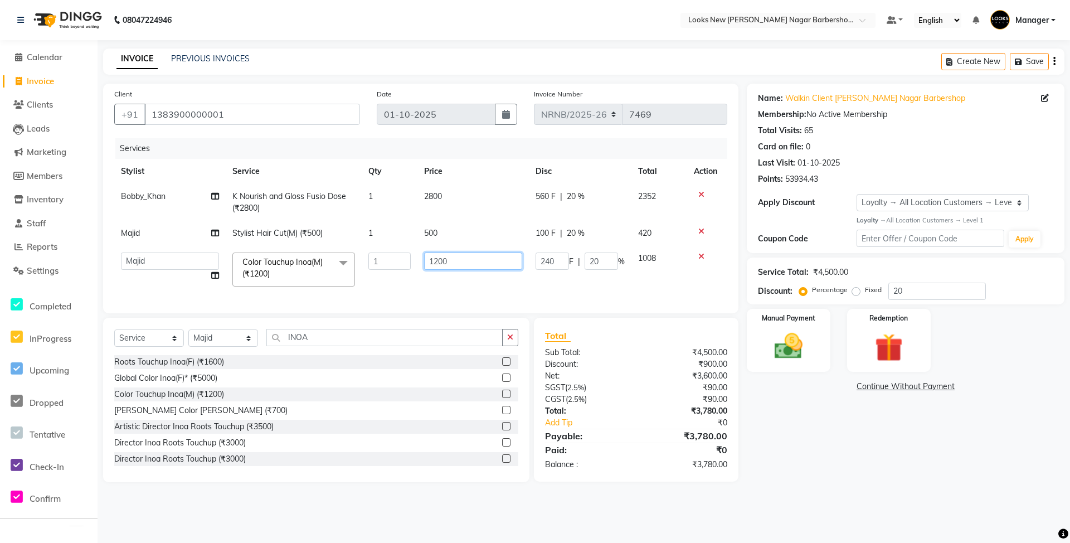
drag, startPoint x: 458, startPoint y: 266, endPoint x: 372, endPoint y: 264, distance: 85.9
click at [388, 266] on tr "Aakash_Pdct Afsar Ahmed Ashmita Ayesha Bobby_Asst Bobby_Khan Counter_Sales Kama…" at bounding box center [420, 269] width 613 height 47
type input "1100"
click at [419, 290] on td "1100" at bounding box center [472, 269] width 111 height 47
select select "87355"
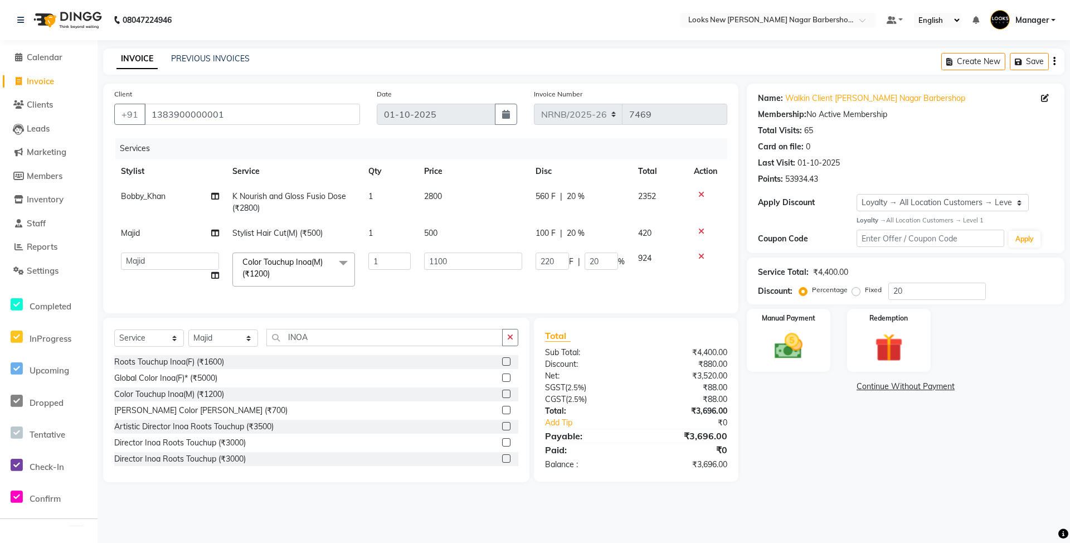
click at [454, 193] on td "2800" at bounding box center [472, 202] width 111 height 37
select select "87354"
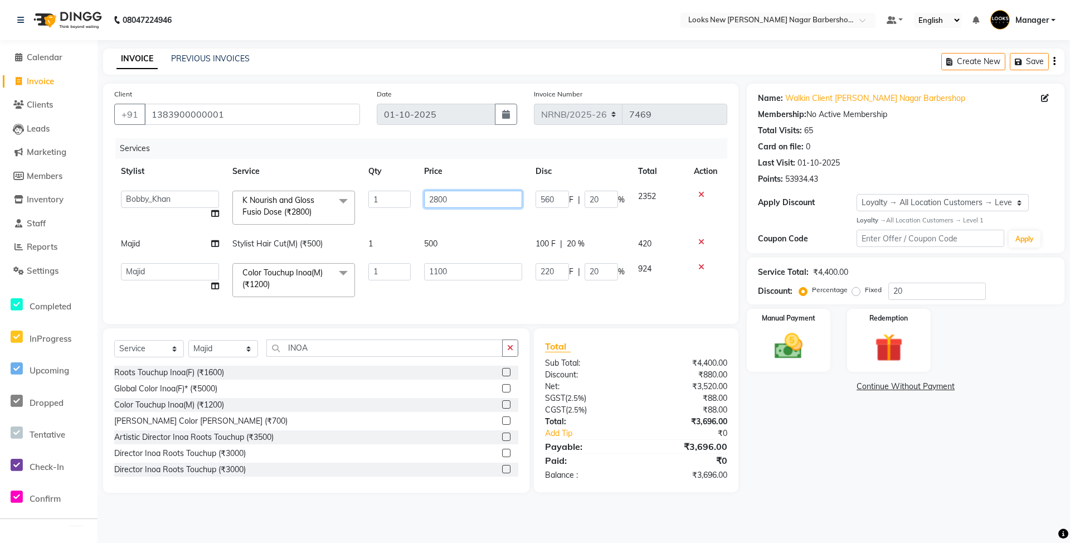
drag, startPoint x: 478, startPoint y: 201, endPoint x: 321, endPoint y: 201, distance: 156.6
click at [321, 201] on tr "Aakash_Pdct Afsar Ahmed Ashmita Ayesha Bobby_Asst Bobby_Khan Counter_Sales Kama…" at bounding box center [420, 207] width 613 height 47
type input "2500"
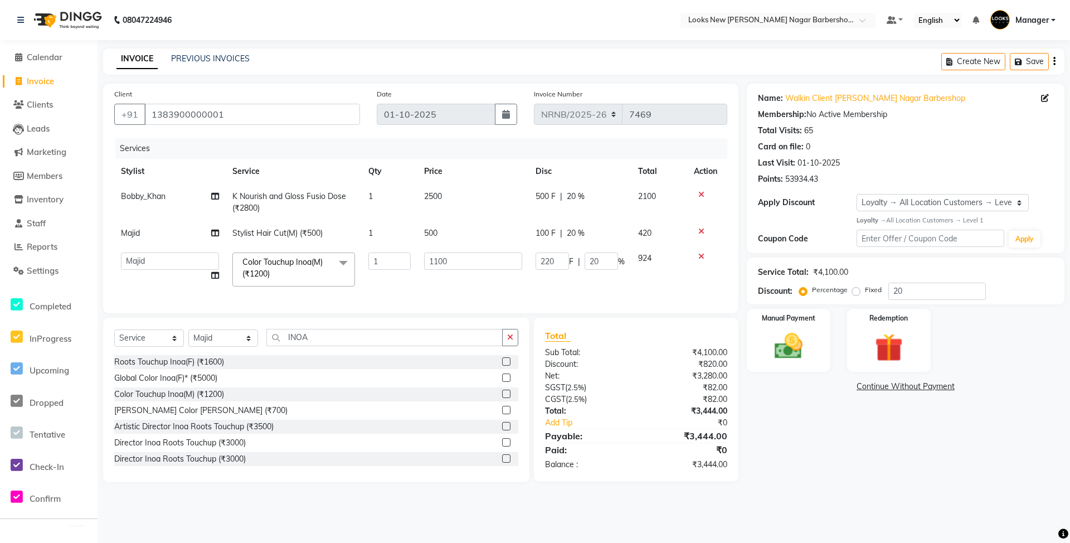
click at [446, 295] on div "Services Stylist Service Qty Price Disc Total Action Bobby_Khan K Nourish and G…" at bounding box center [420, 220] width 613 height 164
click at [788, 339] on img at bounding box center [789, 346] width 48 height 34
click at [865, 386] on span "CASH" at bounding box center [861, 387] width 24 height 13
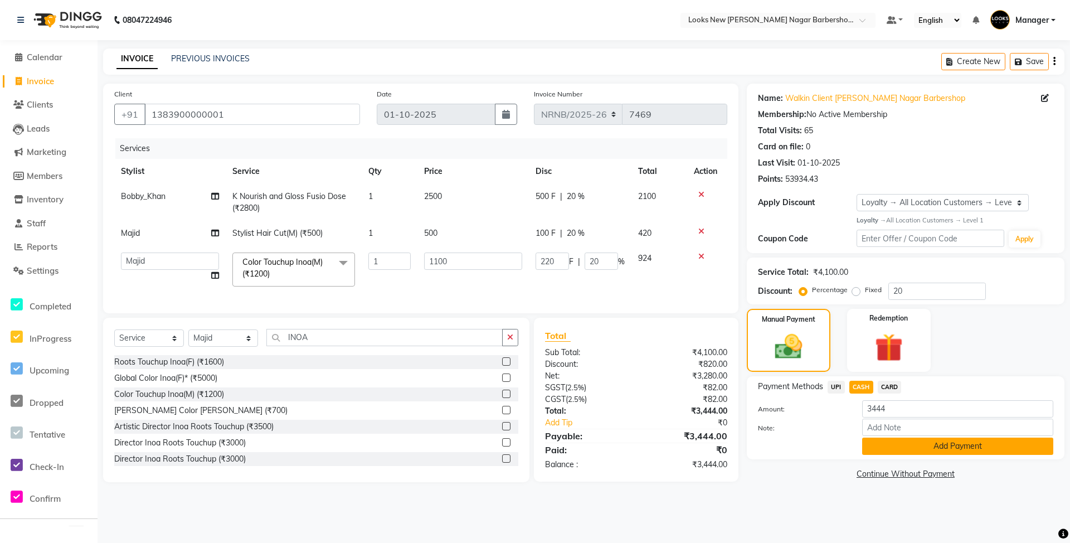
click at [906, 451] on button "Add Payment" at bounding box center [957, 446] width 191 height 17
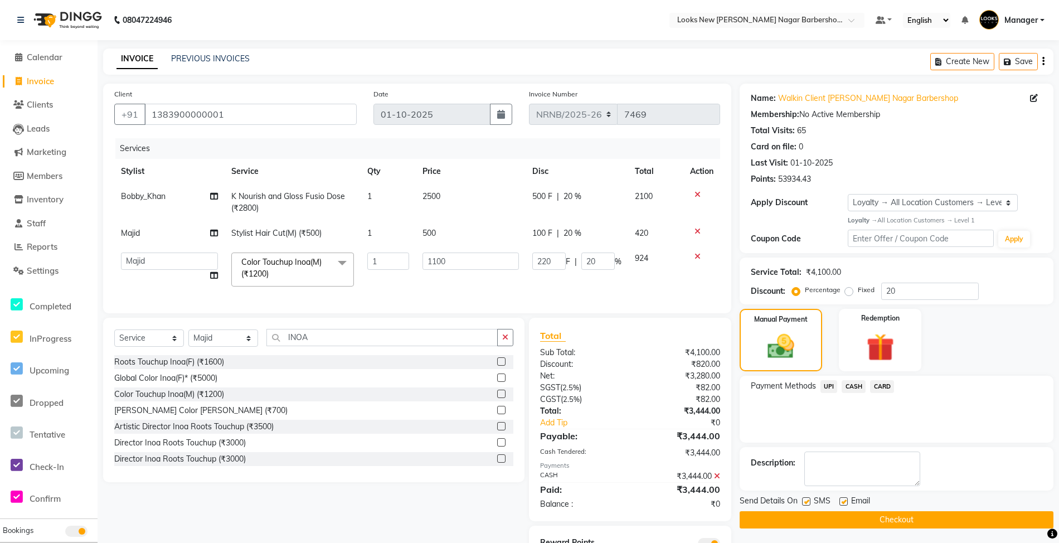
click at [877, 519] on button "Checkout" at bounding box center [897, 519] width 314 height 17
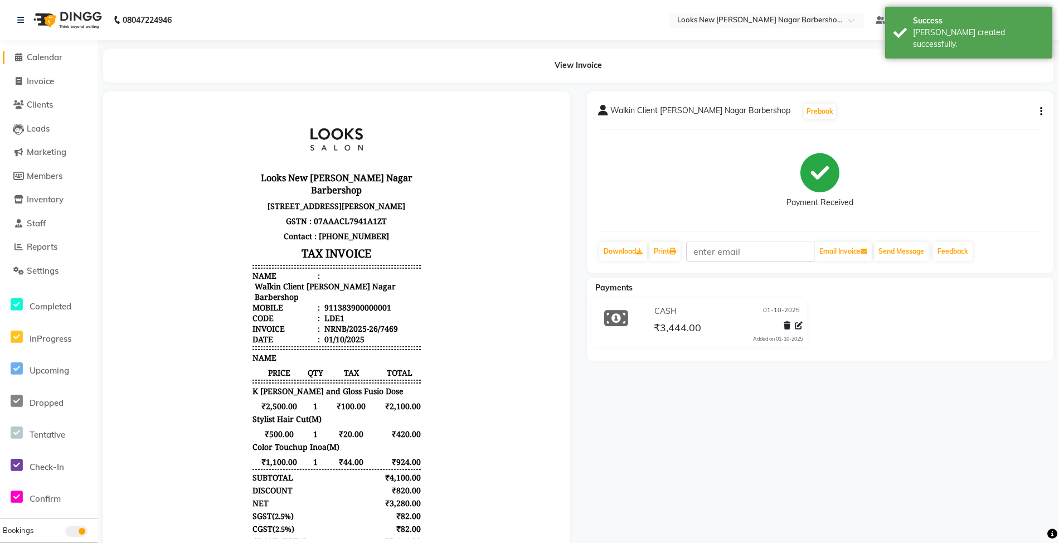
click at [60, 59] on span "Calendar" at bounding box center [45, 57] width 36 height 11
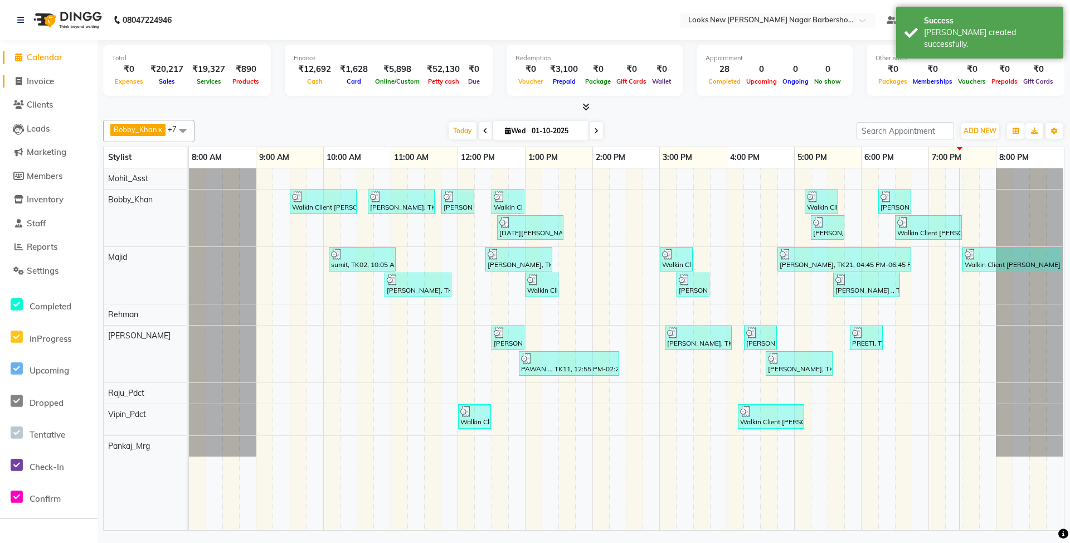
click at [38, 80] on span "Invoice" at bounding box center [40, 81] width 27 height 11
select select "service"
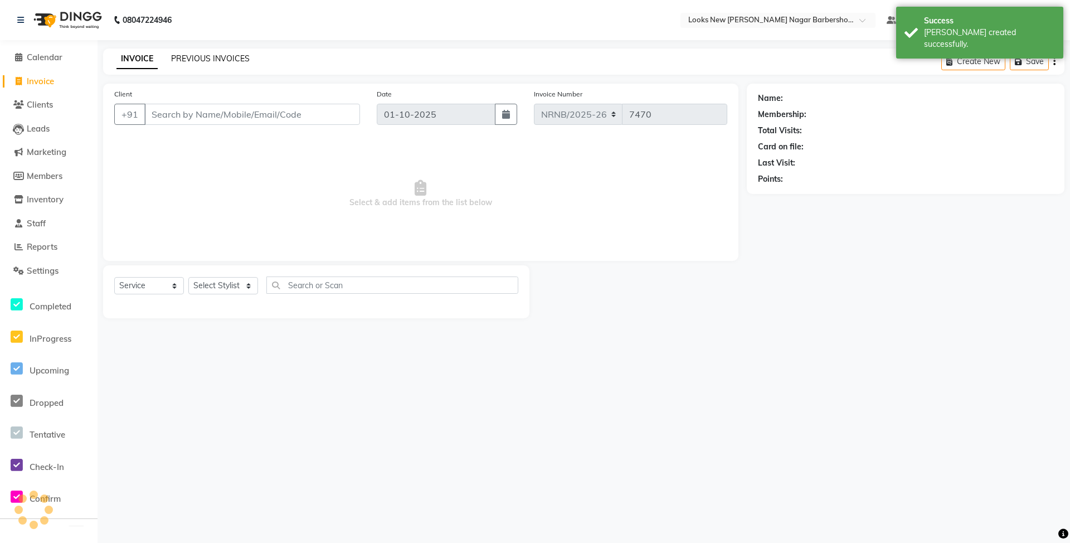
click at [210, 60] on link "PREVIOUS INVOICES" at bounding box center [210, 59] width 79 height 10
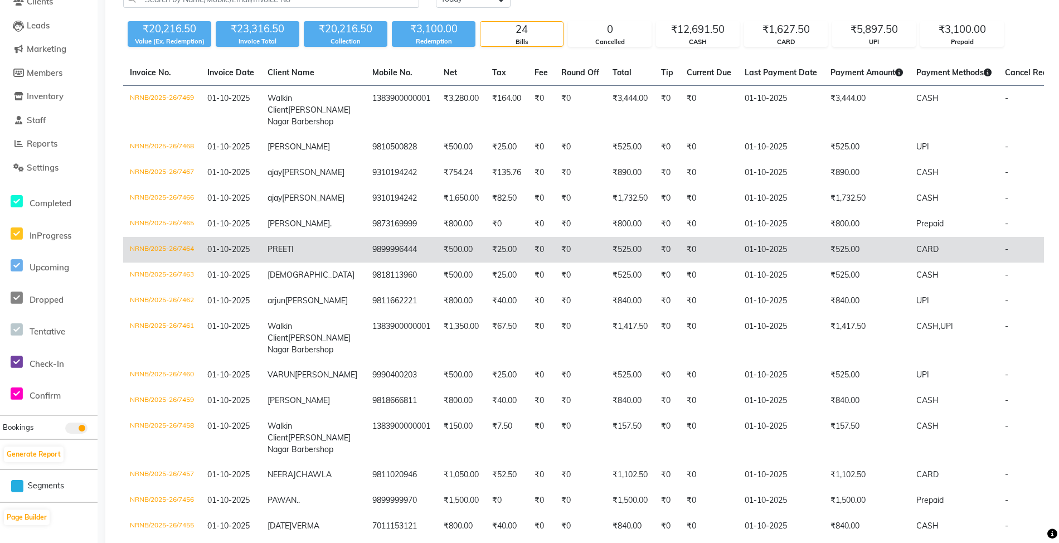
scroll to position [69, 0]
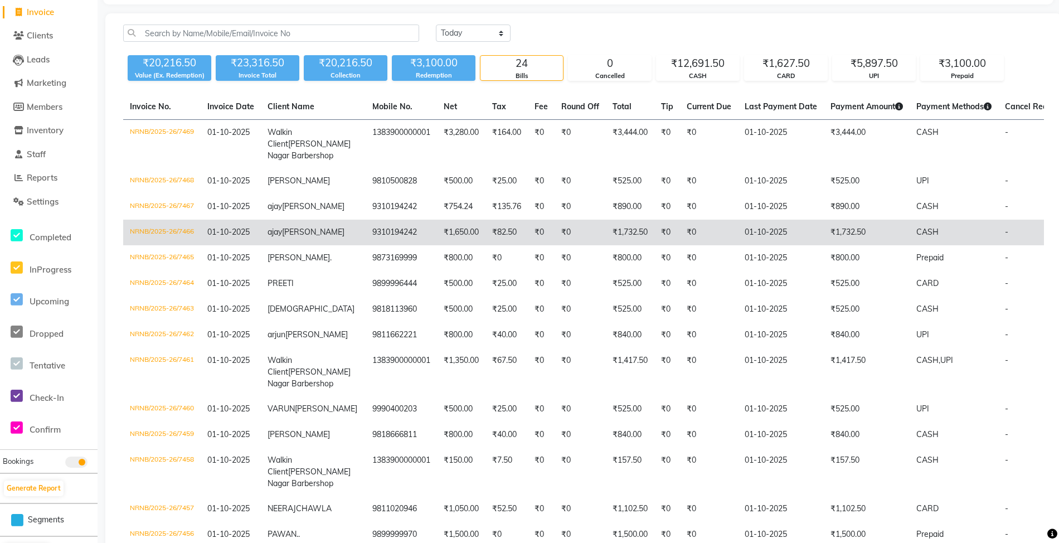
click at [654, 245] on td "₹0" at bounding box center [667, 233] width 26 height 26
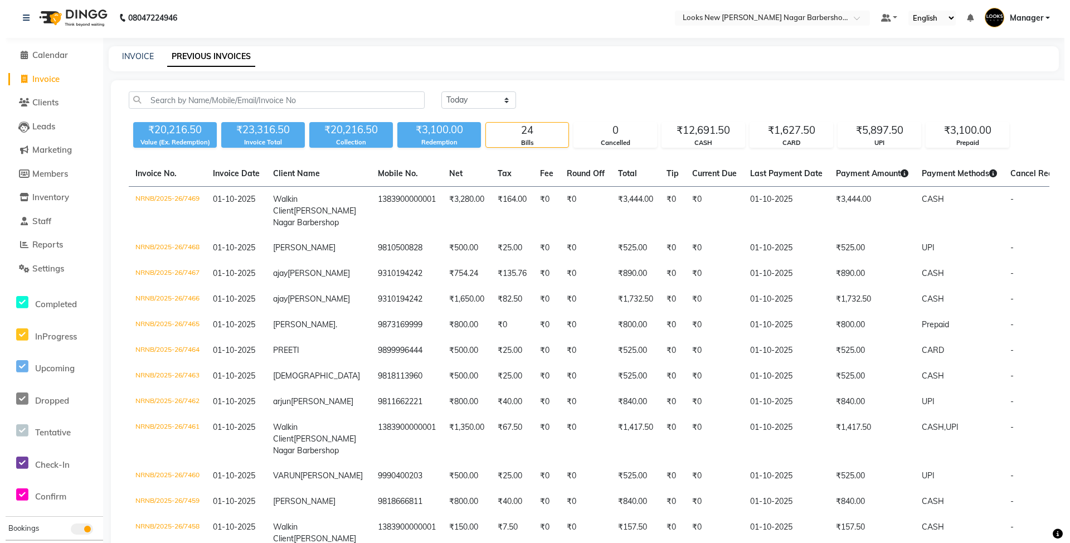
scroll to position [0, 0]
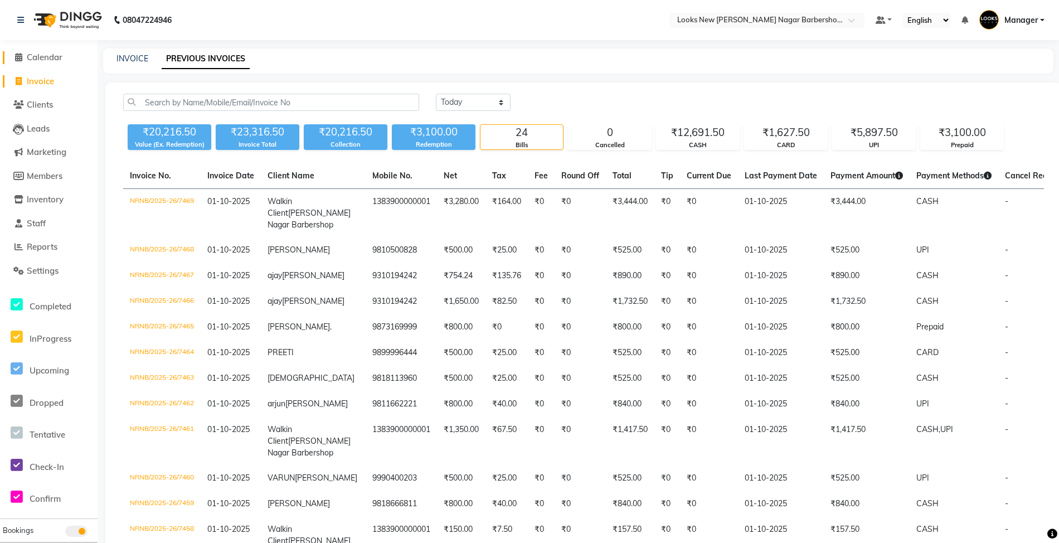
click at [43, 60] on span "Calendar" at bounding box center [45, 57] width 36 height 11
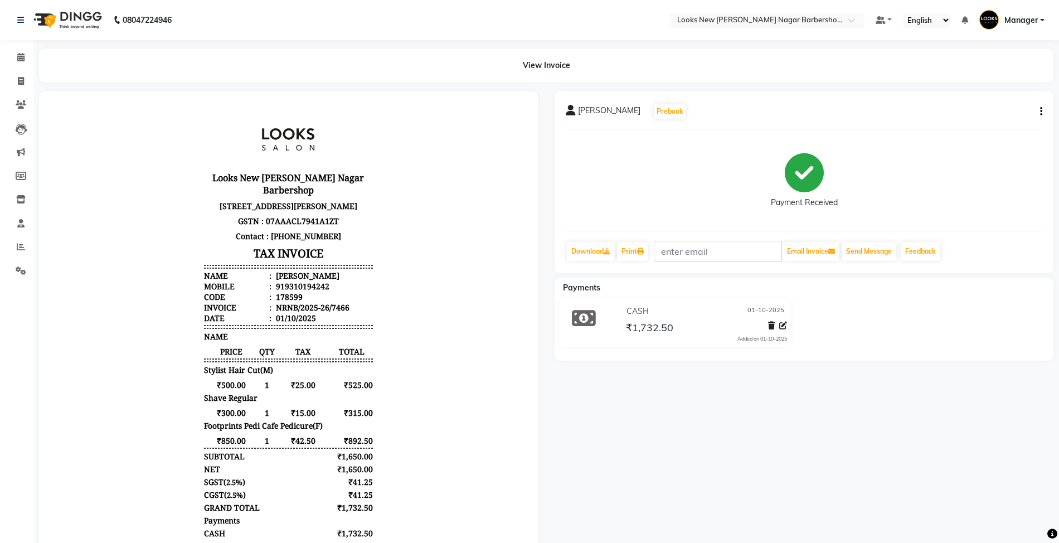
click at [1040, 111] on icon "button" at bounding box center [1041, 111] width 2 height 1
click at [962, 118] on div "Edit Item Staff" at bounding box center [985, 118] width 76 height 14
select select
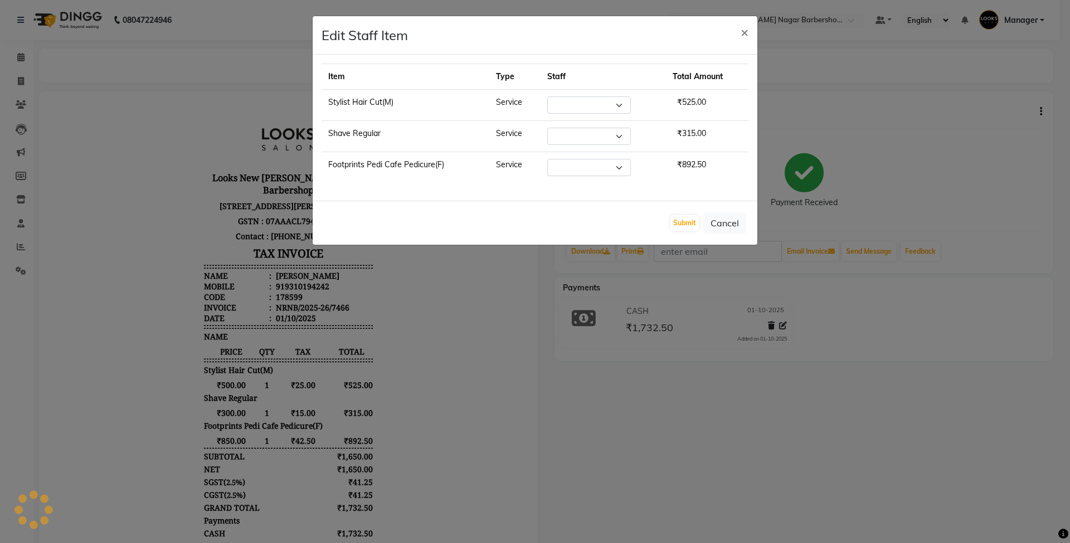
select select "87355"
click at [589, 166] on select "Select Aakash_Pdct [PERSON_NAME] [PERSON_NAME] [PERSON_NAME] Counter_Sales [PER…" at bounding box center [589, 167] width 84 height 17
select select "87358"
click at [547, 161] on select "Select Aakash_Pdct [PERSON_NAME] [PERSON_NAME] [PERSON_NAME] Counter_Sales [PER…" at bounding box center [589, 167] width 84 height 17
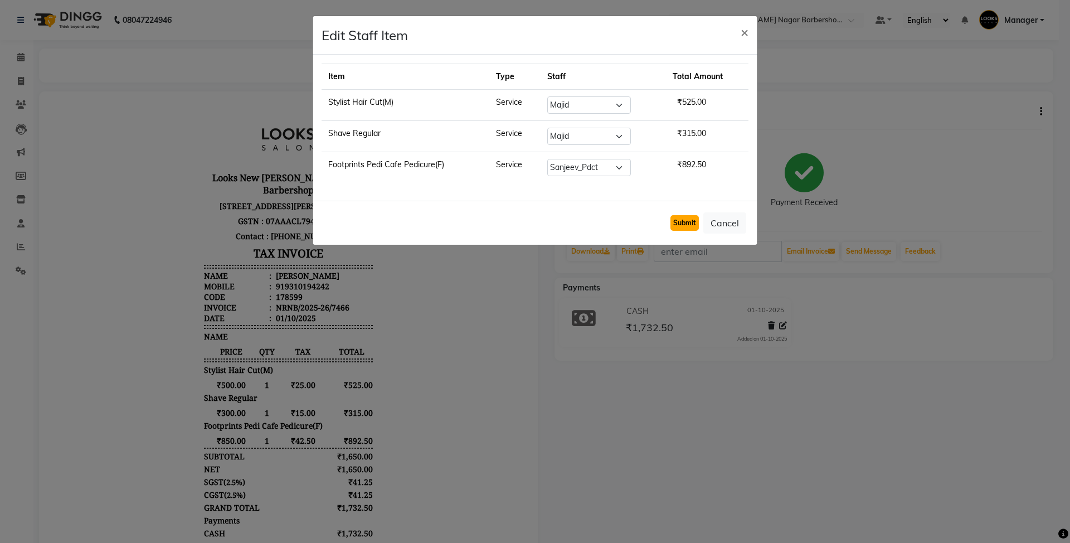
click at [678, 222] on button "Submit" at bounding box center [685, 223] width 28 height 16
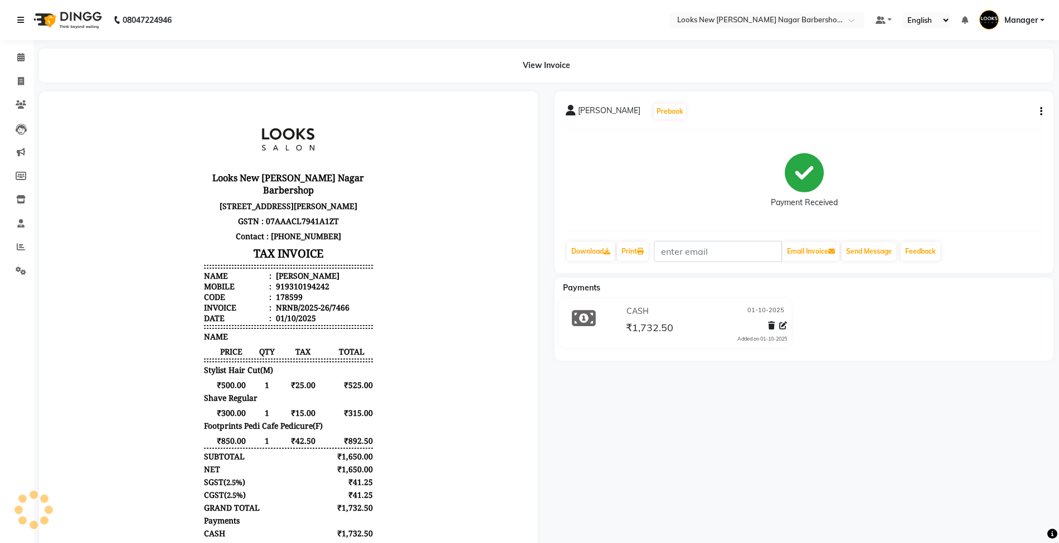
click at [22, 28] on link at bounding box center [22, 19] width 11 height 31
click at [23, 22] on icon at bounding box center [20, 20] width 7 height 8
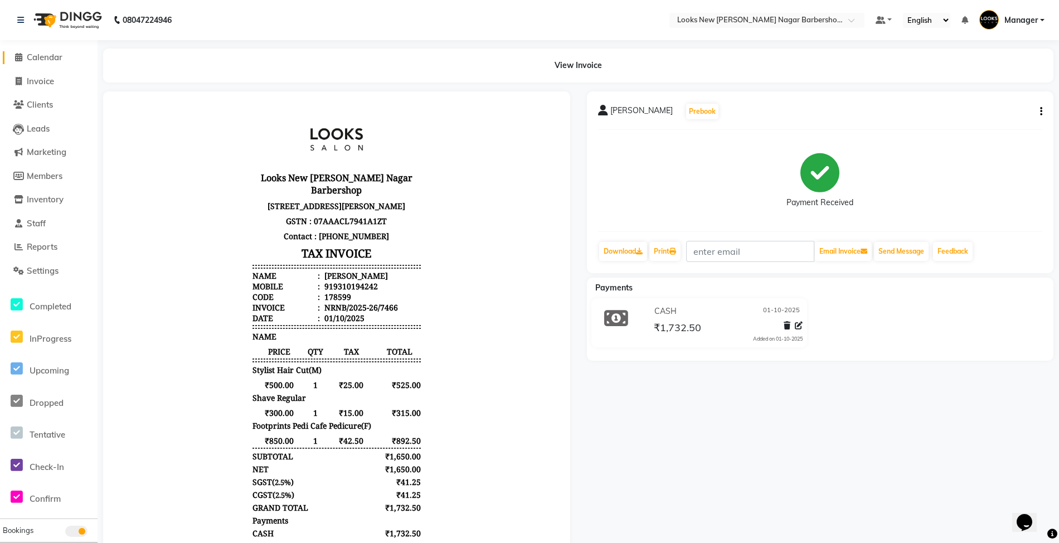
click at [46, 59] on span "Calendar" at bounding box center [45, 57] width 36 height 11
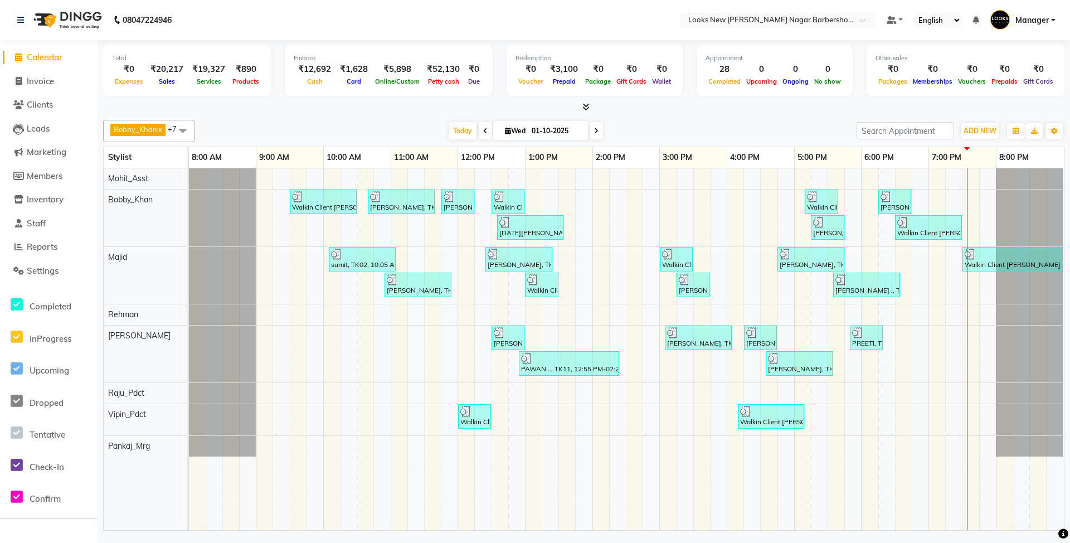
click at [692, 121] on div "Bobby_Khan x [PERSON_NAME] x Mohit_Asst x Pankaj_Mrg x Raju_Pdct x [PERSON_NAME…" at bounding box center [583, 131] width 961 height 22
click at [50, 81] on span "Invoice" at bounding box center [40, 81] width 27 height 11
select select "service"
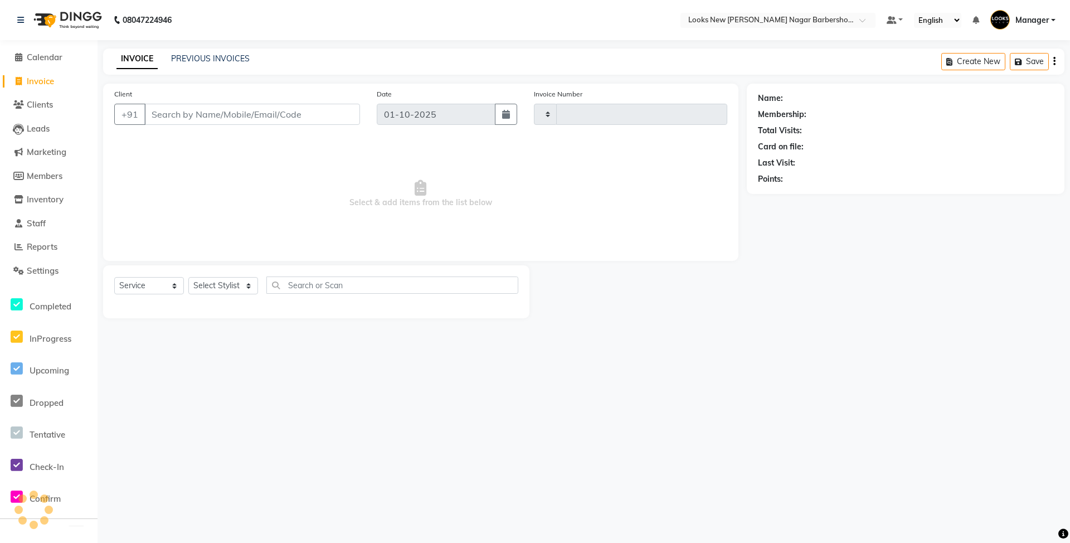
type input "7470"
select select "8705"
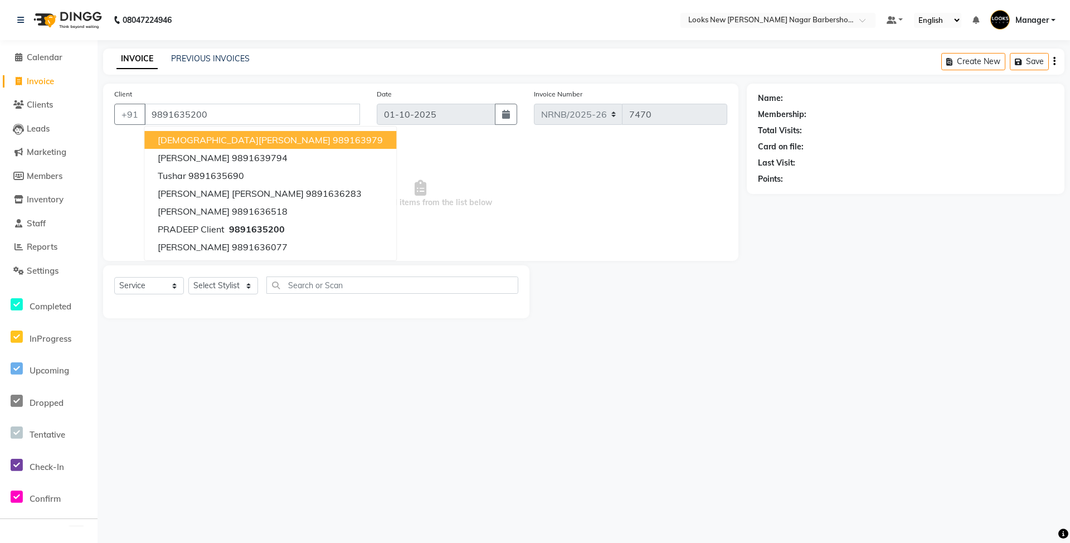
type input "9891635200"
select select "1: Object"
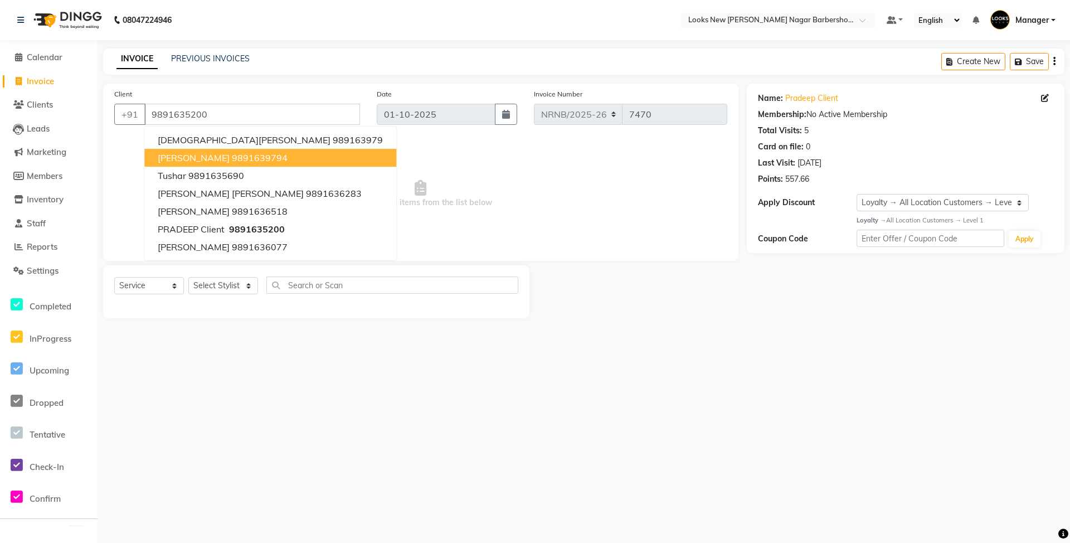
click at [354, 162] on span "Select & add items from the list below" at bounding box center [420, 193] width 613 height 111
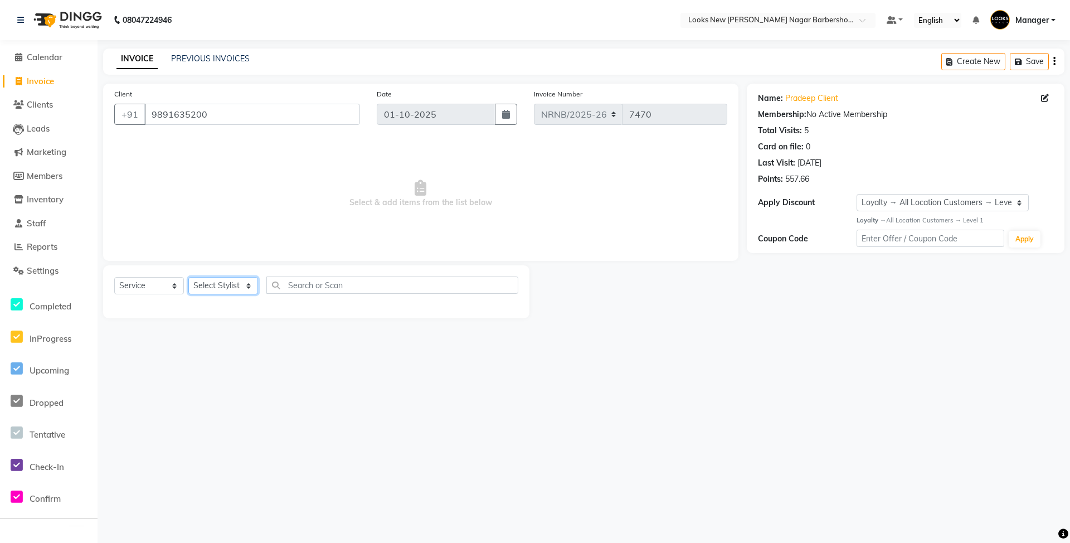
click at [247, 283] on select "Select Stylist Aakash_Pdct [PERSON_NAME] [PERSON_NAME] [PERSON_NAME] Counter_Sa…" at bounding box center [223, 285] width 70 height 17
select select "87357"
click at [188, 277] on select "Select Stylist Aakash_Pdct [PERSON_NAME] [PERSON_NAME] [PERSON_NAME] Counter_Sa…" at bounding box center [223, 285] width 70 height 17
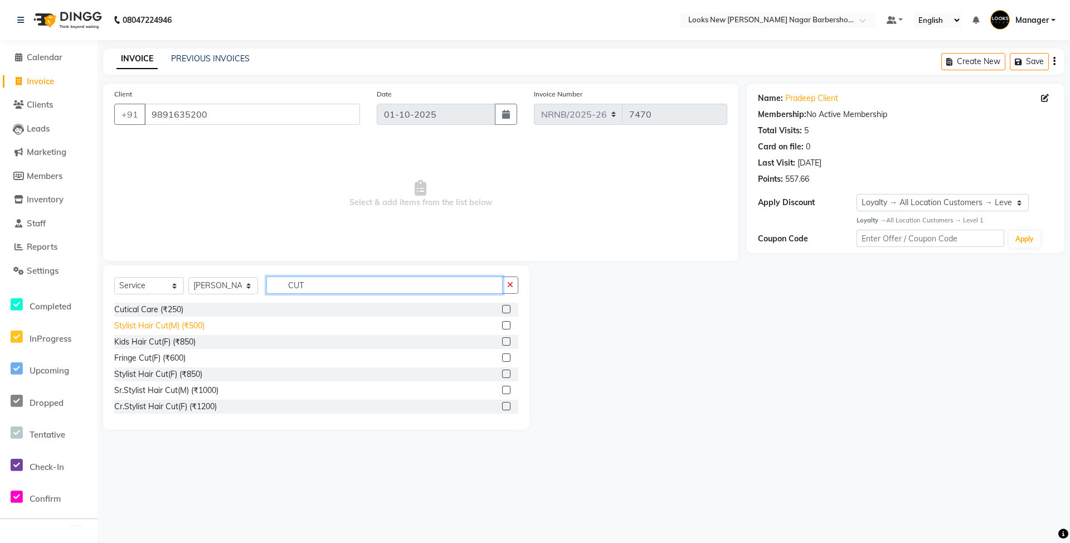
type input "CUT"
click at [166, 328] on div "Stylist Hair Cut(M) (₹500)" at bounding box center [159, 326] width 90 height 12
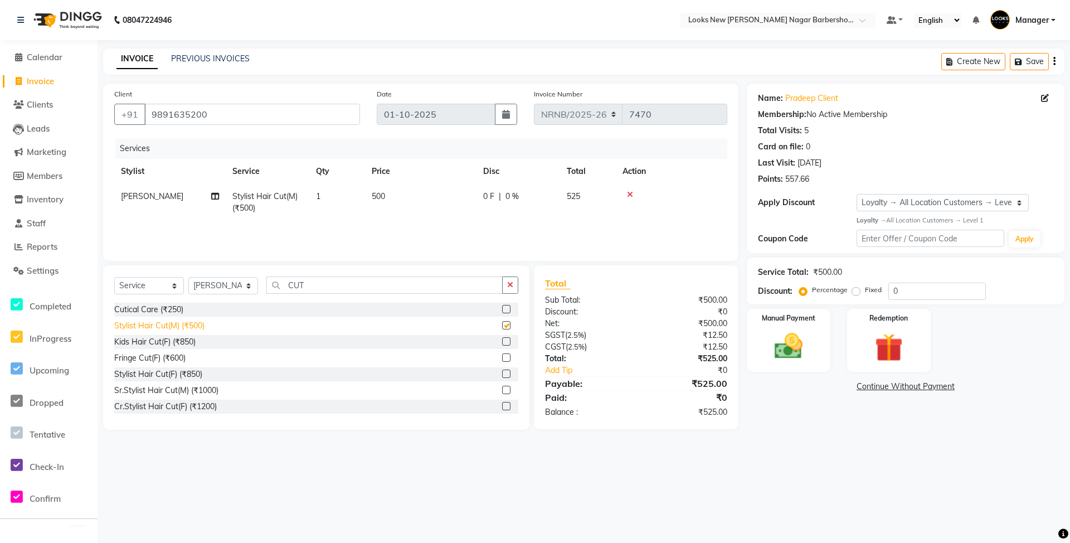
checkbox input "false"
drag, startPoint x: 915, startPoint y: 293, endPoint x: 872, endPoint y: 305, distance: 44.6
click at [872, 305] on div "Name: Pradeep Client Membership: No Active Membership Total Visits: 5 Card on f…" at bounding box center [910, 257] width 326 height 346
click at [865, 295] on label "Fixed" at bounding box center [873, 290] width 17 height 10
click at [857, 294] on input "Fixed" at bounding box center [858, 290] width 8 height 8
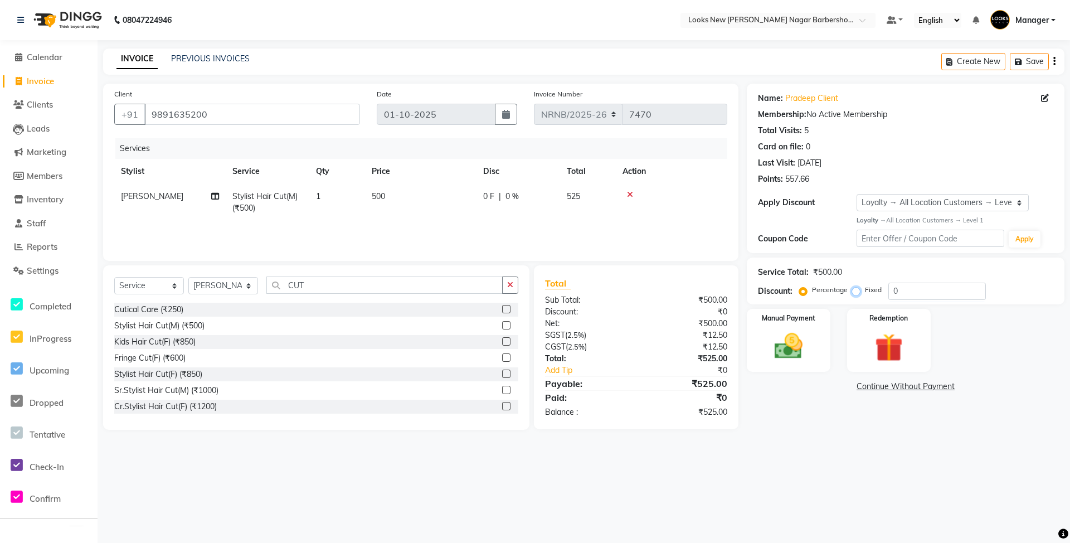
radio input "true"
drag, startPoint x: 908, startPoint y: 297, endPoint x: 845, endPoint y: 309, distance: 64.1
click at [845, 309] on div "Name: Pradeep Client Membership: No Active Membership Total Visits: 5 Card on f…" at bounding box center [910, 257] width 326 height 346
type input "50"
click at [741, 211] on div "Client [PHONE_NUMBER] Date [DATE] Invoice Number NRNB/2025-26 V/2025 V/[PHONE_N…" at bounding box center [421, 257] width 652 height 346
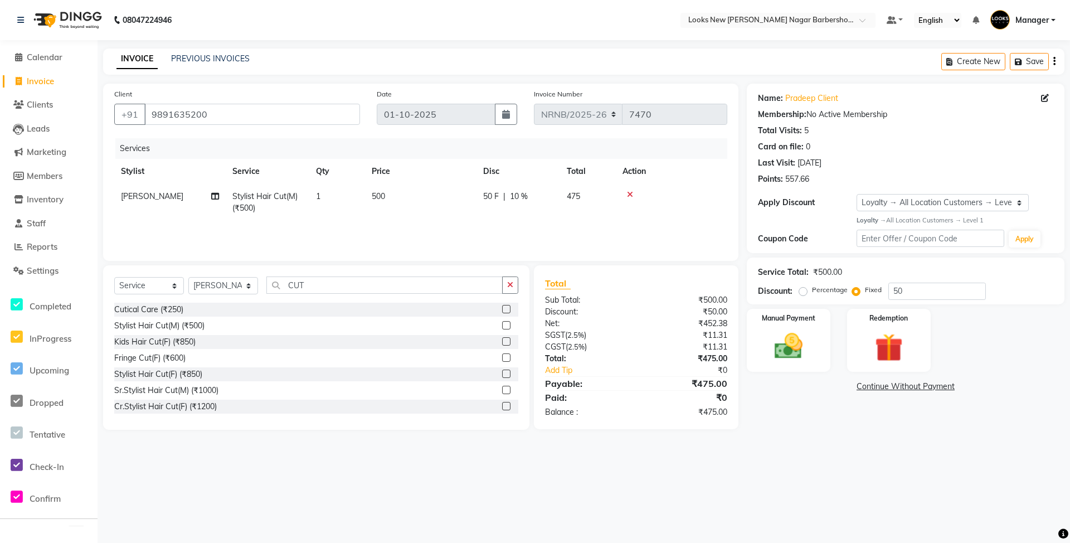
click at [812, 292] on label "Percentage" at bounding box center [830, 290] width 36 height 10
click at [804, 292] on input "Percentage" at bounding box center [805, 290] width 8 height 8
radio input "true"
click at [769, 341] on img at bounding box center [789, 346] width 48 height 34
click at [869, 386] on span "CASH" at bounding box center [861, 387] width 24 height 13
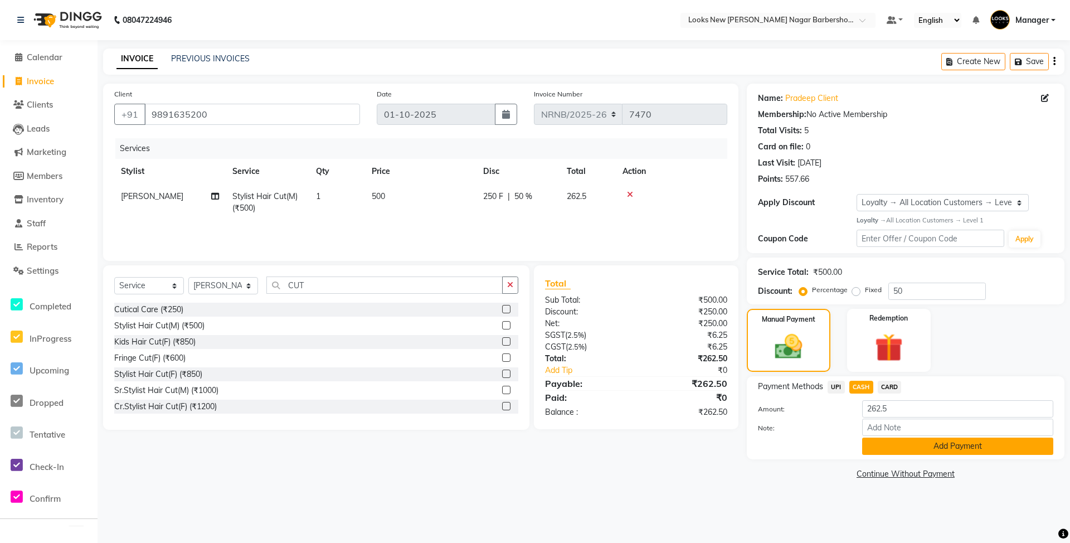
click at [888, 446] on button "Add Payment" at bounding box center [957, 446] width 191 height 17
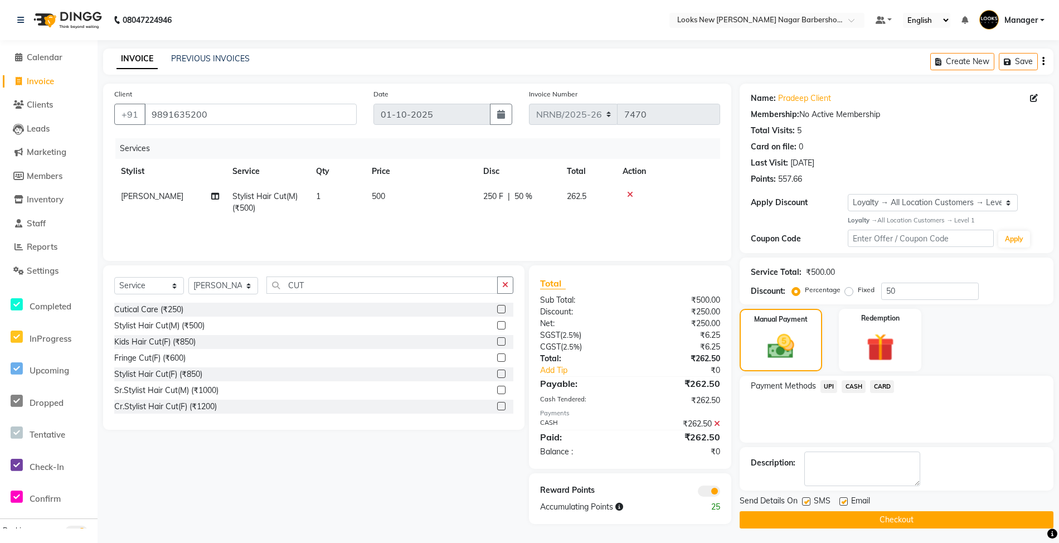
click at [892, 527] on button "Checkout" at bounding box center [897, 519] width 314 height 17
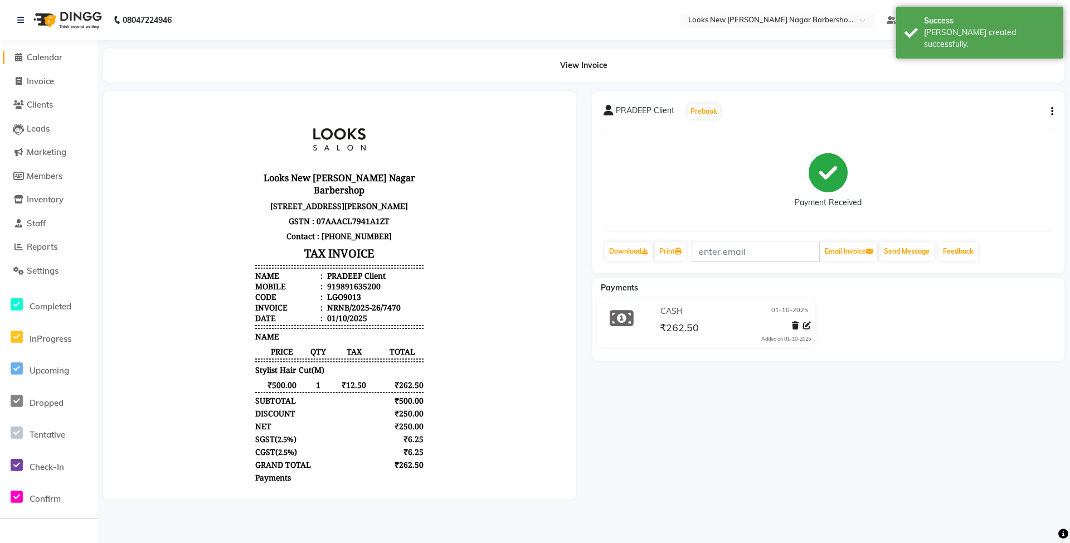
click at [54, 63] on link "Calendar" at bounding box center [49, 57] width 92 height 13
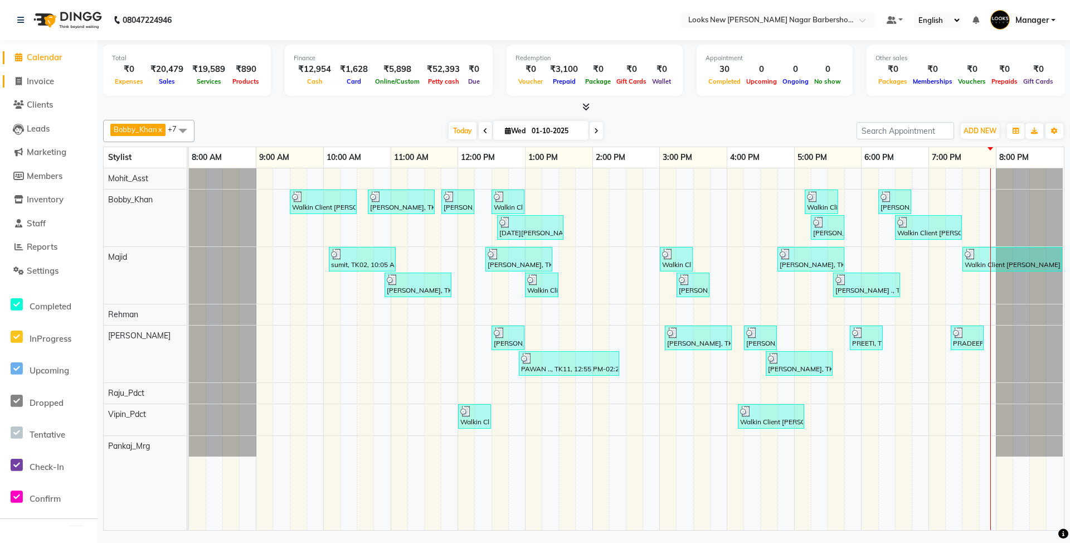
click at [47, 82] on span "Invoice" at bounding box center [40, 81] width 27 height 11
select select "service"
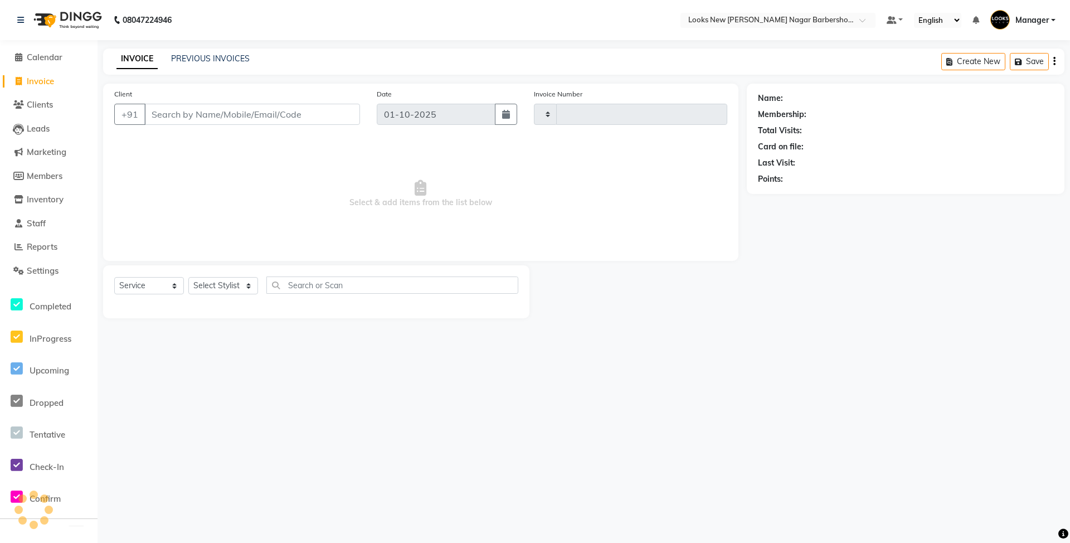
type input "7471"
select select "8705"
type input "8168987395"
click at [331, 118] on span "Add Client" at bounding box center [331, 114] width 44 height 11
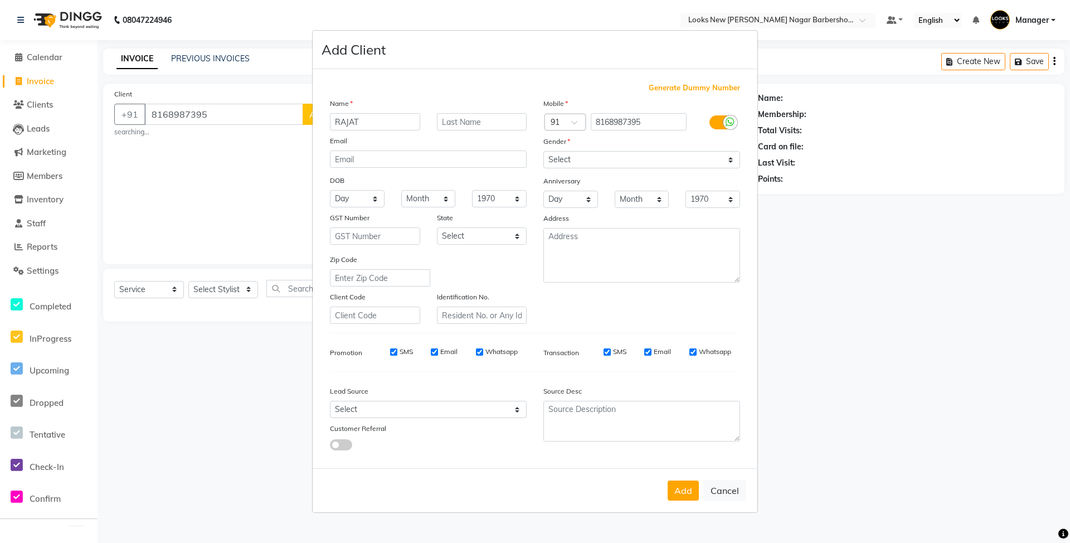
type input "RAJAT"
click at [587, 162] on select "Select Male Female Other Prefer Not To Say" at bounding box center [641, 159] width 197 height 17
select select "male"
click at [543, 152] on select "Select Male Female Other Prefer Not To Say" at bounding box center [641, 159] width 197 height 17
click at [495, 235] on select "Select Andaman and Nicobar Islands Andhra Pradesh Arunachal Pradesh Assam Bihar…" at bounding box center [482, 235] width 90 height 17
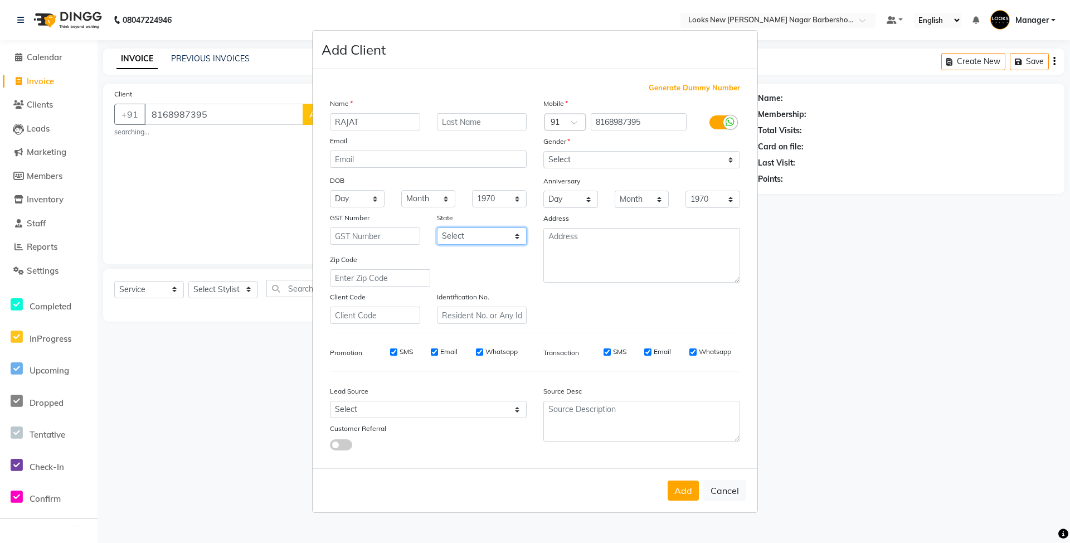
select select "10"
click at [437, 227] on select "Select Andaman and Nicobar Islands Andhra Pradesh Arunachal Pradesh Assam Bihar…" at bounding box center [482, 235] width 90 height 17
click at [688, 485] on button "Add" at bounding box center [683, 490] width 31 height 20
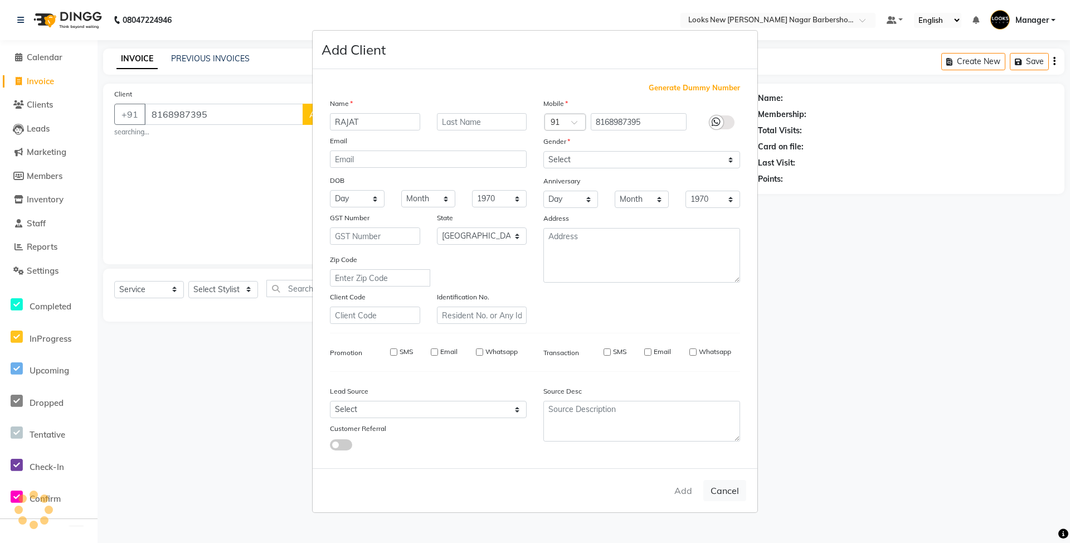
select select
select select "null"
select select
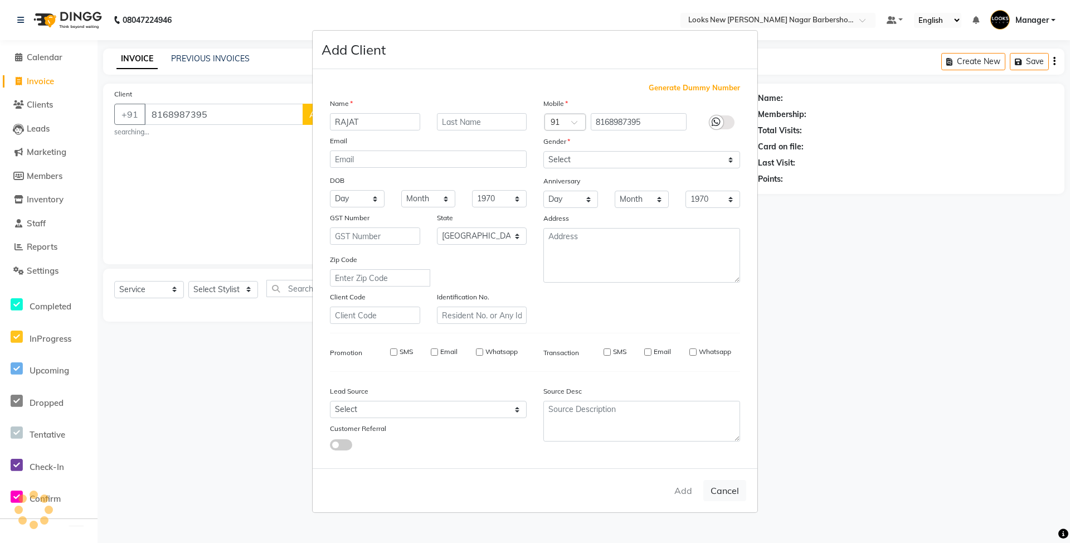
select select
checkbox input "false"
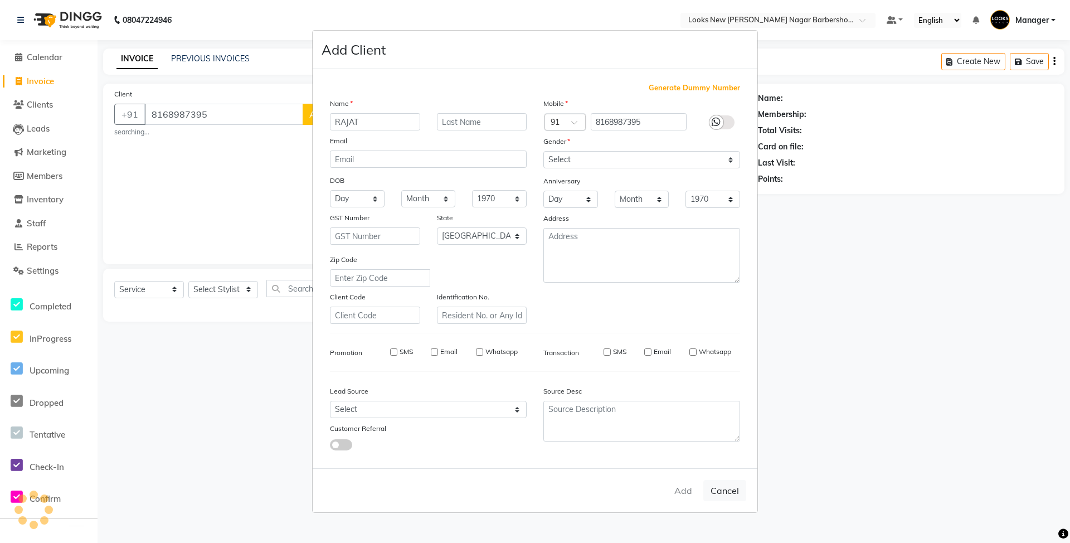
checkbox input "false"
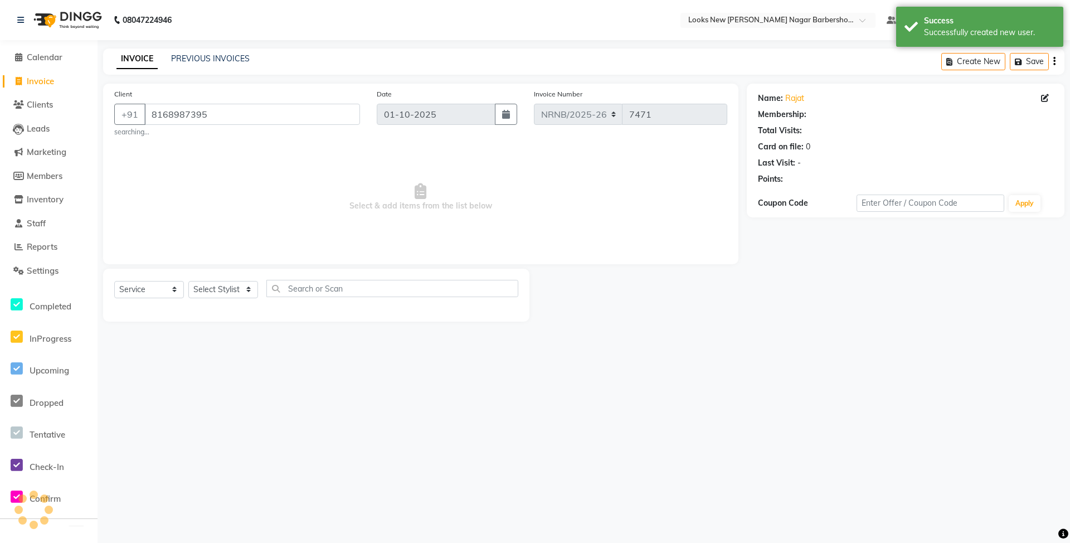
select select "1: Object"
click at [230, 285] on select "Select Stylist Aakash_Pdct [PERSON_NAME] [PERSON_NAME] [PERSON_NAME] Counter_Sa…" at bounding box center [223, 289] width 70 height 17
select select "87355"
click at [188, 281] on select "Select Stylist Aakash_Pdct [PERSON_NAME] [PERSON_NAME] [PERSON_NAME] Counter_Sa…" at bounding box center [223, 289] width 70 height 17
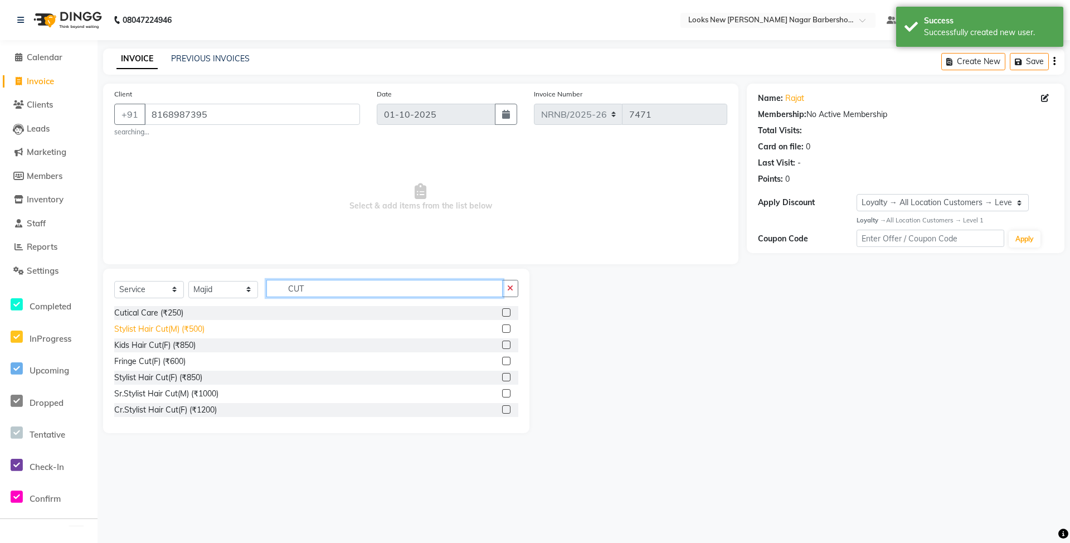
type input "CUT"
click at [183, 330] on div "Stylist Hair Cut(M) (₹500)" at bounding box center [159, 329] width 90 height 12
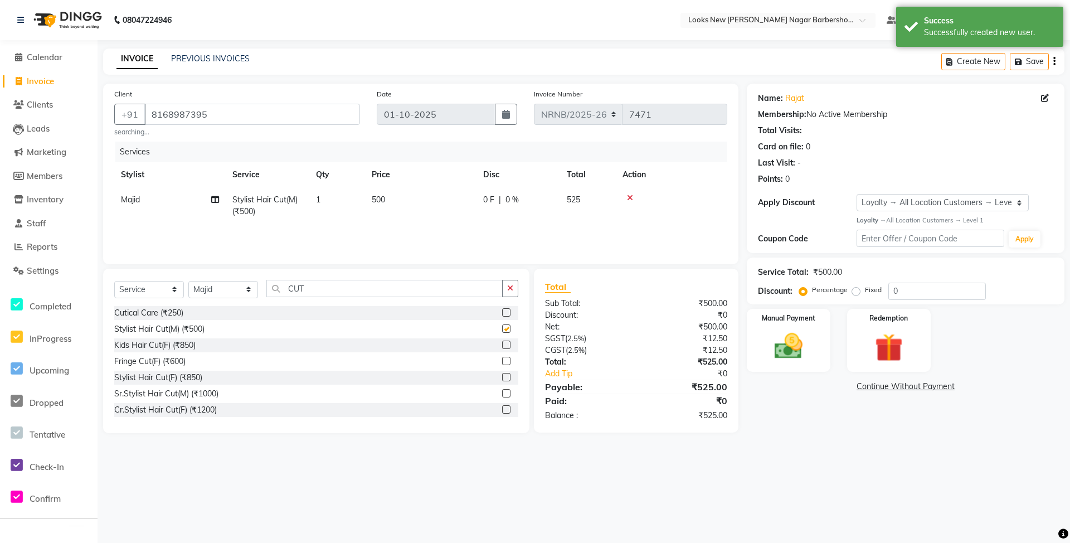
checkbox input "false"
drag, startPoint x: 356, startPoint y: 290, endPoint x: 181, endPoint y: 290, distance: 175.0
click at [181, 290] on div "Select Service Product Membership Package Voucher Prepaid Gift Card Select Styl…" at bounding box center [316, 293] width 404 height 26
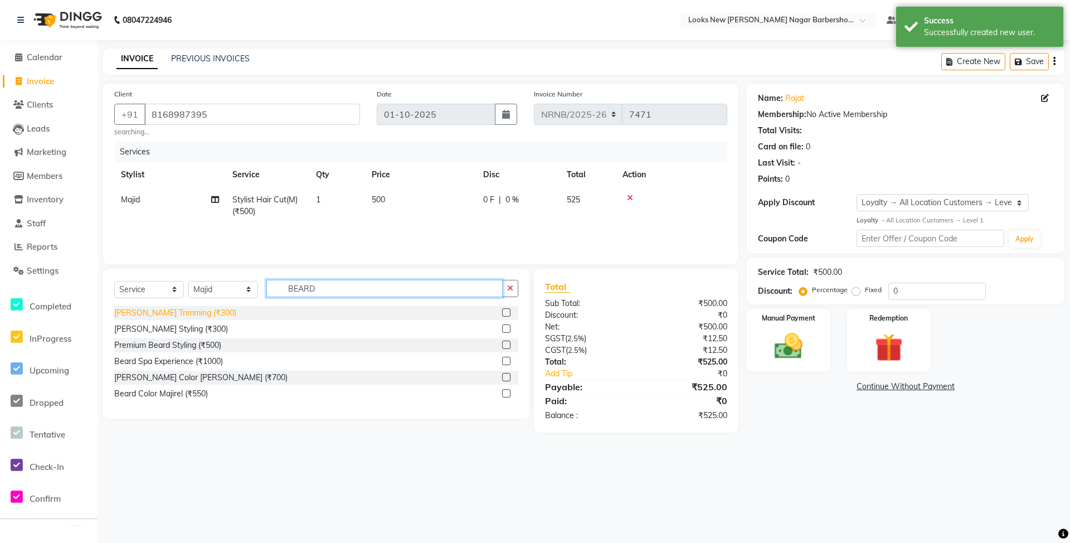
type input "BEARD"
click at [172, 311] on div "[PERSON_NAME] Trimming (₹300)" at bounding box center [175, 313] width 122 height 12
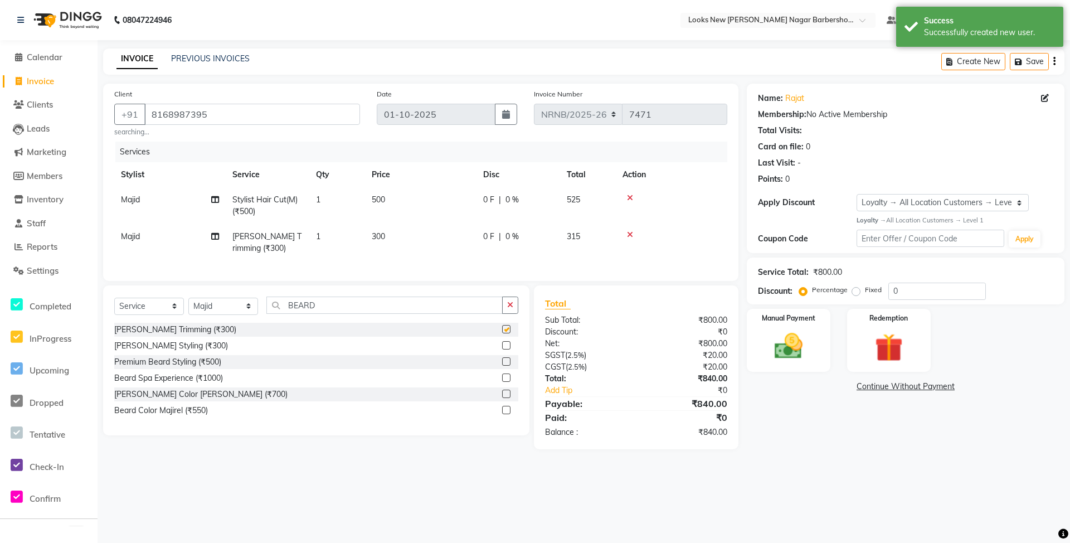
checkbox input "false"
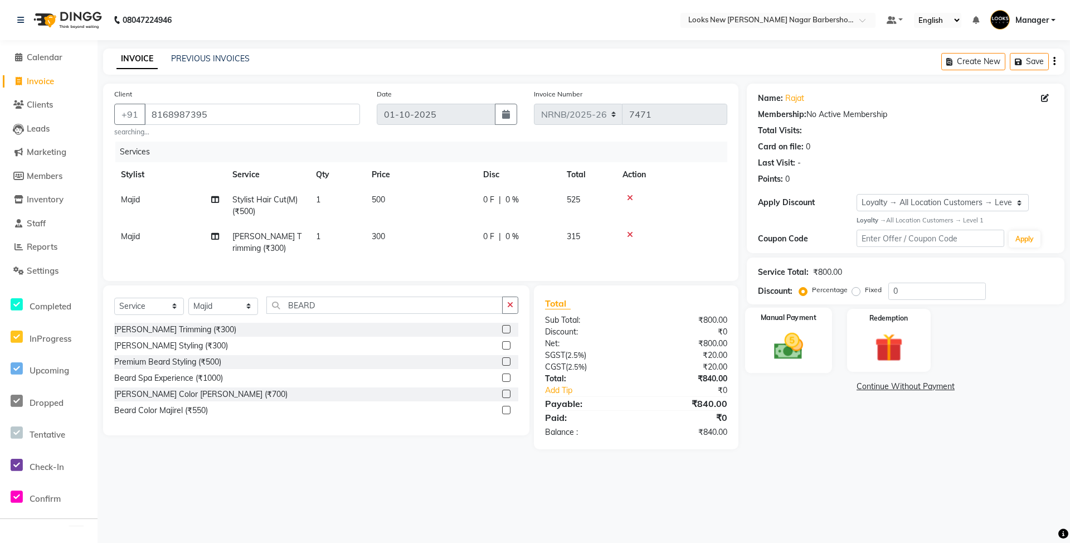
click at [800, 353] on img at bounding box center [789, 346] width 48 height 34
click at [839, 387] on span "UPI" at bounding box center [836, 387] width 17 height 13
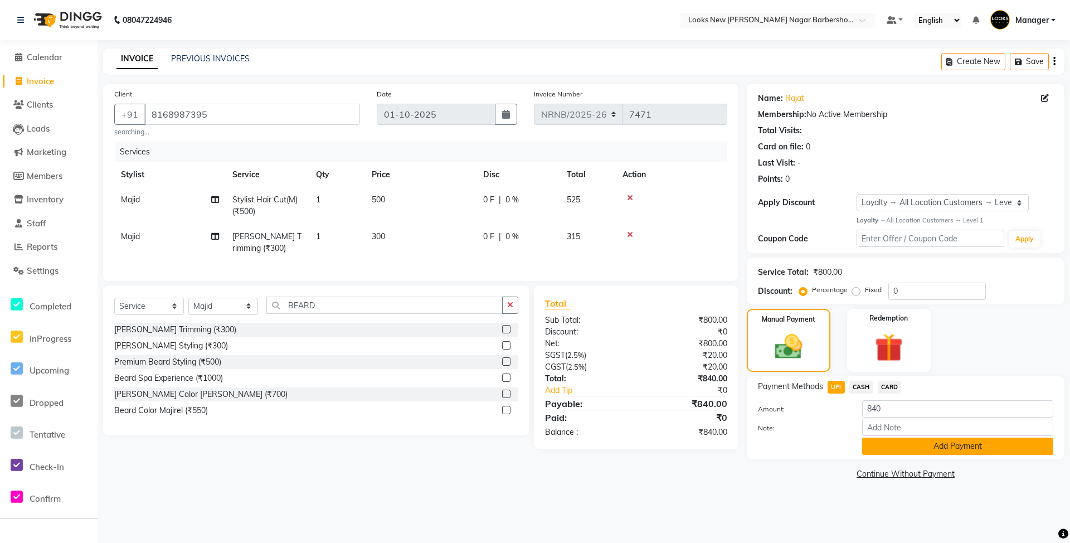
click at [873, 438] on button "Add Payment" at bounding box center [957, 446] width 191 height 17
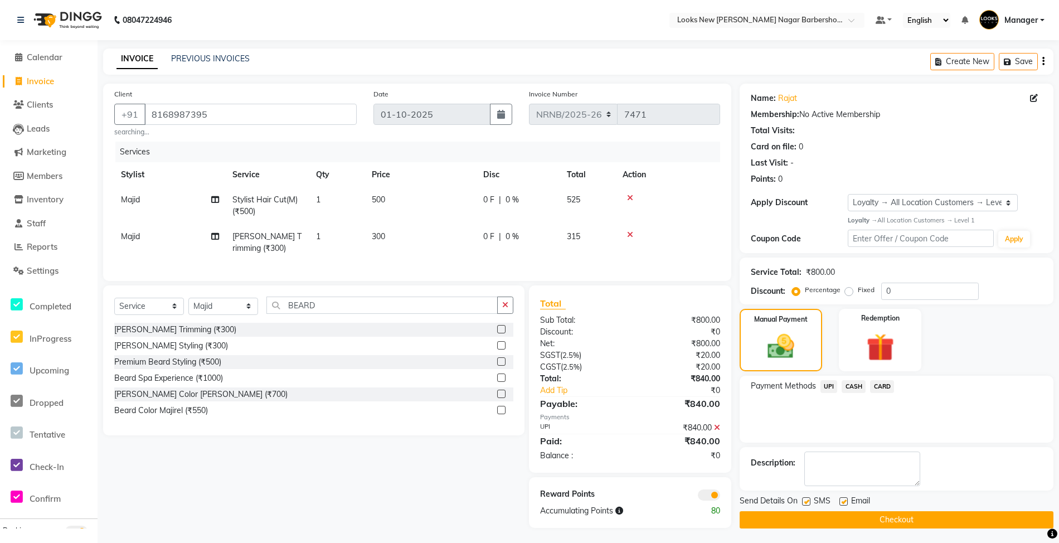
click at [891, 521] on button "Checkout" at bounding box center [897, 519] width 314 height 17
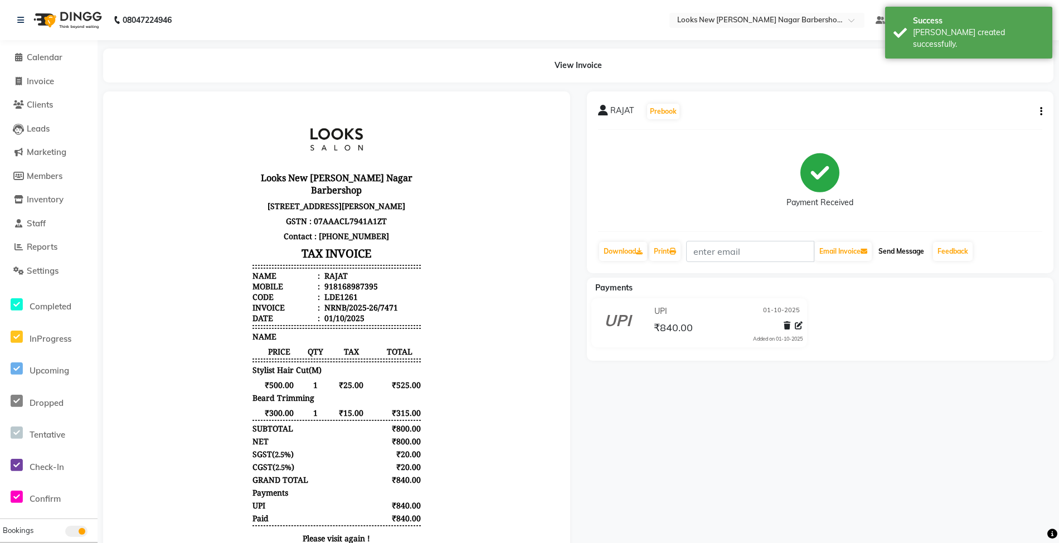
click at [901, 252] on button "Send Message" at bounding box center [901, 251] width 55 height 19
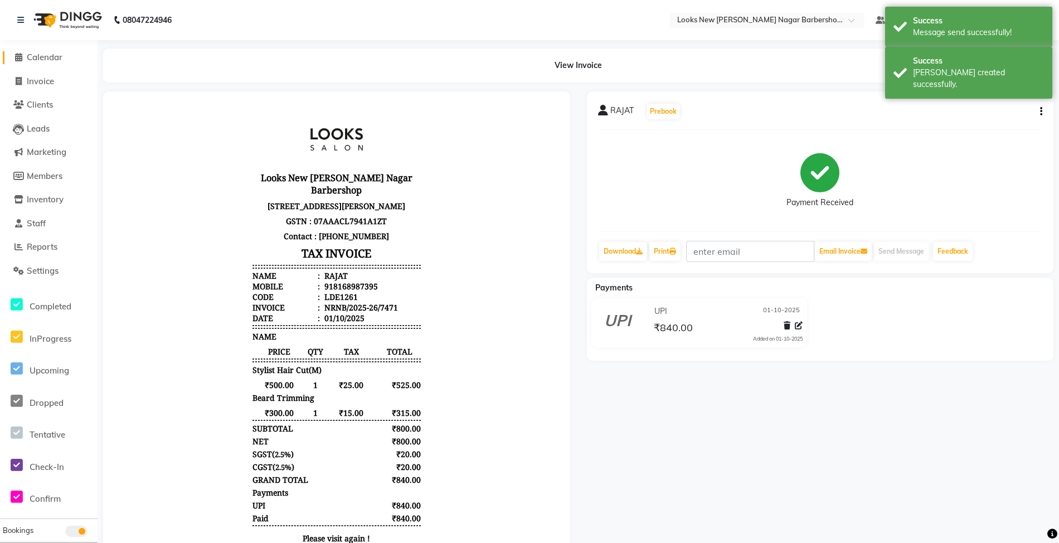
click at [38, 55] on span "Calendar" at bounding box center [45, 57] width 36 height 11
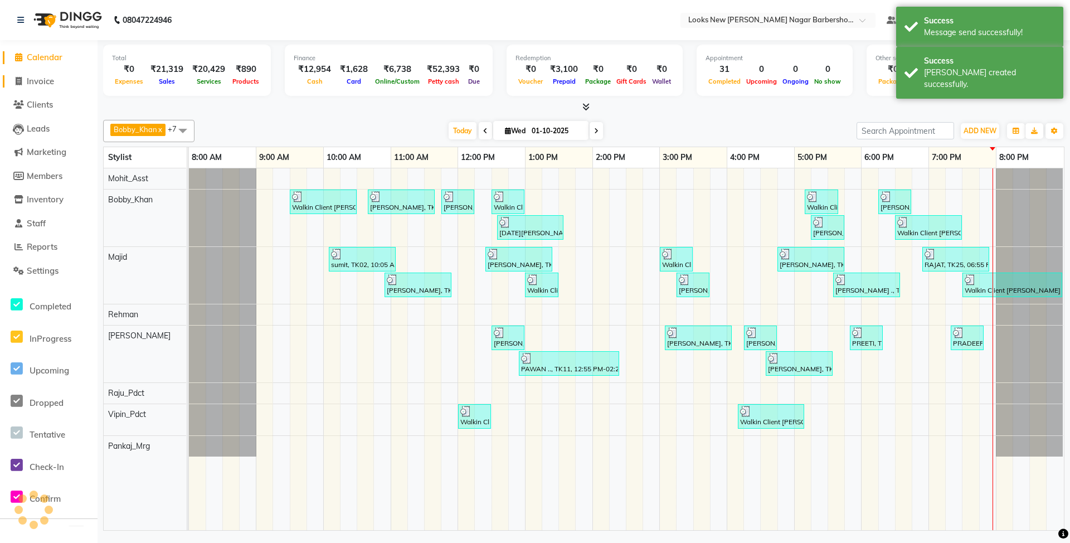
click at [39, 81] on span "Invoice" at bounding box center [40, 81] width 27 height 11
select select "service"
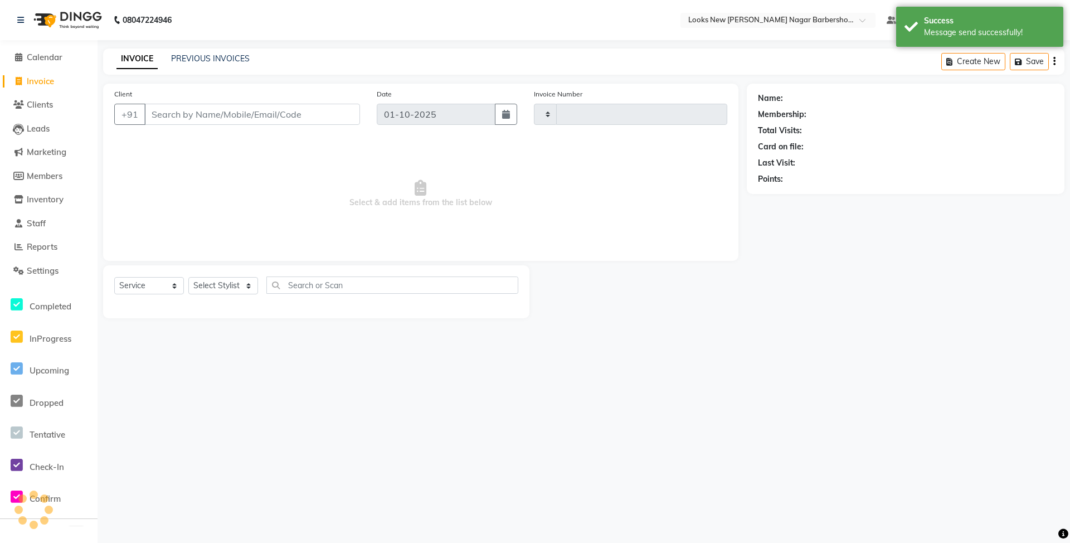
type input "7472"
select select "8705"
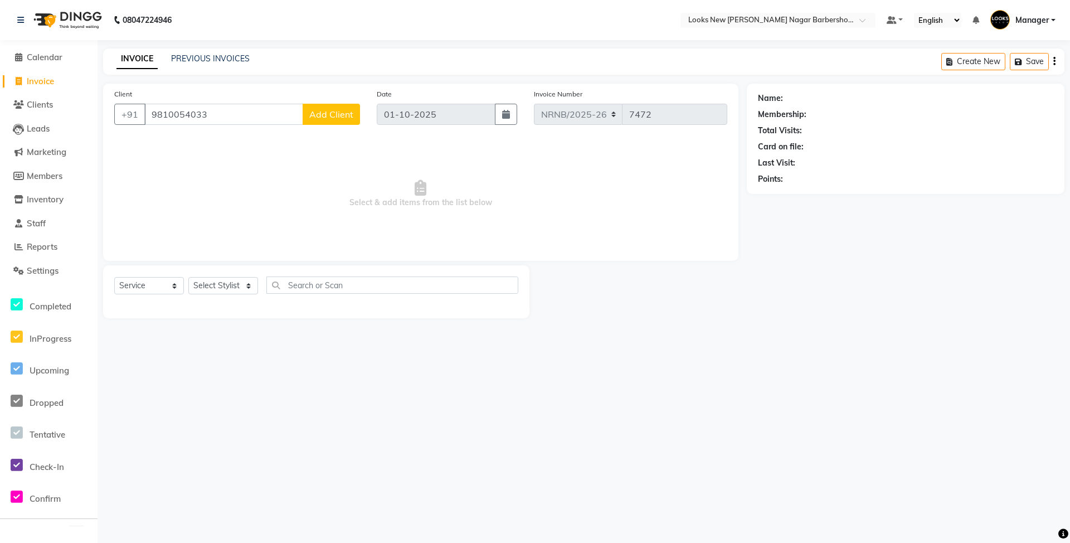
type input "9810054033"
click at [336, 117] on span "Add Client" at bounding box center [331, 114] width 44 height 11
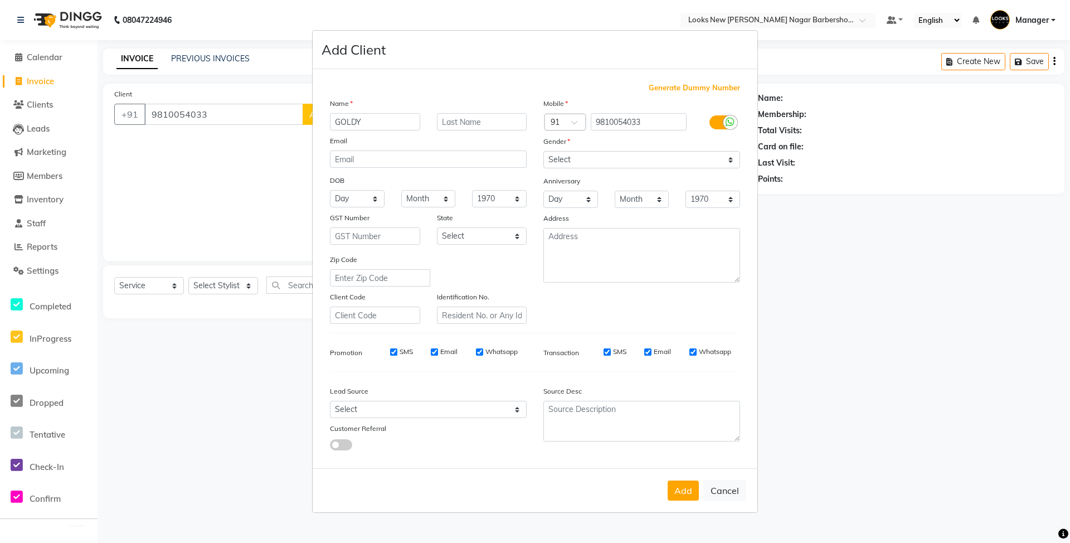
type input "GOLDY"
click at [591, 165] on select "Select Male Female Other Prefer Not To Say" at bounding box center [641, 159] width 197 height 17
select select "male"
click at [543, 152] on select "Select Male Female Other Prefer Not To Say" at bounding box center [641, 159] width 197 height 17
click at [500, 239] on select "Select Andaman and Nicobar Islands Andhra Pradesh Arunachal Pradesh Assam Bihar…" at bounding box center [482, 235] width 90 height 17
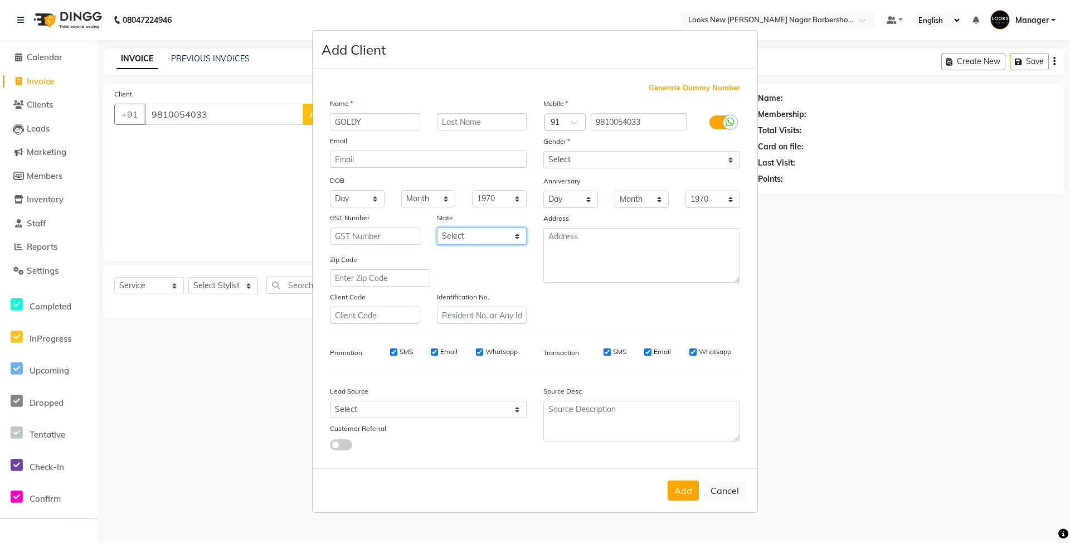
select select "10"
click at [437, 227] on select "Select Andaman and Nicobar Islands Andhra Pradesh Arunachal Pradesh Assam Bihar…" at bounding box center [482, 235] width 90 height 17
click at [687, 487] on button "Add" at bounding box center [683, 490] width 31 height 20
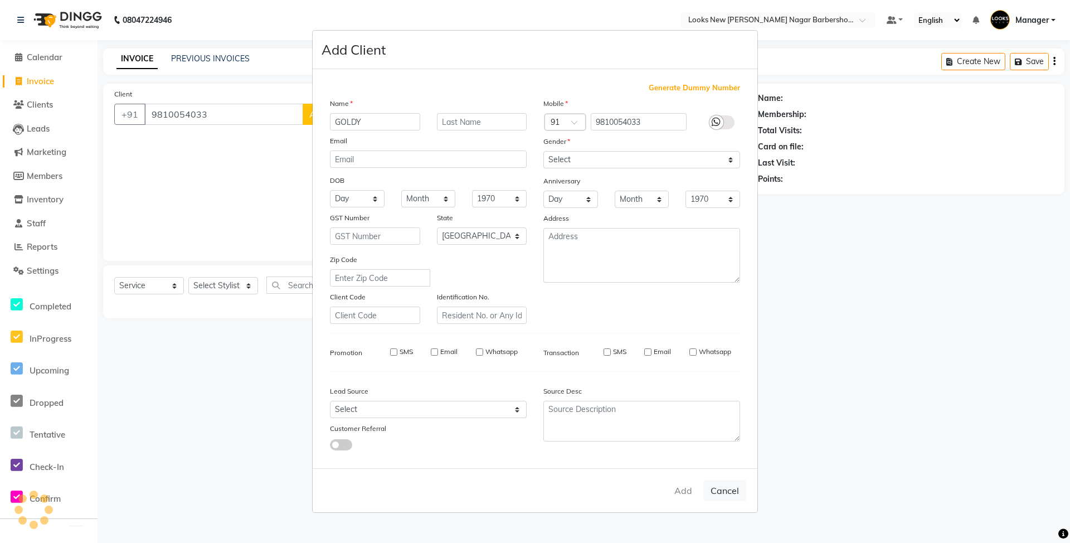
select select
select select "null"
select select
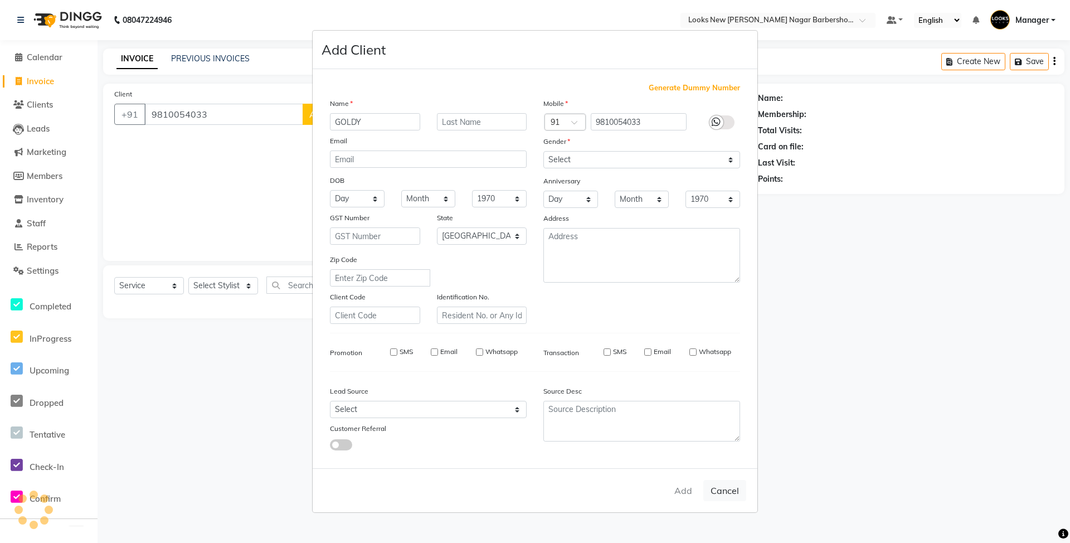
select select
checkbox input "false"
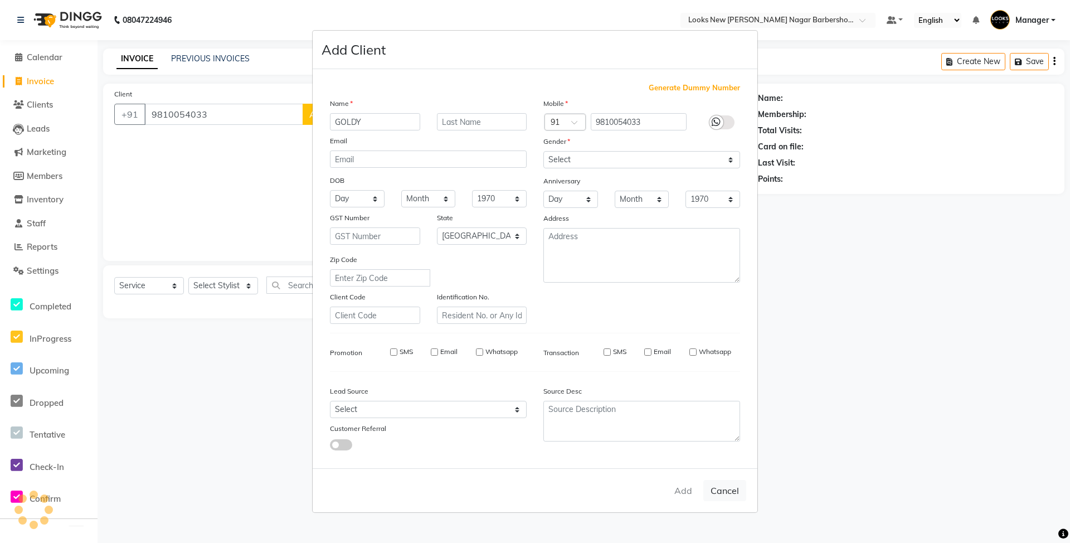
checkbox input "false"
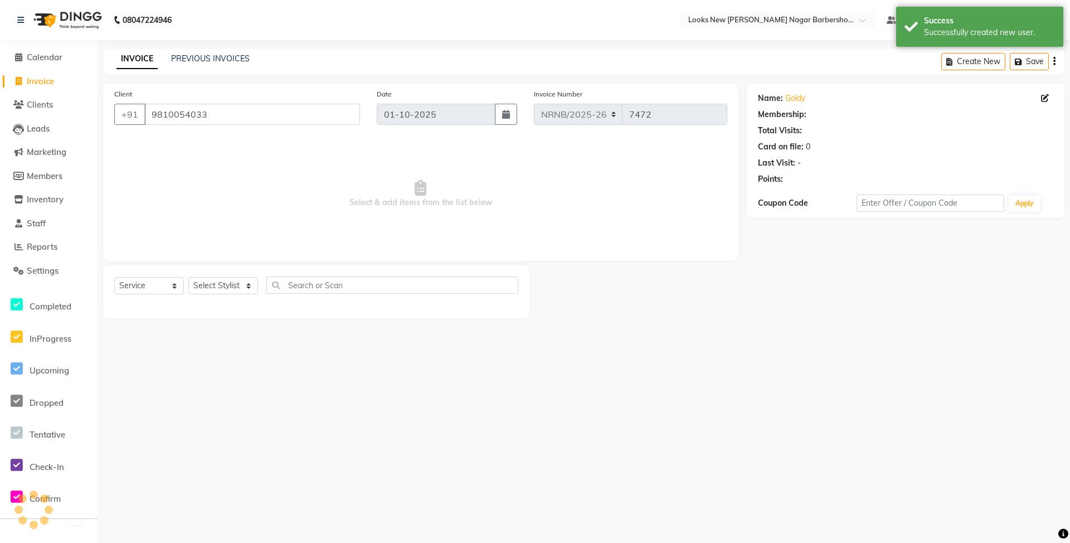
select select "1: Object"
click at [233, 279] on select "Select Stylist Aakash_Pdct [PERSON_NAME] [PERSON_NAME] [PERSON_NAME] Counter_Sa…" at bounding box center [223, 285] width 70 height 17
select select "87357"
click at [188, 277] on select "Select Stylist Aakash_Pdct [PERSON_NAME] [PERSON_NAME] [PERSON_NAME] Counter_Sa…" at bounding box center [223, 285] width 70 height 17
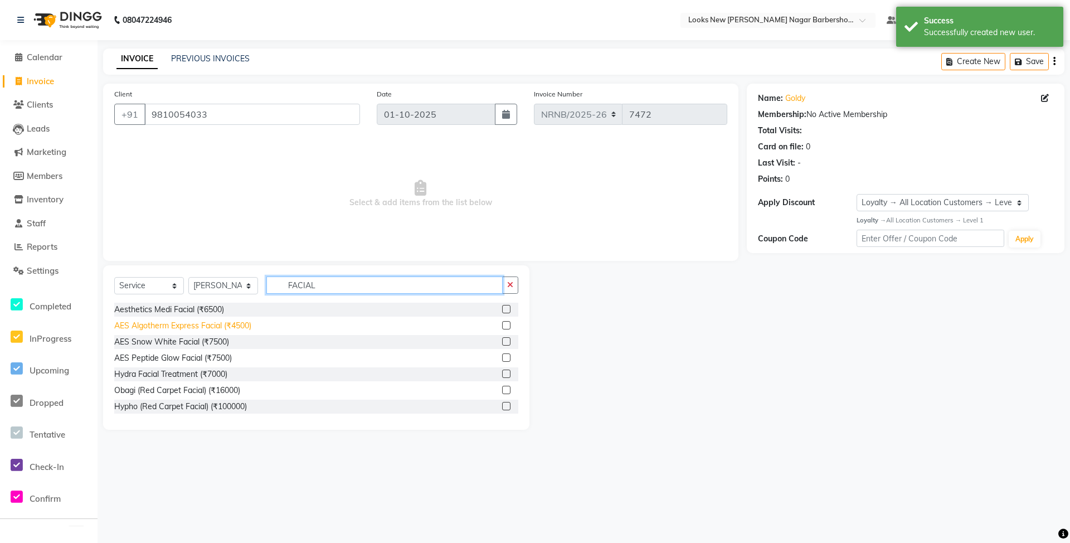
type input "FACIAL"
click at [246, 329] on div "AES Algotherm Express Facial (₹4500)" at bounding box center [182, 326] width 137 height 12
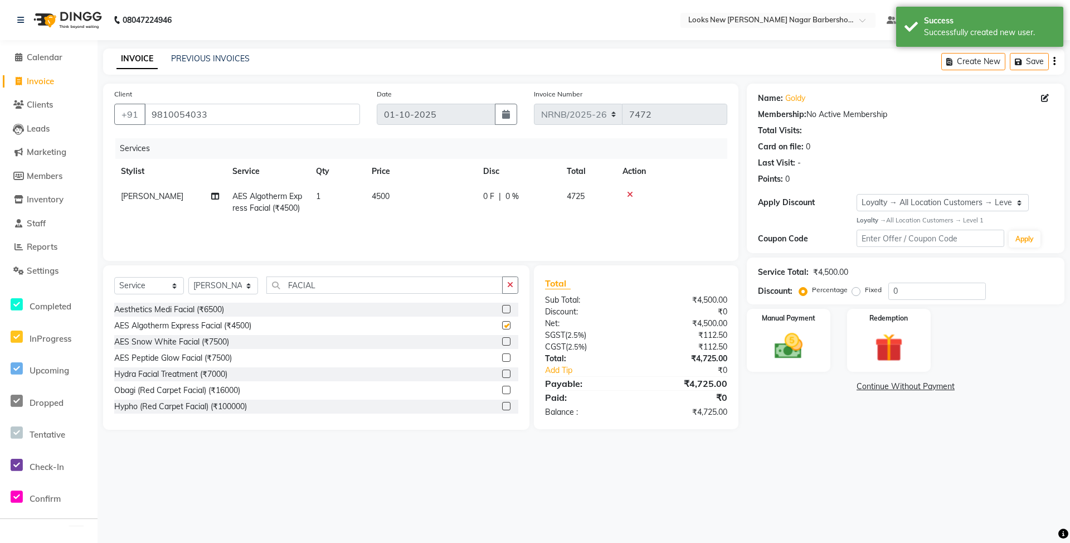
checkbox input "false"
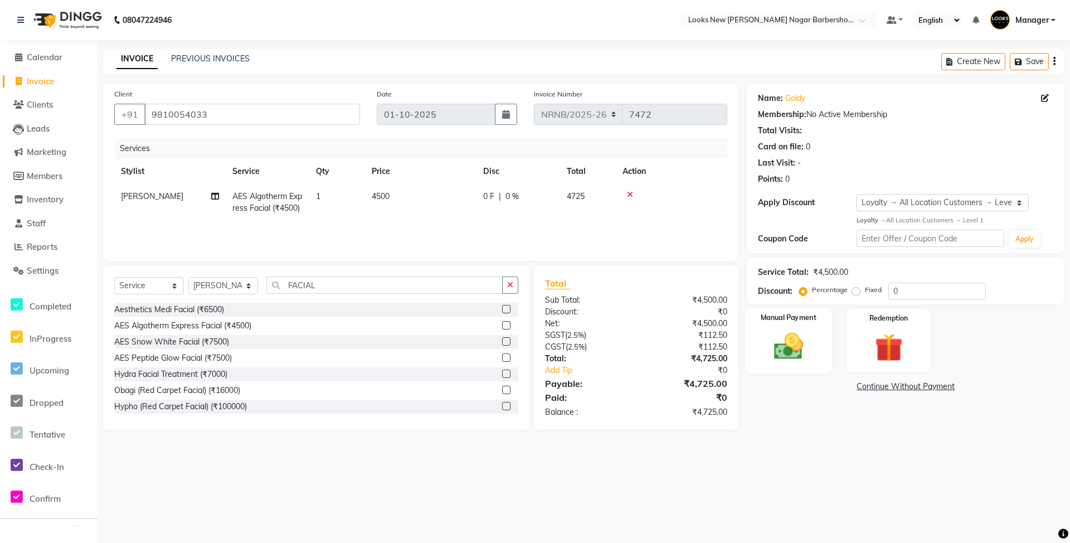
click at [785, 358] on img at bounding box center [789, 346] width 48 height 34
click at [861, 391] on span "CASH" at bounding box center [861, 387] width 24 height 13
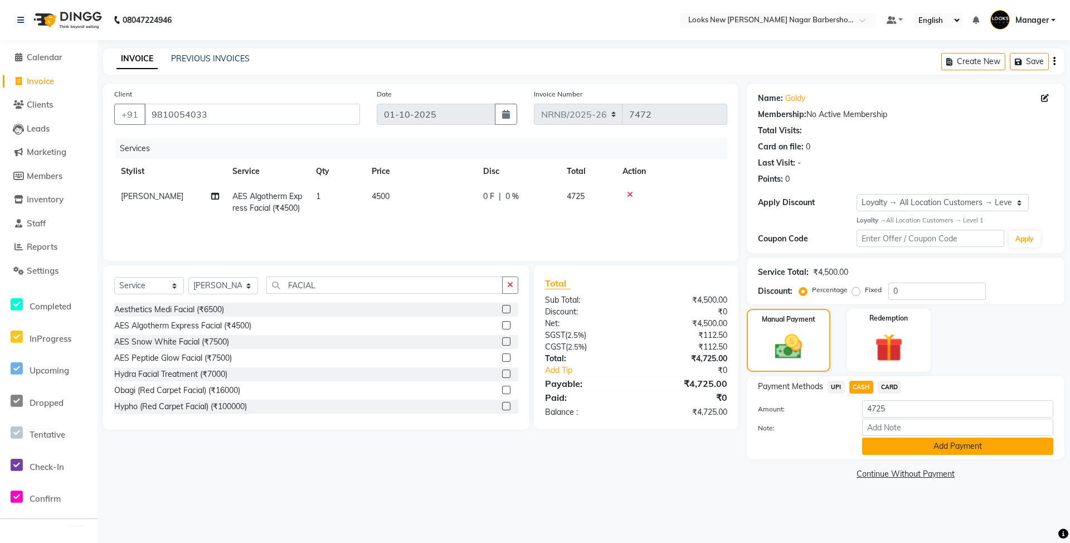
click at [874, 450] on button "Add Payment" at bounding box center [957, 446] width 191 height 17
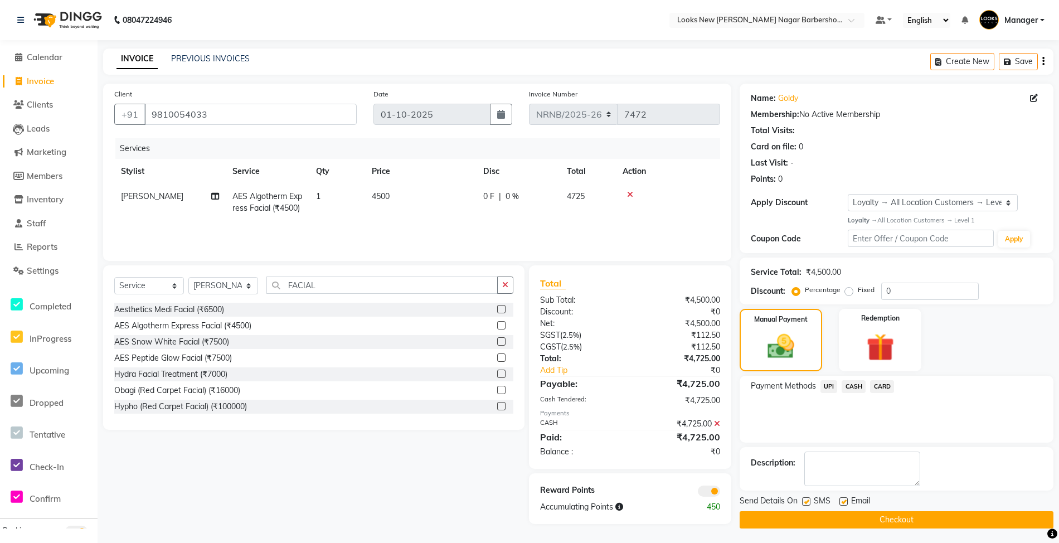
click at [857, 513] on button "Checkout" at bounding box center [897, 519] width 314 height 17
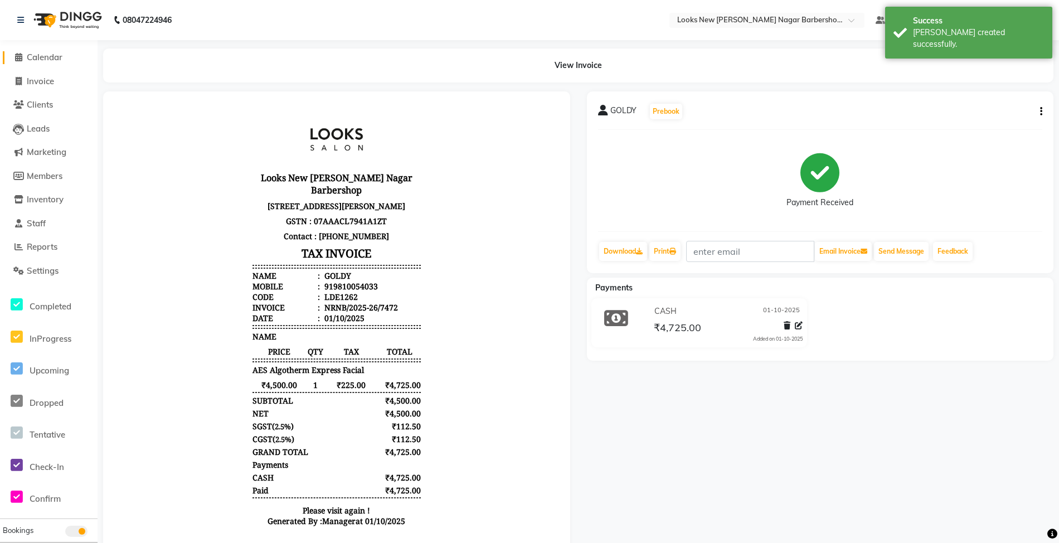
click at [50, 59] on span "Calendar" at bounding box center [45, 57] width 36 height 11
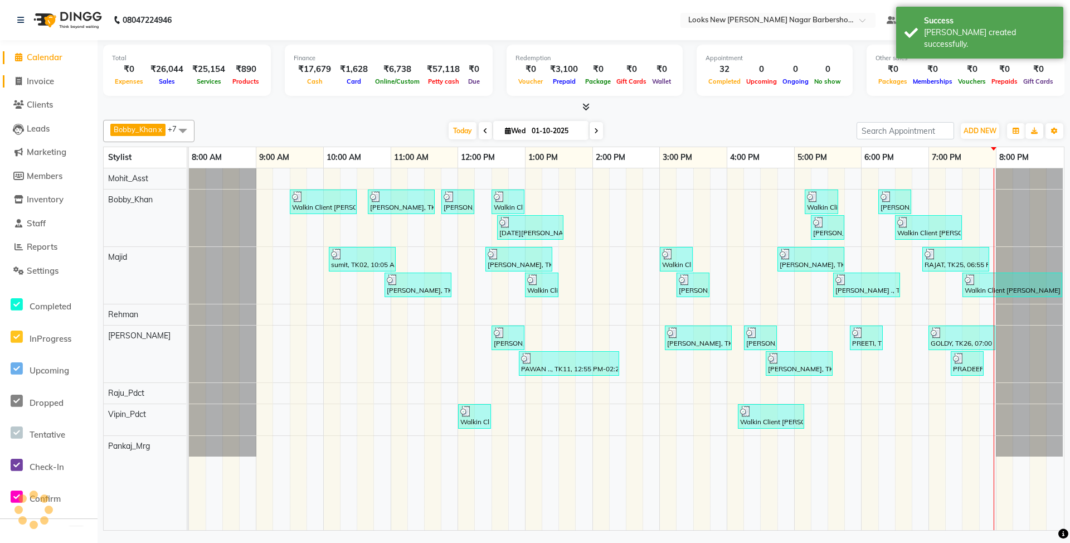
click at [54, 80] on span "Invoice" at bounding box center [40, 81] width 27 height 11
select select "service"
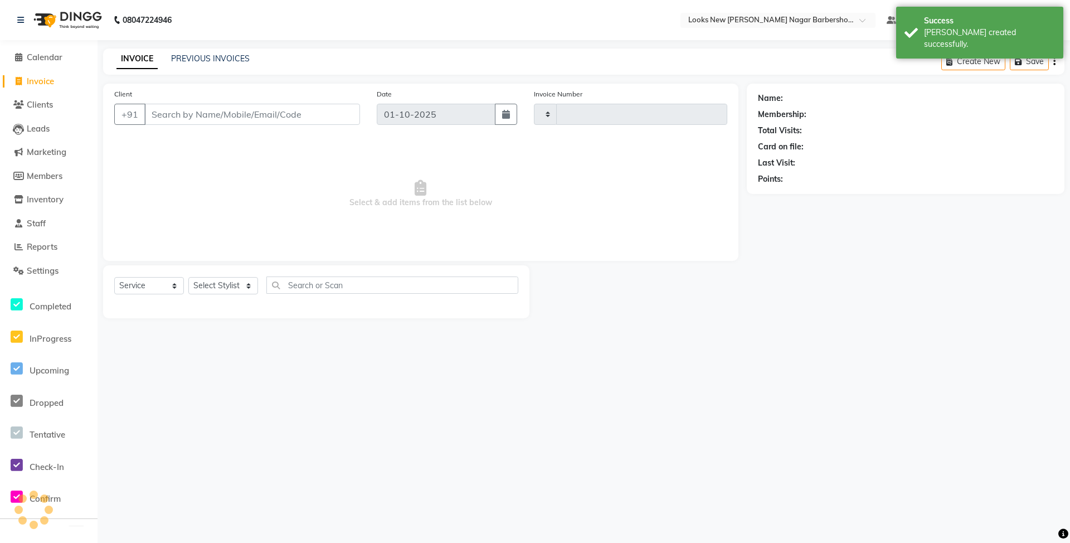
type input "7473"
select select "8705"
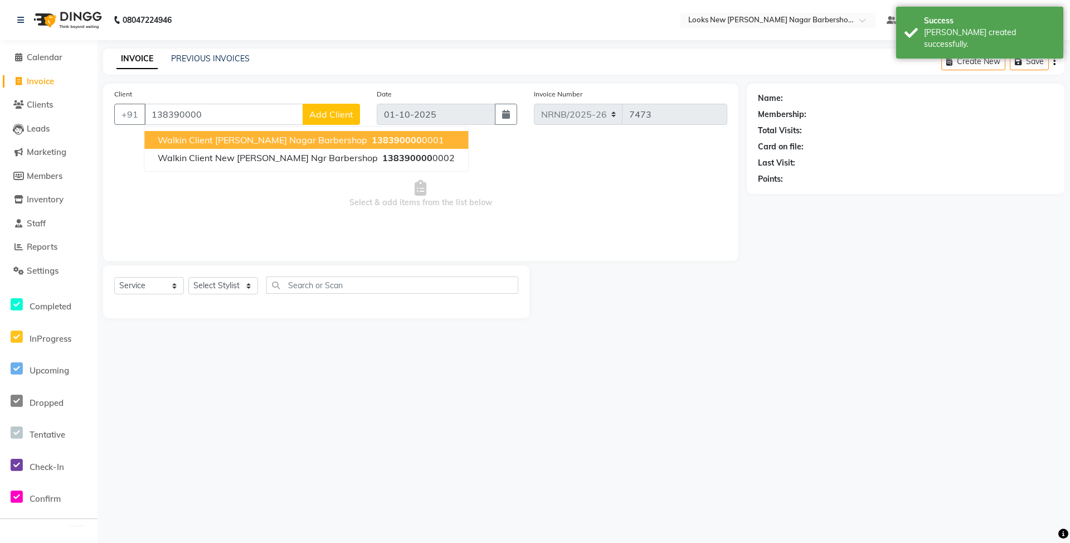
click at [276, 143] on span "Walkin Client [PERSON_NAME] Nagar Barbershop" at bounding box center [263, 139] width 210 height 11
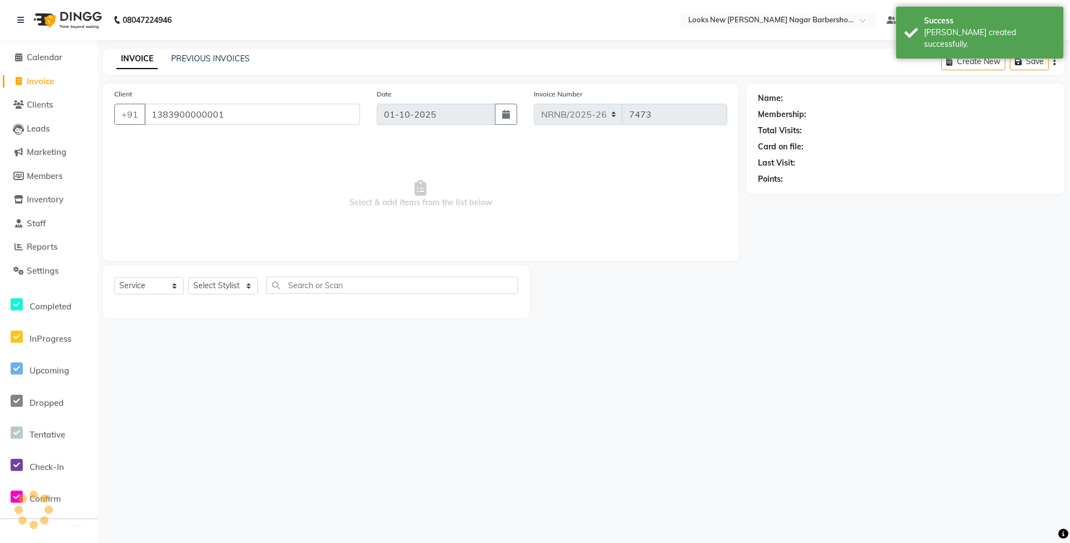
type input "1383900000001"
select select "1: Object"
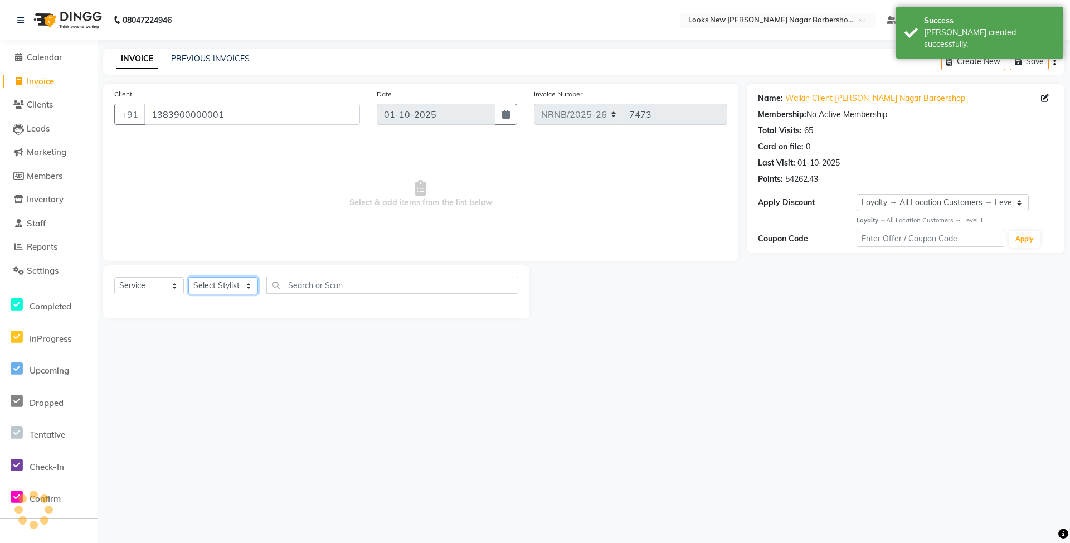
click at [241, 281] on select "Select Stylist Aakash_Pdct [PERSON_NAME] [PERSON_NAME] [PERSON_NAME] Counter_Sa…" at bounding box center [223, 285] width 70 height 17
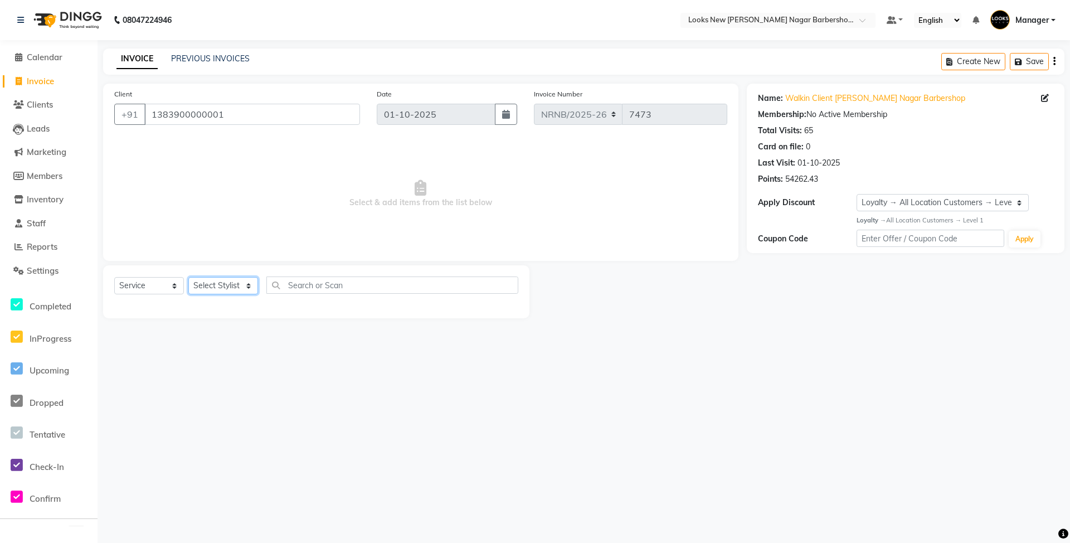
select select "87354"
click at [188, 277] on select "Select Stylist Aakash_Pdct [PERSON_NAME] [PERSON_NAME] [PERSON_NAME] Counter_Sa…" at bounding box center [223, 285] width 70 height 17
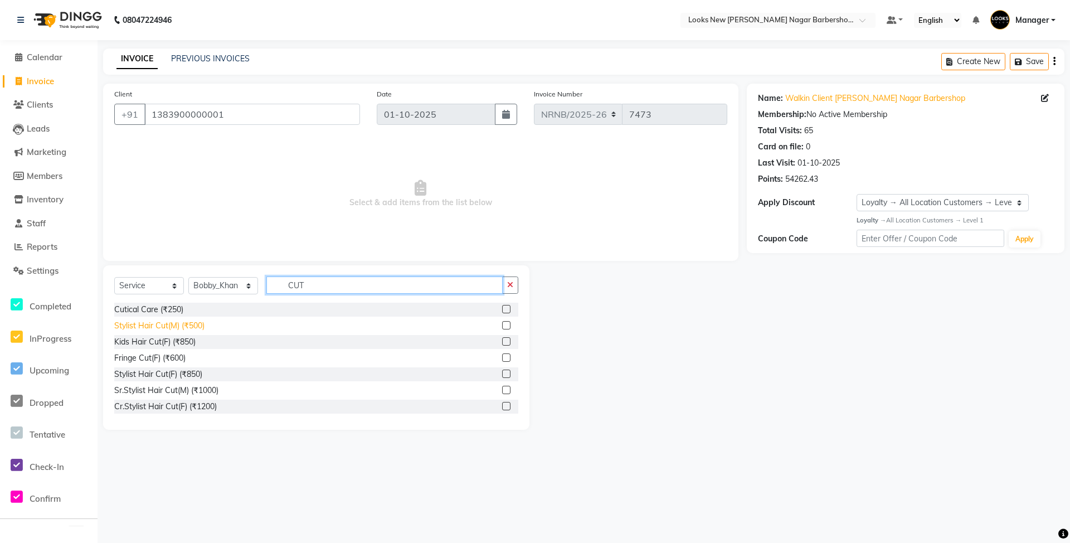
type input "CUT"
click at [197, 328] on div "Stylist Hair Cut(M) (₹500)" at bounding box center [159, 326] width 90 height 12
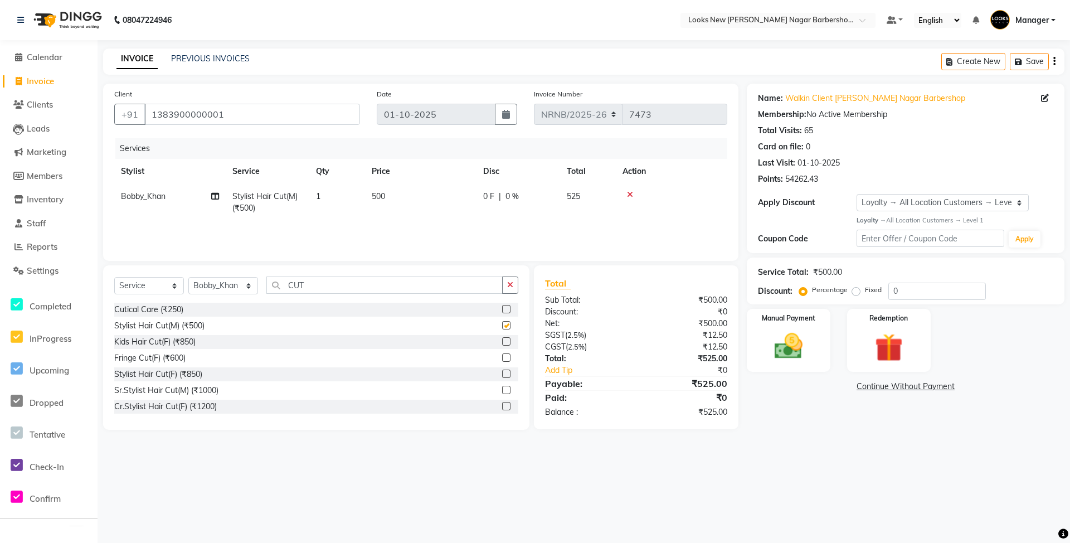
checkbox input "false"
click at [805, 353] on img at bounding box center [789, 346] width 48 height 34
click at [863, 389] on span "CASH" at bounding box center [861, 387] width 24 height 13
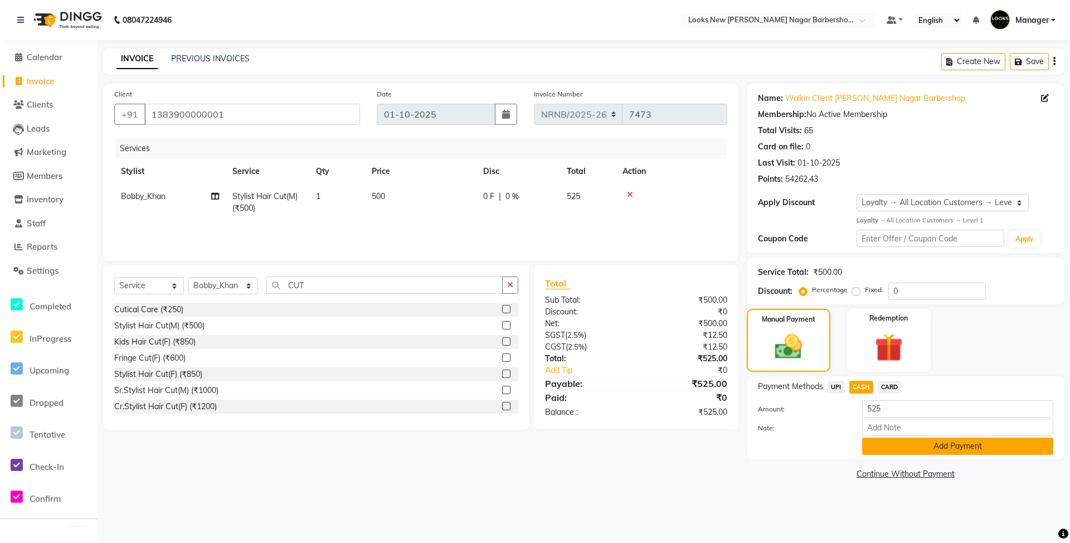
click at [876, 448] on button "Add Payment" at bounding box center [957, 446] width 191 height 17
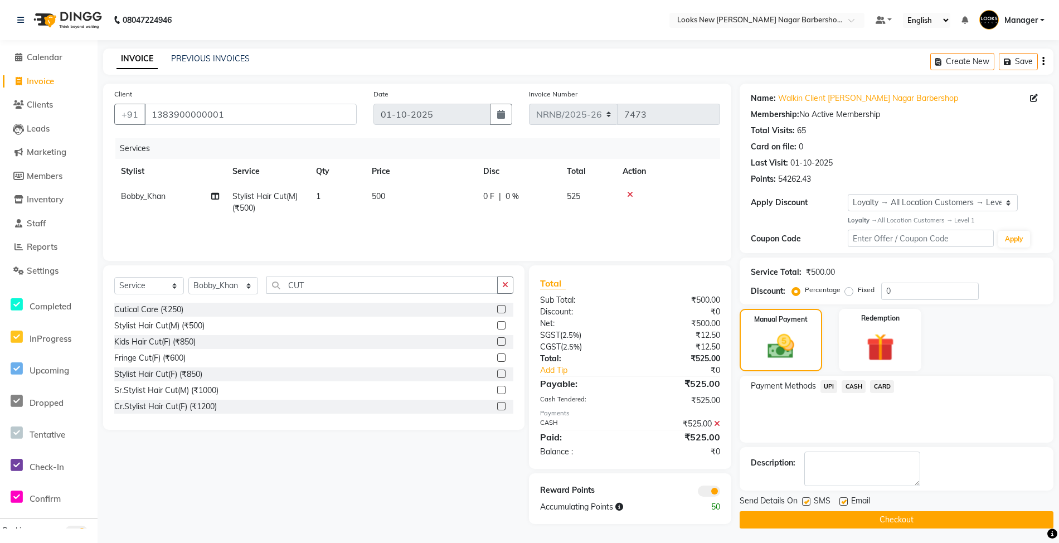
click at [863, 516] on button "Checkout" at bounding box center [897, 519] width 314 height 17
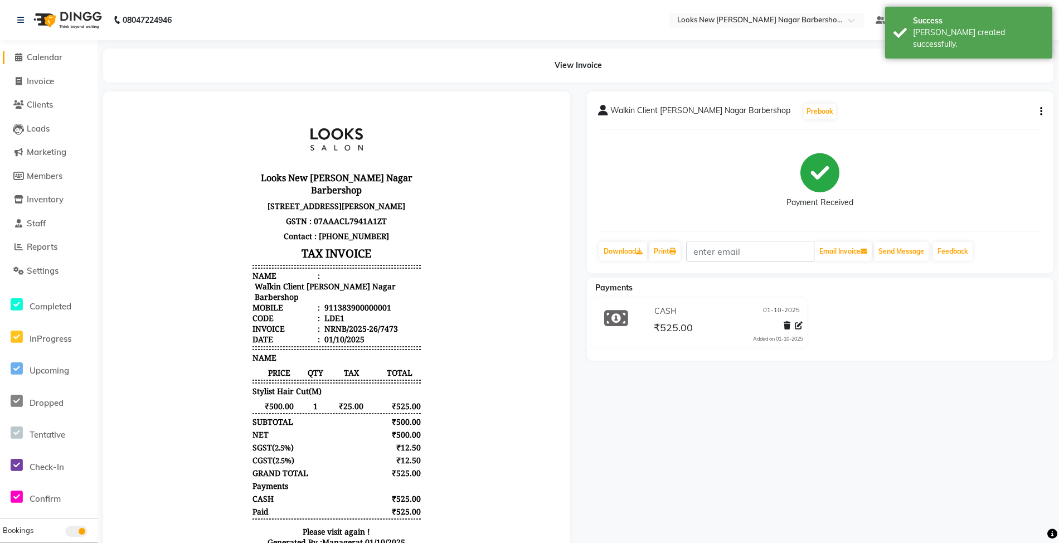
click at [61, 57] on span "Calendar" at bounding box center [45, 57] width 36 height 11
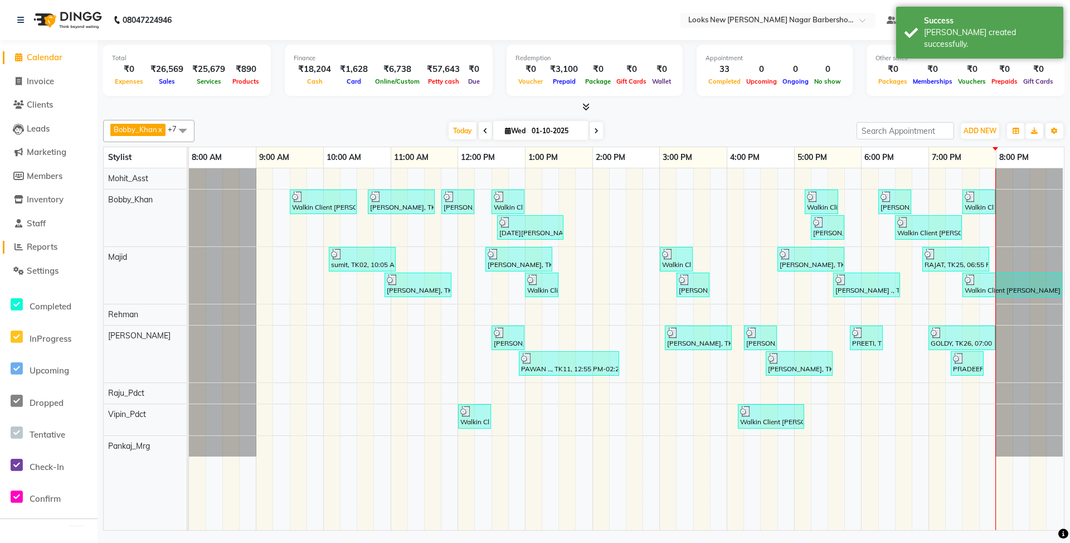
click at [48, 246] on span "Reports" at bounding box center [42, 246] width 31 height 11
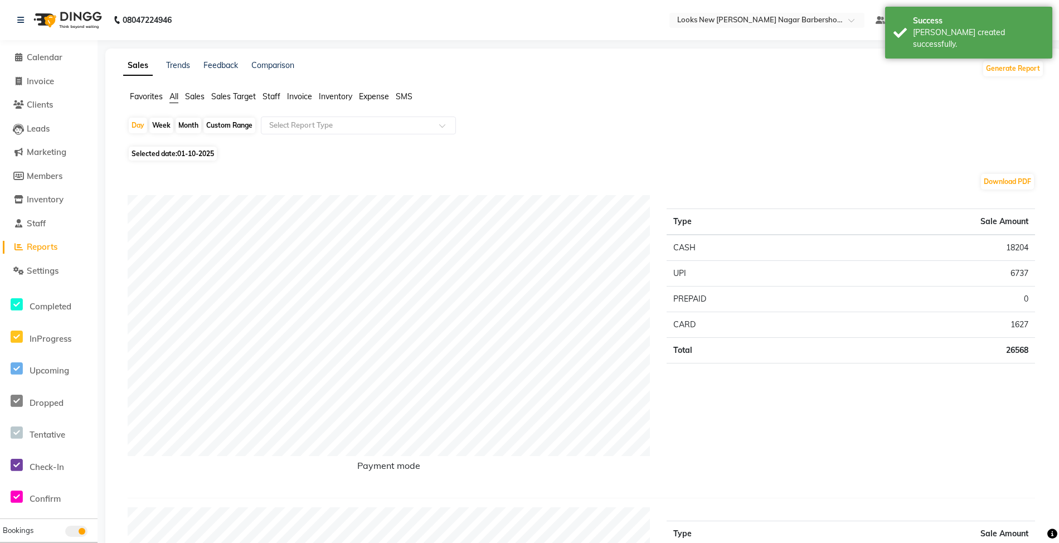
click at [268, 91] on span "Staff" at bounding box center [272, 96] width 18 height 10
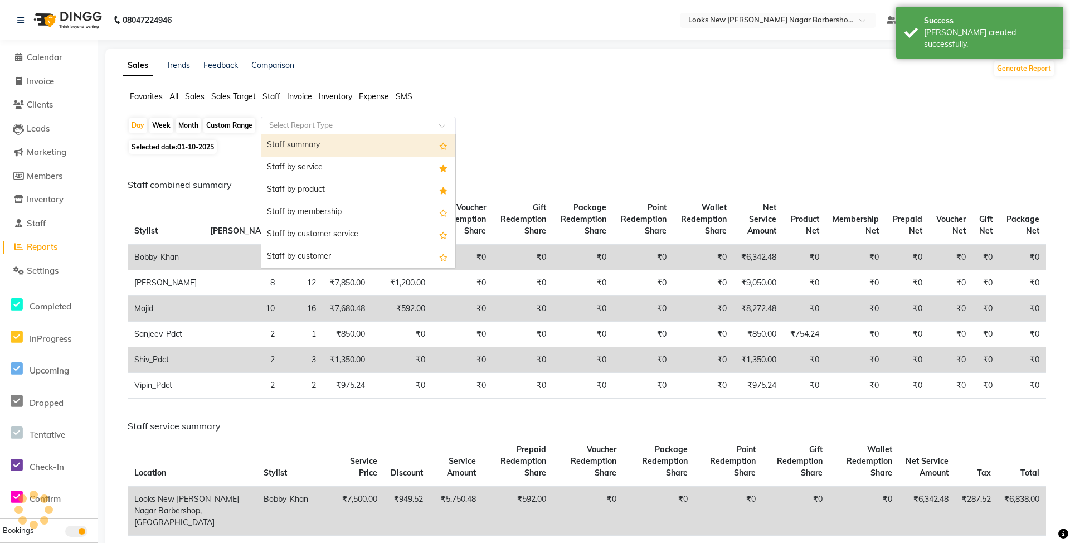
click at [298, 123] on input "text" at bounding box center [347, 125] width 161 height 11
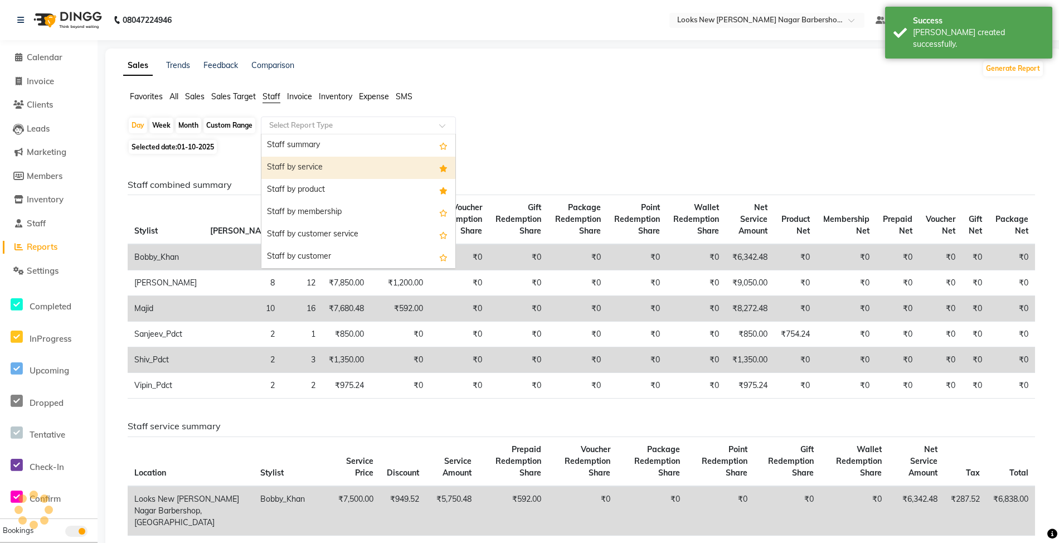
click at [301, 166] on div "Staff by service" at bounding box center [358, 168] width 194 height 22
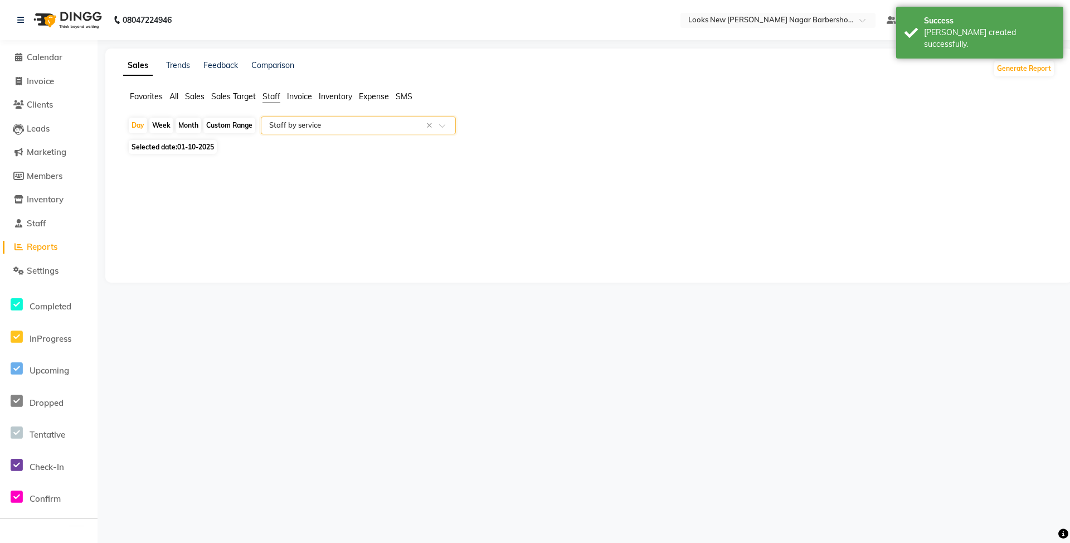
select select "full_report"
select select "csv"
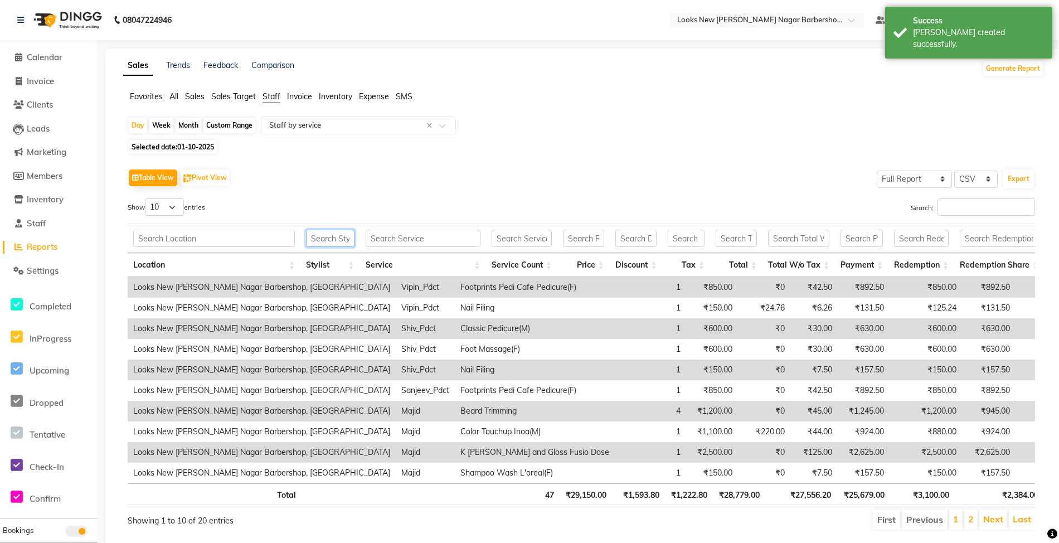
click at [339, 237] on input "text" at bounding box center [330, 238] width 48 height 17
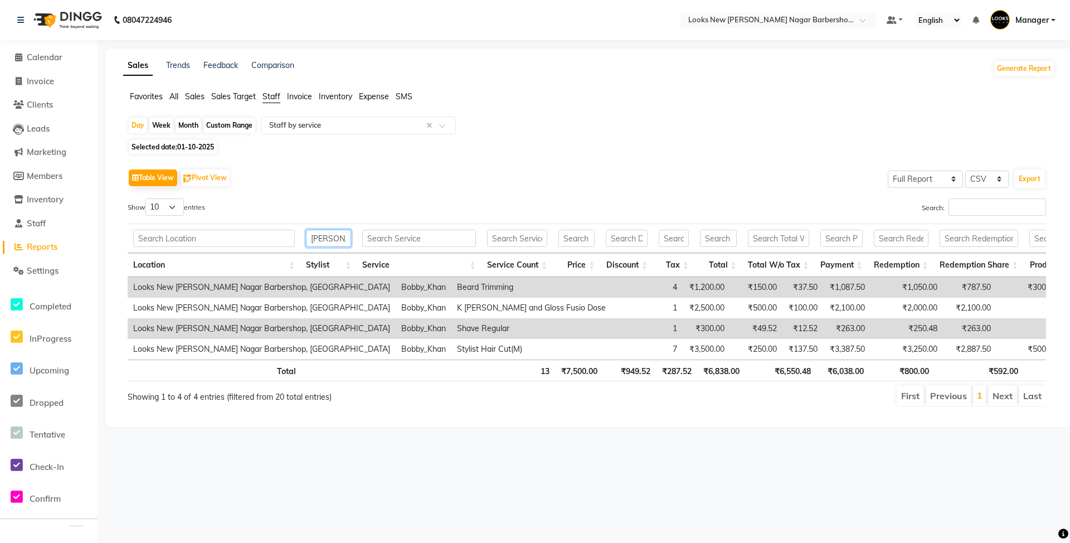
type input "BOBBY"
click at [1038, 79] on div "Sales Trends Feedback Comparison Generate Report Favorites All Sales Sales Targ…" at bounding box center [589, 237] width 968 height 378
click at [1033, 75] on button "Generate Report" at bounding box center [1024, 69] width 60 height 16
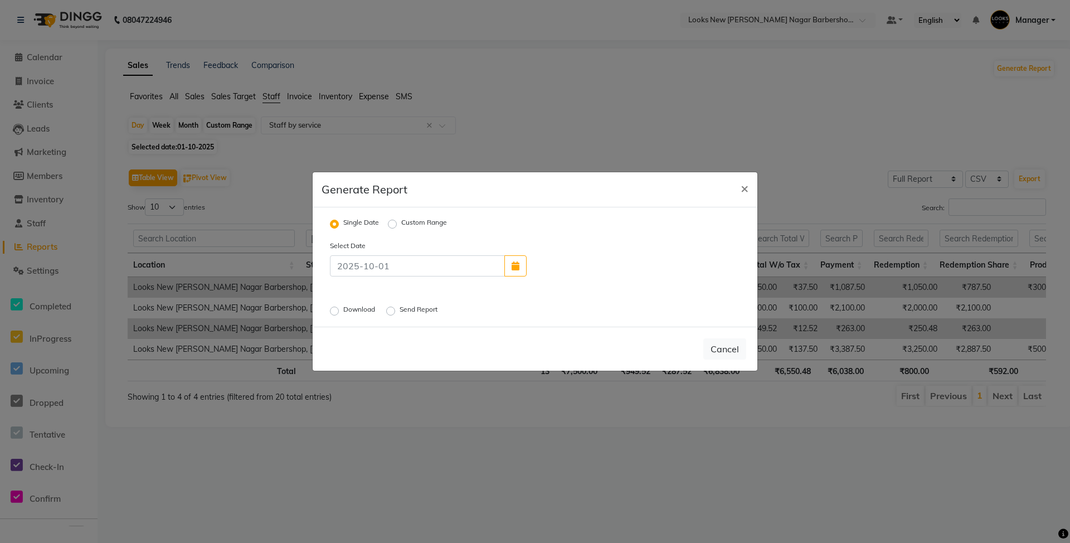
click at [357, 306] on label "Download" at bounding box center [360, 310] width 34 height 13
click at [340, 307] on input "Download" at bounding box center [336, 311] width 8 height 8
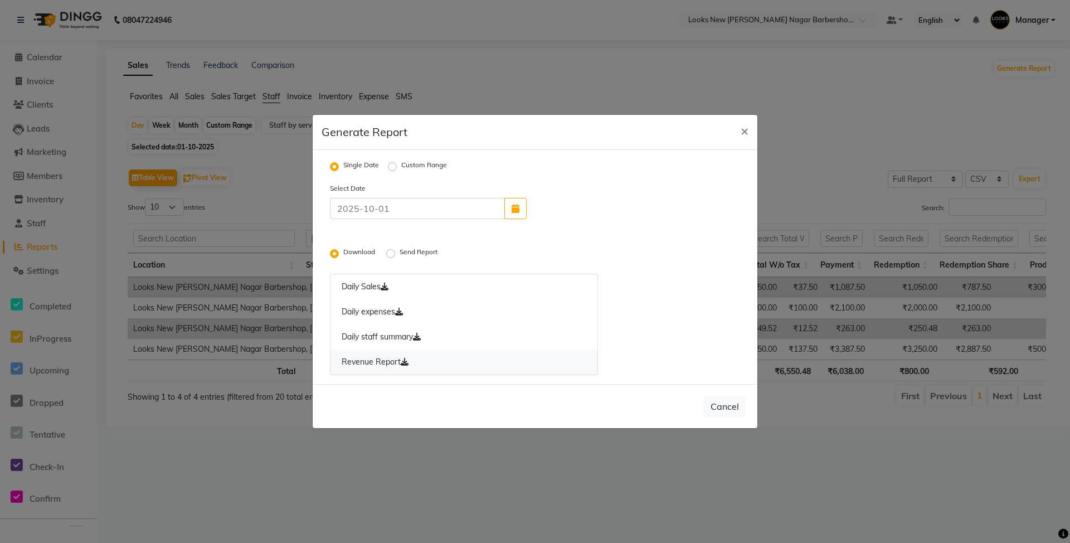
click at [407, 363] on icon at bounding box center [405, 362] width 8 height 8
click at [385, 339] on link "Daily staff summary" at bounding box center [464, 337] width 268 height 26
click at [727, 396] on button "Cancel" at bounding box center [724, 406] width 43 height 21
radio input "false"
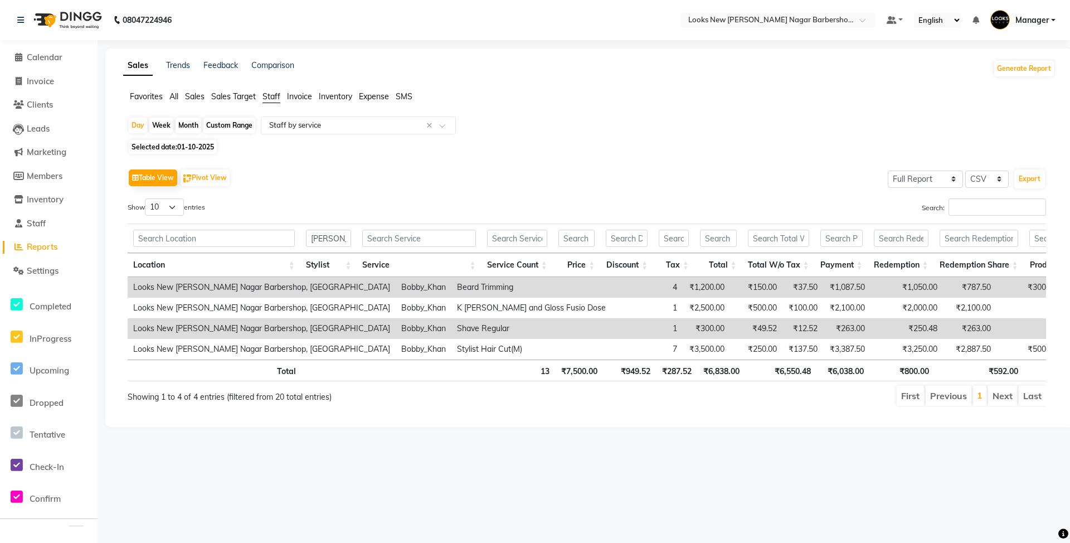
click at [49, 65] on li "Calendar" at bounding box center [49, 58] width 98 height 24
click at [50, 57] on span "Calendar" at bounding box center [45, 57] width 36 height 11
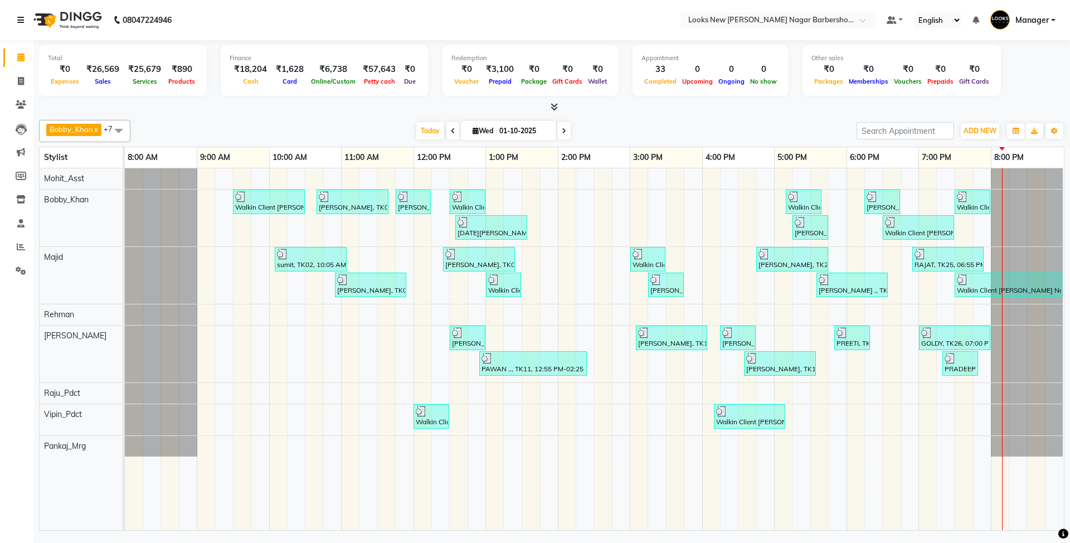
click at [25, 21] on link at bounding box center [22, 19] width 11 height 31
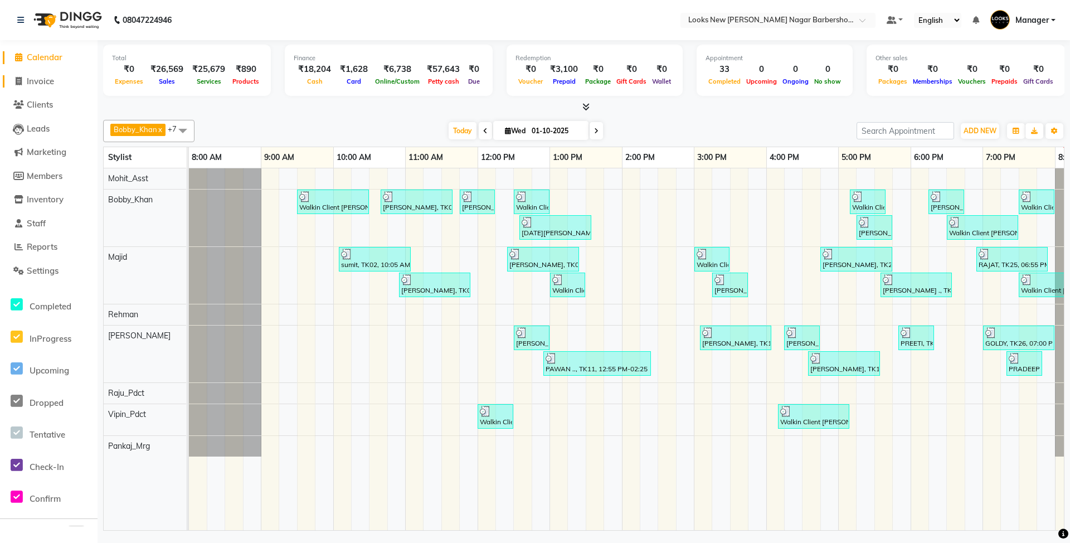
click at [43, 82] on span "Invoice" at bounding box center [40, 81] width 27 height 11
select select "service"
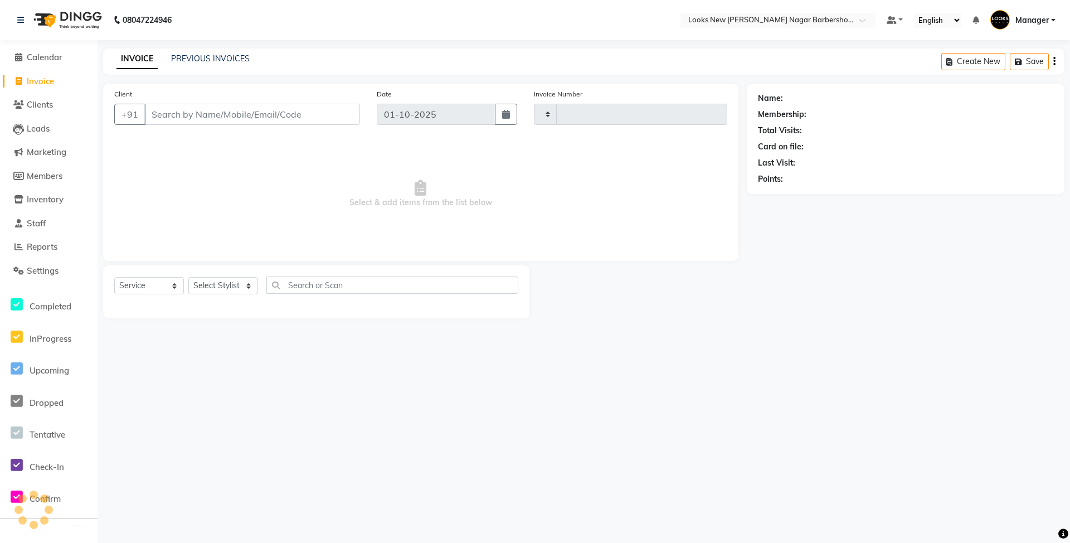
type input "7474"
select select "8705"
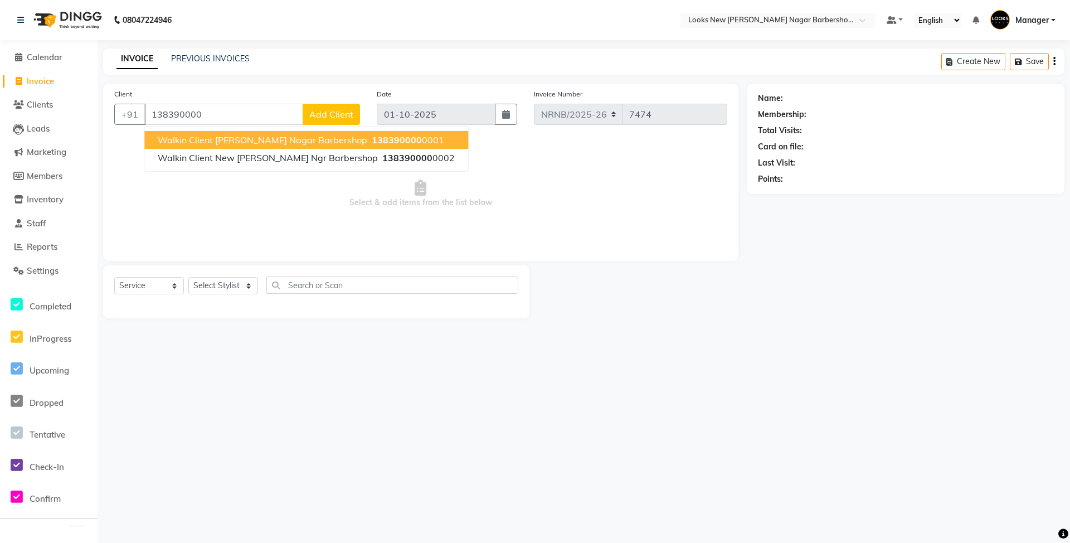
click at [239, 143] on span "Walkin Client [PERSON_NAME] Nagar Barbershop" at bounding box center [263, 139] width 210 height 11
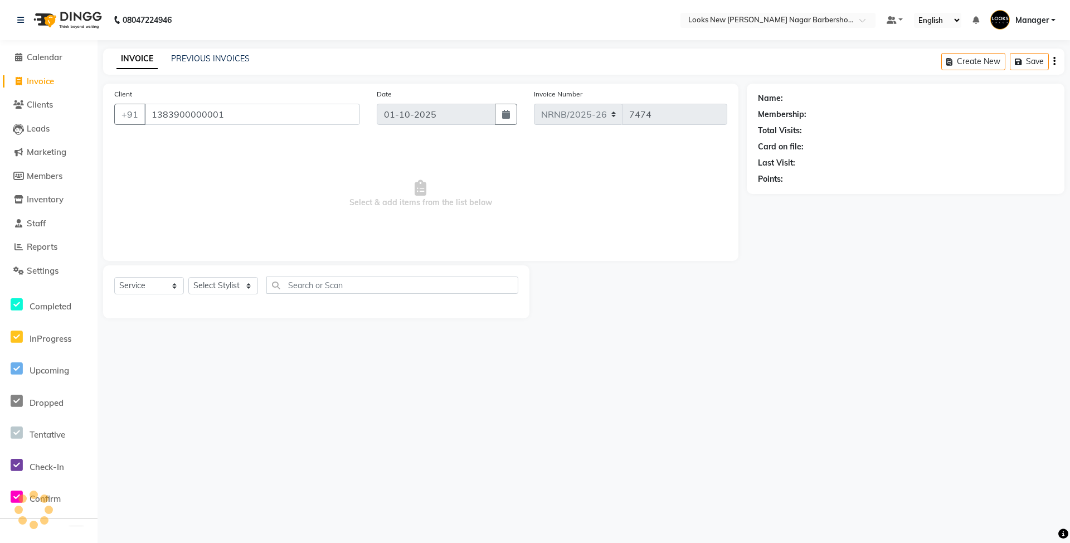
type input "1383900000001"
click at [225, 291] on select "Select Stylist Aakash_Pdct [PERSON_NAME] [PERSON_NAME] [PERSON_NAME] Counter_Sa…" at bounding box center [223, 285] width 70 height 17
select select "1: Object"
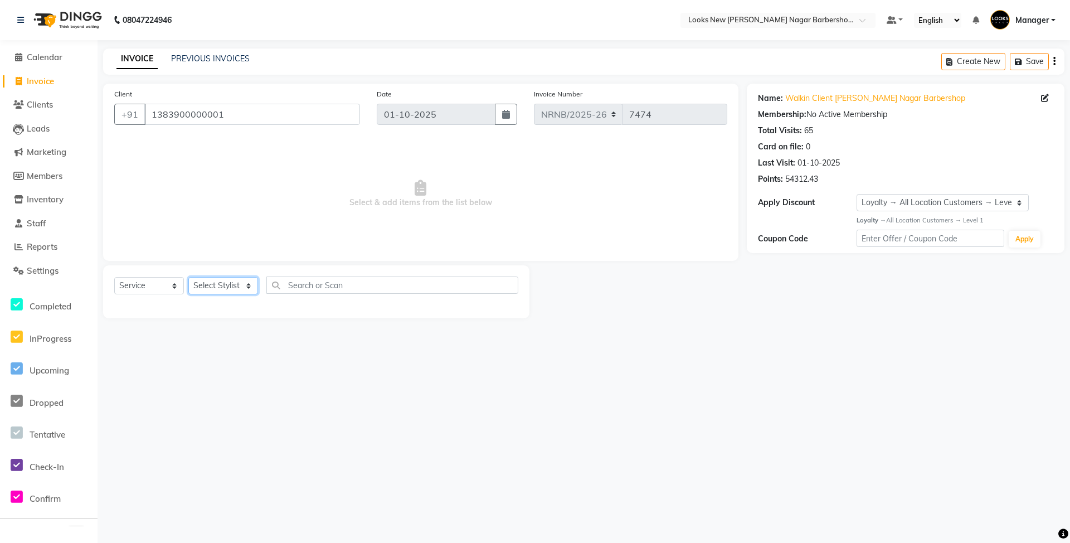
select select "87355"
click at [188, 277] on select "Select Stylist Aakash_Pdct [PERSON_NAME] [PERSON_NAME] [PERSON_NAME] Counter_Sa…" at bounding box center [223, 285] width 70 height 17
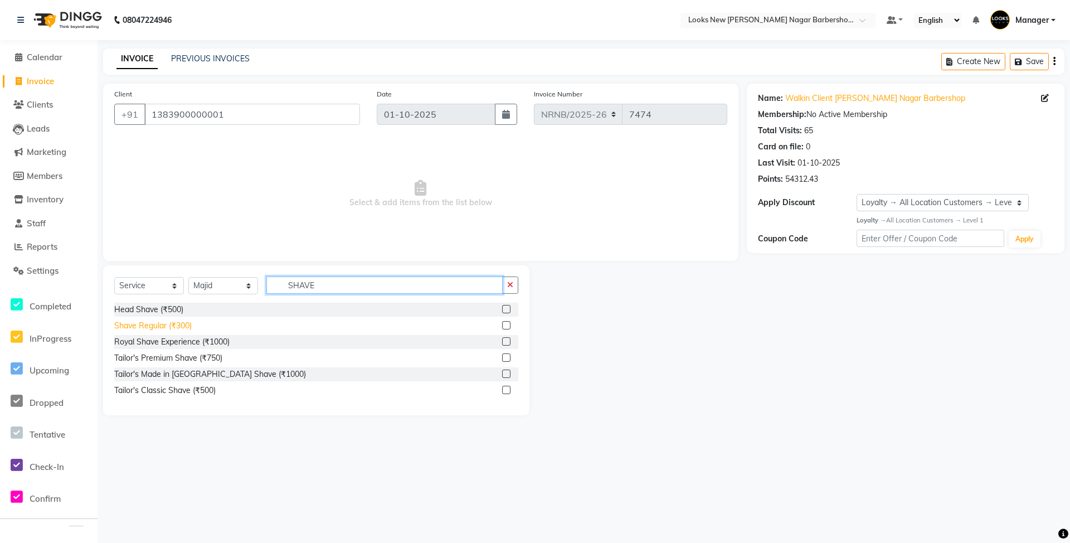
type input "SHAVE"
click at [167, 328] on div "Shave Regular (₹300)" at bounding box center [152, 326] width 77 height 12
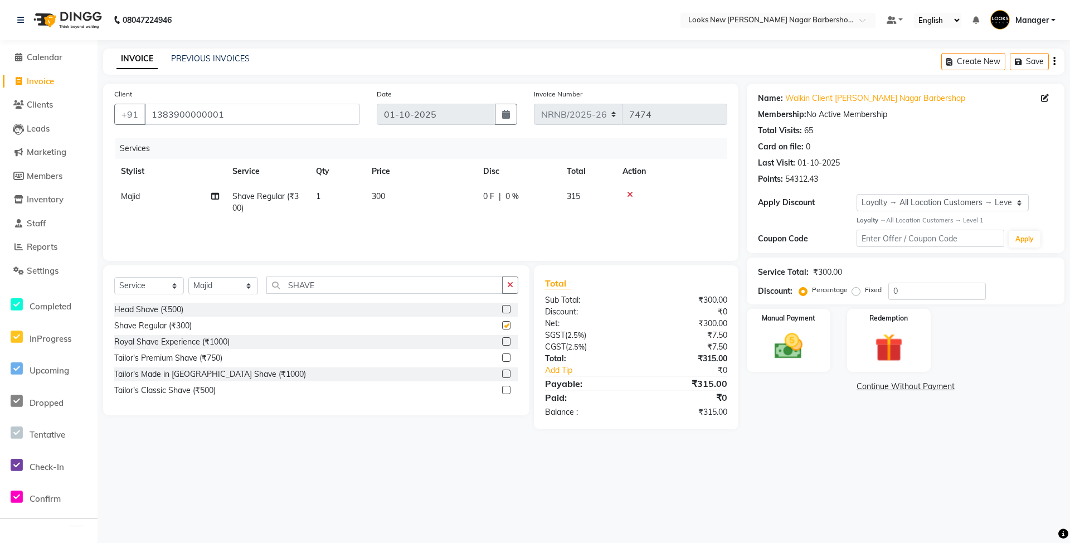
checkbox input "false"
drag, startPoint x: 344, startPoint y: 281, endPoint x: 266, endPoint y: 295, distance: 79.9
click at [271, 297] on div "Select Service Product Membership Package Voucher Prepaid Gift Card Select Styl…" at bounding box center [316, 289] width 404 height 26
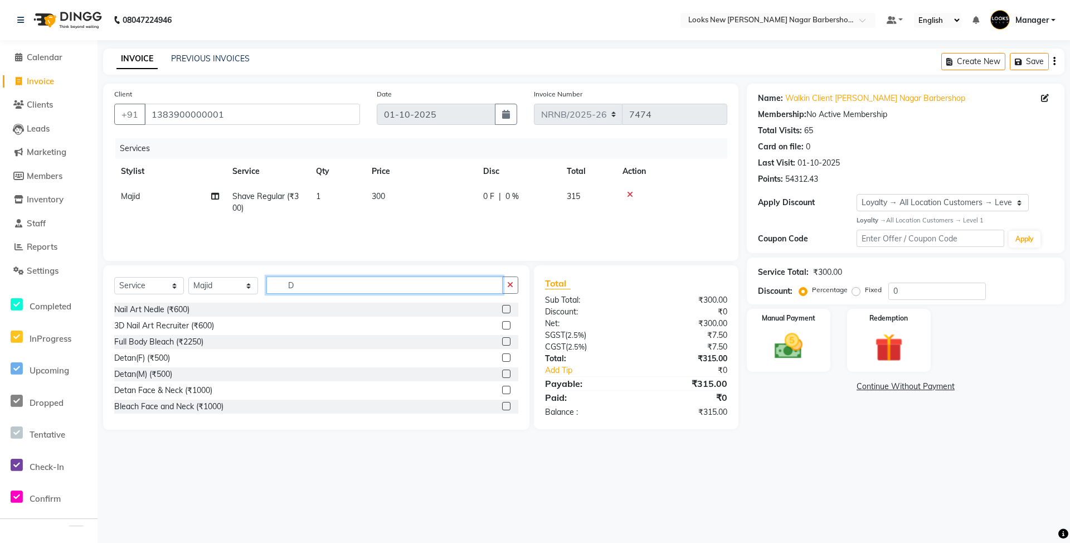
type input "D"
click at [166, 367] on div "Detan(M) (₹500)" at bounding box center [316, 374] width 404 height 14
click at [168, 379] on div "Detan(M) (₹500)" at bounding box center [143, 374] width 58 height 12
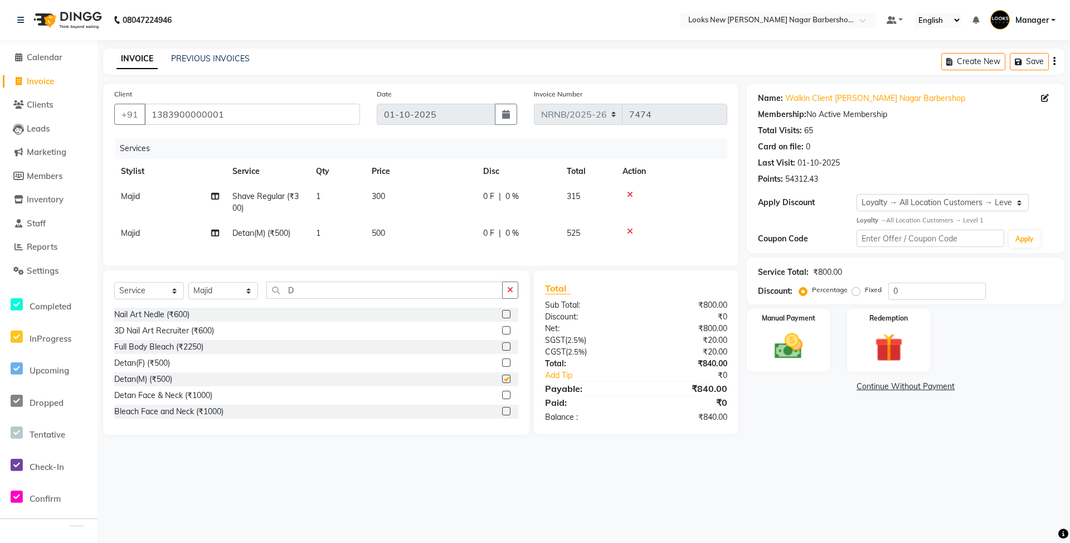
checkbox input "false"
click at [402, 240] on td "500" at bounding box center [420, 233] width 111 height 25
select select "87355"
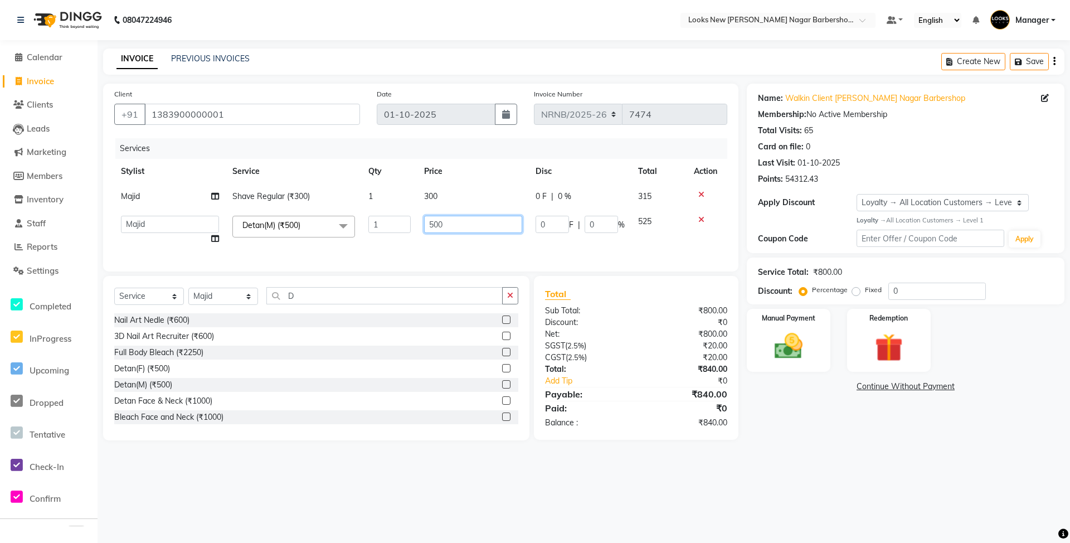
drag, startPoint x: 440, startPoint y: 224, endPoint x: 381, endPoint y: 227, distance: 59.2
click at [382, 227] on tr "Aakash_Pdct [PERSON_NAME] [PERSON_NAME] Counter_Sales [PERSON_NAME] Manager [PE…" at bounding box center [420, 230] width 613 height 42
type input "700"
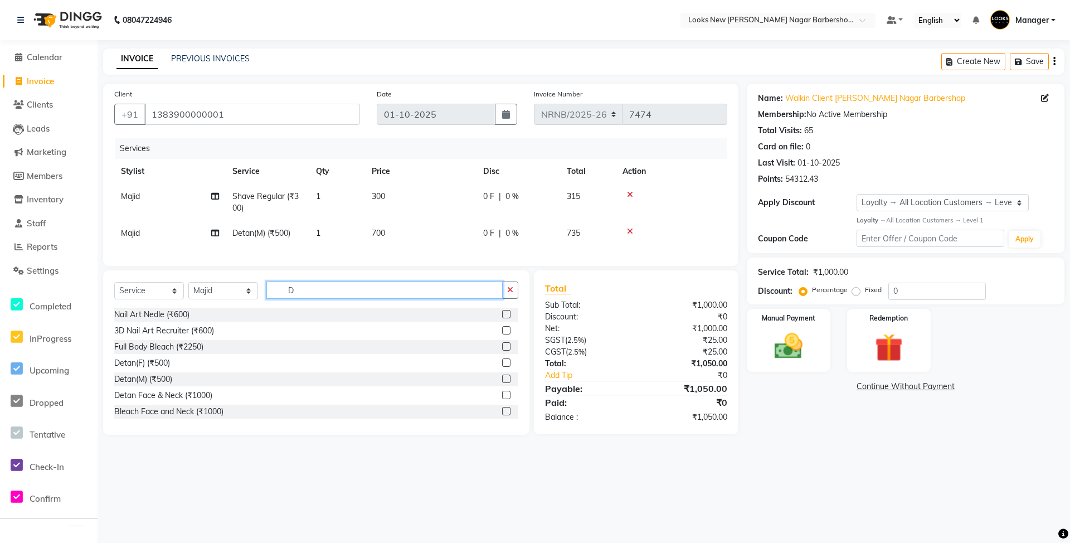
drag, startPoint x: 364, startPoint y: 301, endPoint x: 255, endPoint y: 317, distance: 110.4
click at [255, 308] on div "Select Service Product Membership Package Voucher Prepaid Gift Card Select Styl…" at bounding box center [316, 294] width 404 height 26
type input "STYLING"
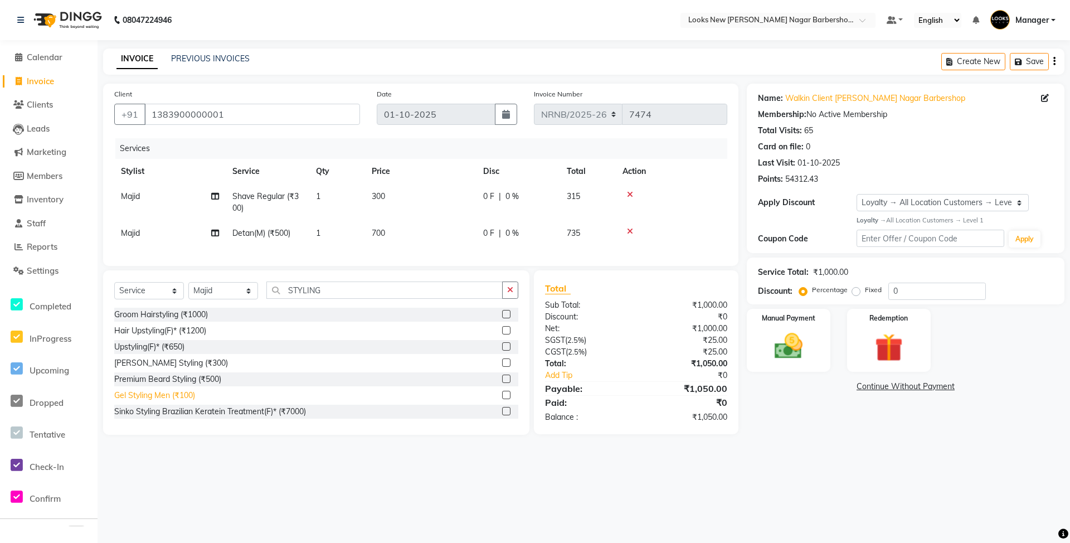
click at [182, 401] on div "Gel Styling Men (₹100)" at bounding box center [154, 396] width 81 height 12
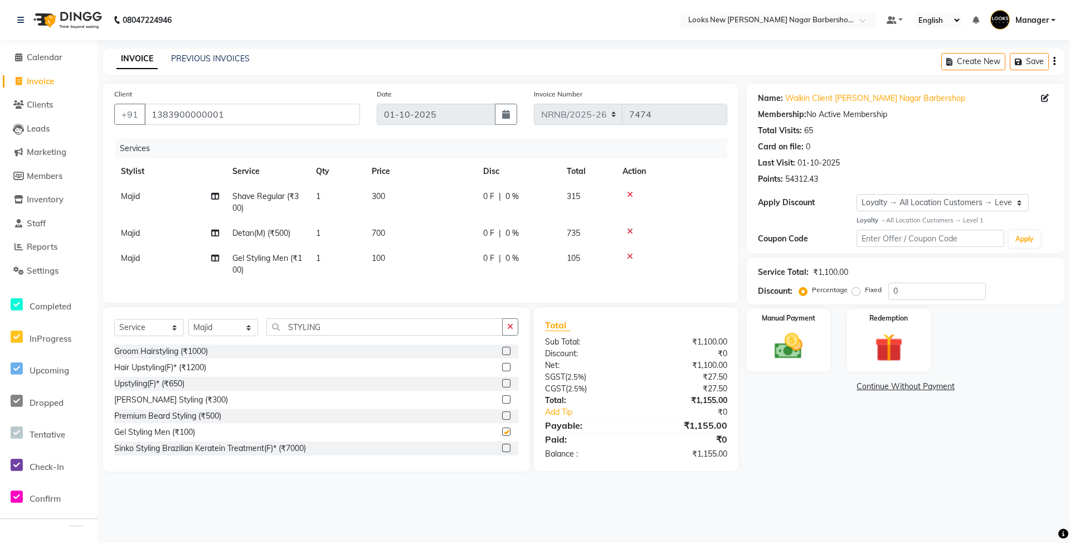
checkbox input "false"
click at [397, 259] on td "100" at bounding box center [420, 264] width 111 height 37
select select "87355"
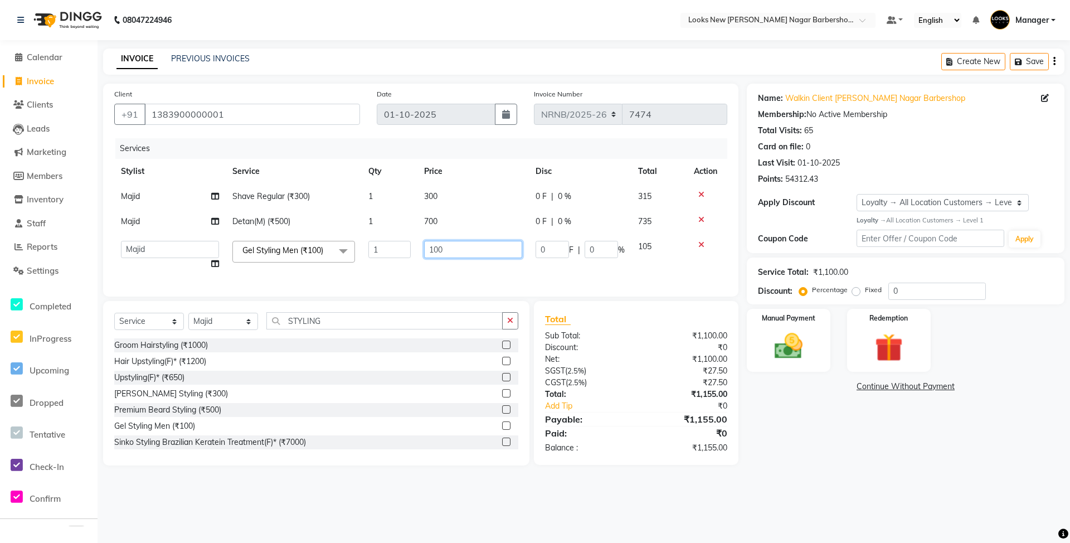
drag, startPoint x: 461, startPoint y: 249, endPoint x: 417, endPoint y: 264, distance: 47.1
click at [417, 264] on td "100" at bounding box center [472, 255] width 111 height 42
type input "200"
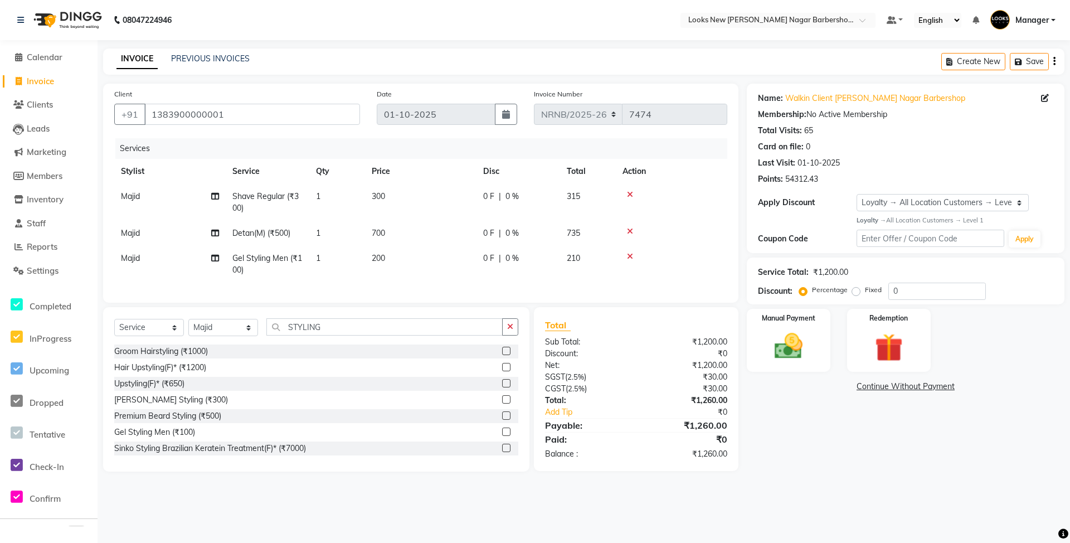
click at [415, 261] on tr "Majid Gel Styling Men (₹100) 1 200 0 F | 0 % 210" at bounding box center [420, 264] width 613 height 37
click at [740, 194] on div "Client [PHONE_NUMBER] Date [DATE] Invoice Number NRNB/2025-26 V/2025 V/[PHONE_N…" at bounding box center [421, 278] width 652 height 388
drag, startPoint x: 281, startPoint y: 106, endPoint x: 108, endPoint y: 132, distance: 174.8
click at [108, 132] on div "Client [PHONE_NUMBER]" at bounding box center [237, 111] width 263 height 46
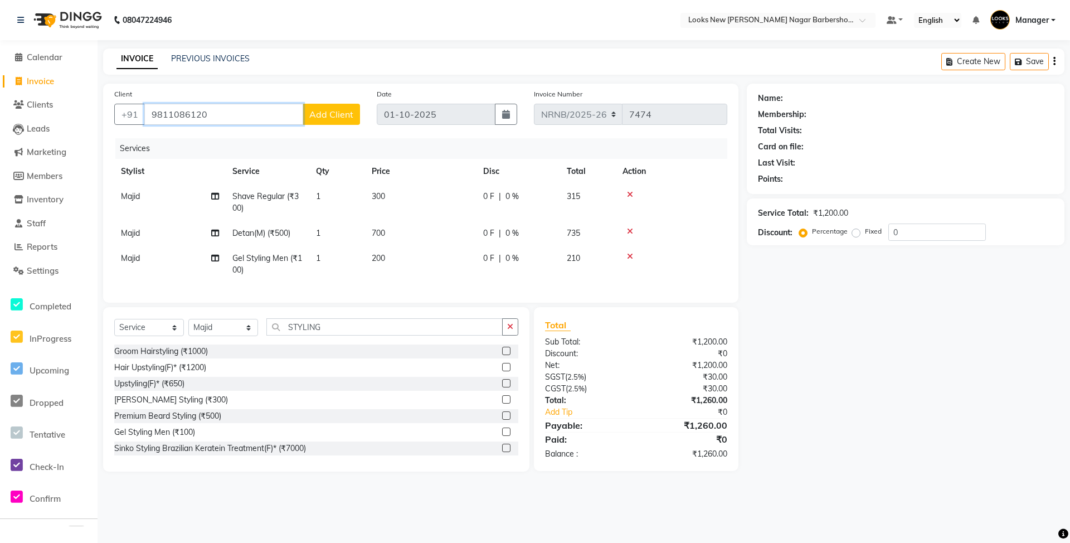
type input "9811086120"
drag, startPoint x: 919, startPoint y: 234, endPoint x: 868, endPoint y: 234, distance: 50.7
click at [874, 233] on div "Percentage Fixed 0" at bounding box center [893, 232] width 184 height 17
click at [865, 236] on label "Fixed" at bounding box center [873, 231] width 17 height 10
click at [857, 235] on input "Fixed" at bounding box center [858, 231] width 8 height 8
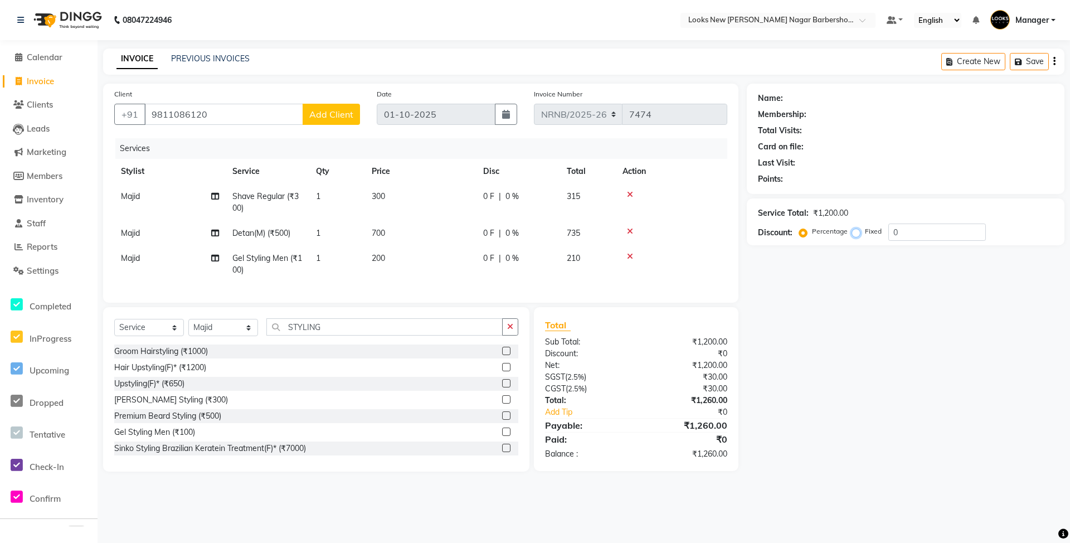
radio input "true"
drag, startPoint x: 925, startPoint y: 234, endPoint x: 845, endPoint y: 234, distance: 80.3
click at [845, 234] on div "Percentage Fixed 0" at bounding box center [893, 232] width 184 height 17
type input "460"
click at [739, 252] on div "Client [PHONE_NUMBER] Add Client Date [DATE] Invoice Number NRNB/2025-26 V/2025…" at bounding box center [421, 278] width 652 height 388
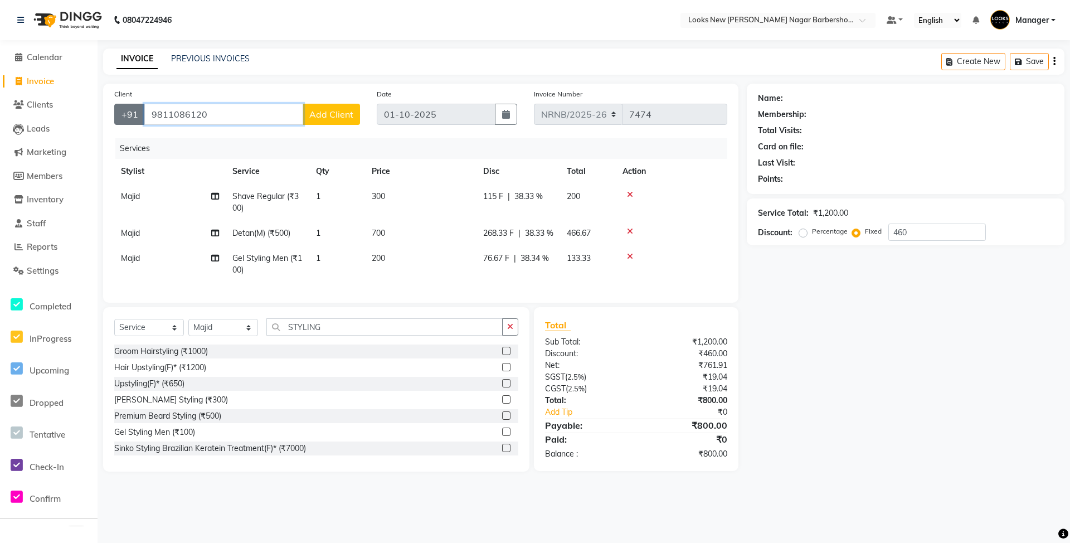
drag, startPoint x: 187, startPoint y: 114, endPoint x: 124, endPoint y: 116, distance: 63.6
click at [124, 116] on div "[PHONE_NUMBER] Add Client" at bounding box center [237, 114] width 246 height 21
type input "1"
radio input "true"
type input "0"
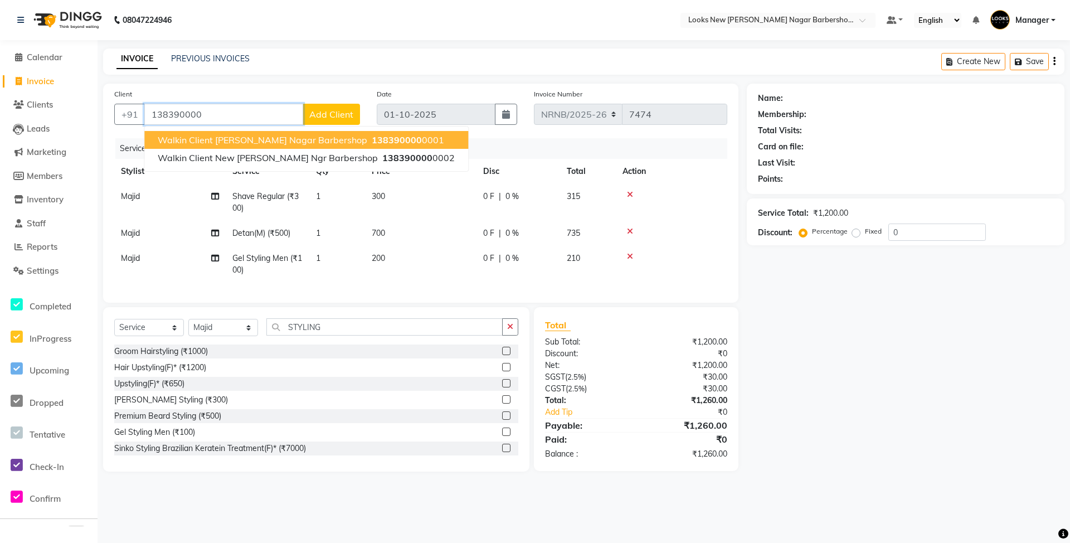
click at [283, 139] on span "Walkin Client [PERSON_NAME] Nagar Barbershop" at bounding box center [263, 139] width 210 height 11
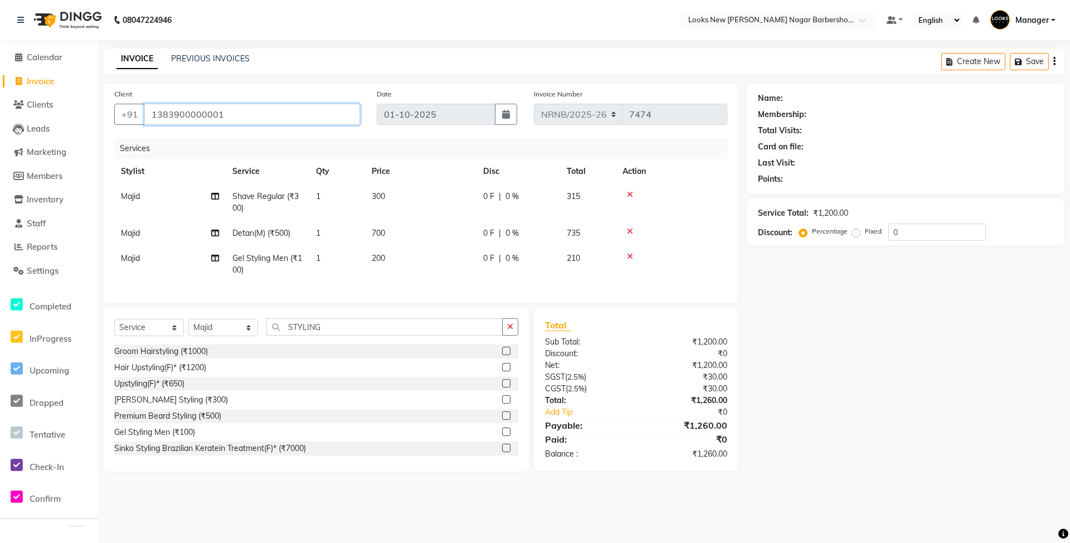
type input "1383900000001"
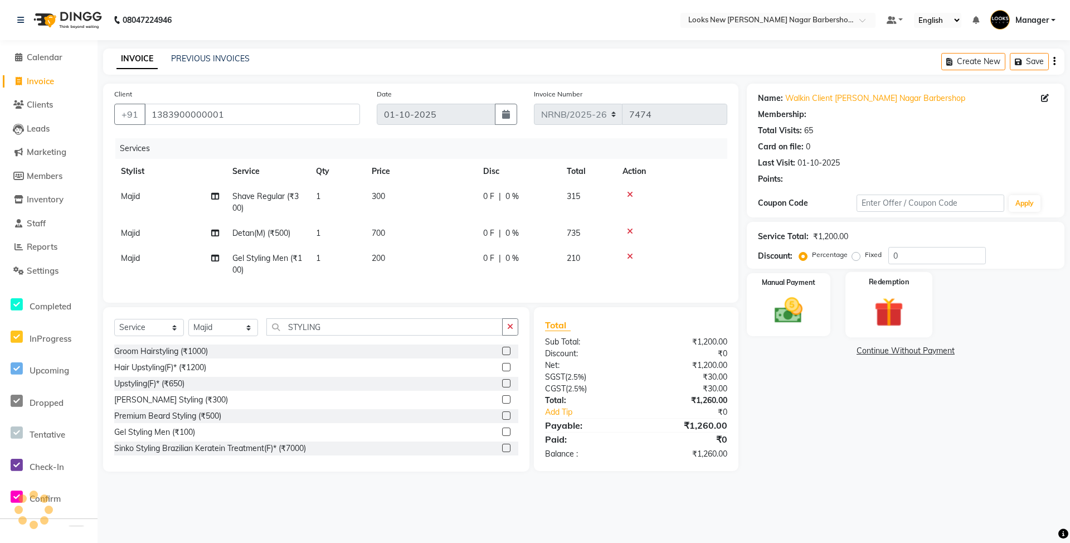
select select "1: Object"
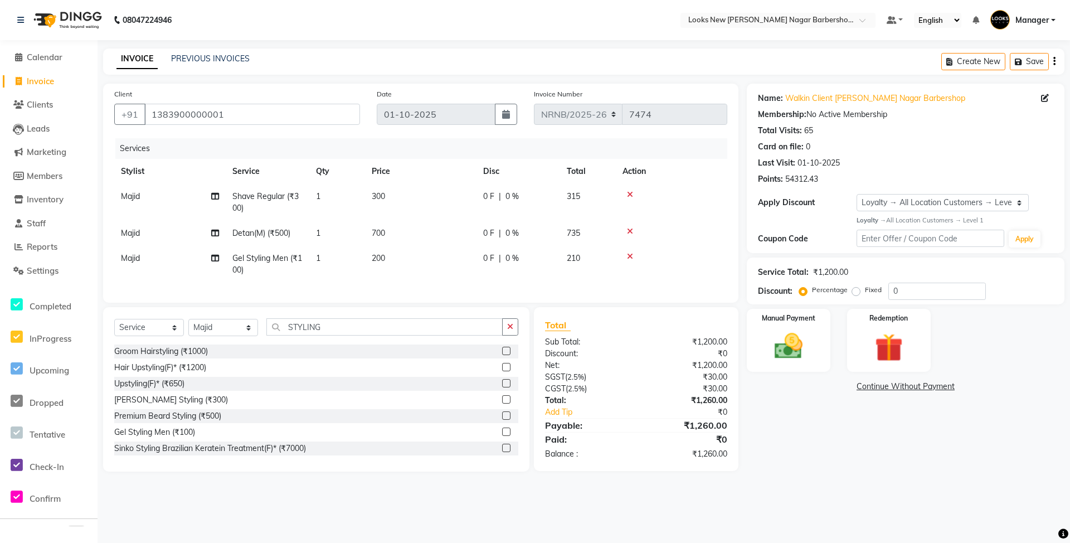
click at [865, 289] on label "Fixed" at bounding box center [873, 290] width 17 height 10
click at [859, 289] on input "Fixed" at bounding box center [858, 290] width 8 height 8
radio input "true"
drag, startPoint x: 908, startPoint y: 284, endPoint x: 864, endPoint y: 285, distance: 44.6
click at [872, 291] on div "Percentage Fixed 0" at bounding box center [893, 291] width 184 height 17
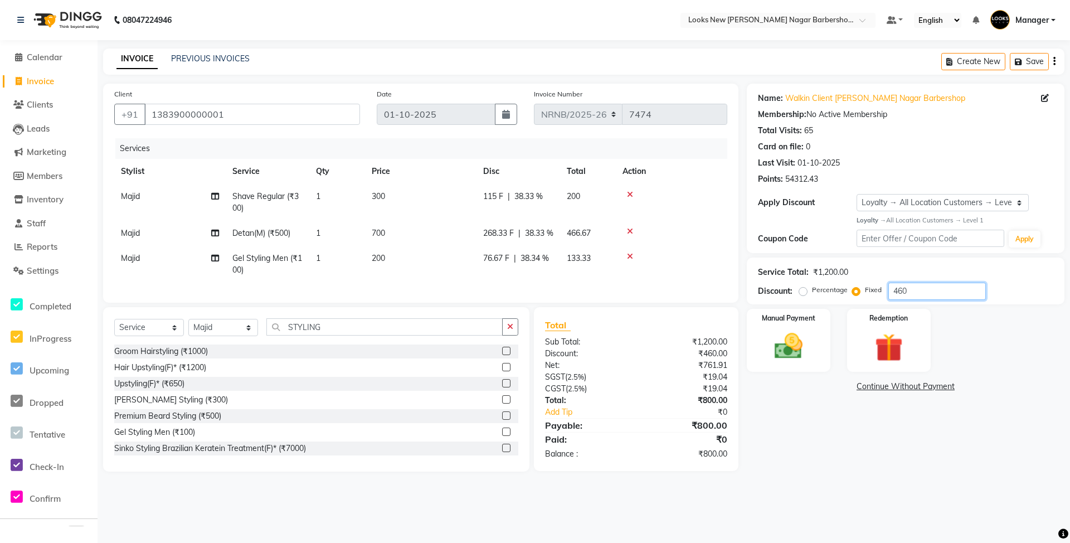
type input "460"
click at [746, 235] on div "Client [PHONE_NUMBER] Date [DATE] Invoice Number NRNB/2025-26 V/2025 V/[PHONE_N…" at bounding box center [421, 278] width 652 height 388
click at [786, 351] on img at bounding box center [789, 346] width 48 height 34
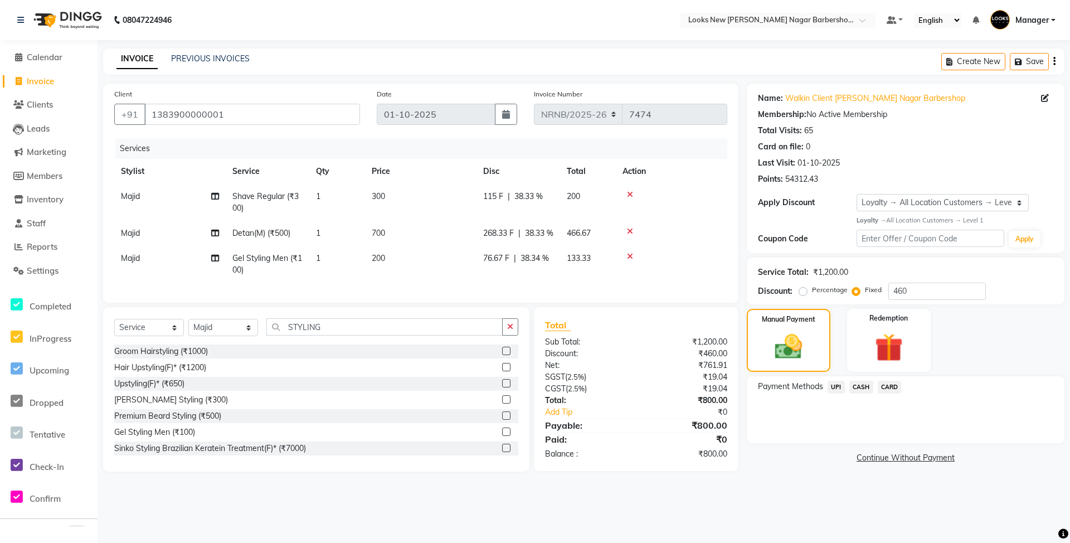
click at [835, 387] on span "UPI" at bounding box center [836, 387] width 17 height 13
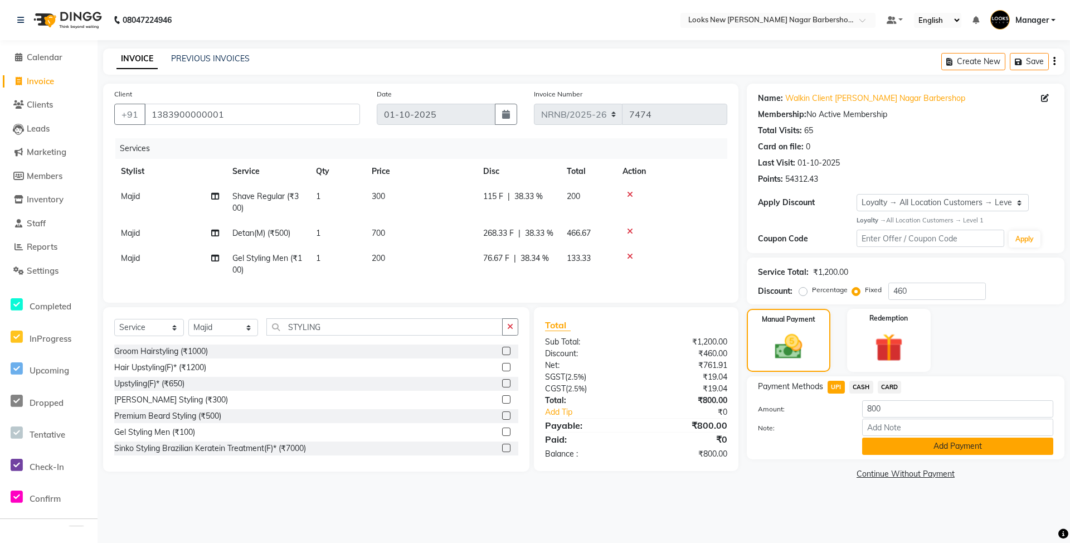
click at [902, 448] on button "Add Payment" at bounding box center [957, 446] width 191 height 17
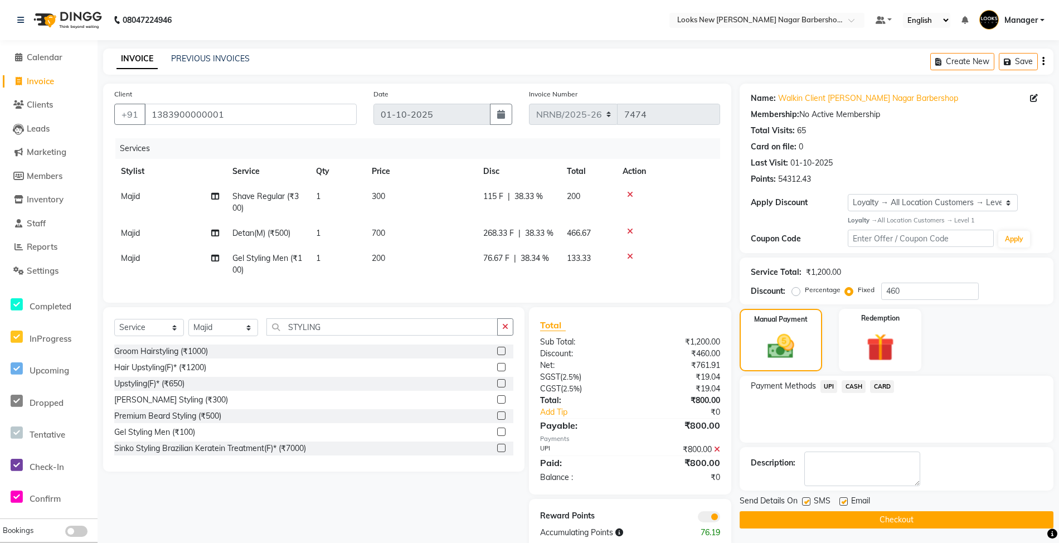
click at [890, 515] on button "Checkout" at bounding box center [897, 519] width 314 height 17
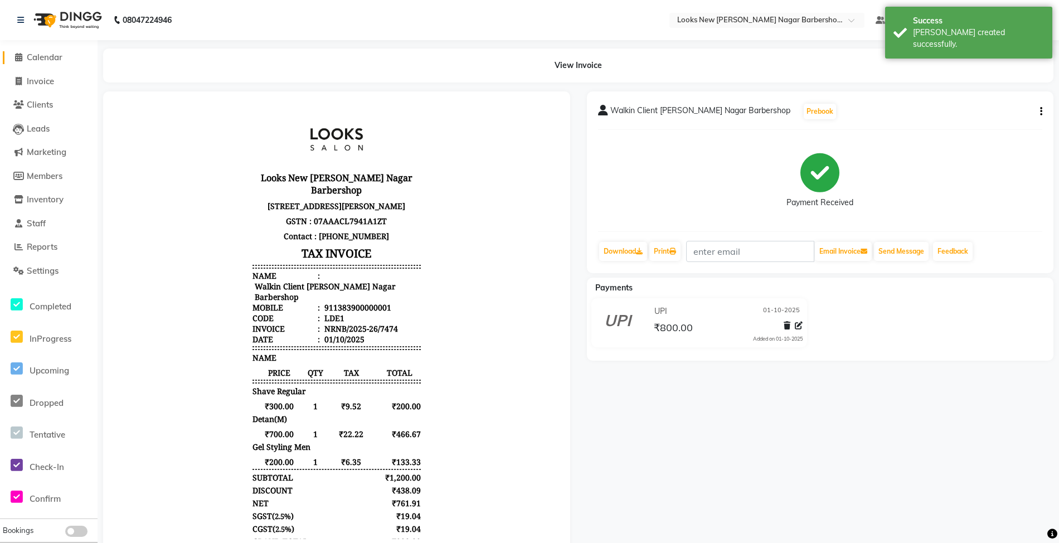
click at [51, 56] on span "Calendar" at bounding box center [45, 57] width 36 height 11
